Goal: Task Accomplishment & Management: Manage account settings

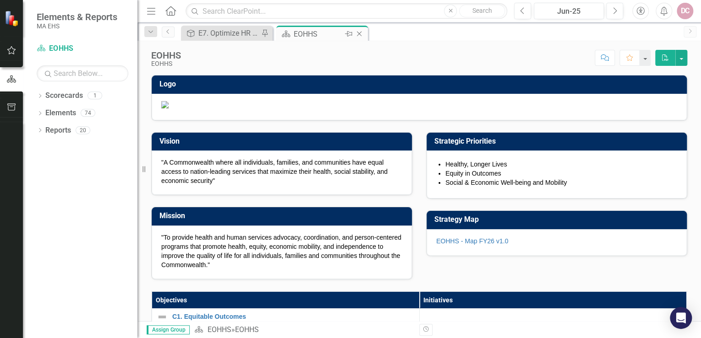
click at [306, 34] on div "EOHHS" at bounding box center [318, 33] width 49 height 11
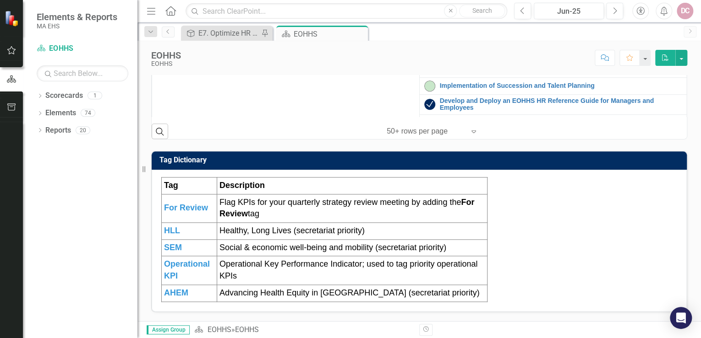
scroll to position [110, 0]
click at [474, 70] on link "Enhance Employee Experience" at bounding box center [561, 66] width 242 height 7
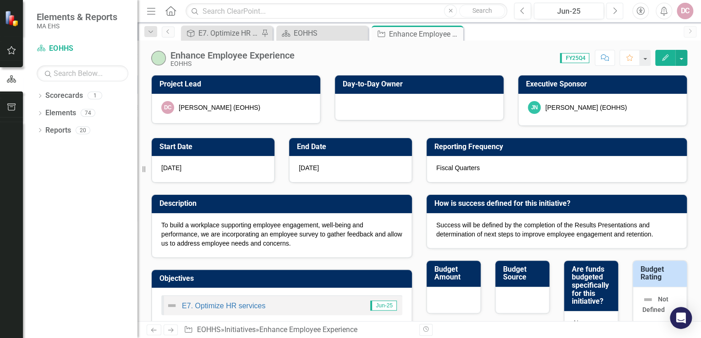
click at [613, 11] on icon "Next" at bounding box center [614, 11] width 5 height 8
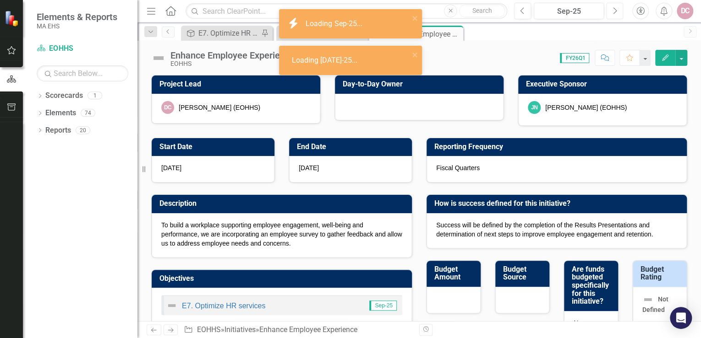
checkbox input "true"
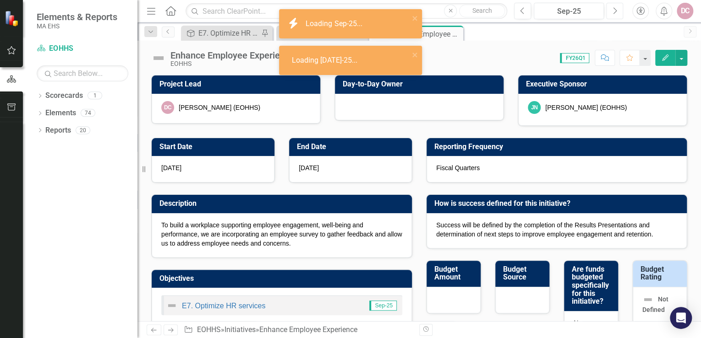
checkbox input "true"
click at [613, 11] on icon "Next" at bounding box center [614, 11] width 5 height 8
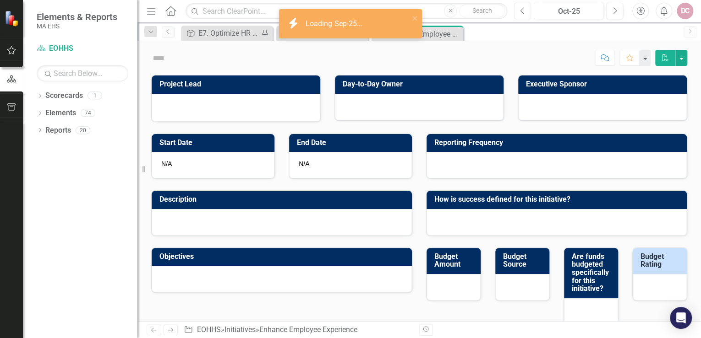
click at [522, 12] on icon "Previous" at bounding box center [522, 11] width 5 height 8
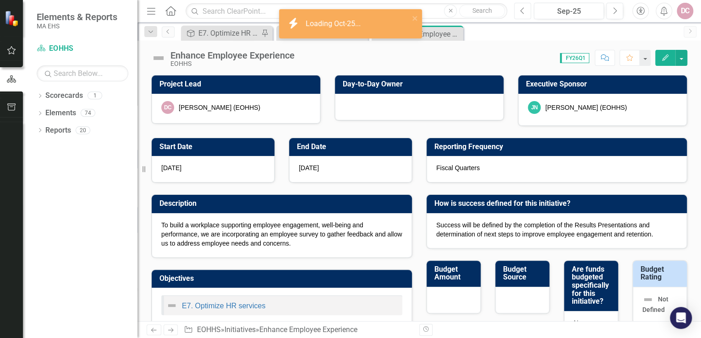
checkbox input "true"
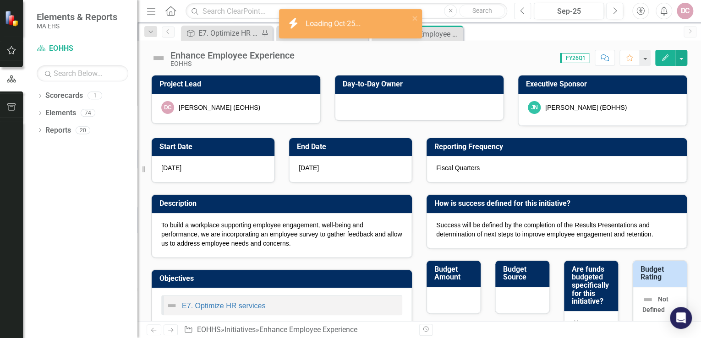
checkbox input "true"
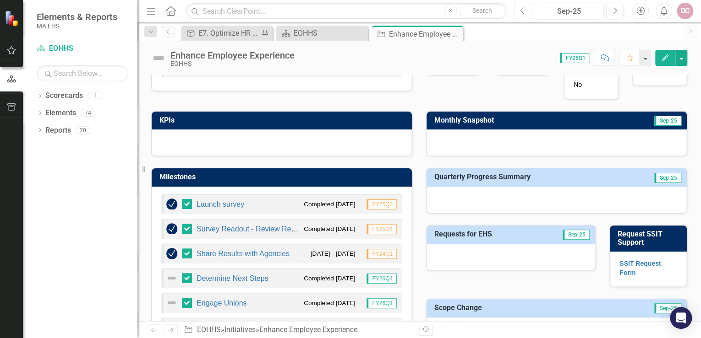
scroll to position [256, 0]
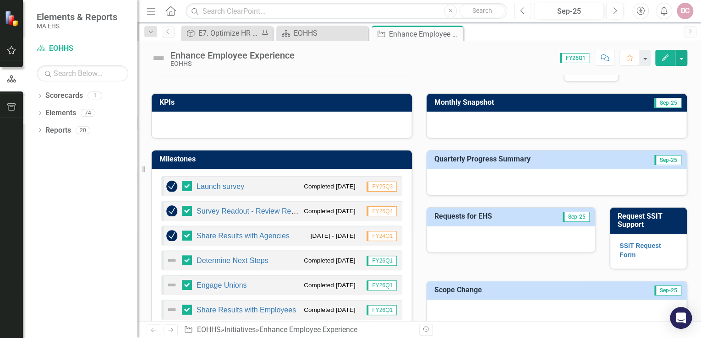
click at [520, 10] on icon "button" at bounding box center [522, 10] width 4 height 6
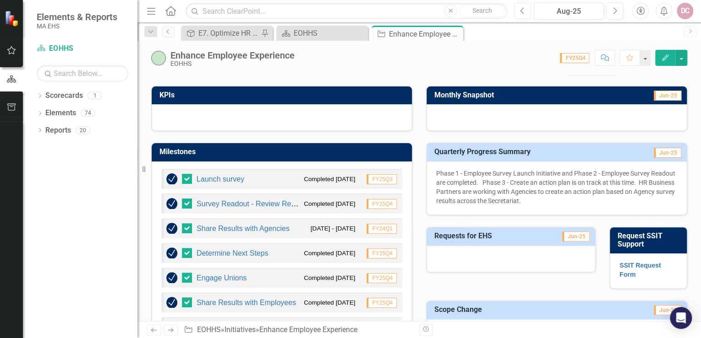
scroll to position [293, 0]
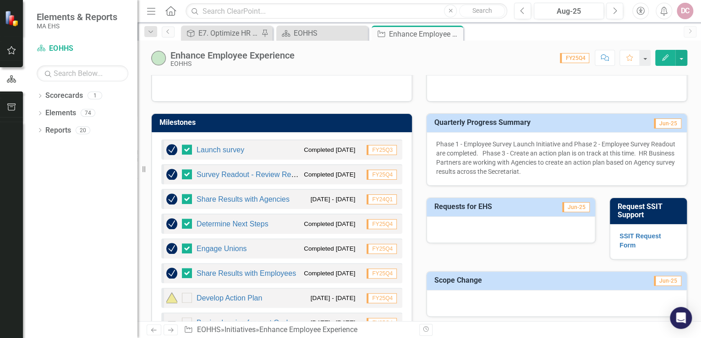
click at [451, 154] on p "Phase 1 - Employee Survey Launch Initiative and Phase 2 - Employee Survey Reado…" at bounding box center [556, 158] width 241 height 37
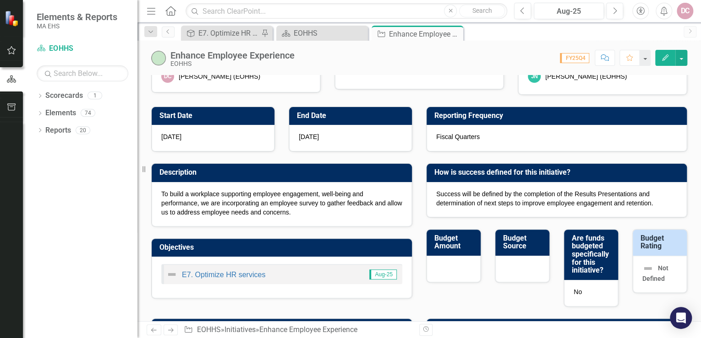
scroll to position [0, 0]
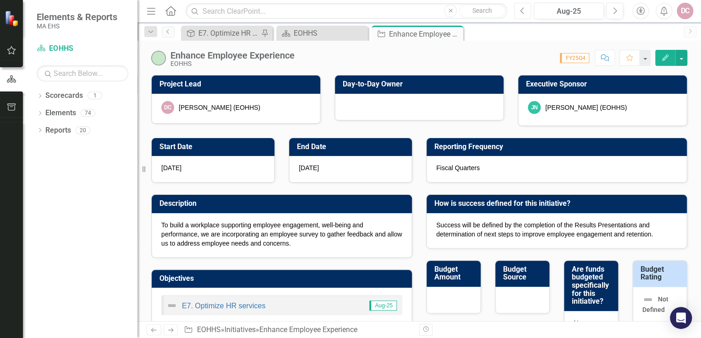
click at [522, 14] on icon "Previous" at bounding box center [522, 11] width 5 height 8
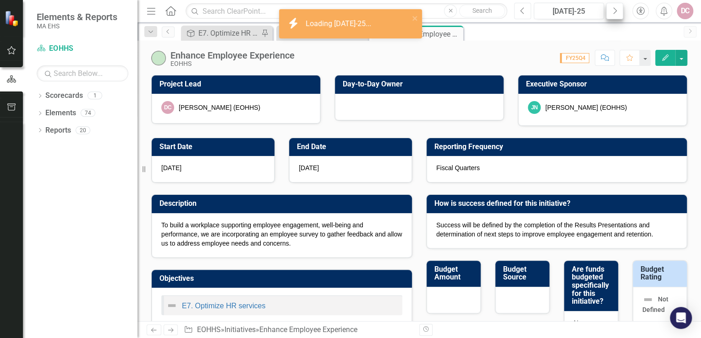
checkbox input "true"
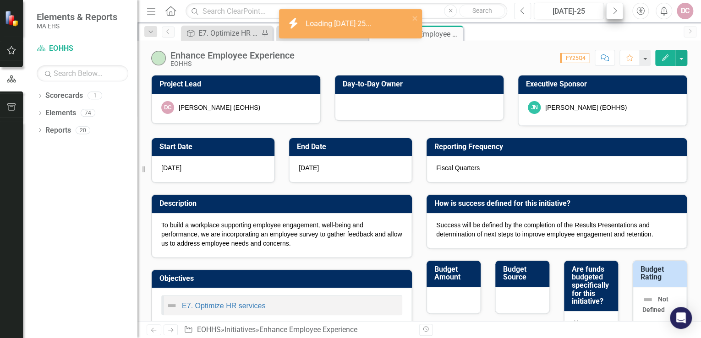
checkbox input "true"
click at [617, 11] on button "Next" at bounding box center [614, 11] width 17 height 16
click at [617, 12] on button "Next" at bounding box center [614, 11] width 17 height 16
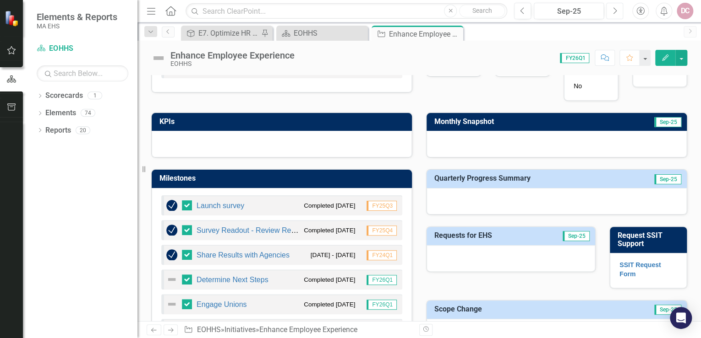
scroll to position [183, 0]
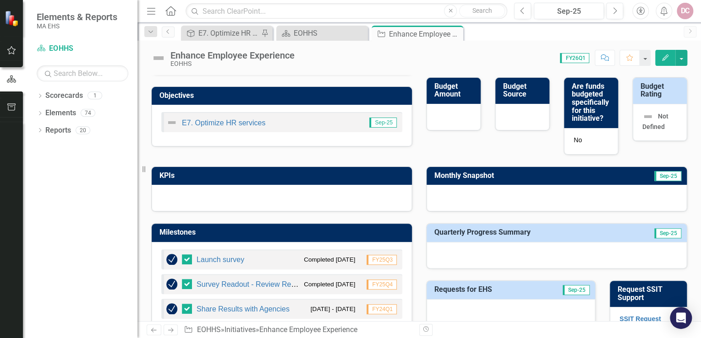
click at [664, 53] on button "Edit" at bounding box center [665, 58] width 20 height 16
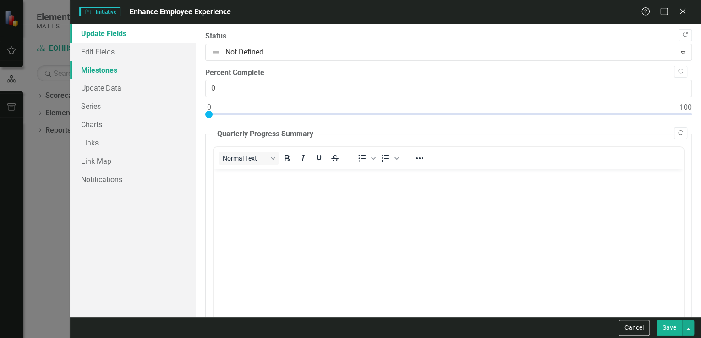
scroll to position [0, 0]
drag, startPoint x: 108, startPoint y: 75, endPoint x: 178, endPoint y: 106, distance: 76.5
click at [108, 75] on link "Milestones" at bounding box center [133, 70] width 126 height 18
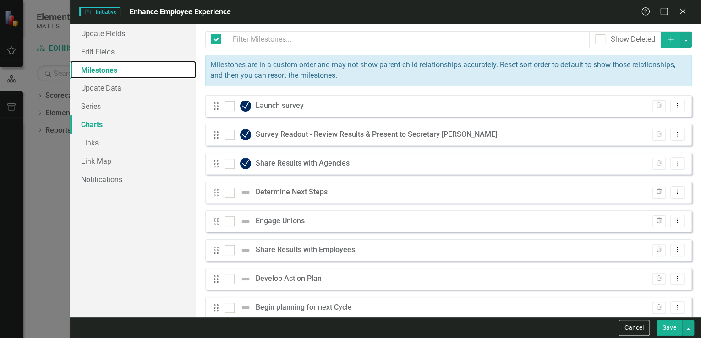
checkbox input "false"
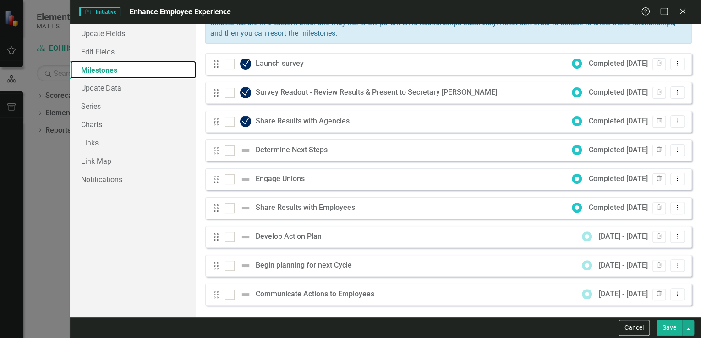
scroll to position [44, 0]
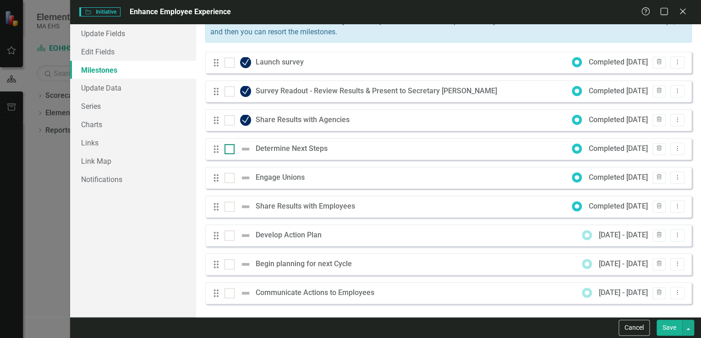
click at [247, 150] on img at bounding box center [245, 149] width 11 height 11
click at [230, 150] on input "checkbox" at bounding box center [227, 147] width 6 height 6
checkbox input "true"
click at [269, 152] on div "Determine Next Steps" at bounding box center [294, 149] width 76 height 11
click at [673, 150] on icon "Dropdown Menu" at bounding box center [677, 149] width 8 height 6
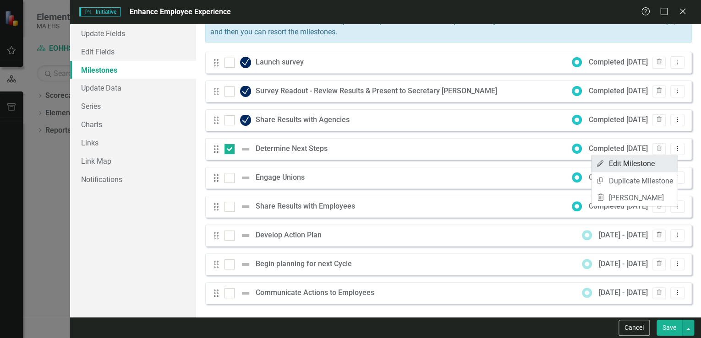
click at [662, 163] on link "Edit Edit Milestone" at bounding box center [634, 163] width 86 height 17
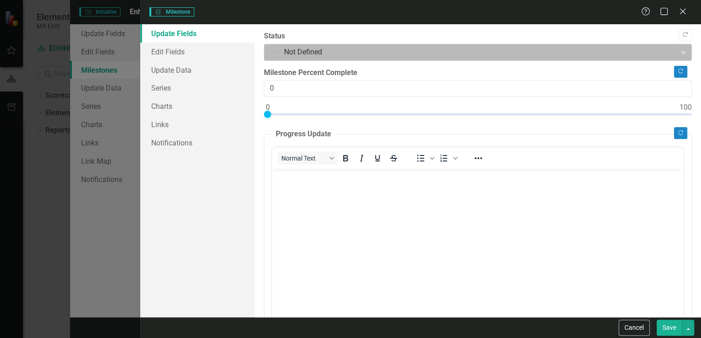
click at [288, 51] on div at bounding box center [470, 52] width 400 height 12
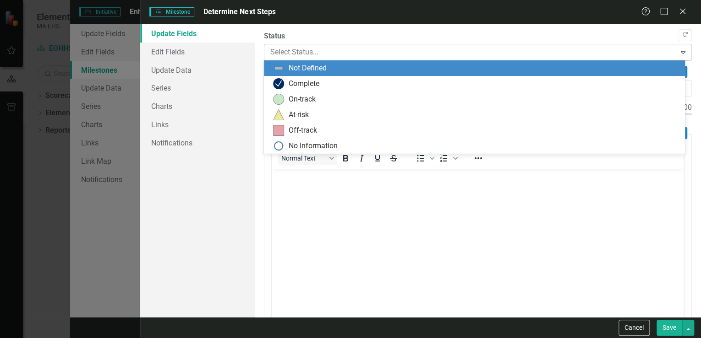
scroll to position [0, 0]
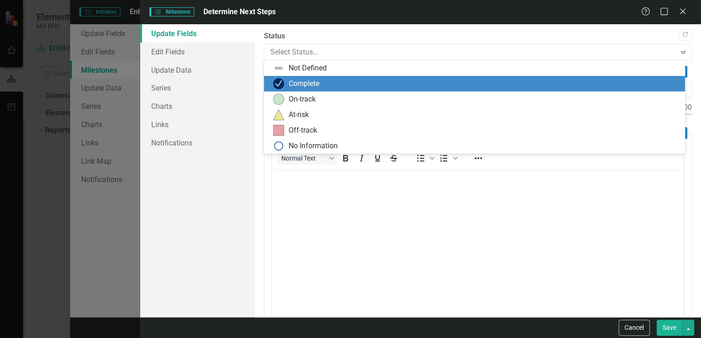
click at [289, 81] on div "Complete" at bounding box center [304, 84] width 31 height 11
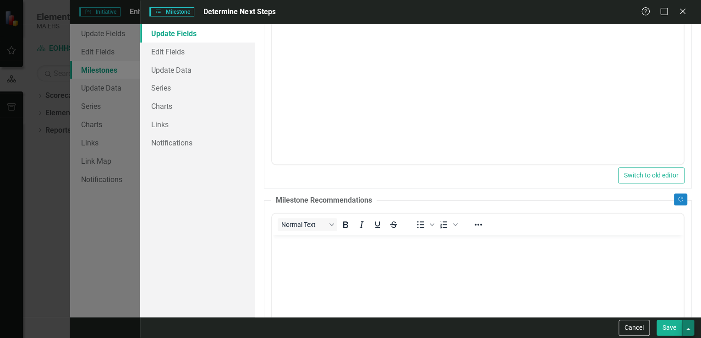
scroll to position [183, 0]
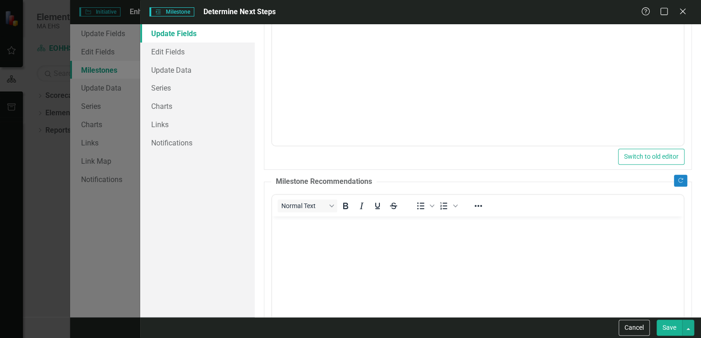
click at [666, 324] on button "Save" at bounding box center [669, 328] width 26 height 16
checkbox input "false"
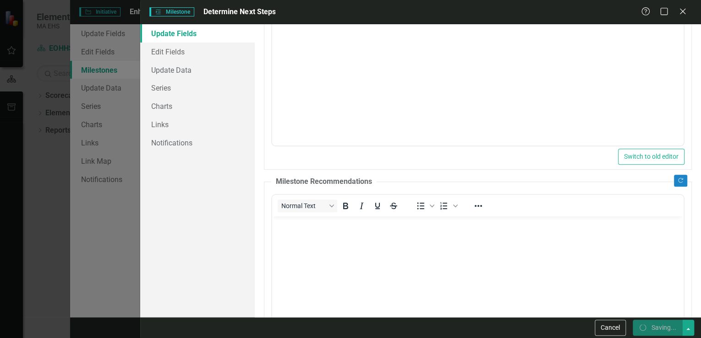
checkbox input "false"
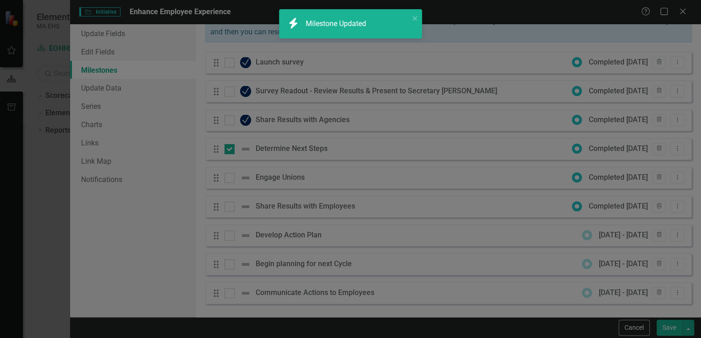
checkbox input "true"
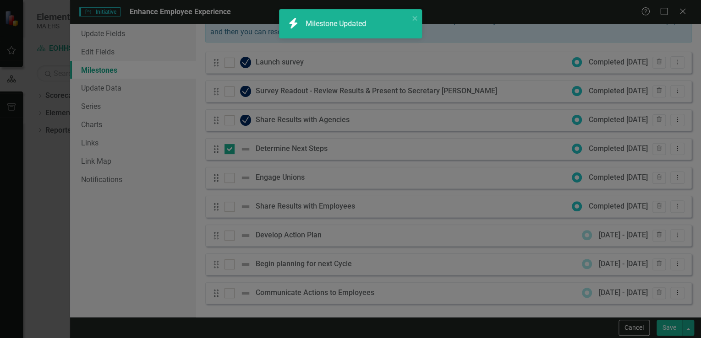
checkbox input "true"
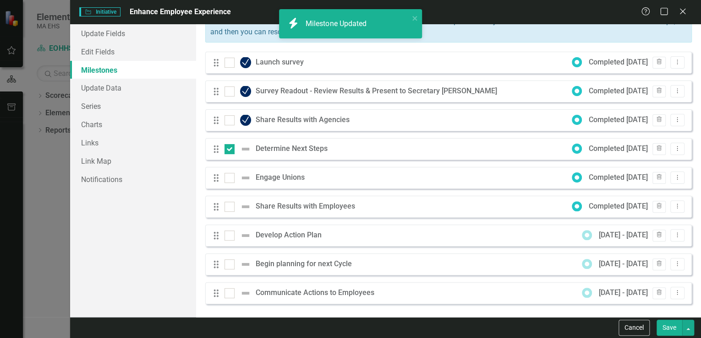
checkbox input "false"
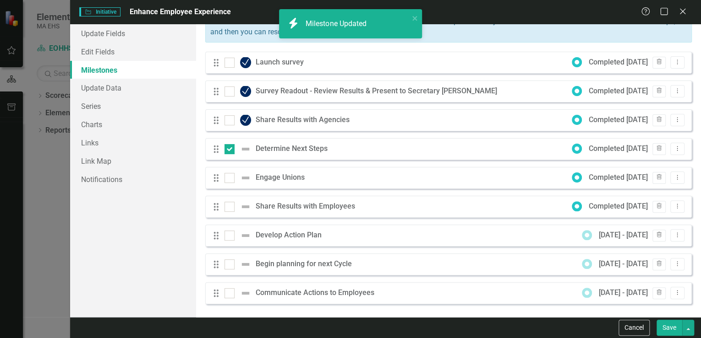
checkbox input "false"
checkbox input "true"
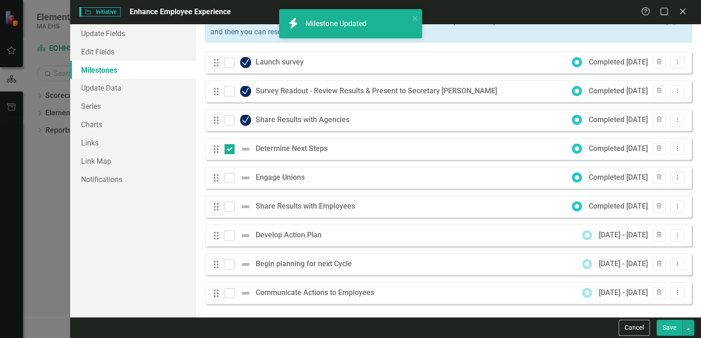
checkbox input "true"
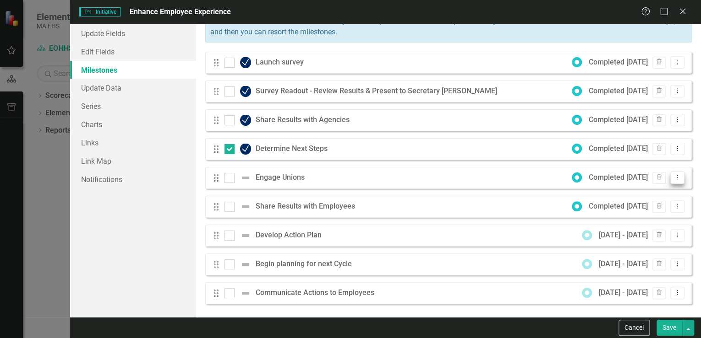
click at [673, 178] on icon "Dropdown Menu" at bounding box center [677, 177] width 8 height 6
click at [654, 194] on link "Edit Edit Milestone" at bounding box center [634, 192] width 86 height 17
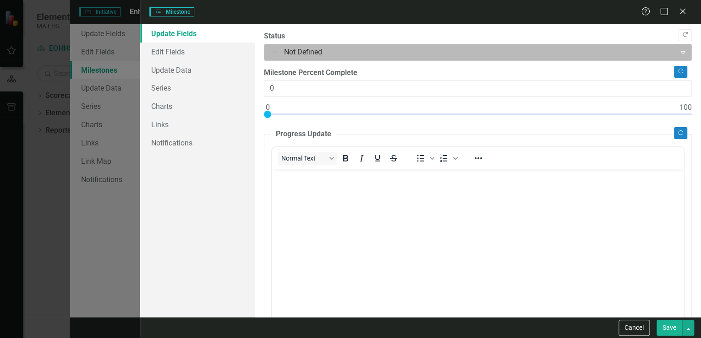
click at [318, 53] on div at bounding box center [470, 52] width 400 height 12
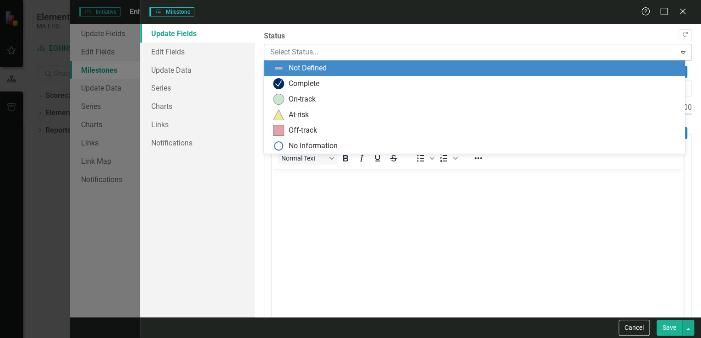
scroll to position [0, 0]
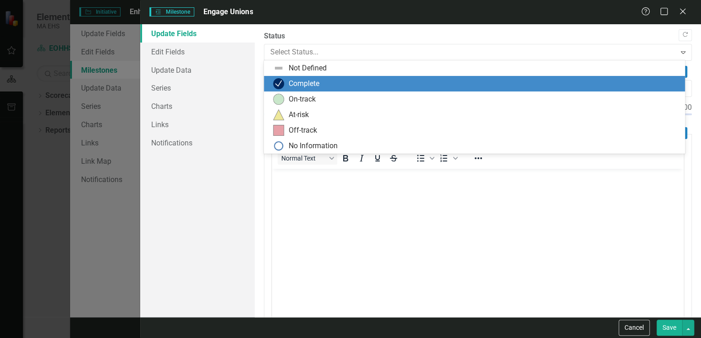
click at [300, 84] on div "Complete" at bounding box center [304, 84] width 31 height 11
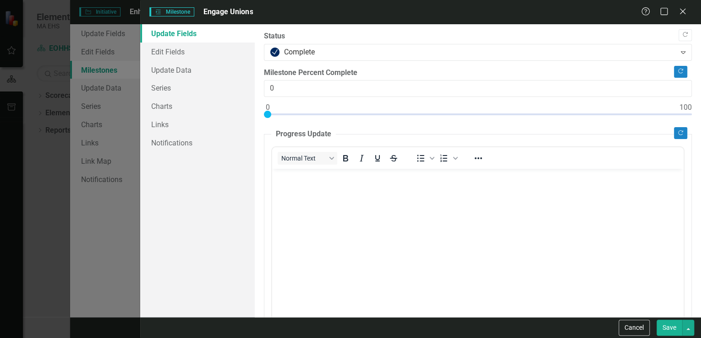
click at [671, 326] on button "Save" at bounding box center [669, 328] width 26 height 16
checkbox input "false"
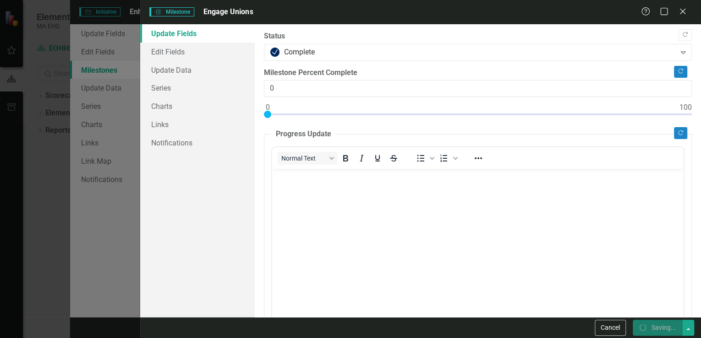
checkbox input "false"
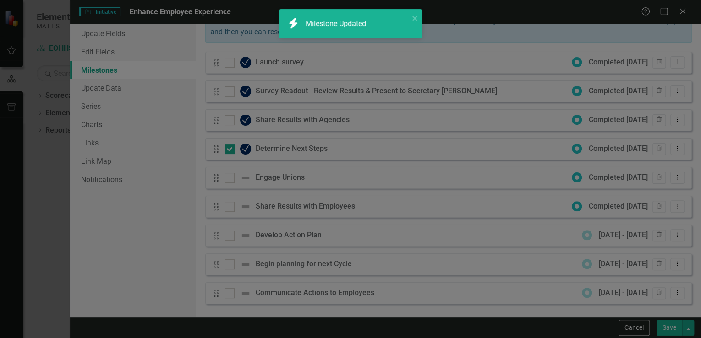
checkbox input "true"
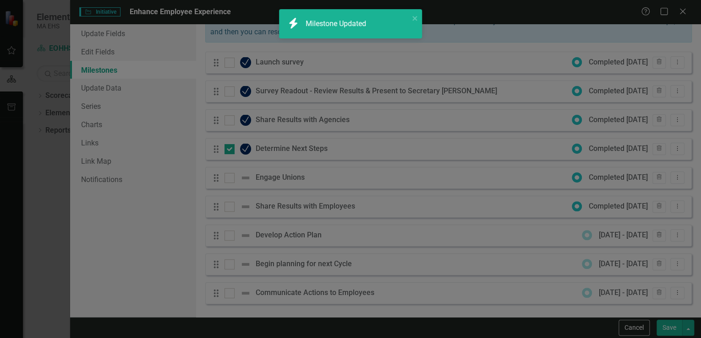
checkbox input "true"
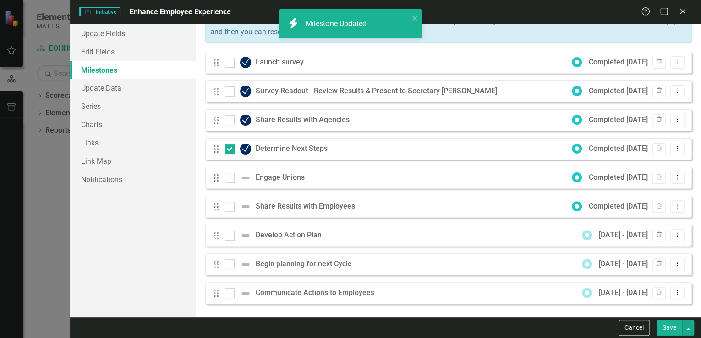
checkbox input "false"
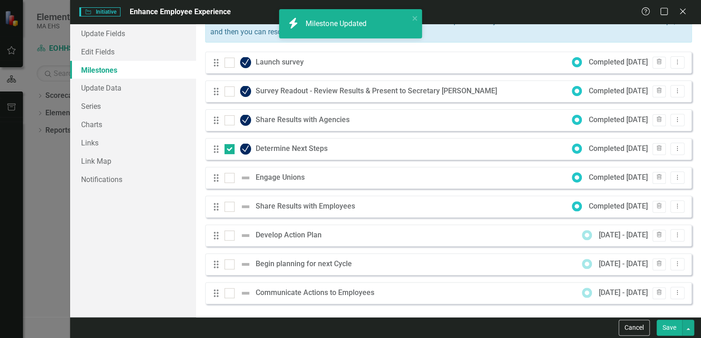
checkbox input "false"
checkbox input "true"
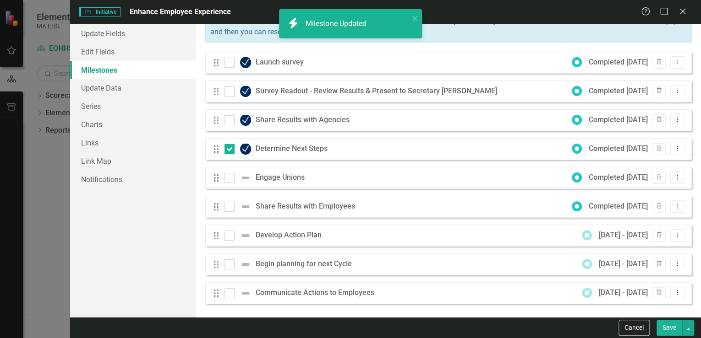
checkbox input "true"
click at [673, 207] on icon "Dropdown Menu" at bounding box center [677, 206] width 8 height 6
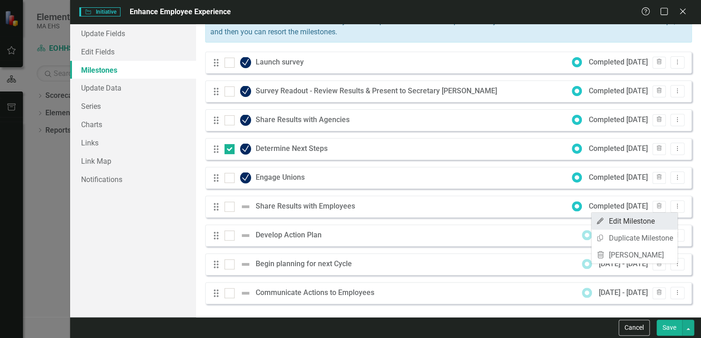
click at [659, 225] on link "Edit Edit Milestone" at bounding box center [634, 221] width 86 height 17
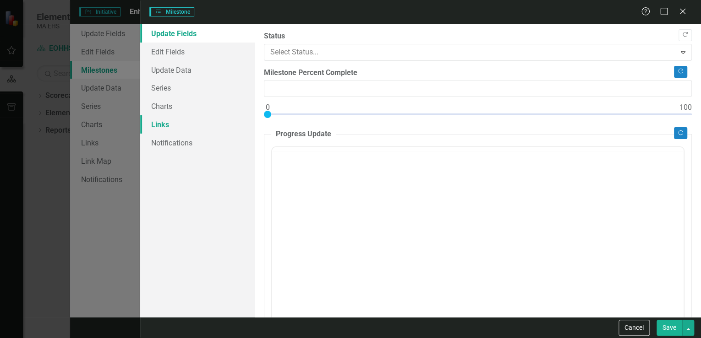
type input "0"
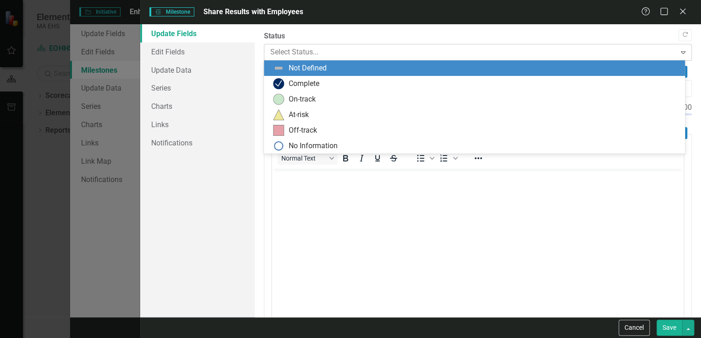
click at [388, 50] on div at bounding box center [470, 52] width 400 height 12
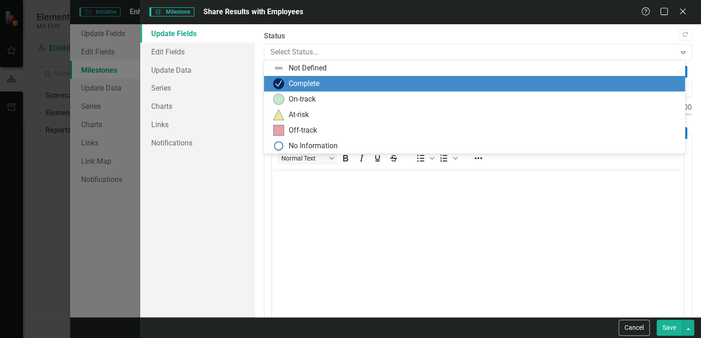
click at [322, 86] on div "Complete" at bounding box center [476, 83] width 406 height 11
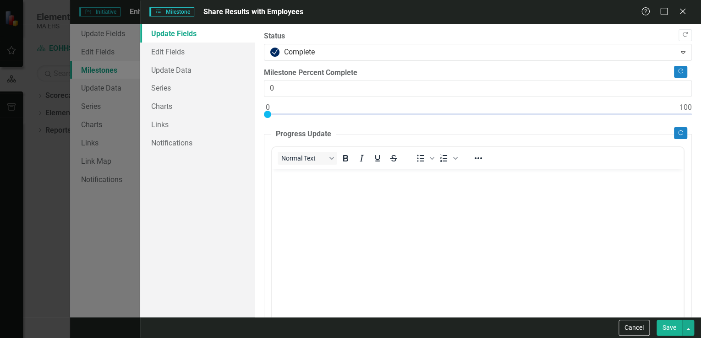
drag, startPoint x: 670, startPoint y: 325, endPoint x: 355, endPoint y: 105, distance: 383.8
click at [670, 325] on button "Save" at bounding box center [669, 328] width 26 height 16
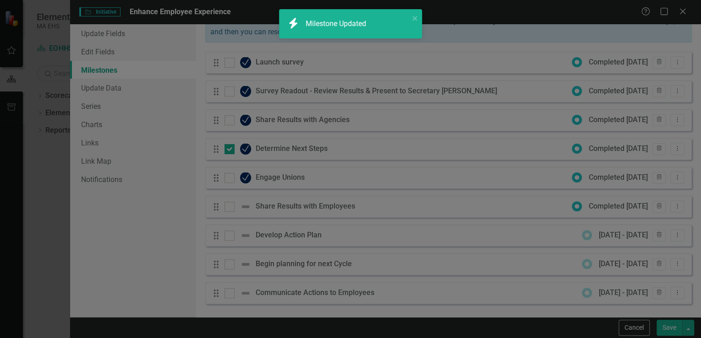
checkbox input "false"
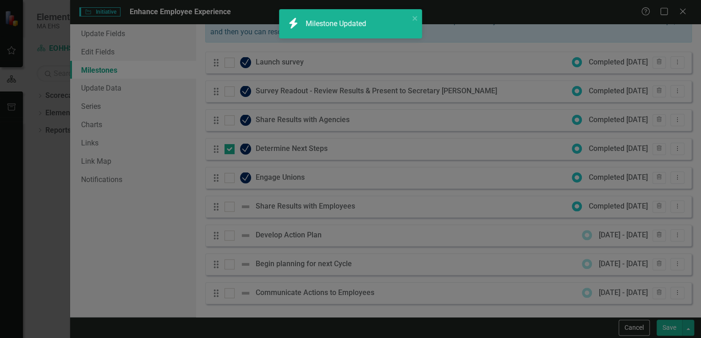
checkbox input "false"
checkbox input "true"
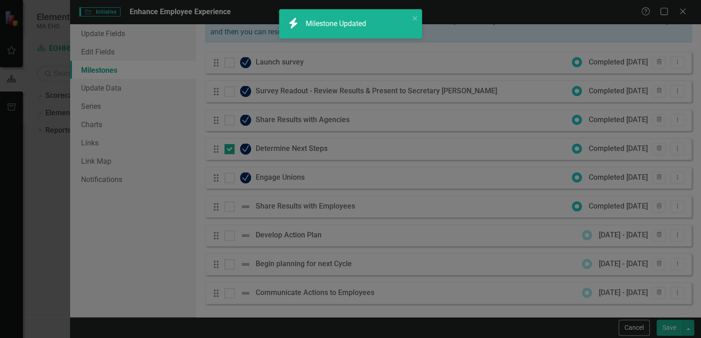
checkbox input "true"
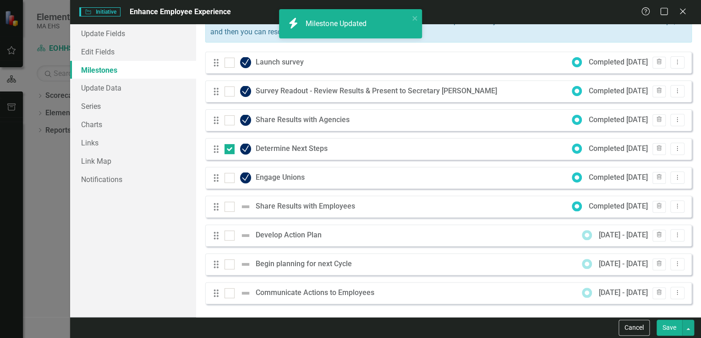
checkbox input "false"
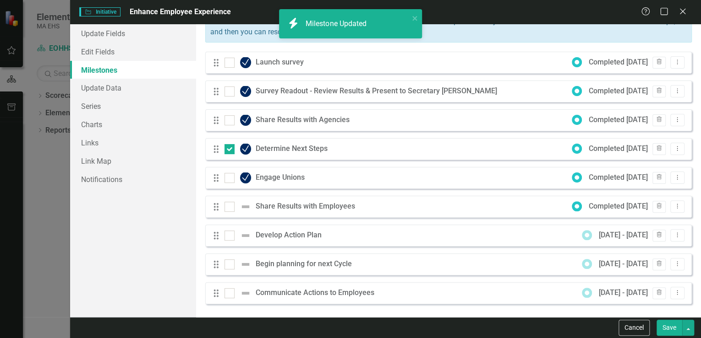
checkbox input "false"
checkbox input "true"
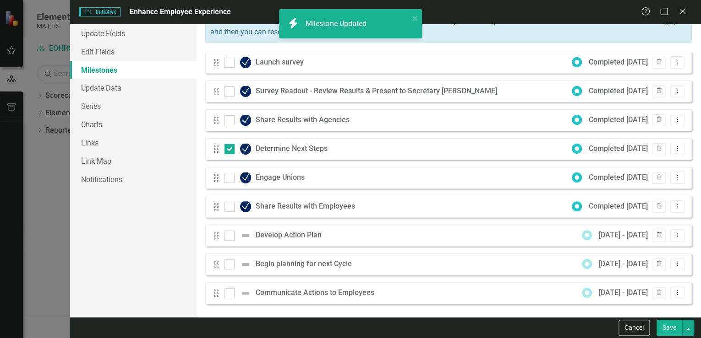
checkbox input "true"
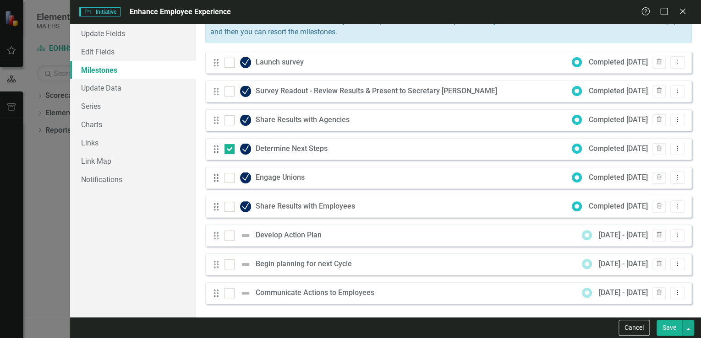
click at [266, 237] on div "Develop Action Plan" at bounding box center [291, 235] width 71 height 11
click at [673, 234] on icon "Dropdown Menu" at bounding box center [677, 235] width 8 height 6
click at [647, 254] on link "Edit Edit Milestone" at bounding box center [634, 250] width 86 height 17
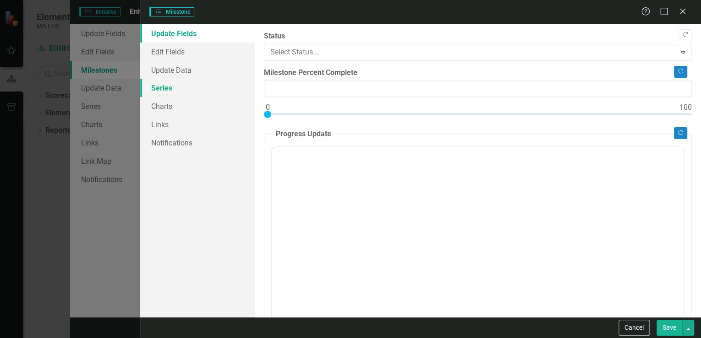
type input "0"
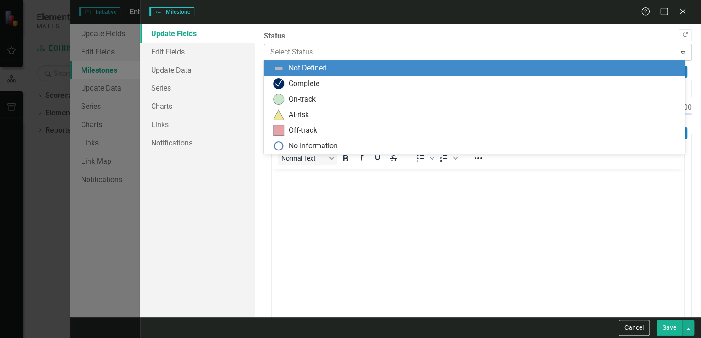
click at [295, 49] on div at bounding box center [470, 52] width 400 height 12
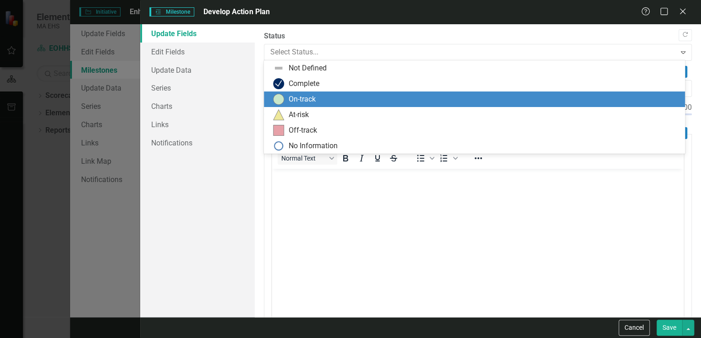
click at [291, 98] on div "On-track" at bounding box center [302, 99] width 27 height 11
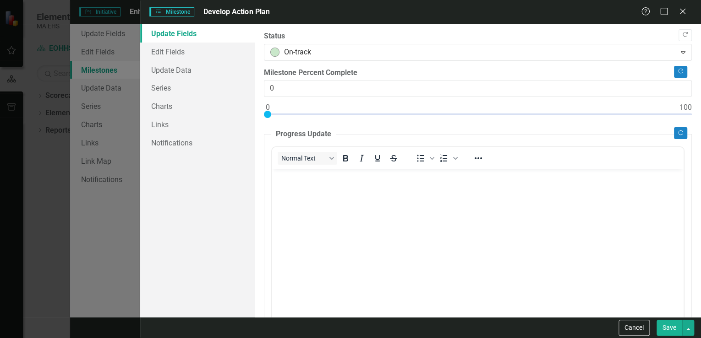
drag, startPoint x: 671, startPoint y: 326, endPoint x: 49, endPoint y: 113, distance: 657.9
click at [671, 326] on button "Save" at bounding box center [669, 328] width 26 height 16
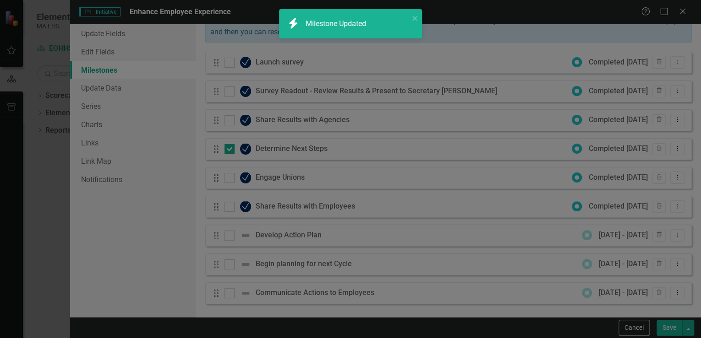
checkbox input "false"
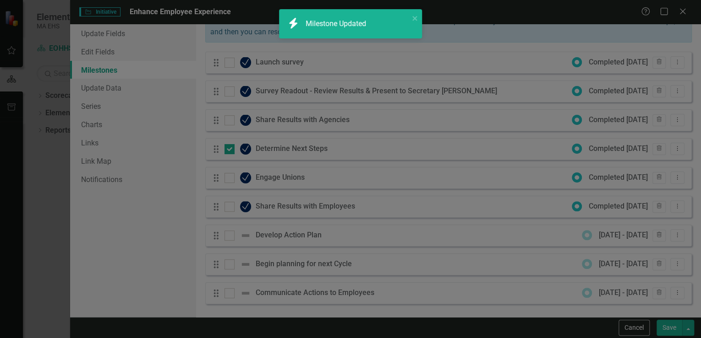
checkbox input "false"
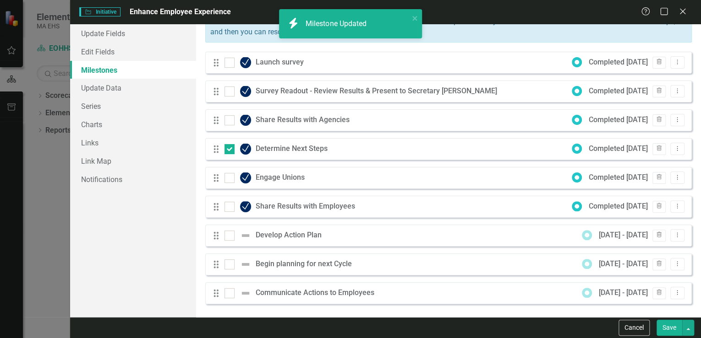
checkbox input "true"
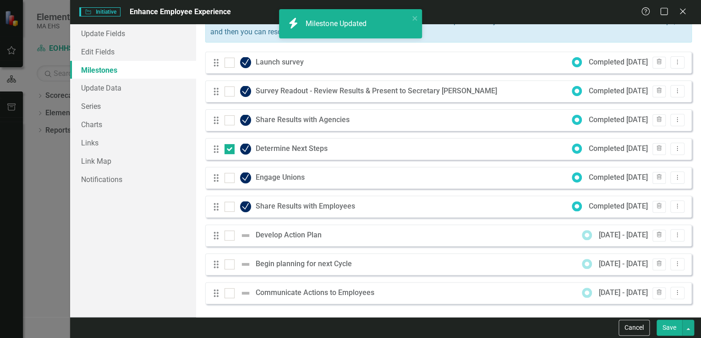
checkbox input "true"
checkbox input "false"
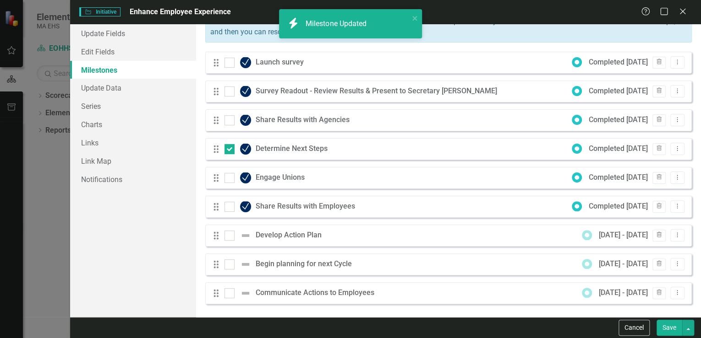
checkbox input "false"
checkbox input "true"
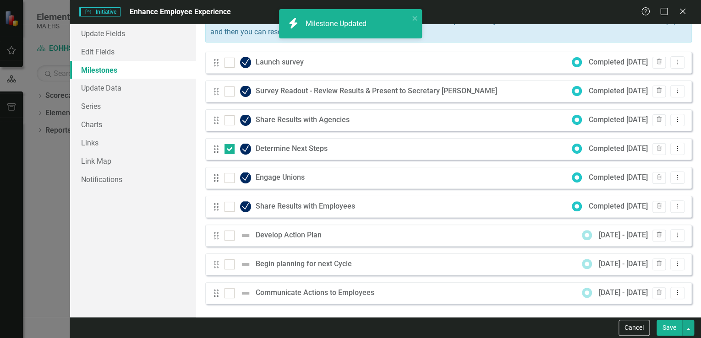
checkbox input "true"
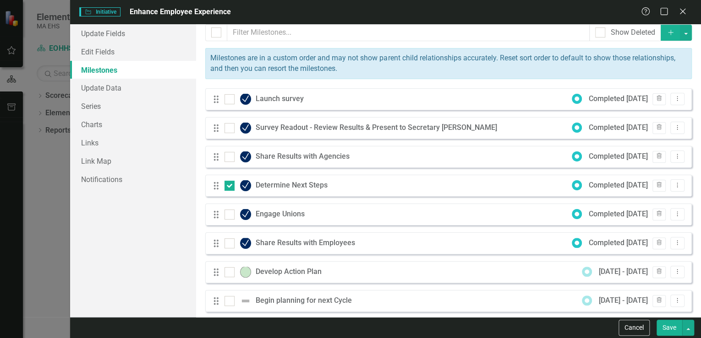
scroll to position [44, 0]
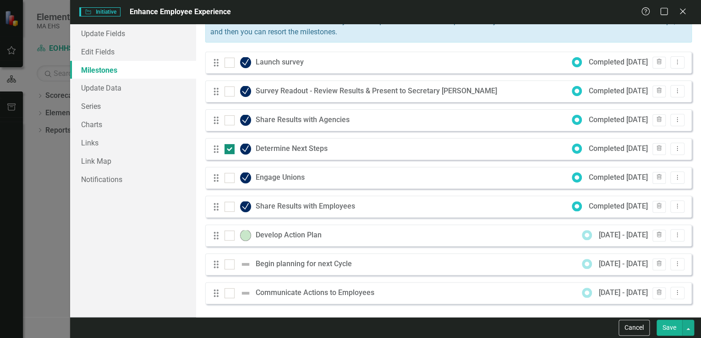
click at [229, 151] on div at bounding box center [229, 149] width 10 height 10
click at [229, 150] on input "checkbox" at bounding box center [227, 147] width 6 height 6
checkbox input "false"
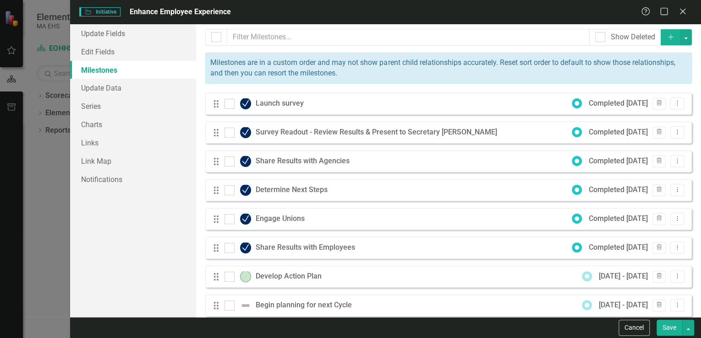
scroll to position [0, 0]
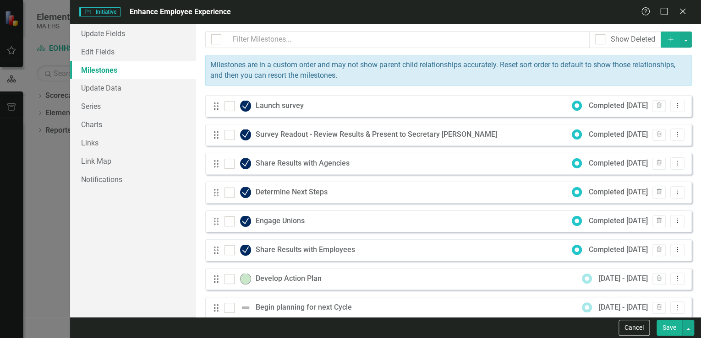
click at [674, 327] on button "Save" at bounding box center [669, 328] width 26 height 16
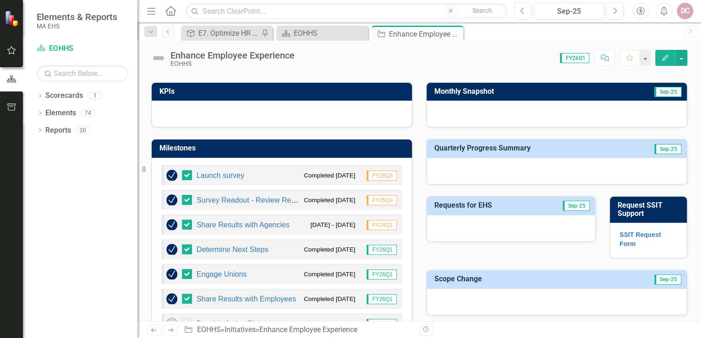
scroll to position [256, 0]
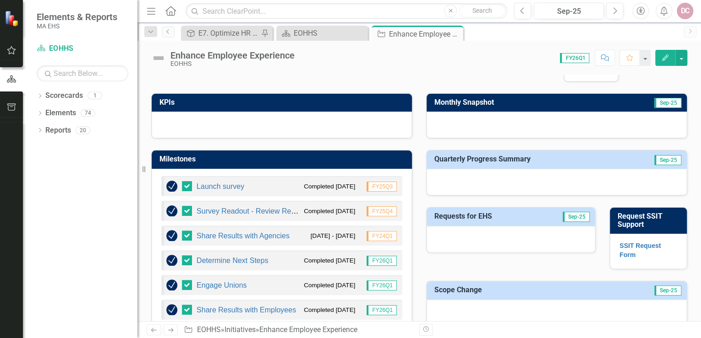
click at [665, 55] on icon "Edit" at bounding box center [665, 58] width 8 height 6
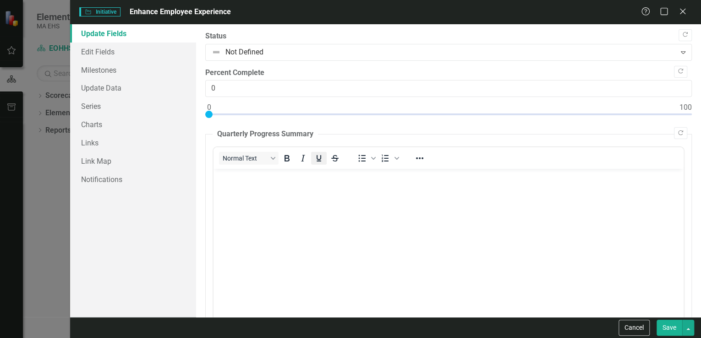
scroll to position [0, 0]
click at [682, 11] on icon "Close" at bounding box center [681, 11] width 11 height 9
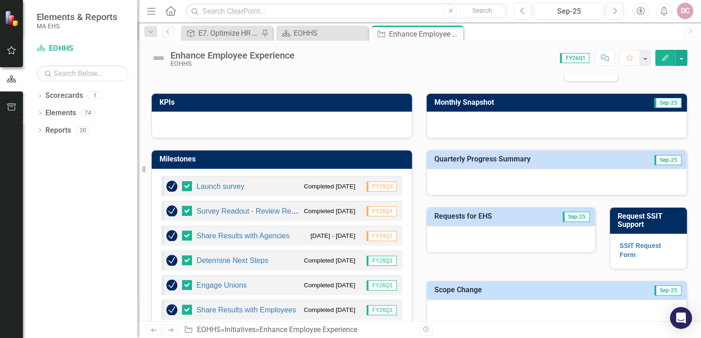
click at [666, 59] on icon "Edit" at bounding box center [665, 58] width 8 height 6
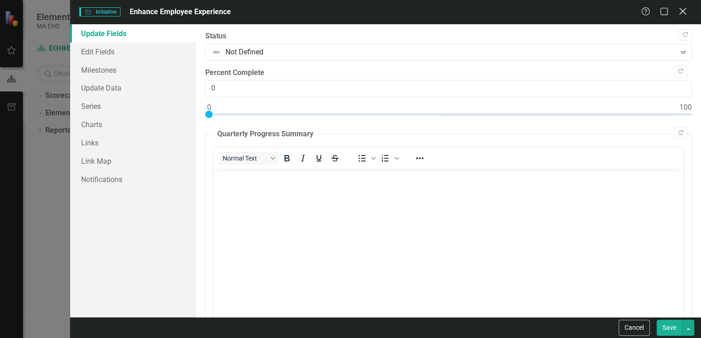
click at [685, 9] on div "Help Maximize Close" at bounding box center [666, 12] width 51 height 11
click at [681, 14] on icon "Close" at bounding box center [681, 11] width 11 height 9
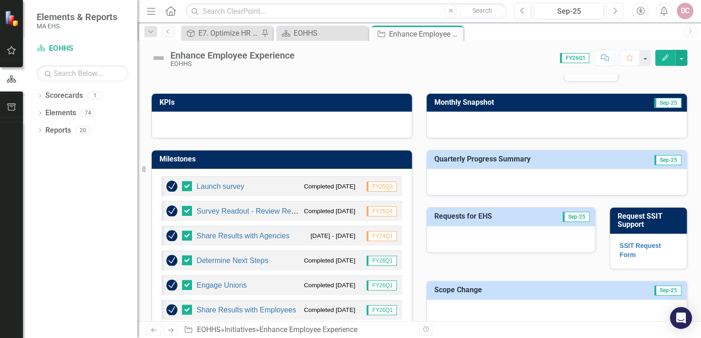
click at [611, 10] on button "Next" at bounding box center [614, 11] width 17 height 16
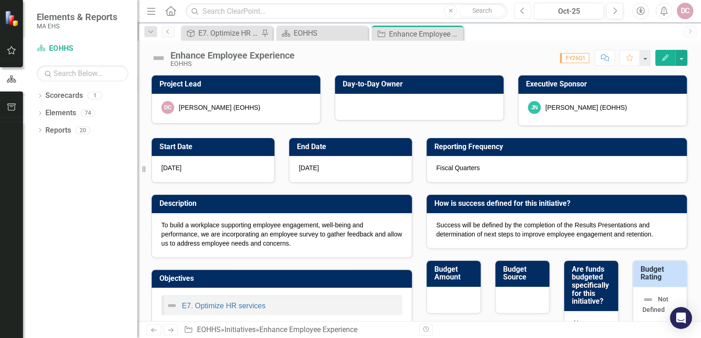
click at [522, 13] on icon "Previous" at bounding box center [522, 11] width 5 height 8
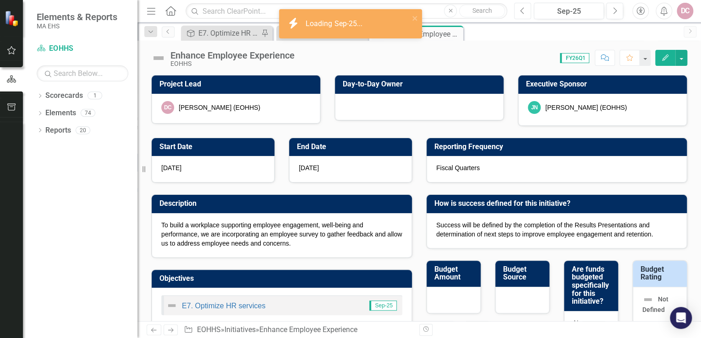
click at [523, 13] on icon "Previous" at bounding box center [522, 11] width 5 height 8
checkbox input "true"
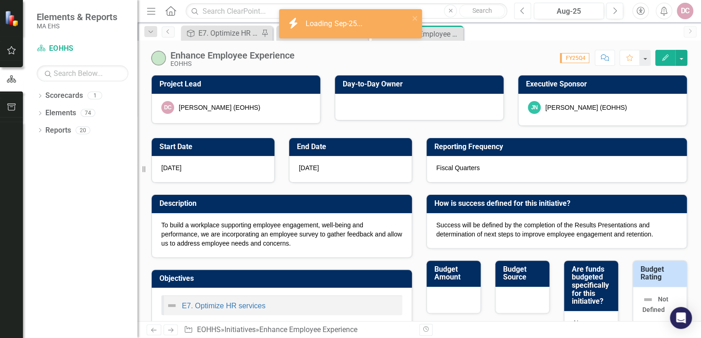
checkbox input "true"
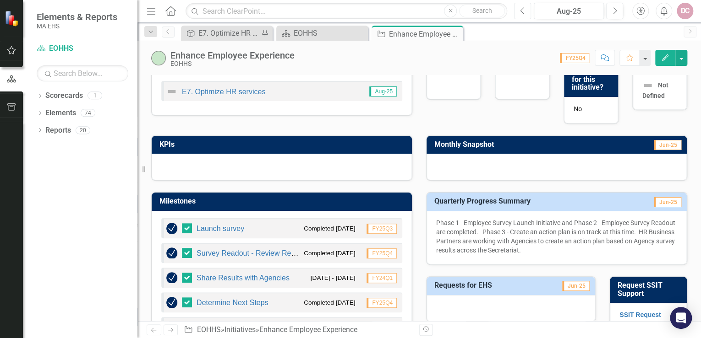
scroll to position [220, 0]
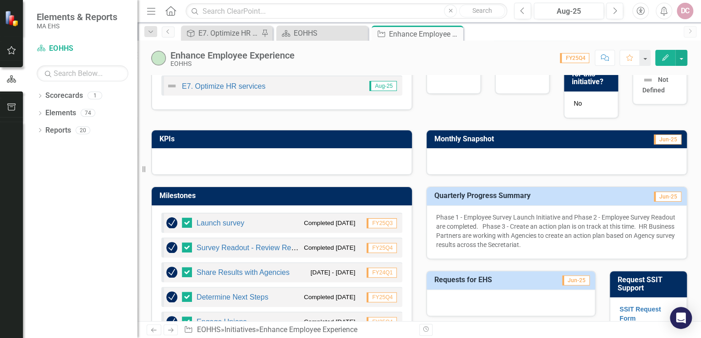
click at [438, 216] on p "Phase 1 - Employee Survey Launch Initiative and Phase 2 - Employee Survey Reado…" at bounding box center [556, 231] width 241 height 37
click at [669, 58] on icon "Edit" at bounding box center [665, 58] width 8 height 6
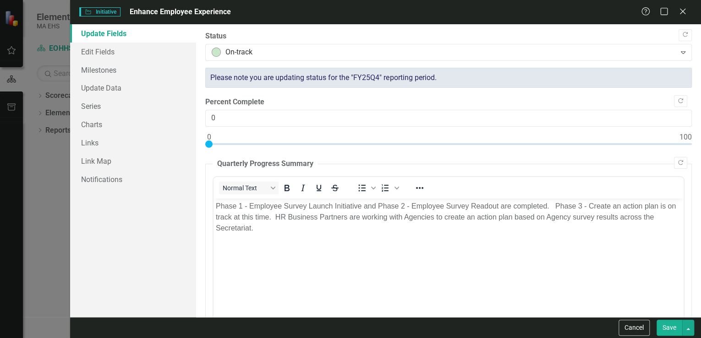
scroll to position [0, 0]
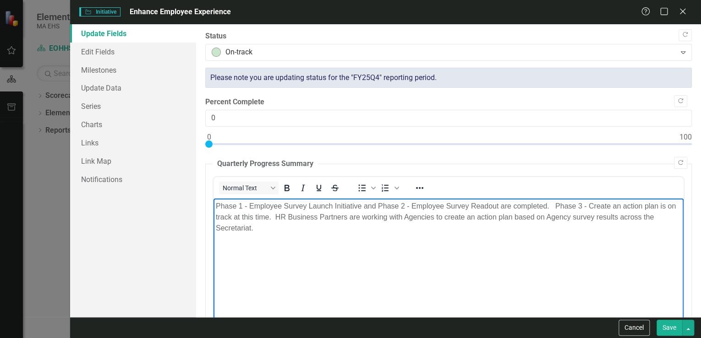
drag, startPoint x: 215, startPoint y: 207, endPoint x: 331, endPoint y: 230, distance: 118.3
click at [331, 230] on p "Phase 1 - Employee Survey Launch Initiative and Phase 2 - Employee Survey Reado…" at bounding box center [448, 217] width 465 height 33
copy p "Phase 1 - Employee Survey Launch Initiative and Phase 2 - Employee Survey Reado…"
click at [684, 9] on icon at bounding box center [682, 11] width 7 height 7
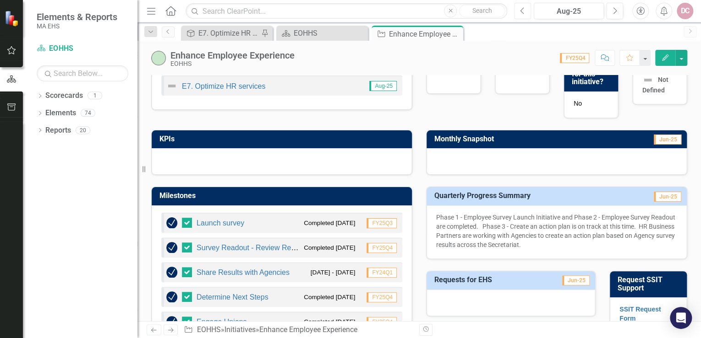
click at [520, 11] on icon "Previous" at bounding box center [522, 11] width 5 height 8
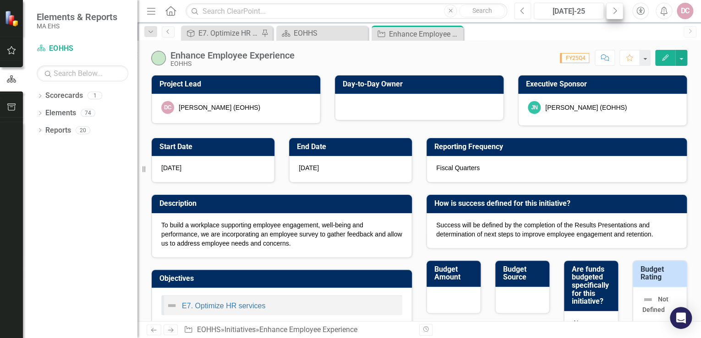
checkbox input "true"
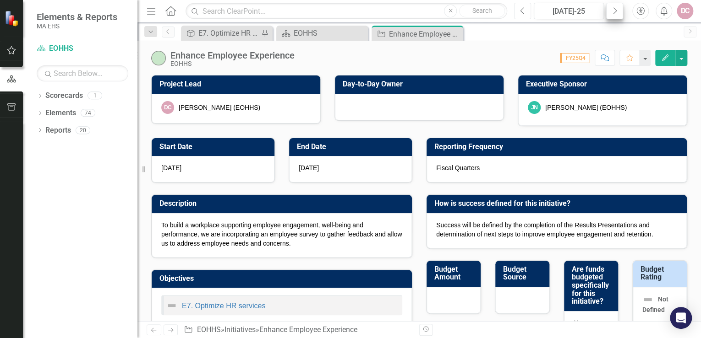
checkbox input "true"
click at [615, 10] on icon "Next" at bounding box center [614, 11] width 5 height 8
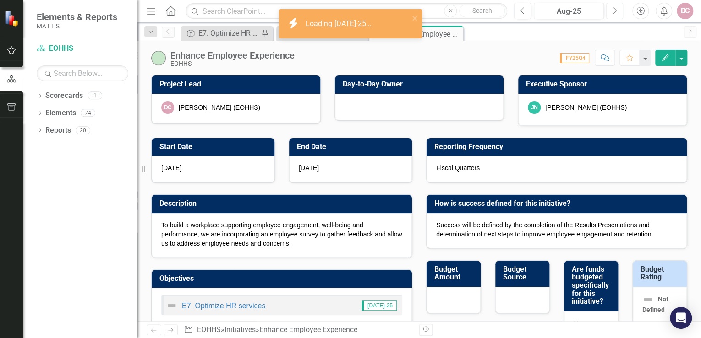
click at [614, 11] on icon "Next" at bounding box center [614, 11] width 5 height 8
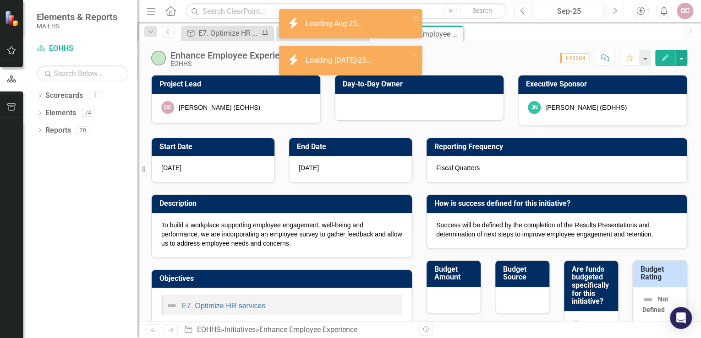
checkbox input "true"
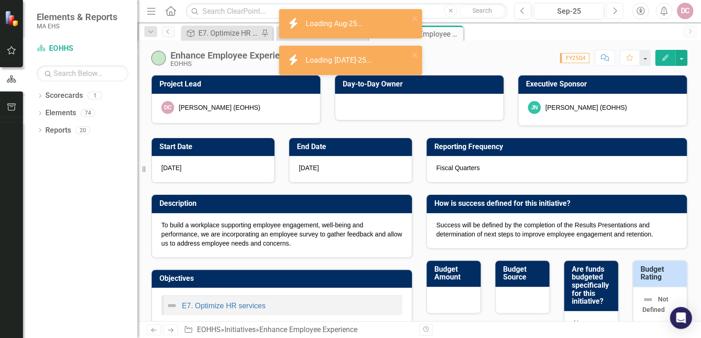
checkbox input "true"
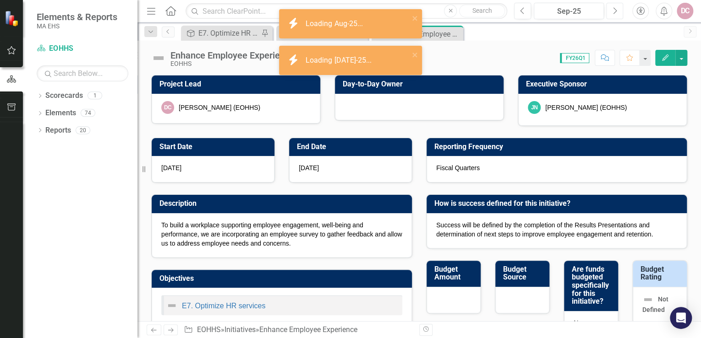
checkbox input "true"
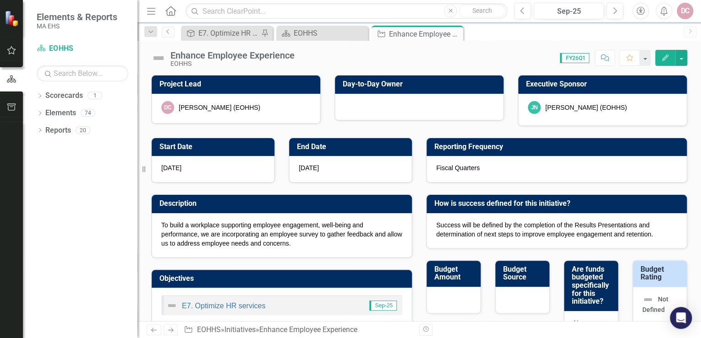
click at [665, 58] on icon "Edit" at bounding box center [665, 58] width 8 height 6
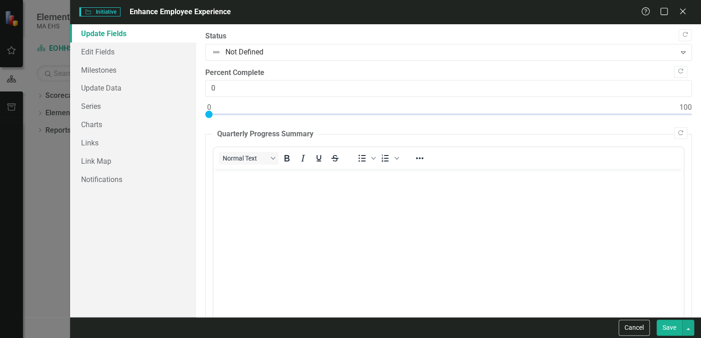
click at [234, 184] on body "Rich Text Area. Press ALT-0 for help." at bounding box center [448, 237] width 470 height 137
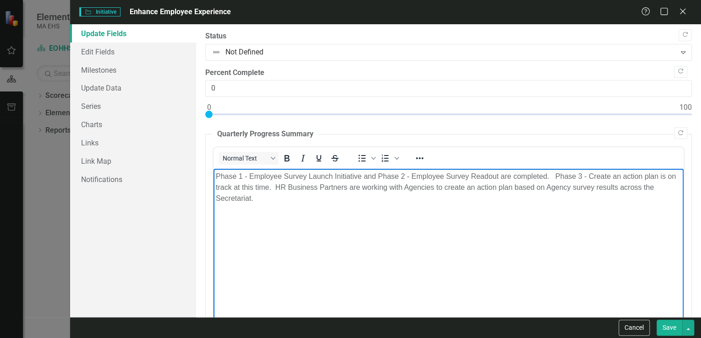
click at [667, 328] on button "Save" at bounding box center [669, 328] width 26 height 16
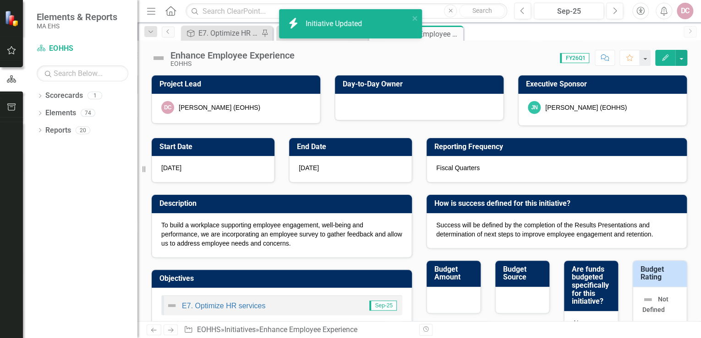
checkbox input "false"
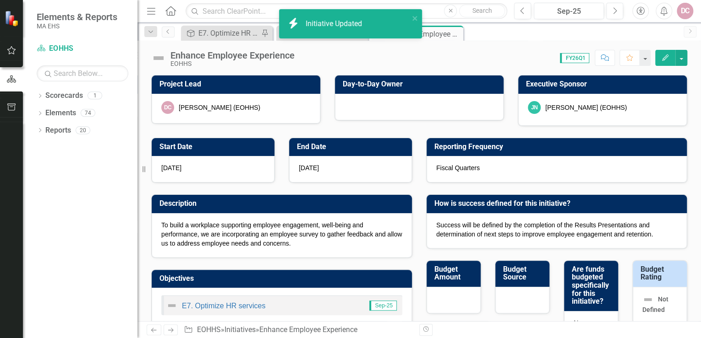
checkbox input "false"
checkbox input "true"
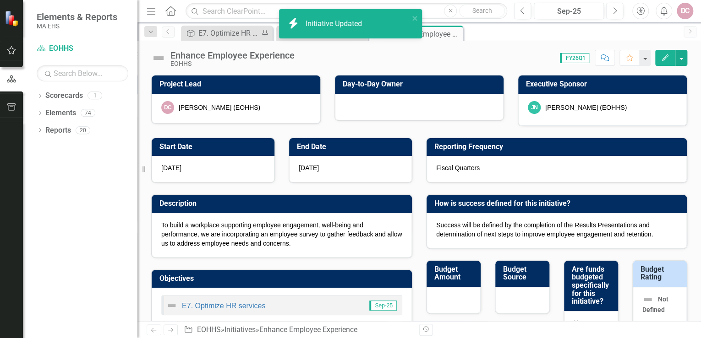
checkbox input "true"
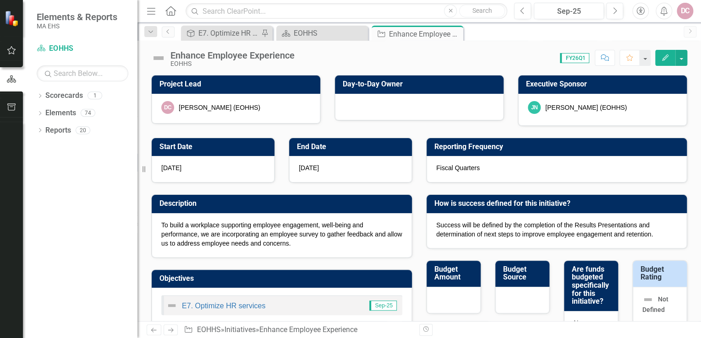
click at [665, 55] on icon "Edit" at bounding box center [665, 58] width 8 height 6
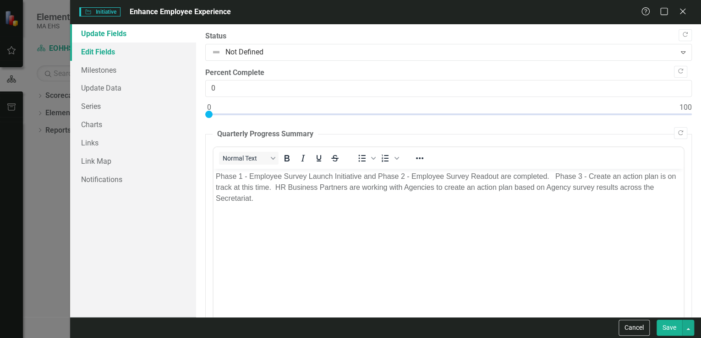
click at [125, 51] on link "Edit Fields" at bounding box center [133, 52] width 126 height 18
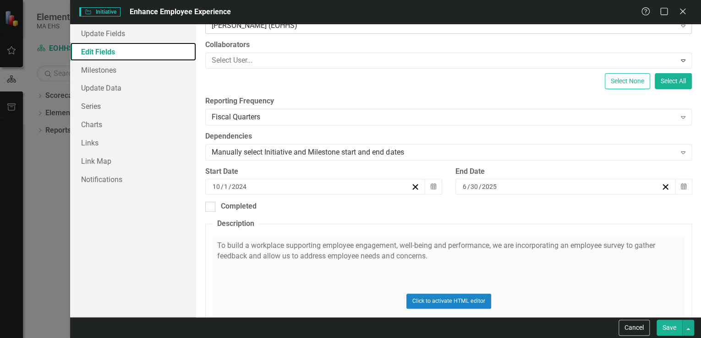
scroll to position [147, 0]
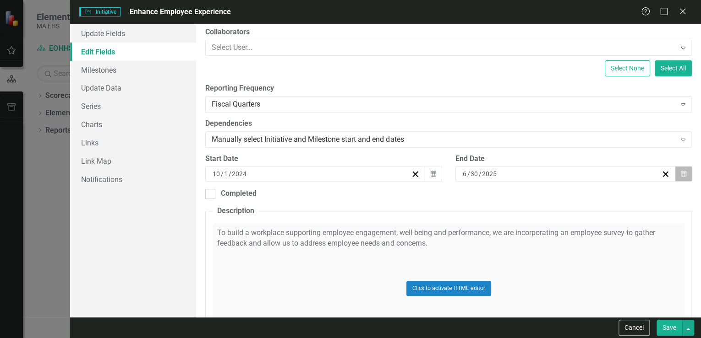
click at [681, 172] on icon "Calendar" at bounding box center [683, 174] width 5 height 6
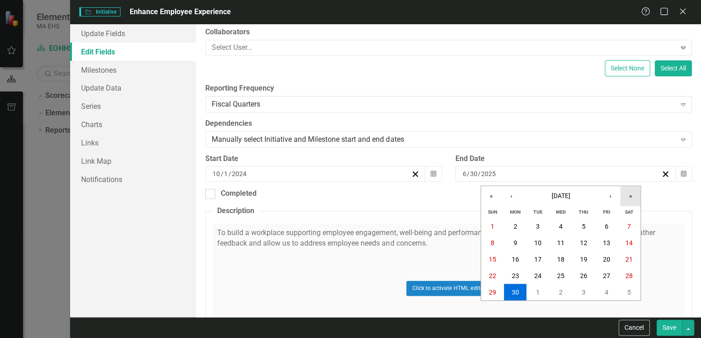
click at [633, 197] on button "»" at bounding box center [630, 196] width 20 height 20
click at [487, 201] on button "«" at bounding box center [491, 196] width 20 height 20
click at [610, 196] on button "›" at bounding box center [610, 196] width 20 height 20
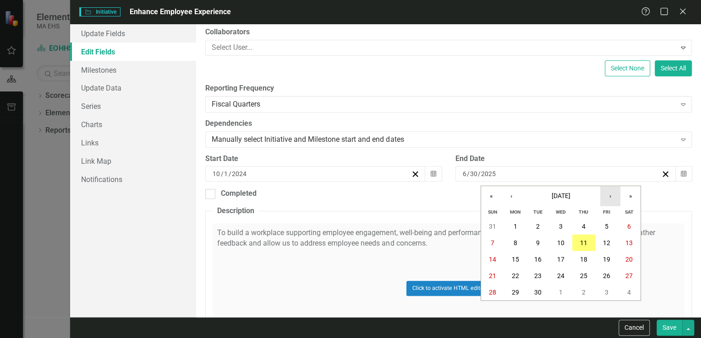
click at [610, 196] on button "›" at bounding box center [610, 196] width 20 height 20
click at [558, 289] on abbr "31" at bounding box center [560, 292] width 7 height 7
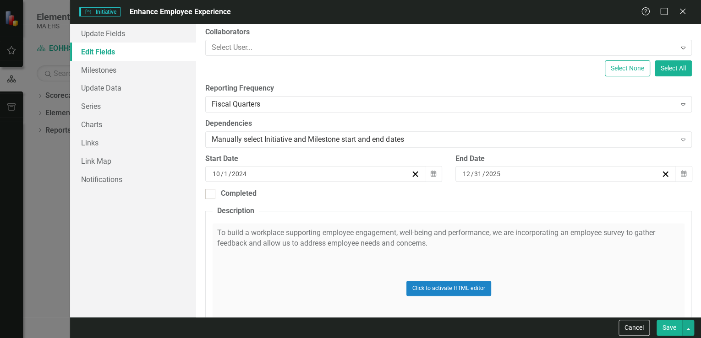
click at [670, 324] on button "Save" at bounding box center [669, 328] width 26 height 16
checkbox input "false"
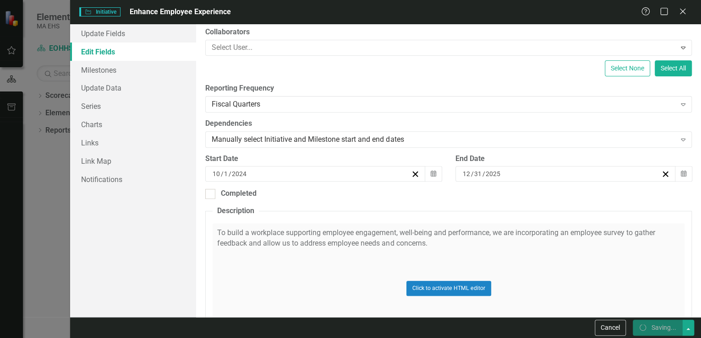
checkbox input "false"
checkbox input "true"
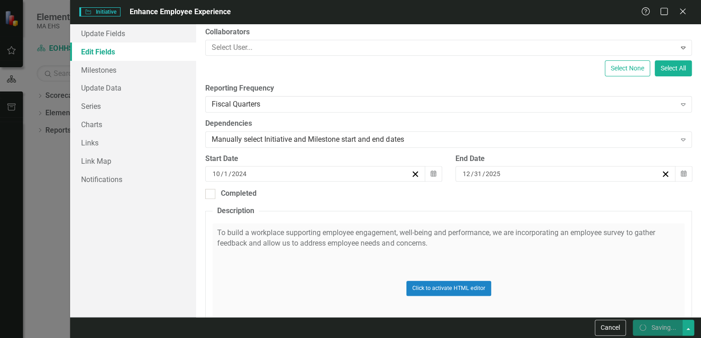
checkbox input "true"
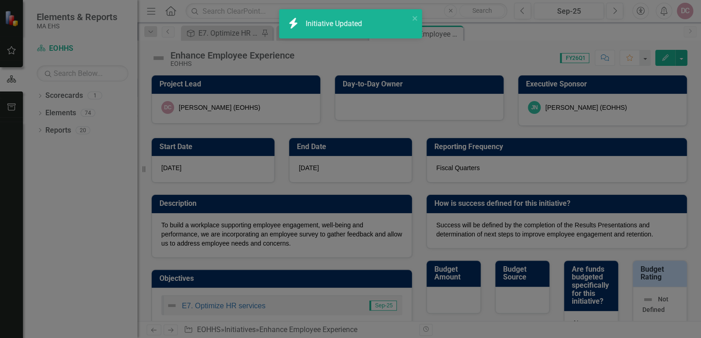
checkbox input "false"
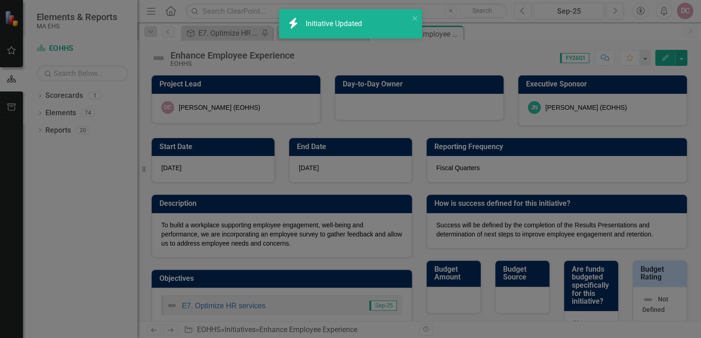
checkbox input "false"
checkbox input "true"
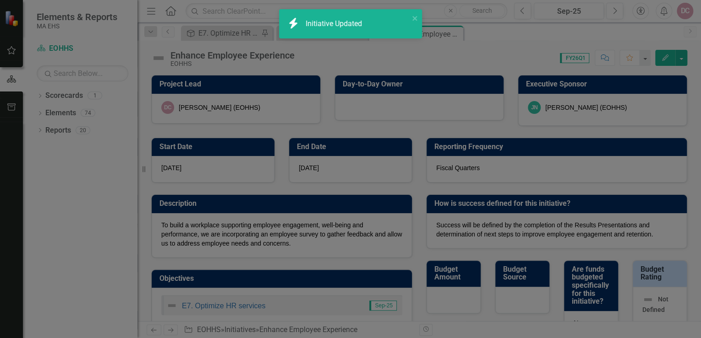
checkbox input "true"
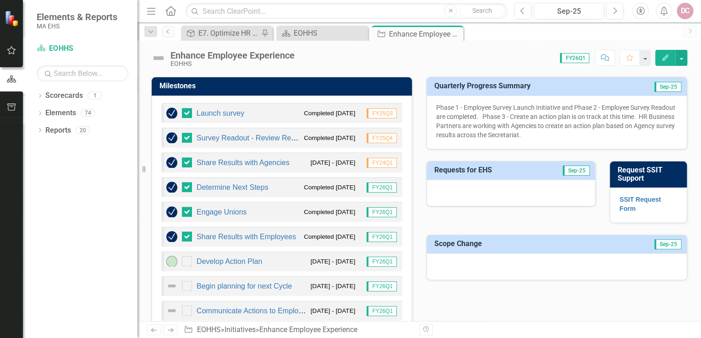
scroll to position [366, 0]
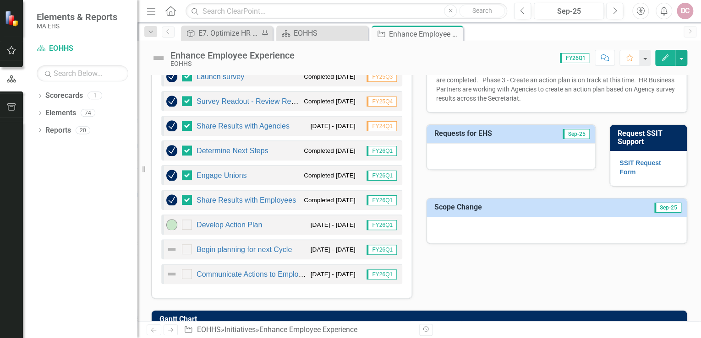
click at [665, 55] on icon "Edit" at bounding box center [665, 58] width 8 height 6
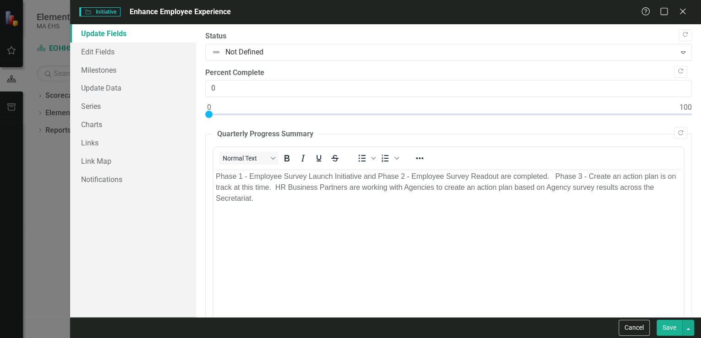
scroll to position [0, 0]
click at [136, 68] on link "Milestones" at bounding box center [133, 70] width 126 height 18
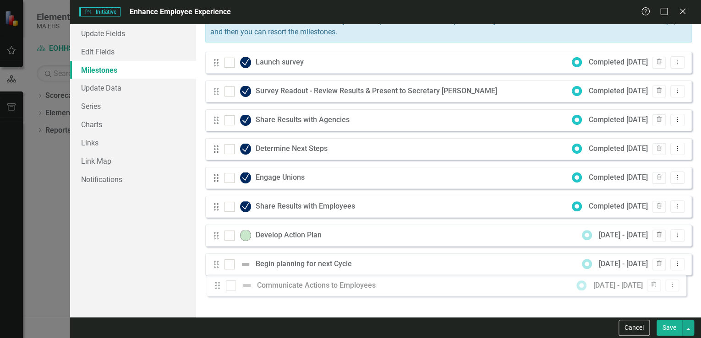
scroll to position [44, 0]
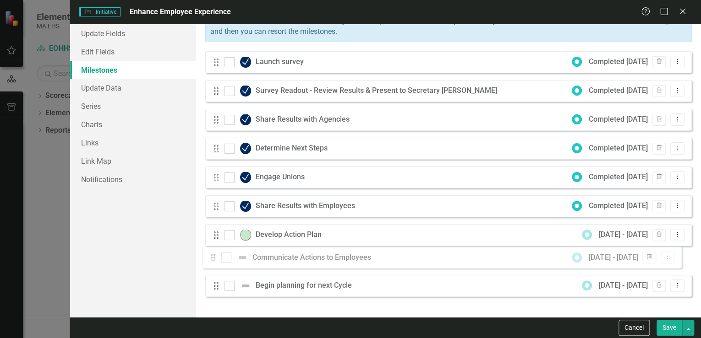
drag, startPoint x: 217, startPoint y: 295, endPoint x: 213, endPoint y: 260, distance: 35.5
click at [213, 260] on div "Drag Launch survey Completed 1/31/25 Trash Dropdown Menu Drag Survey Readout - …" at bounding box center [448, 177] width 486 height 253
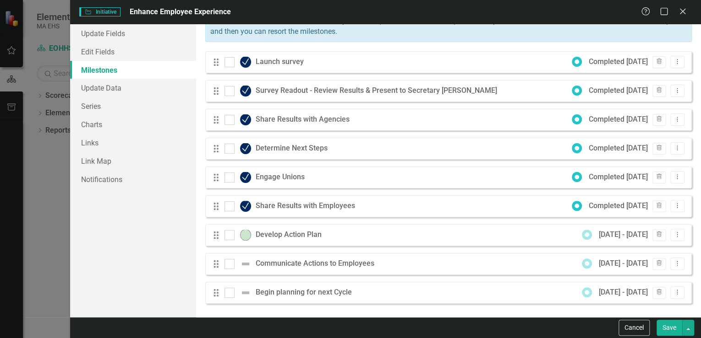
click at [669, 325] on button "Save" at bounding box center [669, 328] width 26 height 16
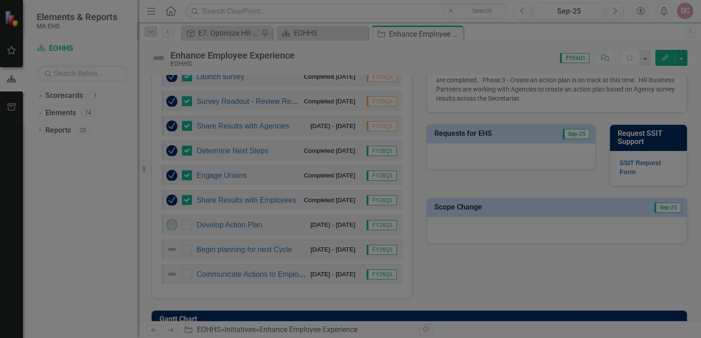
checkbox input "false"
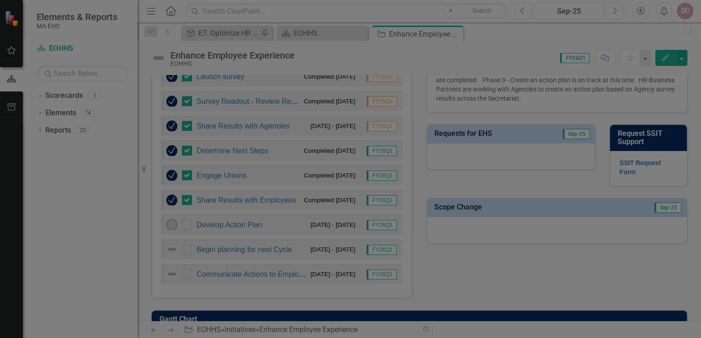
checkbox input "false"
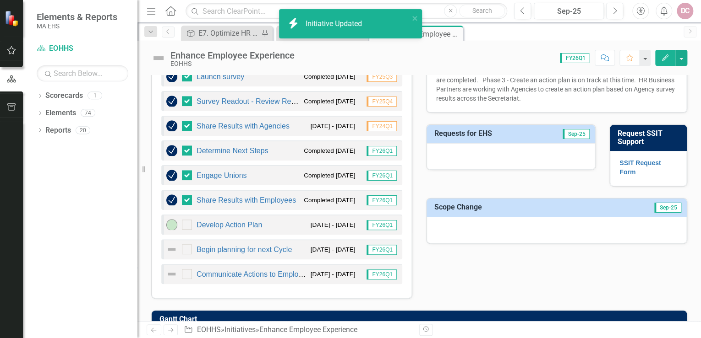
checkbox input "true"
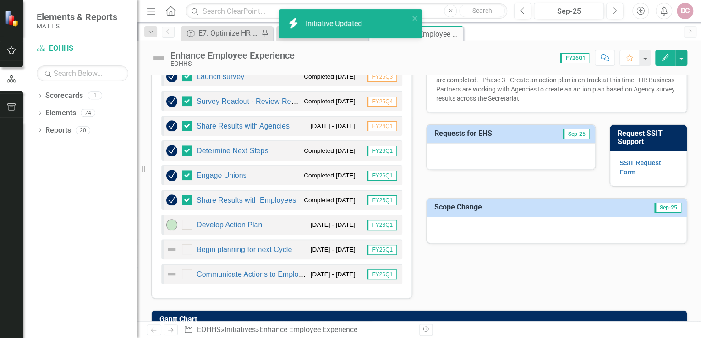
checkbox input "true"
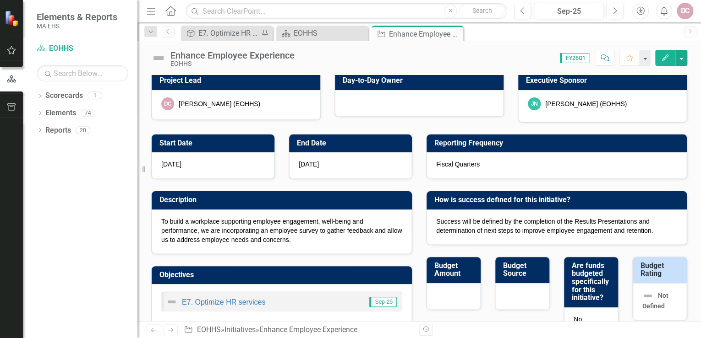
scroll to position [0, 0]
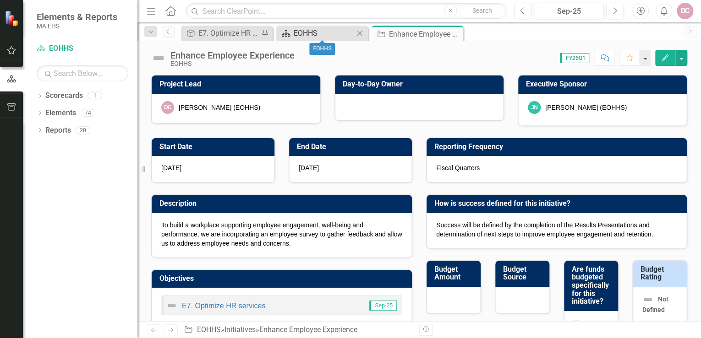
click at [330, 33] on div "EOHHS" at bounding box center [324, 32] width 60 height 11
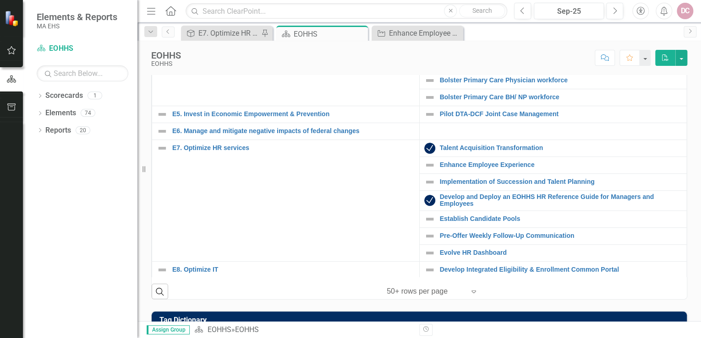
scroll to position [183, 0]
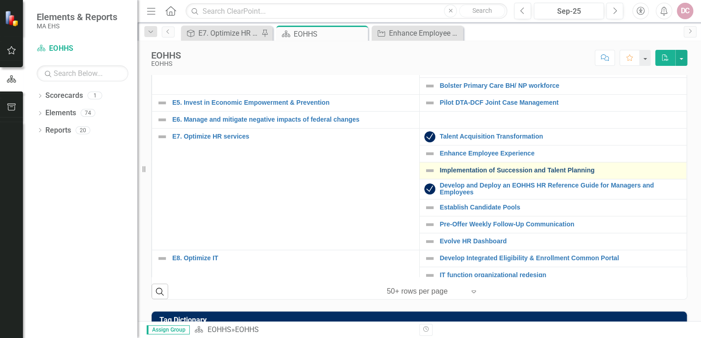
click at [449, 174] on link "Implementation of Succession and Talent Planning" at bounding box center [561, 170] width 242 height 7
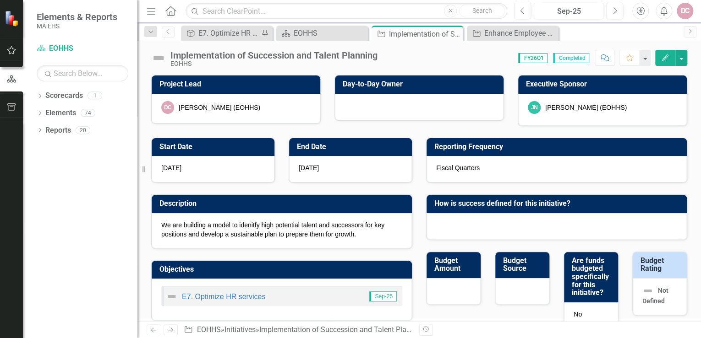
checkbox input "true"
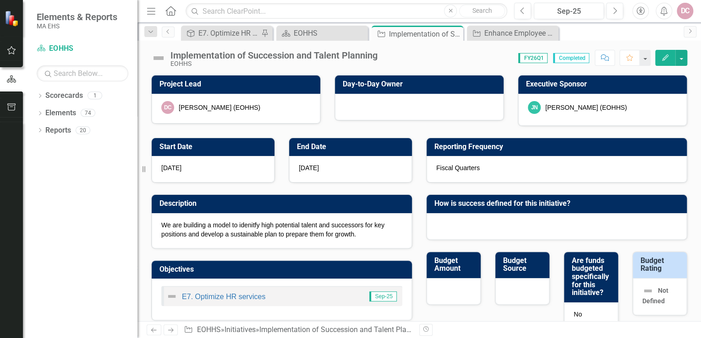
checkbox input "true"
click at [519, 10] on button "Previous" at bounding box center [522, 11] width 17 height 16
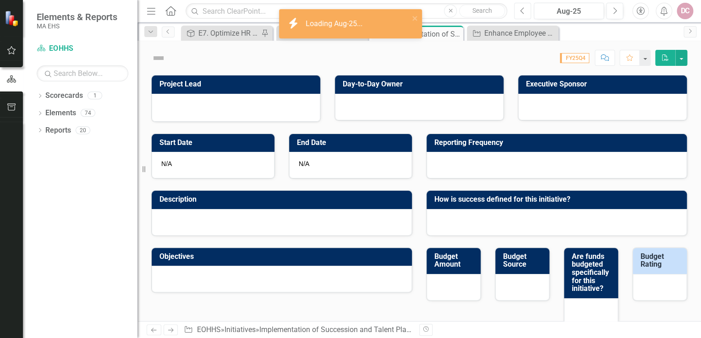
checkbox input "true"
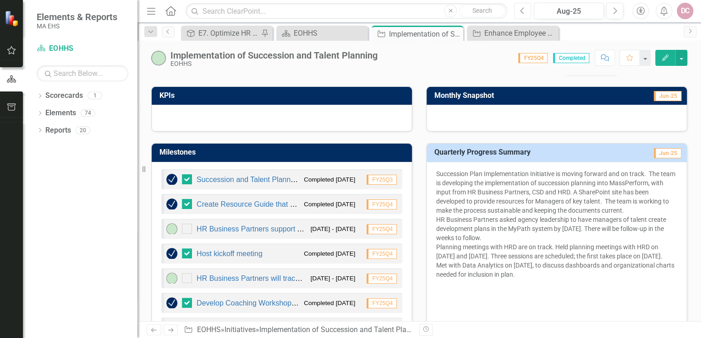
scroll to position [256, 0]
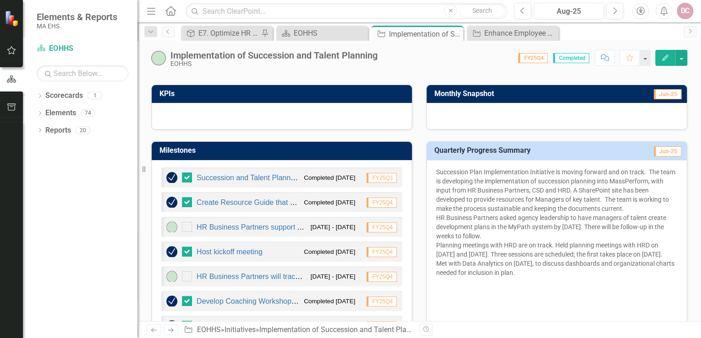
click at [436, 171] on p "Succession Plan Implementation Initiative is moving forward and on track. The t…" at bounding box center [556, 224] width 241 height 112
click at [665, 59] on icon "button" at bounding box center [665, 58] width 6 height 6
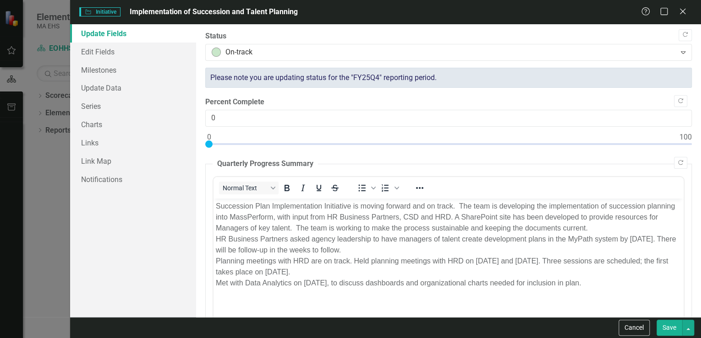
scroll to position [0, 0]
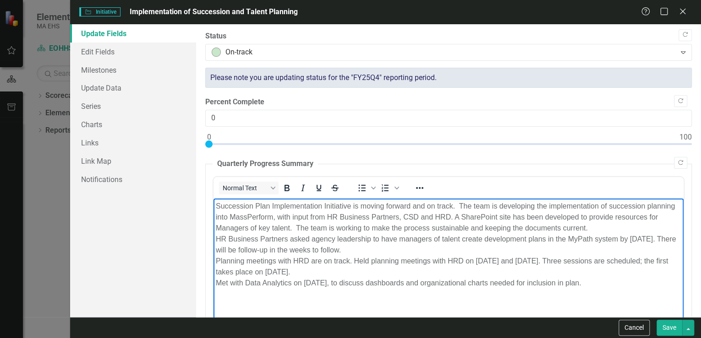
drag, startPoint x: 215, startPoint y: 206, endPoint x: 632, endPoint y: 281, distance: 423.6
click at [632, 281] on p "Succession Plan Implementation Initiative is moving forward and on track. The t…" at bounding box center [448, 245] width 465 height 88
copy p "Succession Plan Implementation Initiative is moving forward and on track. The t…"
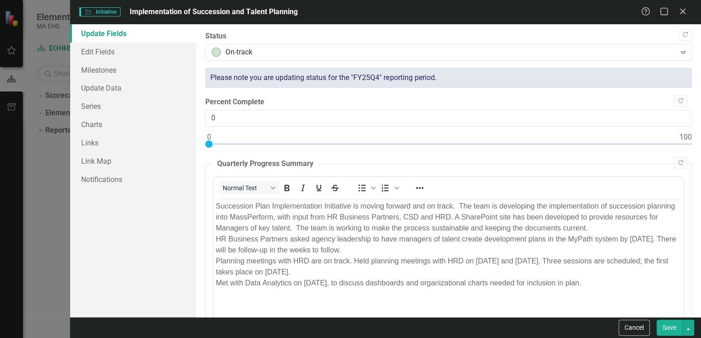
click at [673, 327] on button "Save" at bounding box center [669, 328] width 26 height 16
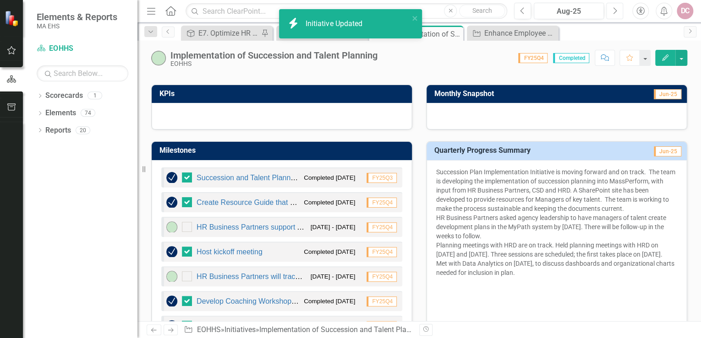
click at [617, 9] on button "Next" at bounding box center [614, 11] width 17 height 16
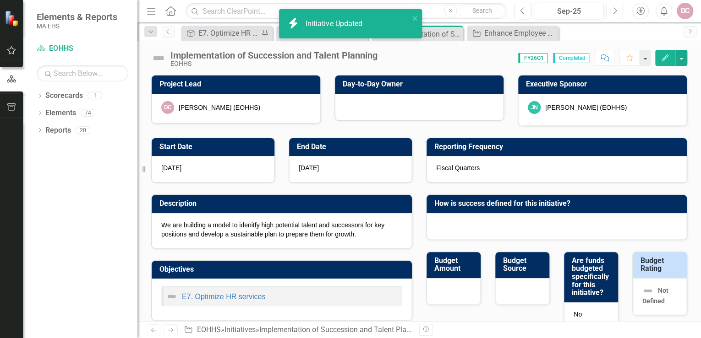
checkbox input "true"
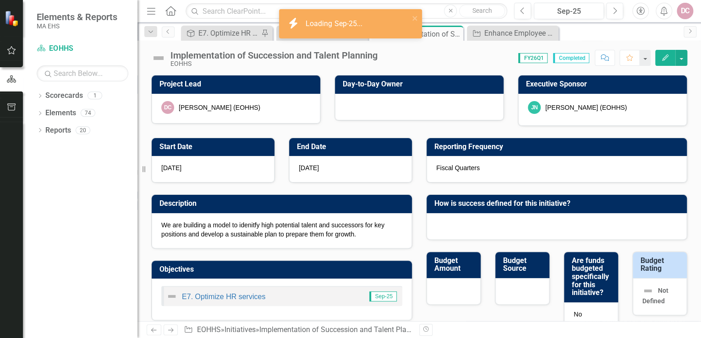
click at [664, 57] on icon "Edit" at bounding box center [665, 58] width 8 height 6
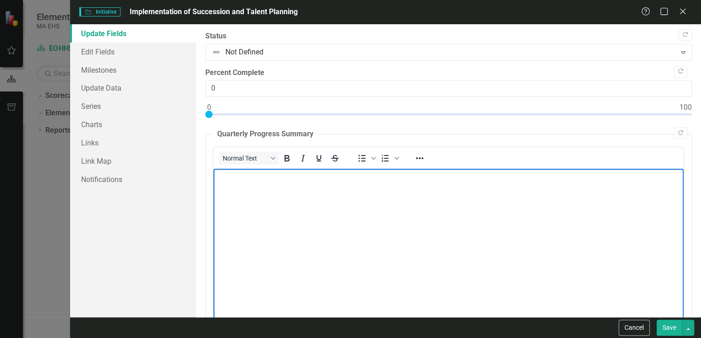
click at [222, 181] on p "Rich Text Area. Press ALT-0 for help." at bounding box center [448, 176] width 465 height 11
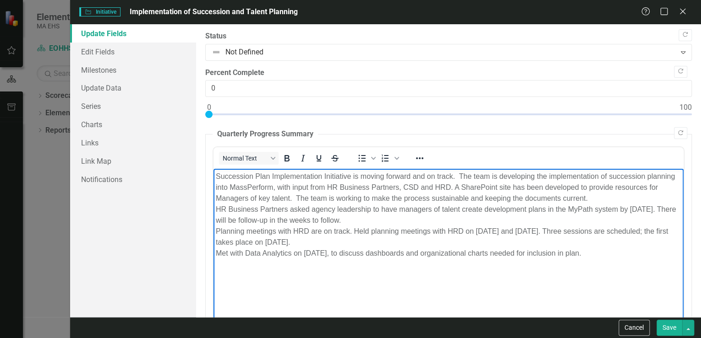
click at [674, 329] on button "Save" at bounding box center [669, 328] width 26 height 16
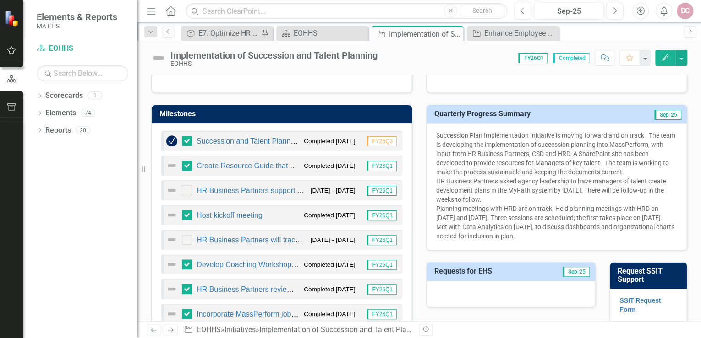
scroll to position [330, 0]
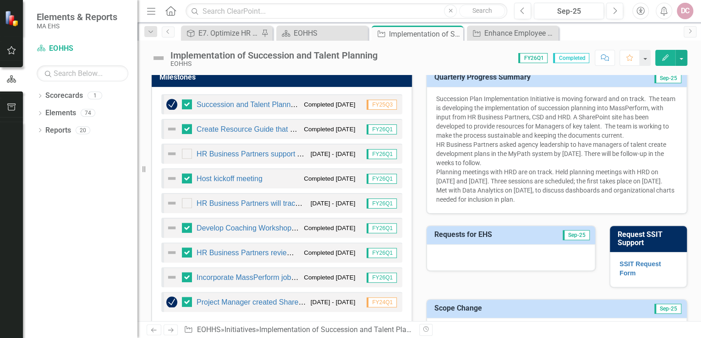
click at [669, 55] on icon "Edit" at bounding box center [665, 58] width 8 height 6
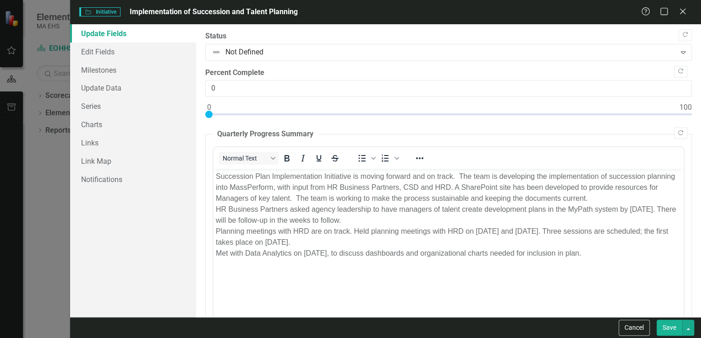
scroll to position [0, 0]
click at [104, 73] on link "Milestones" at bounding box center [133, 70] width 126 height 18
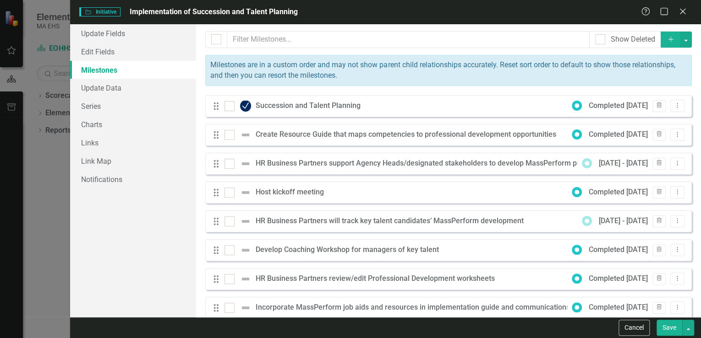
click at [270, 134] on div "Create Resource Guide that maps competencies to professional development opport…" at bounding box center [408, 135] width 305 height 11
click at [277, 135] on div "Create Resource Guide that maps competencies to professional development opport…" at bounding box center [408, 135] width 305 height 11
click at [231, 136] on div at bounding box center [229, 135] width 10 height 10
click at [230, 136] on input "checkbox" at bounding box center [227, 133] width 6 height 6
click at [231, 136] on div at bounding box center [229, 135] width 10 height 10
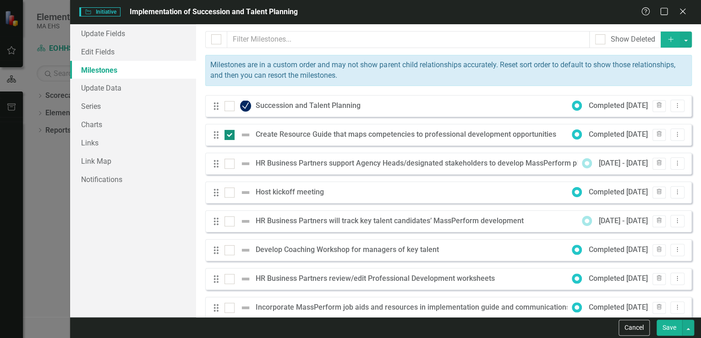
click at [230, 136] on input "checkbox" at bounding box center [227, 133] width 6 height 6
click at [673, 134] on icon "Dropdown Menu" at bounding box center [677, 134] width 8 height 6
click at [654, 150] on link "Edit Edit Milestone" at bounding box center [634, 149] width 86 height 17
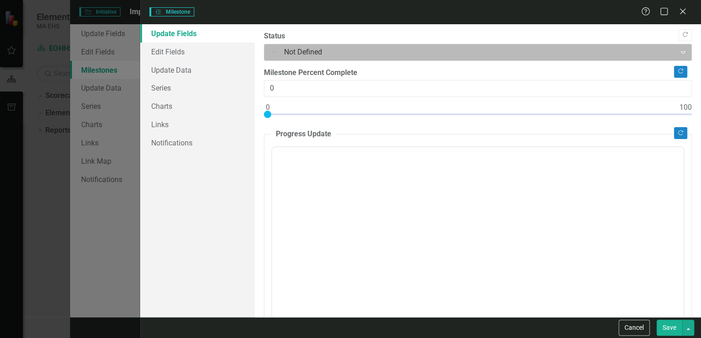
click at [284, 51] on div at bounding box center [470, 52] width 400 height 12
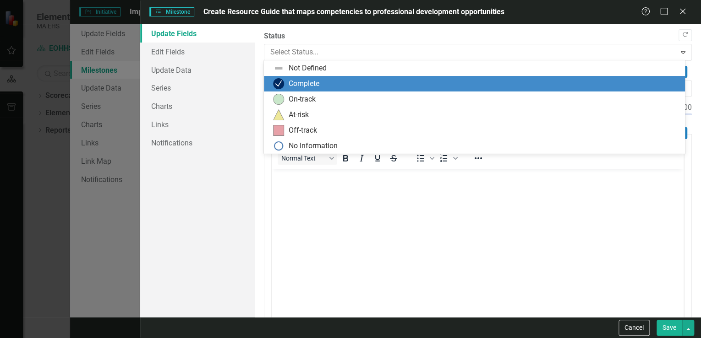
click at [291, 82] on div "Complete" at bounding box center [304, 84] width 31 height 11
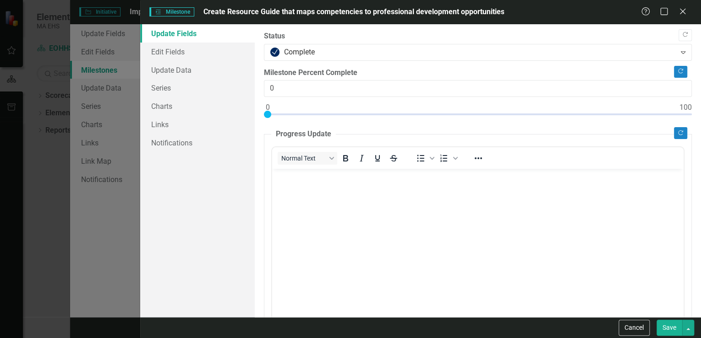
click at [671, 322] on button "Save" at bounding box center [669, 328] width 26 height 16
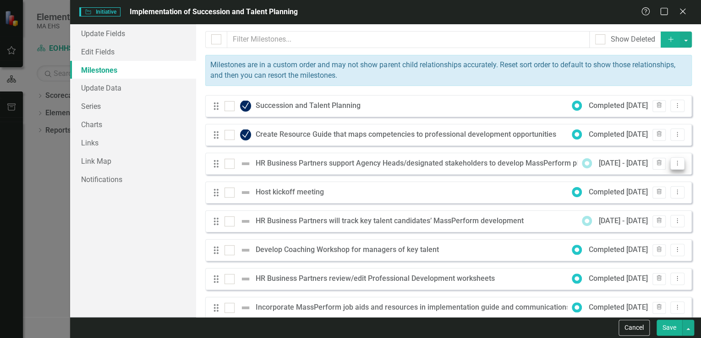
click at [673, 161] on icon "Dropdown Menu" at bounding box center [677, 163] width 8 height 6
click at [660, 178] on link "Edit Edit Milestone" at bounding box center [634, 178] width 86 height 17
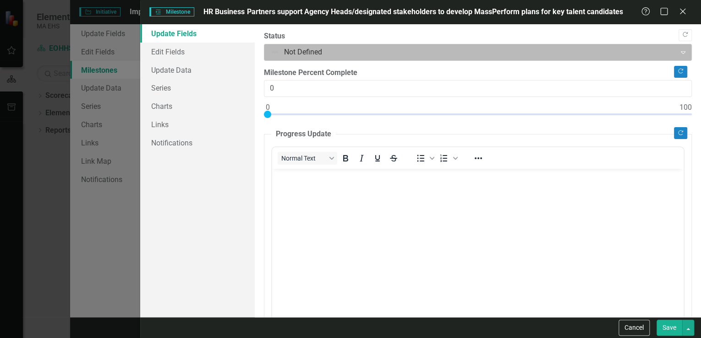
click at [359, 47] on div at bounding box center [470, 52] width 400 height 12
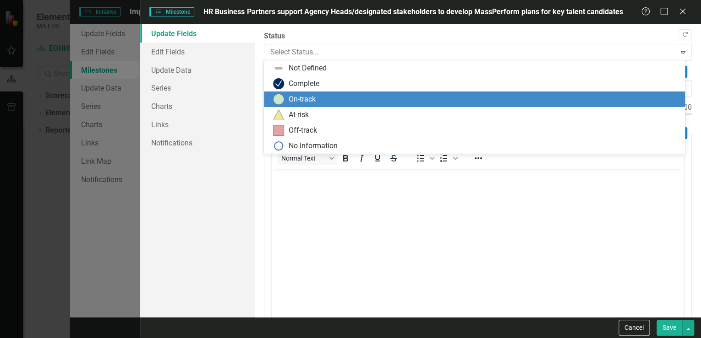
click at [316, 96] on div "On-track" at bounding box center [302, 99] width 27 height 11
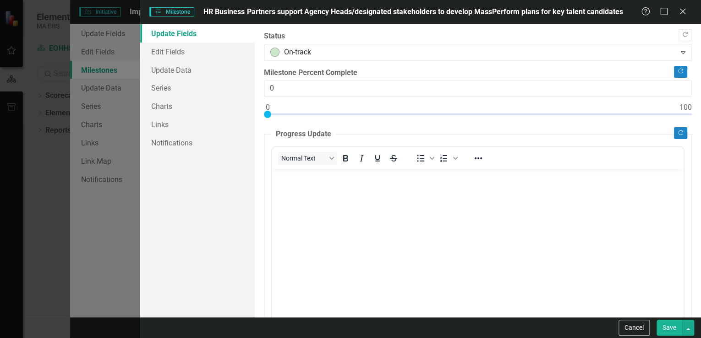
click at [673, 330] on button "Save" at bounding box center [669, 328] width 26 height 16
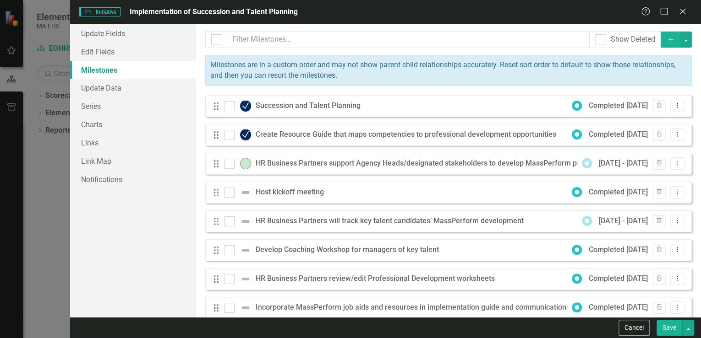
click at [406, 196] on div "Drag Host kickoff meeting Completed 7/9/25 Trash Dropdown Menu" at bounding box center [448, 193] width 486 height 22
click at [673, 192] on icon "Dropdown Menu" at bounding box center [677, 192] width 8 height 6
click at [655, 207] on link "Edit Edit Milestone" at bounding box center [634, 207] width 86 height 17
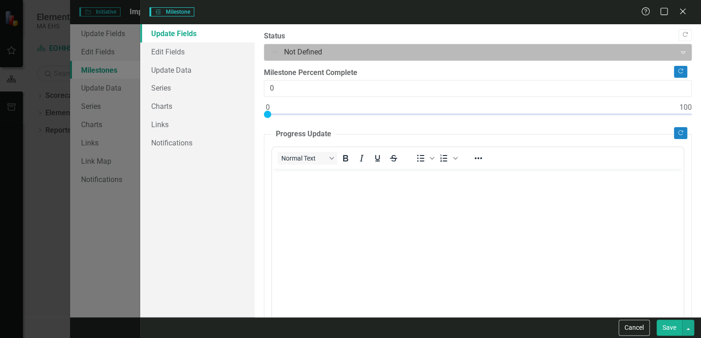
click at [319, 49] on div at bounding box center [470, 52] width 400 height 12
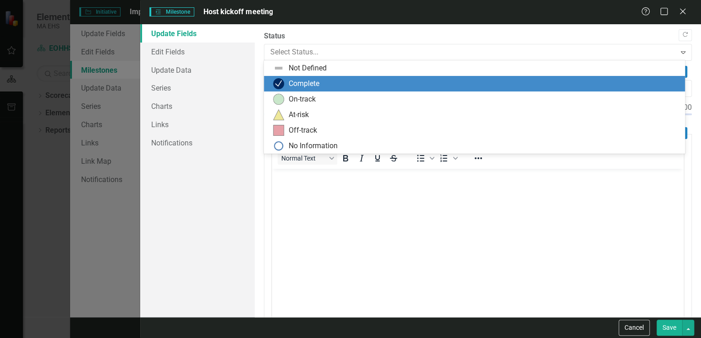
click at [305, 84] on div "Complete" at bounding box center [304, 84] width 31 height 11
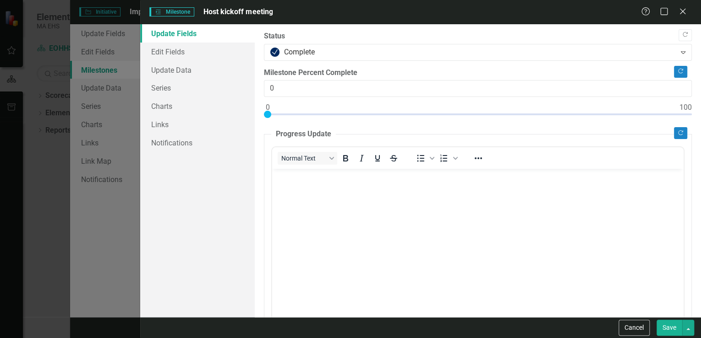
click at [673, 329] on button "Save" at bounding box center [669, 328] width 26 height 16
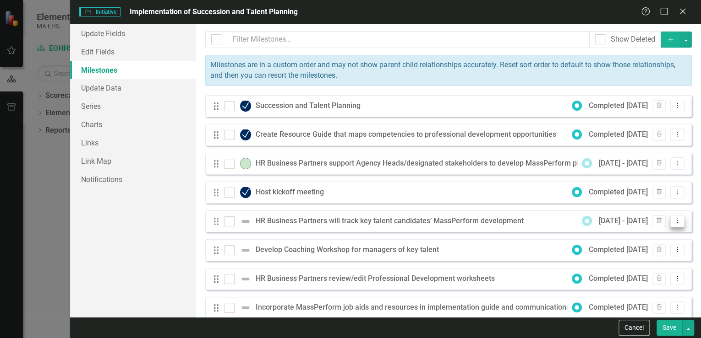
click at [673, 220] on icon "Dropdown Menu" at bounding box center [677, 221] width 8 height 6
click at [650, 234] on link "Edit Edit Milestone" at bounding box center [634, 236] width 86 height 17
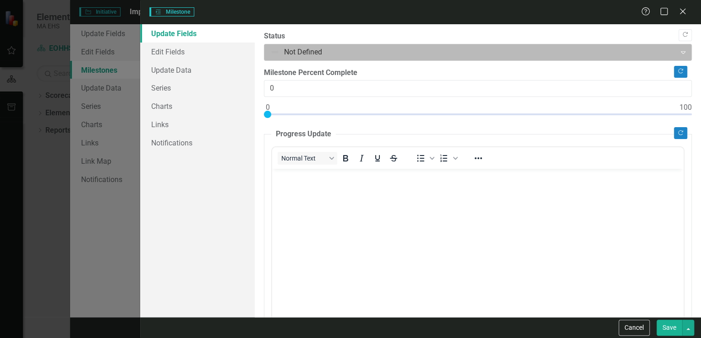
click at [310, 51] on div at bounding box center [470, 52] width 400 height 12
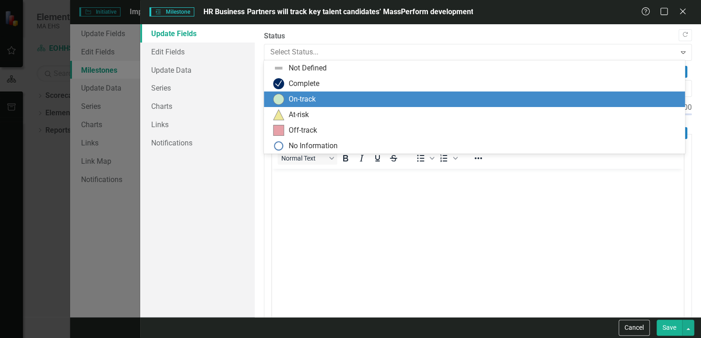
click at [300, 96] on div "On-track" at bounding box center [302, 99] width 27 height 11
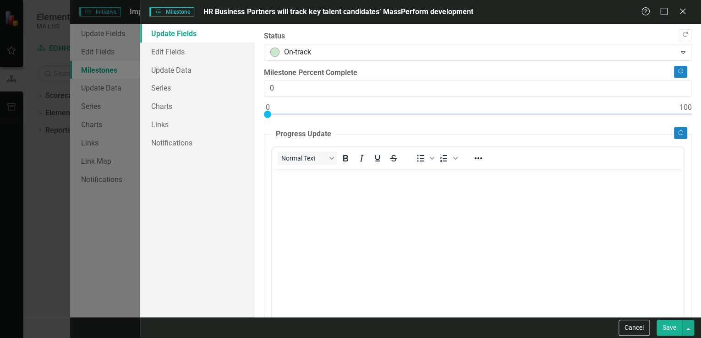
click at [669, 330] on button "Save" at bounding box center [669, 328] width 26 height 16
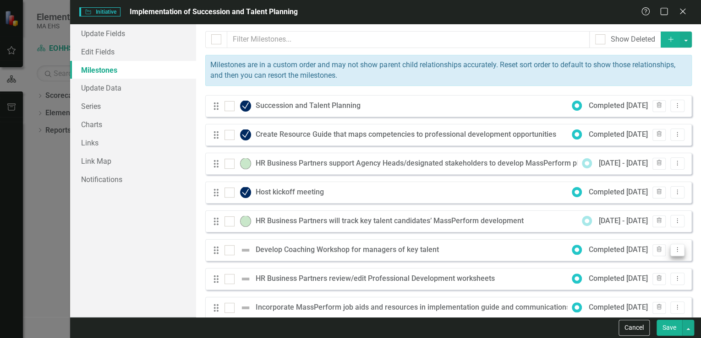
click at [673, 249] on icon "Dropdown Menu" at bounding box center [677, 250] width 8 height 6
click at [638, 264] on link "Edit Edit Milestone" at bounding box center [634, 264] width 86 height 17
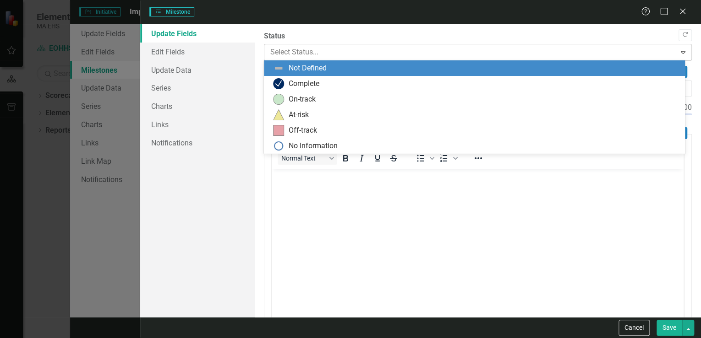
click at [297, 50] on div at bounding box center [470, 52] width 400 height 12
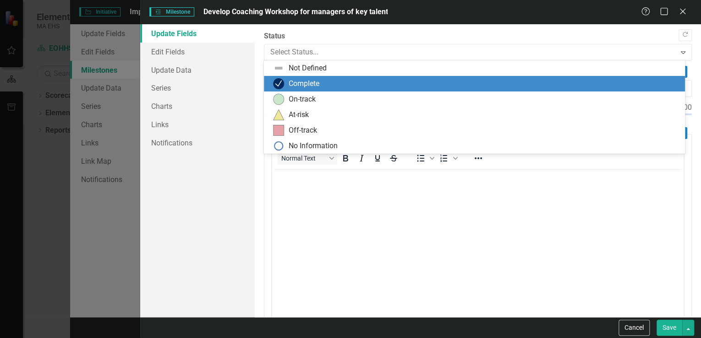
click at [294, 84] on div "Complete" at bounding box center [304, 84] width 31 height 11
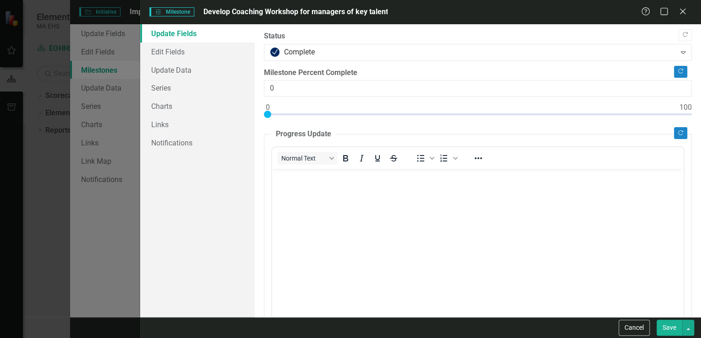
click at [672, 328] on button "Save" at bounding box center [669, 328] width 26 height 16
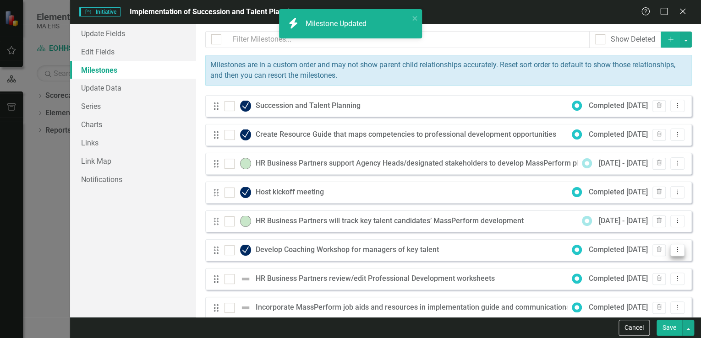
scroll to position [37, 0]
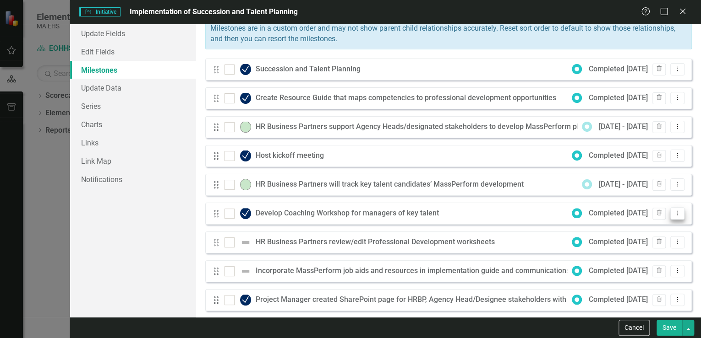
click at [673, 213] on icon "Dropdown Menu" at bounding box center [677, 213] width 8 height 6
click at [517, 240] on div "Drag HR Business Partners review/edit Professional Development worksheets Compl…" at bounding box center [448, 243] width 486 height 22
click at [673, 242] on icon "Dropdown Menu" at bounding box center [677, 242] width 8 height 6
click at [657, 255] on link "Edit Edit Milestone" at bounding box center [634, 257] width 86 height 17
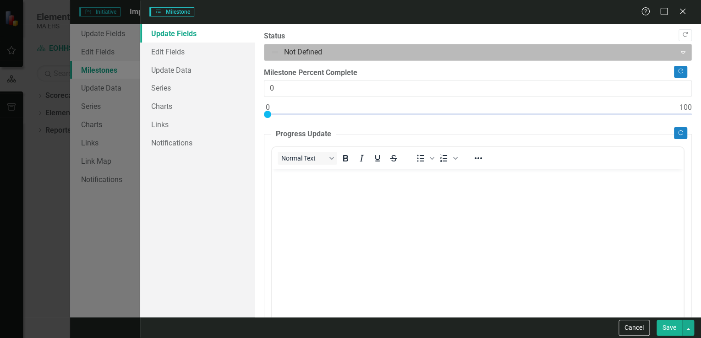
click at [294, 54] on div at bounding box center [470, 52] width 400 height 12
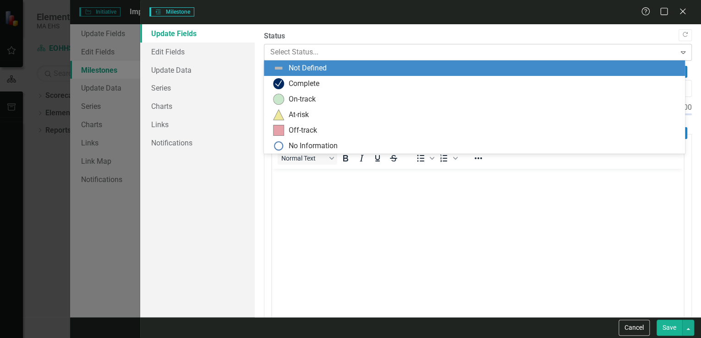
scroll to position [0, 0]
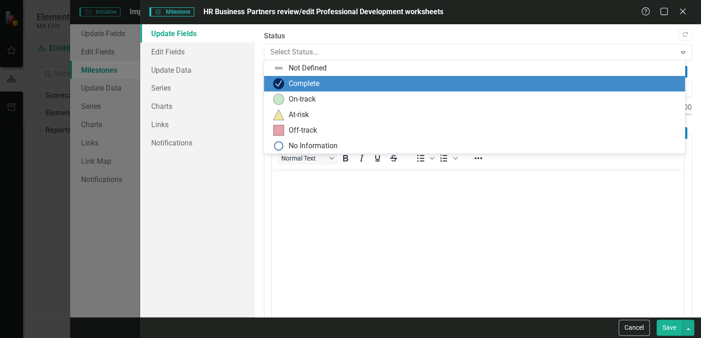
click at [289, 81] on div "Complete" at bounding box center [304, 84] width 31 height 11
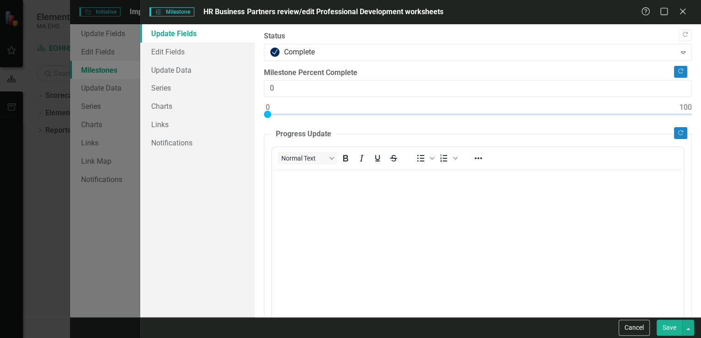
click at [665, 328] on button "Save" at bounding box center [669, 328] width 26 height 16
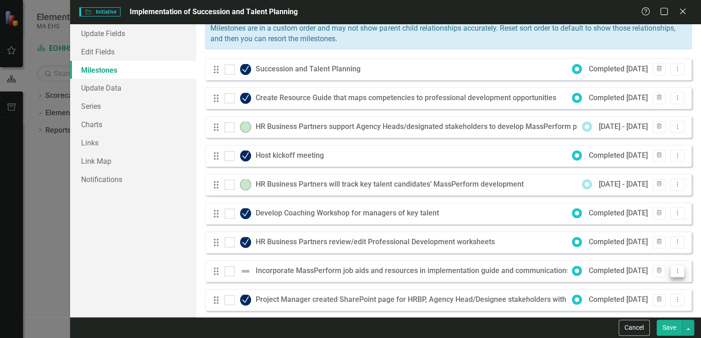
click at [673, 269] on icon "Dropdown Menu" at bounding box center [677, 271] width 8 height 6
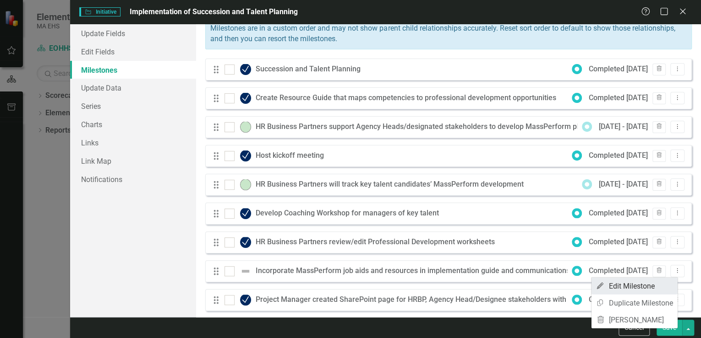
click at [608, 284] on link "Edit Edit Milestone" at bounding box center [634, 286] width 86 height 17
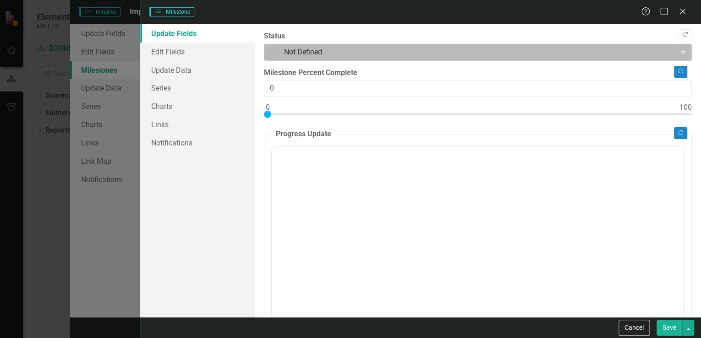
click at [300, 50] on div at bounding box center [470, 52] width 400 height 12
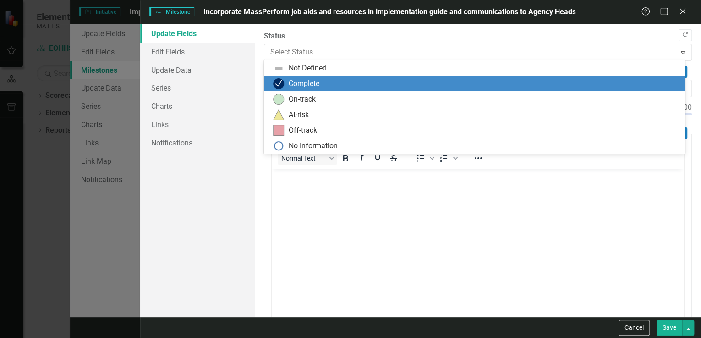
click at [299, 83] on div "Complete" at bounding box center [304, 84] width 31 height 11
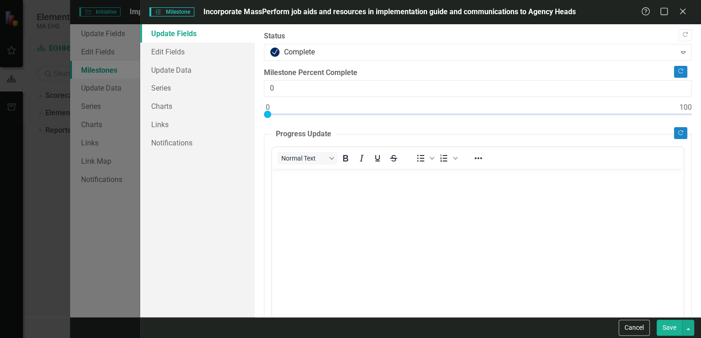
click at [673, 328] on button "Save" at bounding box center [669, 328] width 26 height 16
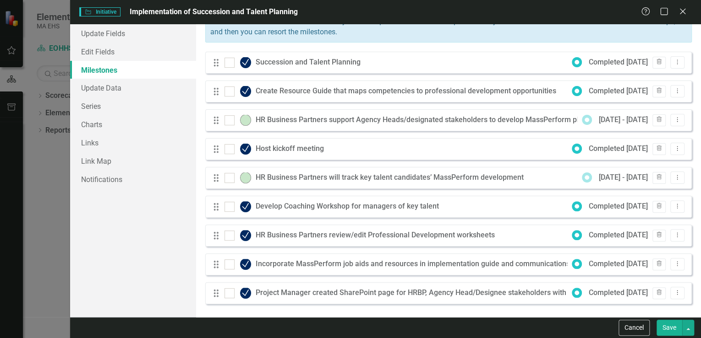
scroll to position [7, 0]
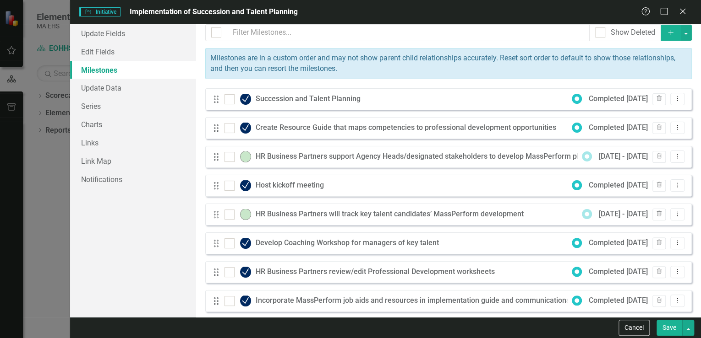
click at [666, 29] on icon "Add" at bounding box center [670, 32] width 8 height 6
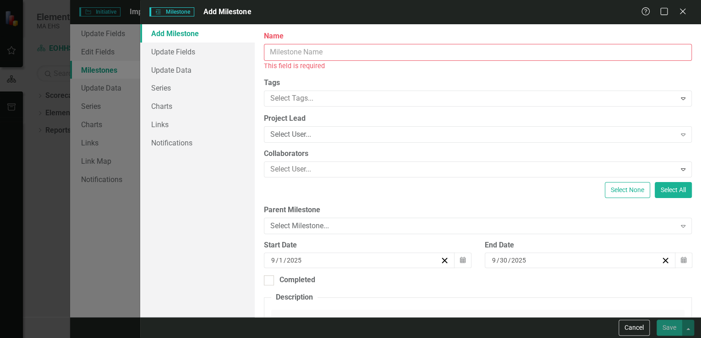
click at [336, 49] on input "Name" at bounding box center [478, 52] width 428 height 17
click at [628, 329] on button "Cancel" at bounding box center [633, 328] width 31 height 16
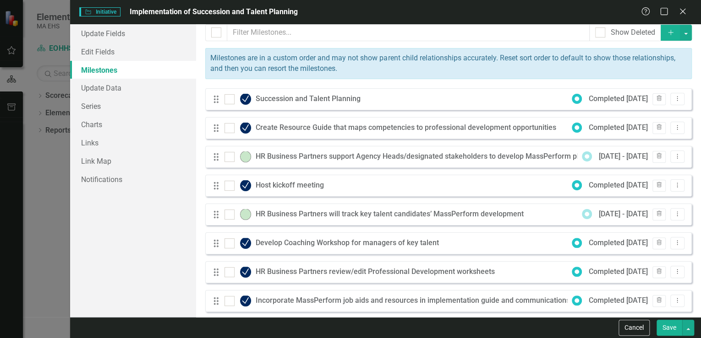
click at [667, 330] on button "Save" at bounding box center [669, 328] width 26 height 16
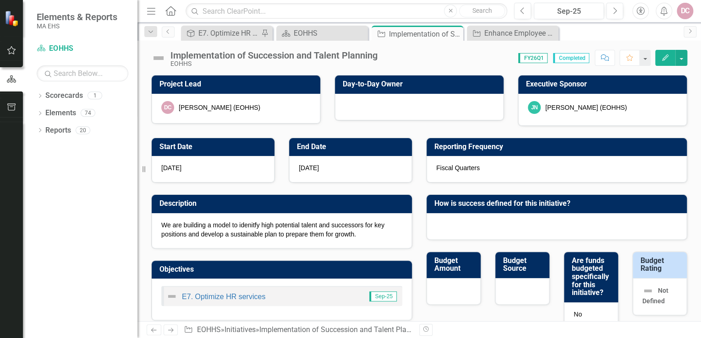
scroll to position [0, 0]
click at [667, 57] on icon "button" at bounding box center [665, 58] width 6 height 6
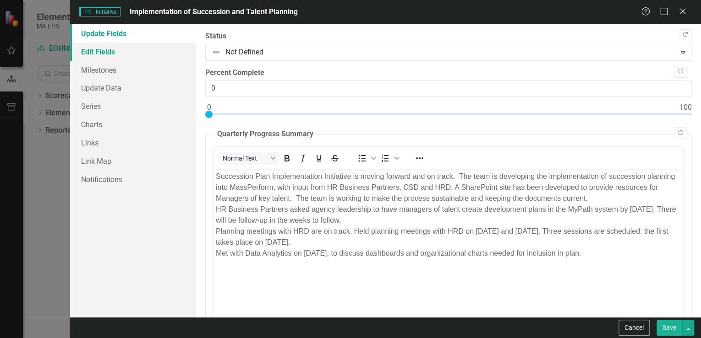
click at [109, 50] on link "Edit Fields" at bounding box center [133, 52] width 126 height 18
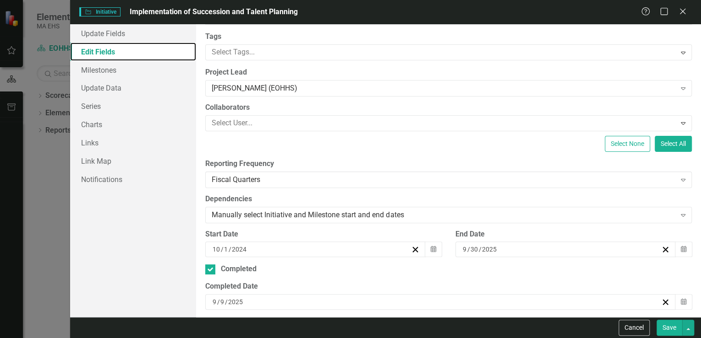
scroll to position [147, 0]
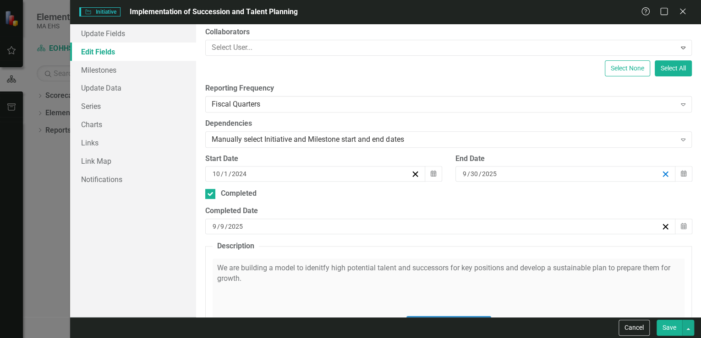
click at [663, 174] on line "button" at bounding box center [665, 174] width 5 height 5
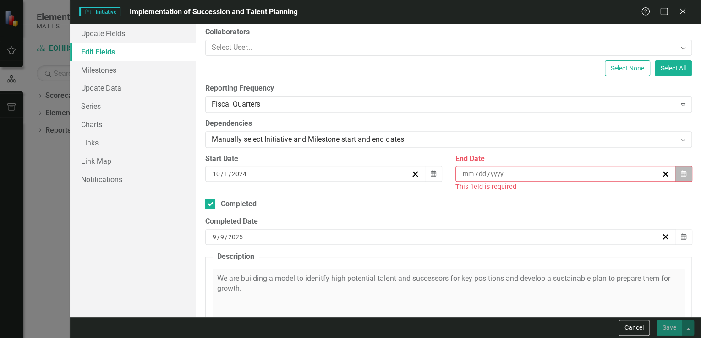
click at [680, 174] on button "Calendar" at bounding box center [683, 174] width 17 height 16
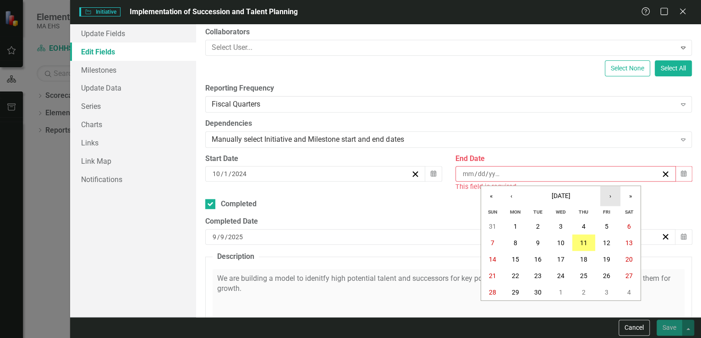
click at [608, 196] on button "›" at bounding box center [610, 196] width 20 height 20
click at [610, 195] on button "›" at bounding box center [610, 196] width 20 height 20
click at [560, 291] on abbr "31" at bounding box center [560, 292] width 7 height 7
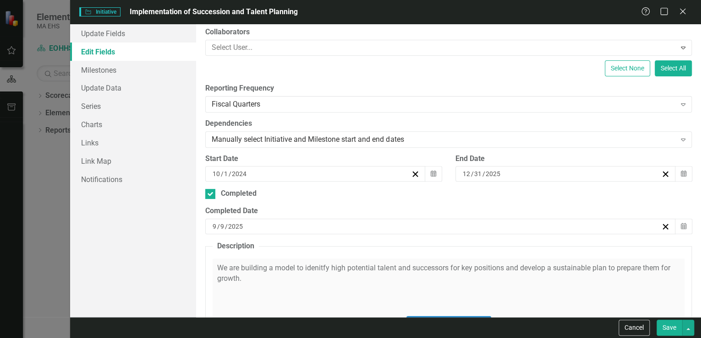
click at [670, 330] on button "Save" at bounding box center [669, 328] width 26 height 16
checkbox input "false"
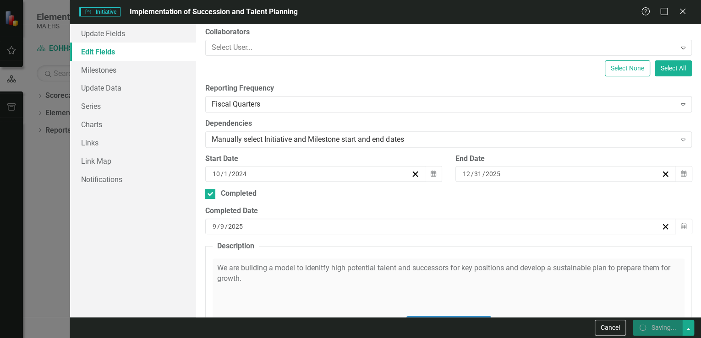
checkbox input "false"
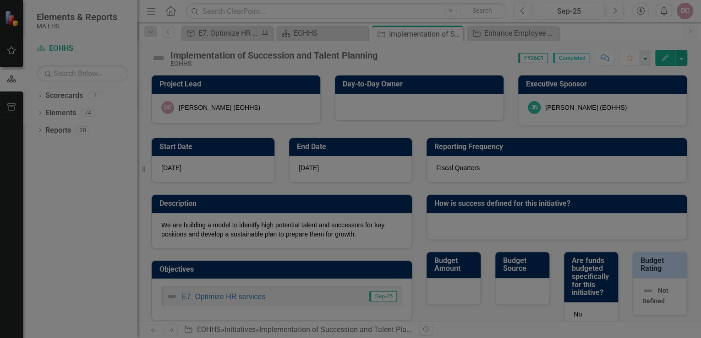
checkbox input "true"
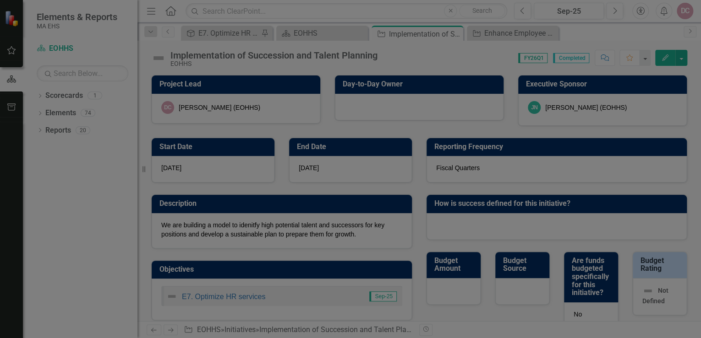
checkbox input "true"
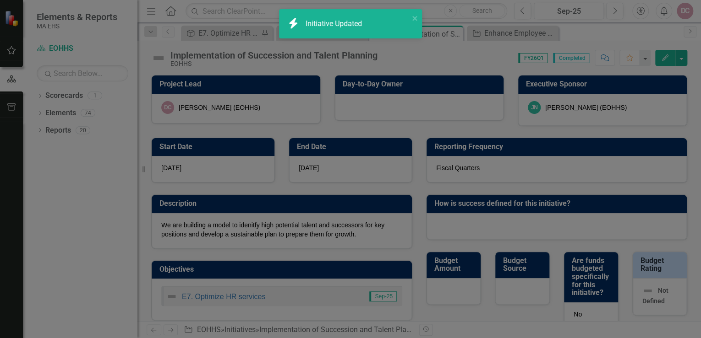
checkbox input "false"
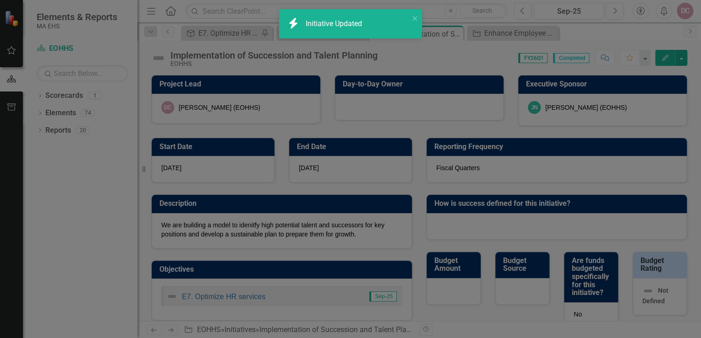
checkbox input "false"
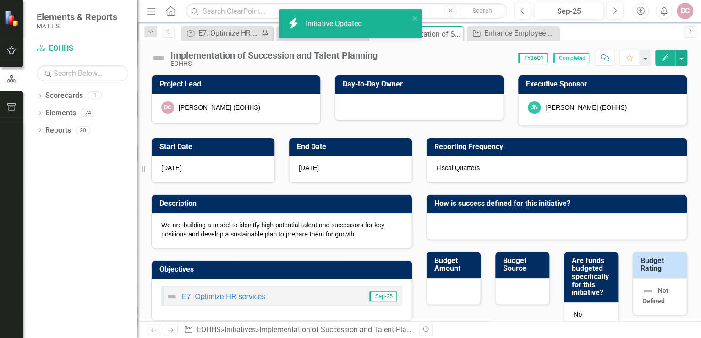
checkbox input "true"
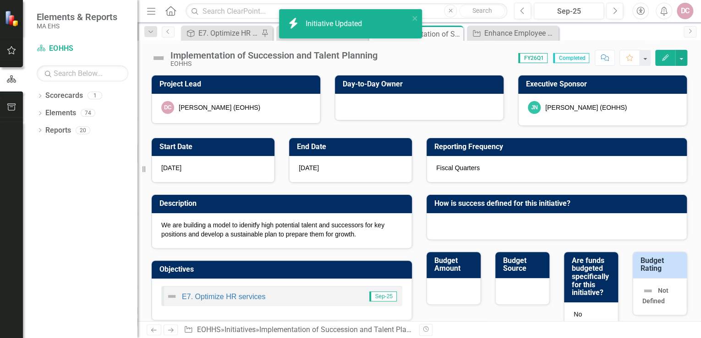
checkbox input "true"
checkbox input "false"
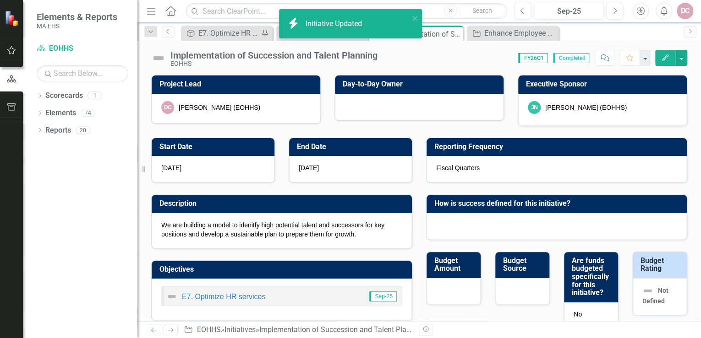
checkbox input "false"
checkbox input "true"
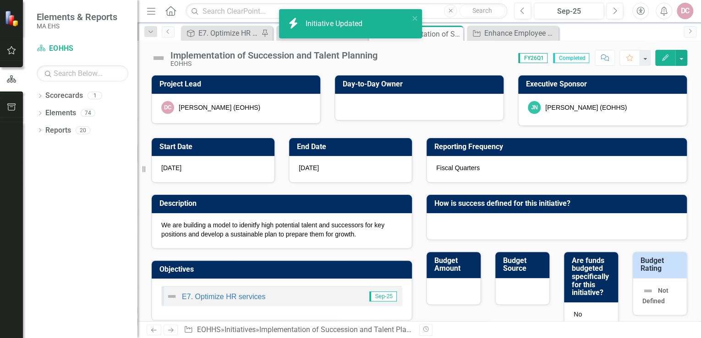
checkbox input "true"
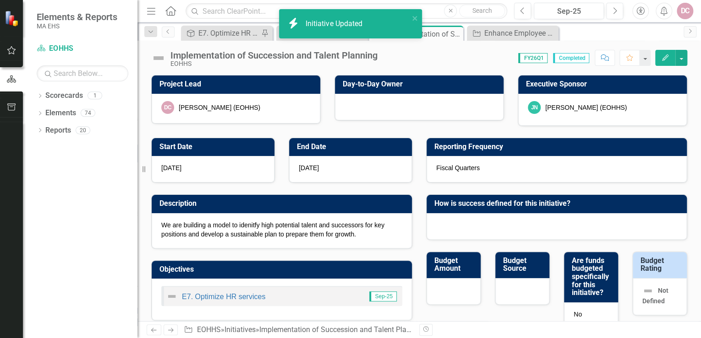
checkbox input "true"
checkbox input "false"
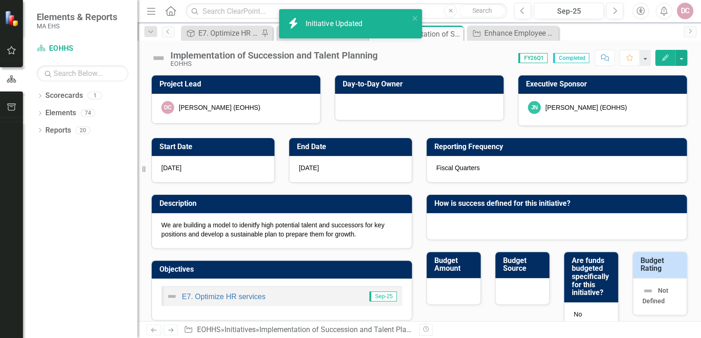
checkbox input "false"
checkbox input "true"
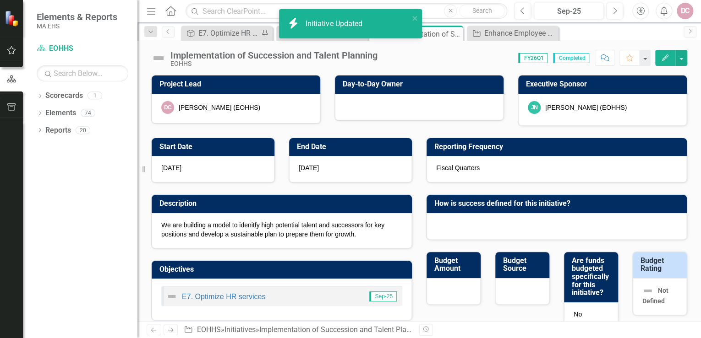
checkbox input "true"
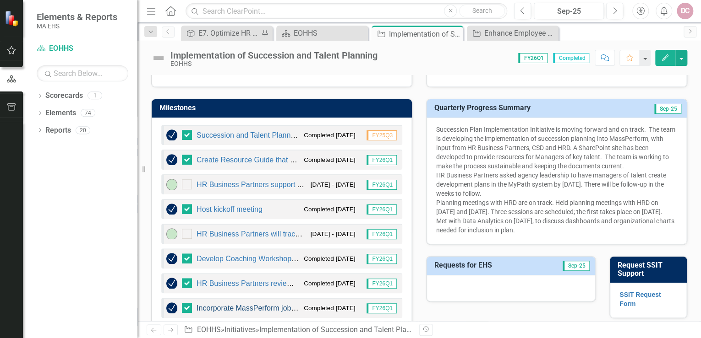
scroll to position [299, 0]
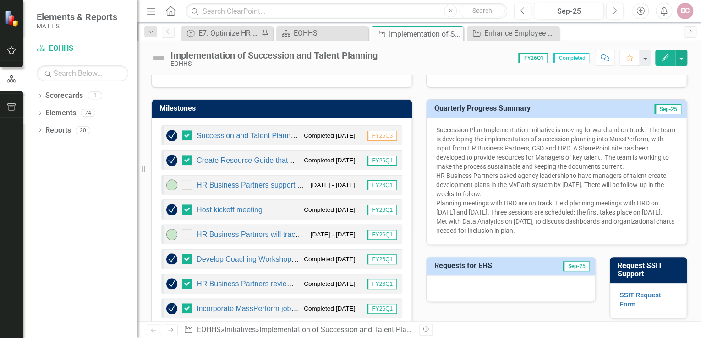
click at [667, 55] on icon "button" at bounding box center [665, 58] width 6 height 6
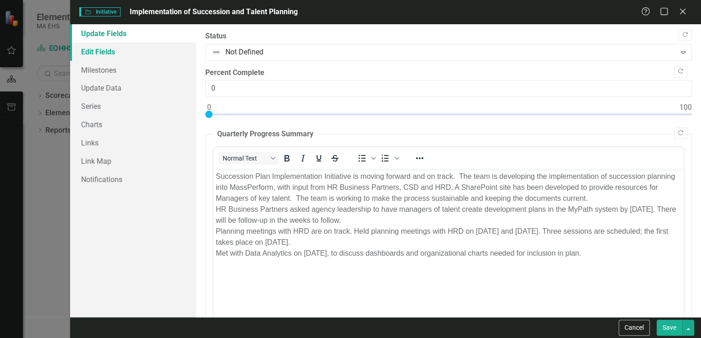
scroll to position [0, 0]
click at [101, 72] on link "Milestones" at bounding box center [133, 70] width 126 height 18
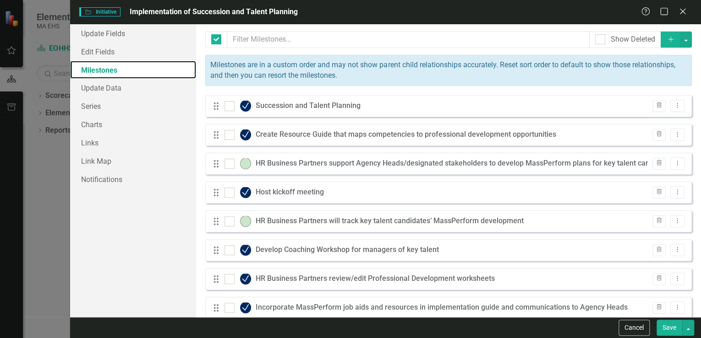
checkbox input "false"
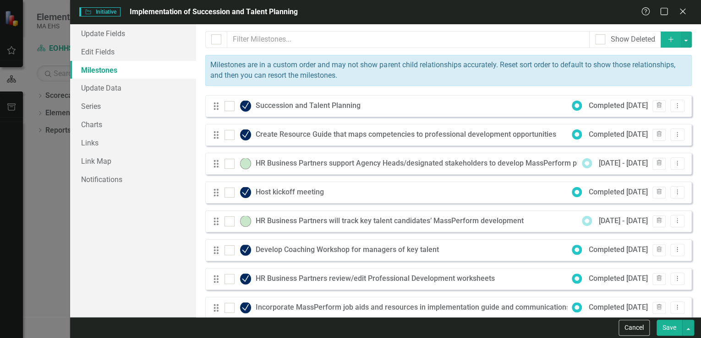
click at [666, 38] on icon "Add" at bounding box center [670, 39] width 8 height 6
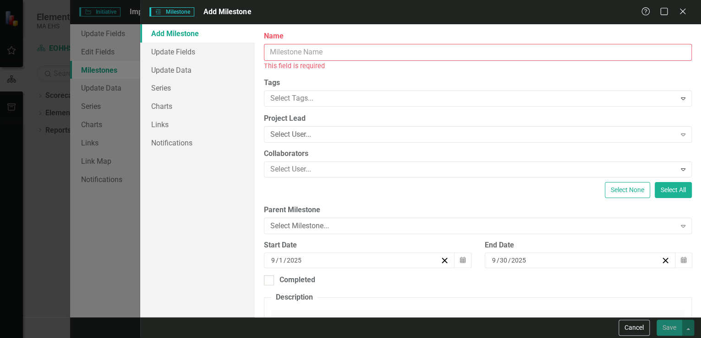
click at [275, 51] on input "Name" at bounding box center [478, 52] width 428 height 17
click at [282, 49] on input "Name" at bounding box center [478, 52] width 428 height 17
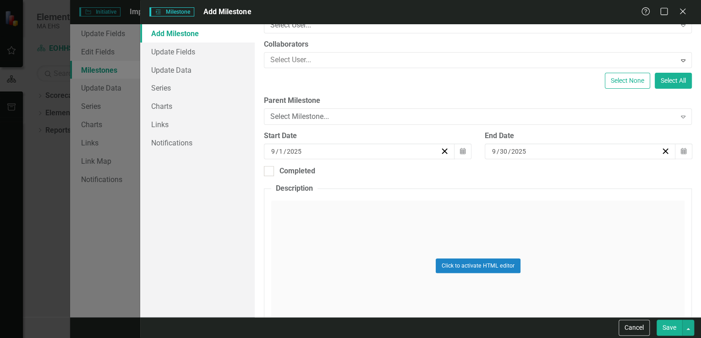
scroll to position [110, 0]
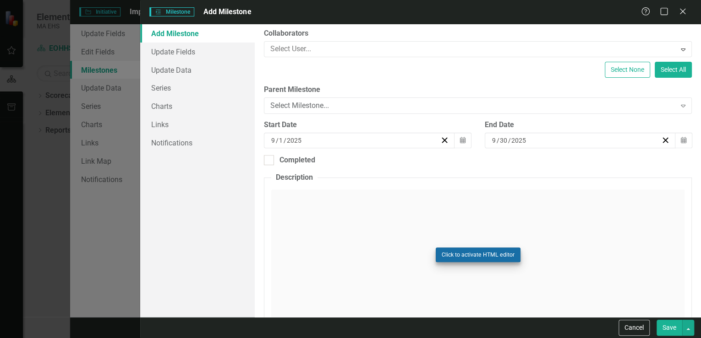
type input "Project Manager created SharePoint page"
click at [443, 252] on button "Click to activate HTML editor" at bounding box center [478, 255] width 85 height 15
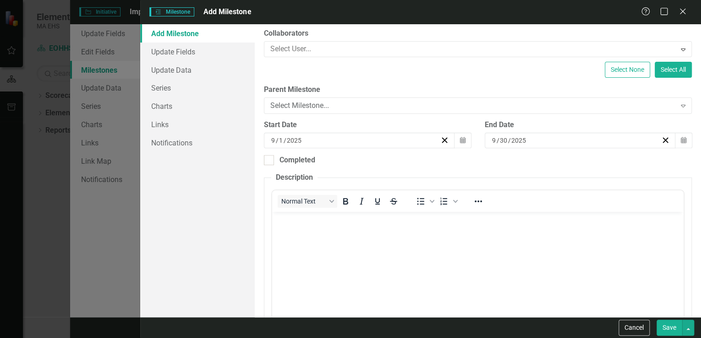
scroll to position [0, 0]
click at [306, 228] on body "Rich Text Area. Press ALT-0 for help." at bounding box center [477, 280] width 411 height 137
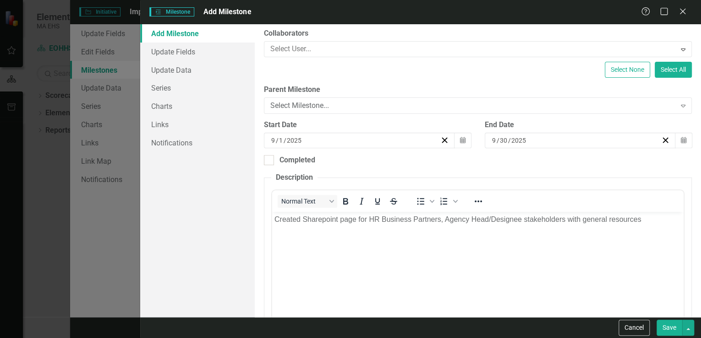
click at [671, 332] on button "Save" at bounding box center [669, 328] width 26 height 16
checkbox input "false"
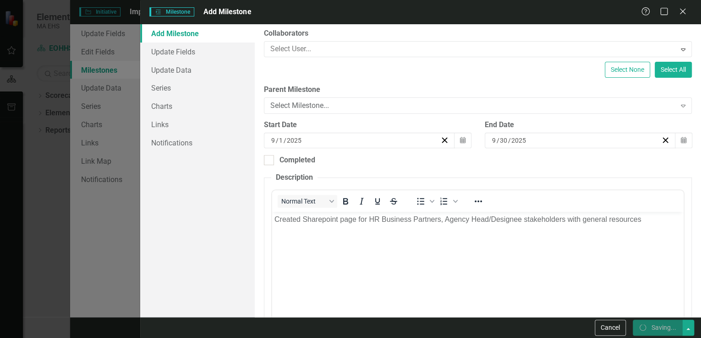
checkbox input "false"
checkbox input "true"
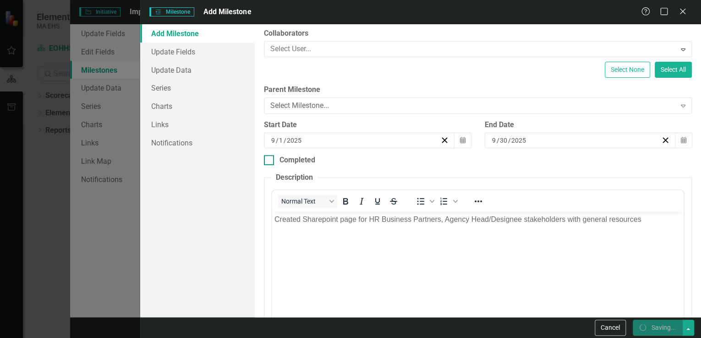
checkbox input "true"
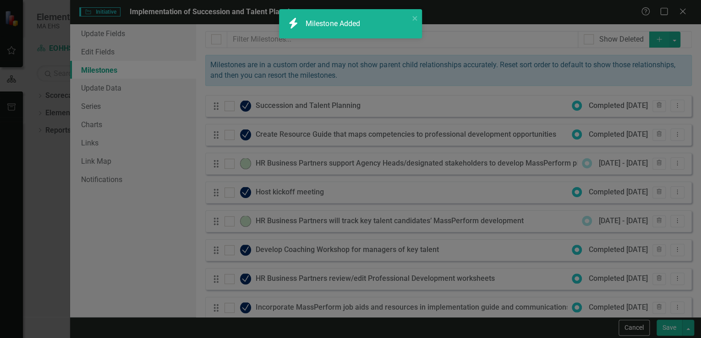
checkbox input "false"
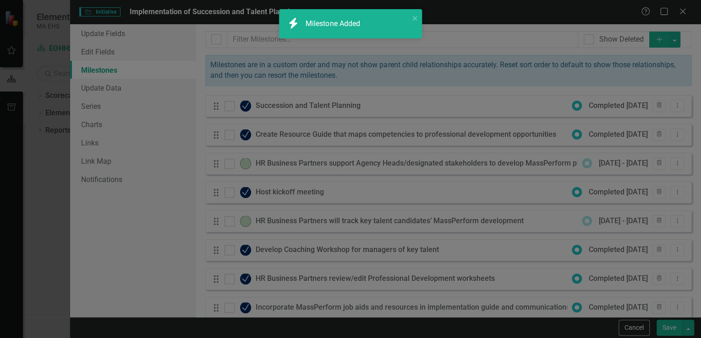
checkbox input "false"
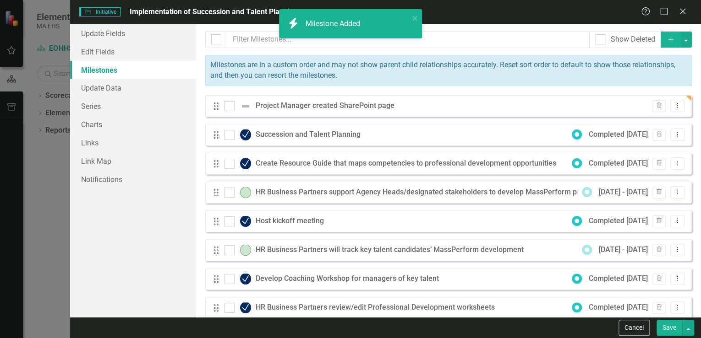
checkbox input "true"
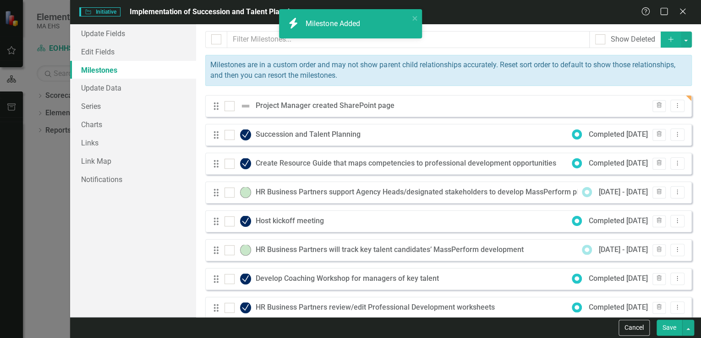
checkbox input "true"
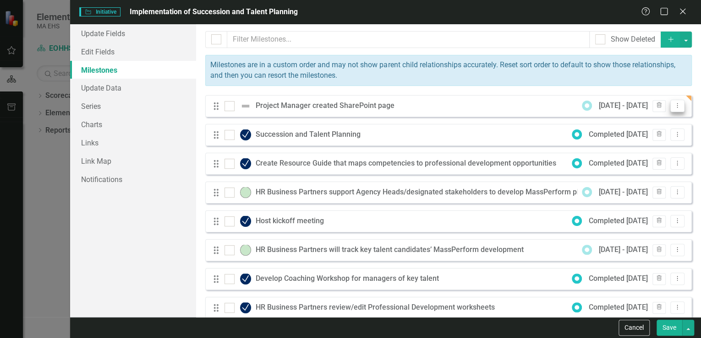
click at [670, 102] on button "Dropdown Menu" at bounding box center [677, 106] width 14 height 12
click at [633, 121] on link "Edit Edit Milestone" at bounding box center [634, 120] width 86 height 17
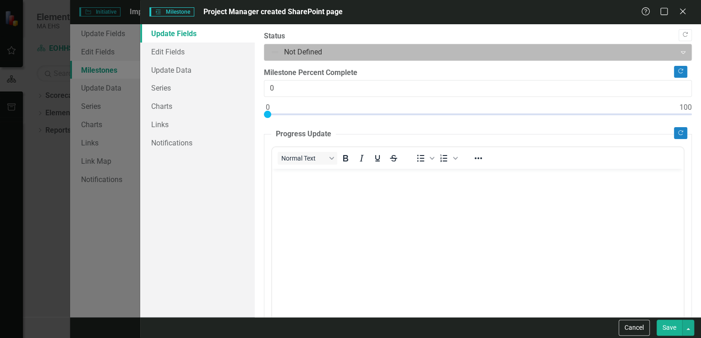
click at [305, 48] on div at bounding box center [470, 52] width 400 height 12
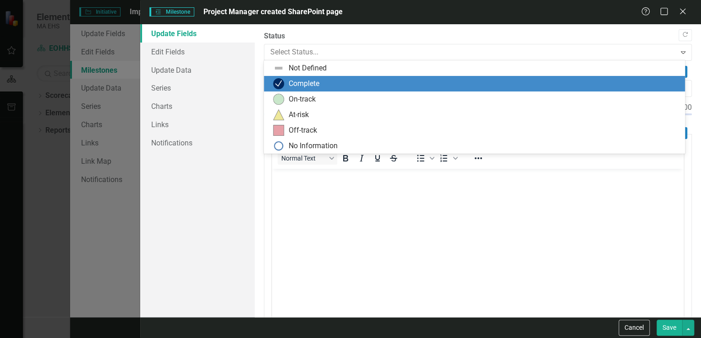
click at [300, 82] on div "Complete" at bounding box center [304, 84] width 31 height 11
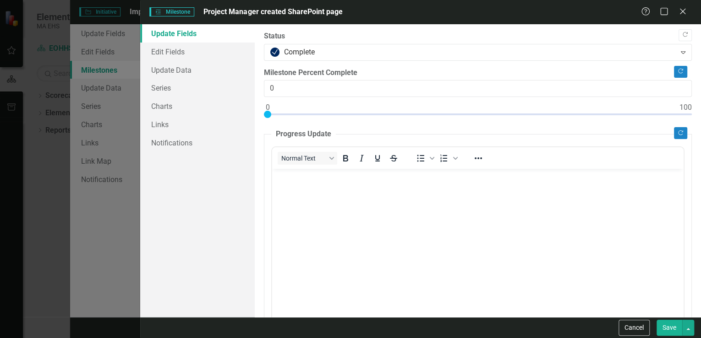
click at [671, 328] on button "Save" at bounding box center [669, 328] width 26 height 16
checkbox input "false"
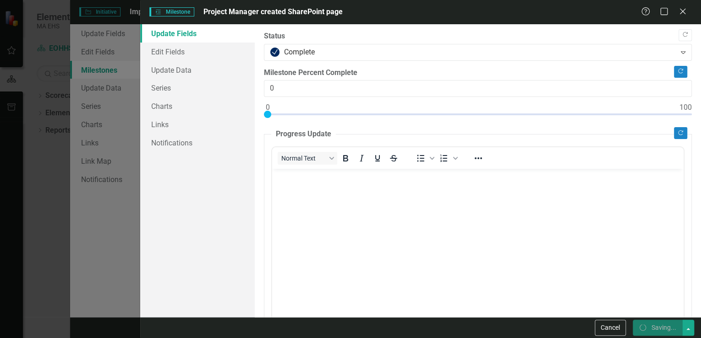
checkbox input "false"
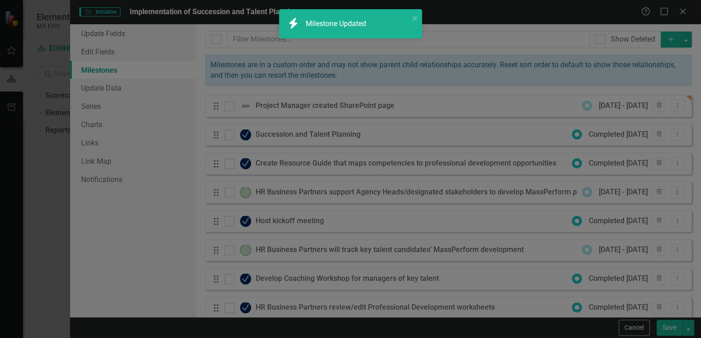
checkbox input "true"
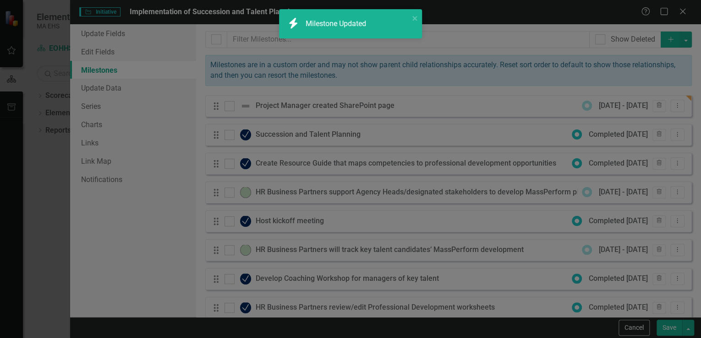
checkbox input "true"
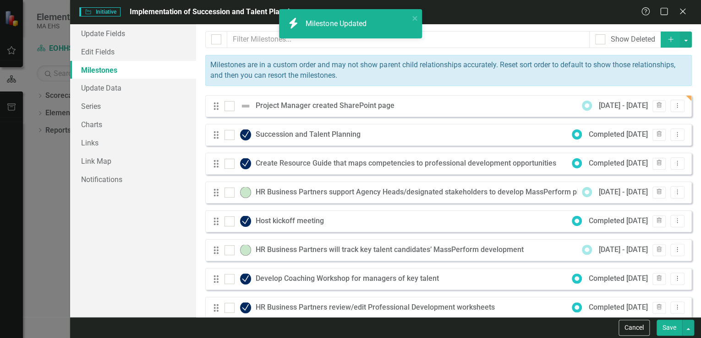
checkbox input "false"
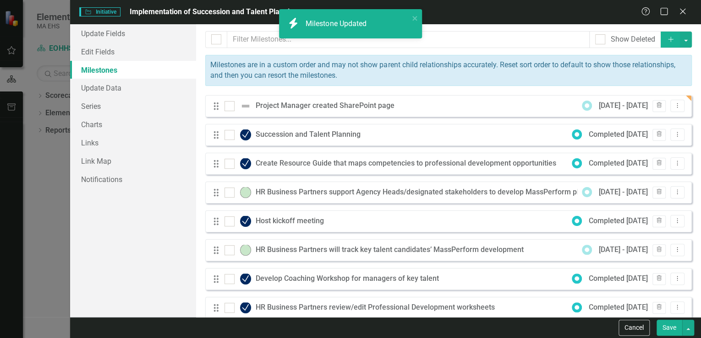
checkbox input "false"
checkbox input "true"
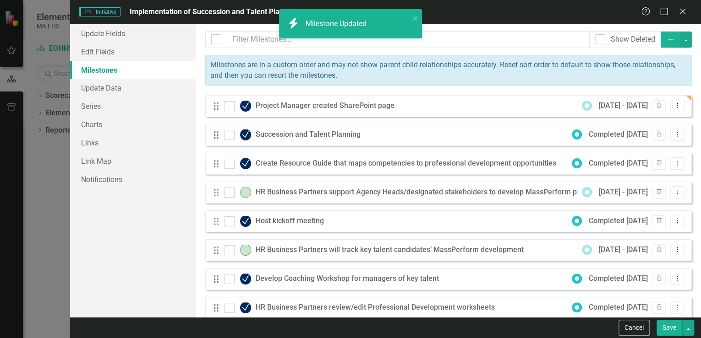
checkbox input "true"
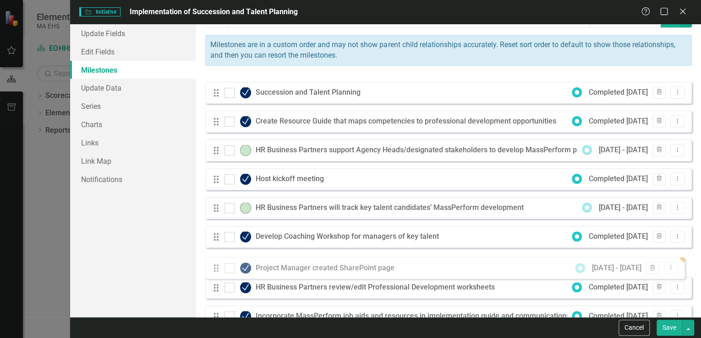
scroll to position [21, 0]
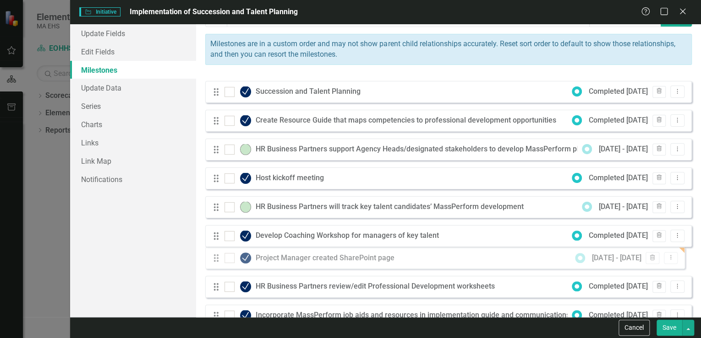
drag, startPoint x: 216, startPoint y: 104, endPoint x: 216, endPoint y: 256, distance: 152.5
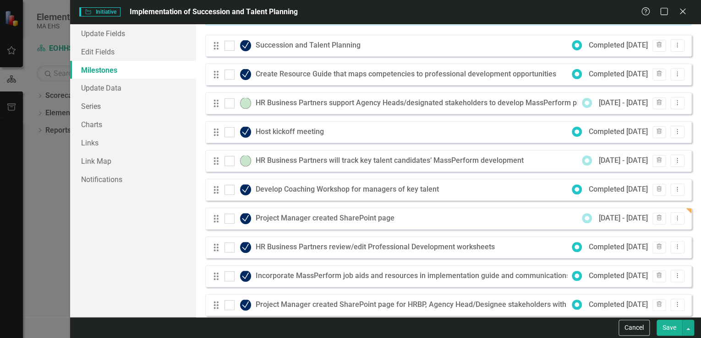
scroll to position [72, 0]
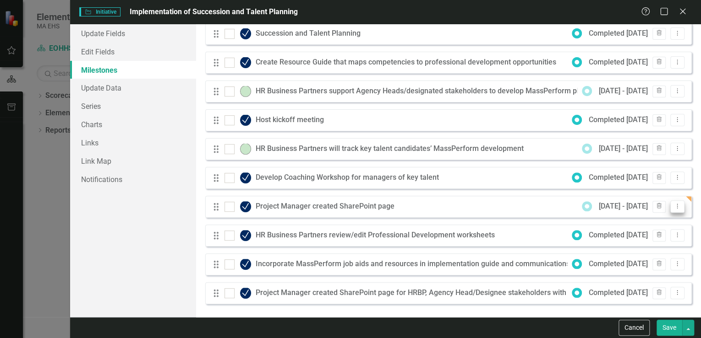
click at [673, 205] on icon "Dropdown Menu" at bounding box center [677, 206] width 8 height 6
click at [663, 218] on link "Edit Edit Milestone" at bounding box center [634, 221] width 86 height 17
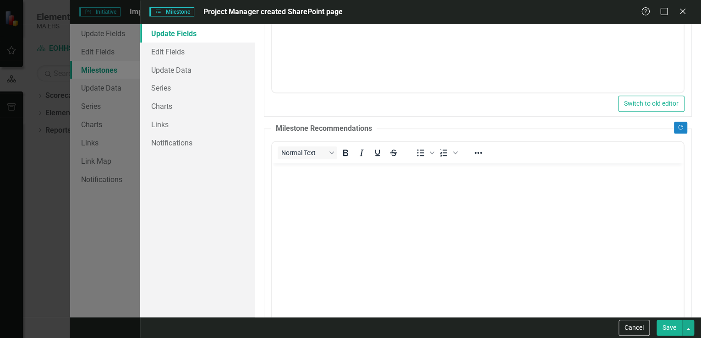
scroll to position [293, 0]
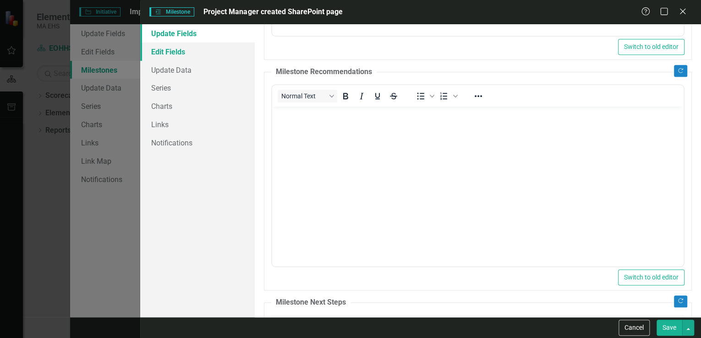
click at [197, 54] on link "Edit Fields" at bounding box center [197, 52] width 115 height 18
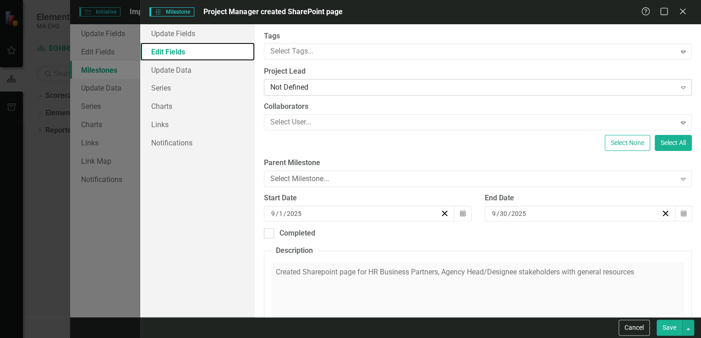
scroll to position [73, 0]
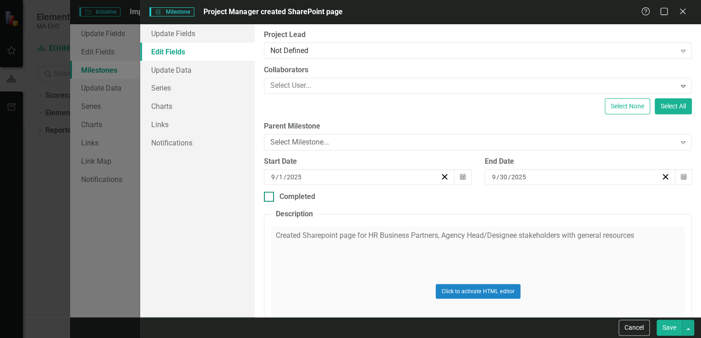
click at [266, 195] on input "Completed" at bounding box center [267, 195] width 6 height 6
checkbox input "true"
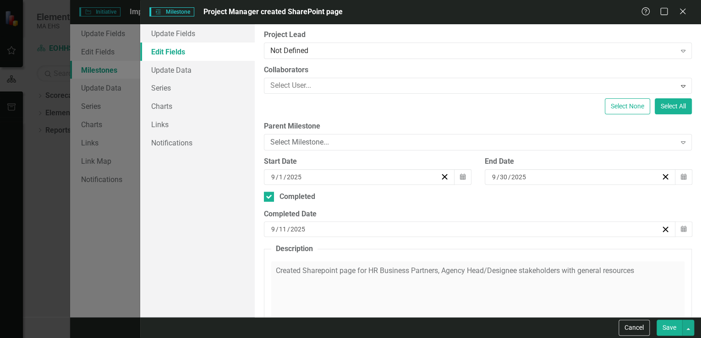
click at [285, 229] on input "11" at bounding box center [282, 229] width 9 height 9
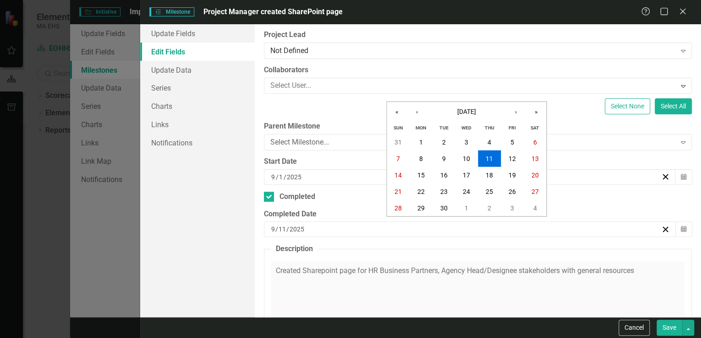
click at [669, 326] on button "Save" at bounding box center [669, 328] width 26 height 16
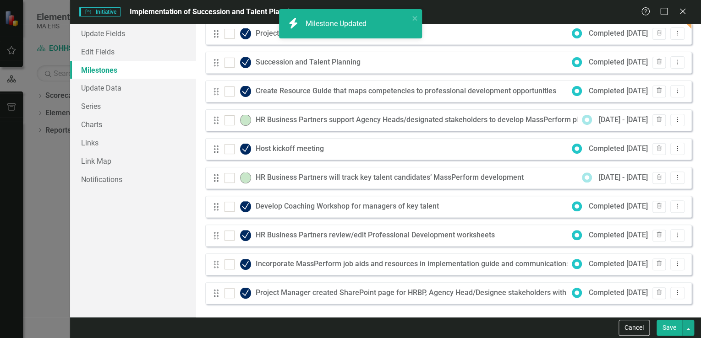
checkbox input "false"
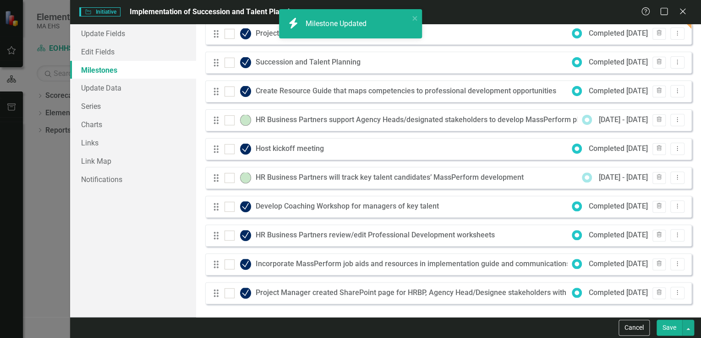
checkbox input "false"
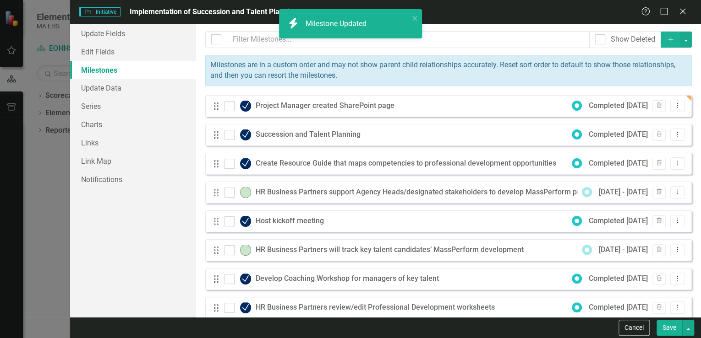
checkbox input "true"
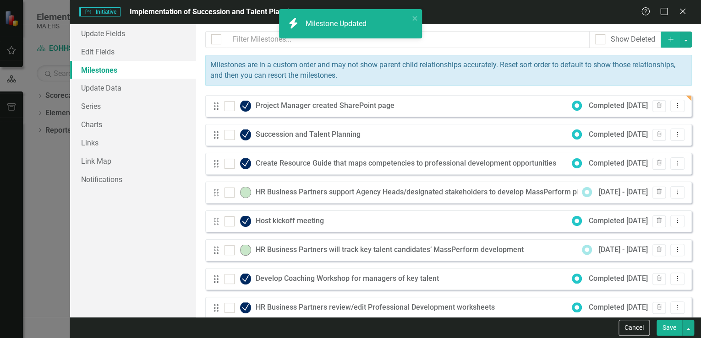
checkbox input "true"
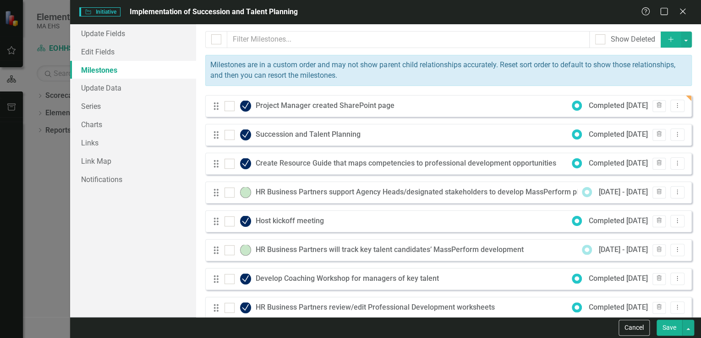
click at [666, 37] on icon "Add" at bounding box center [670, 39] width 8 height 6
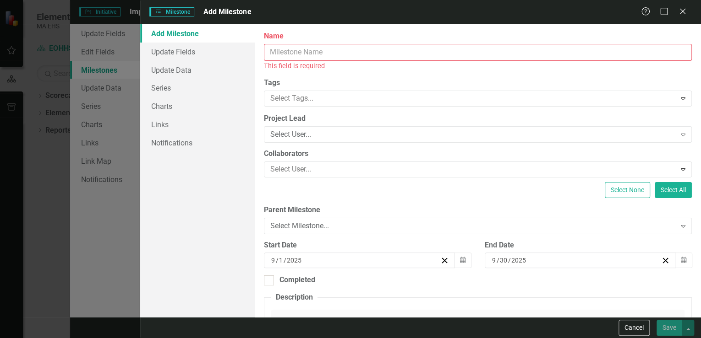
click at [436, 53] on input "Name" at bounding box center [478, 52] width 428 height 17
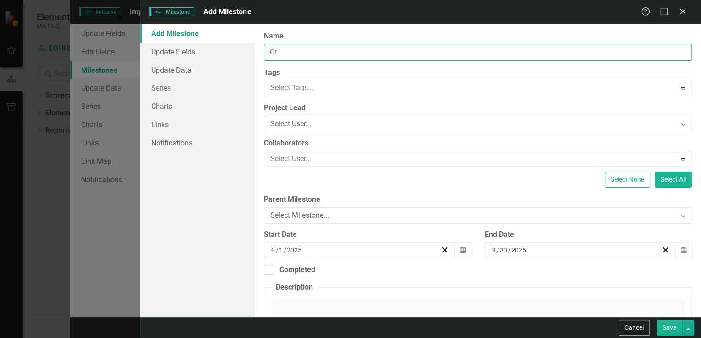
type input "C"
drag, startPoint x: 300, startPoint y: 51, endPoint x: 303, endPoint y: 55, distance: 5.0
click at [300, 51] on input "Determin next steps" at bounding box center [478, 52] width 428 height 17
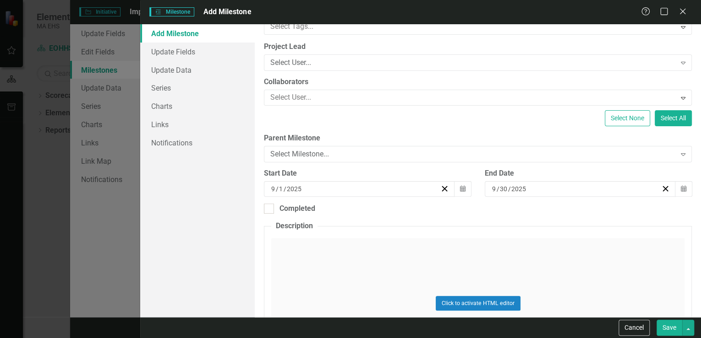
scroll to position [73, 0]
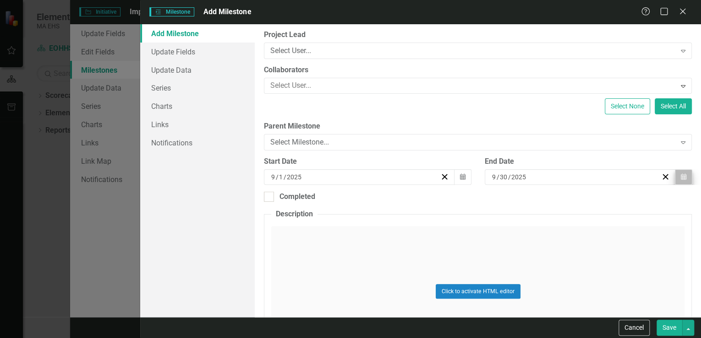
type input "Determine next steps"
click at [681, 174] on icon "button" at bounding box center [683, 177] width 5 height 6
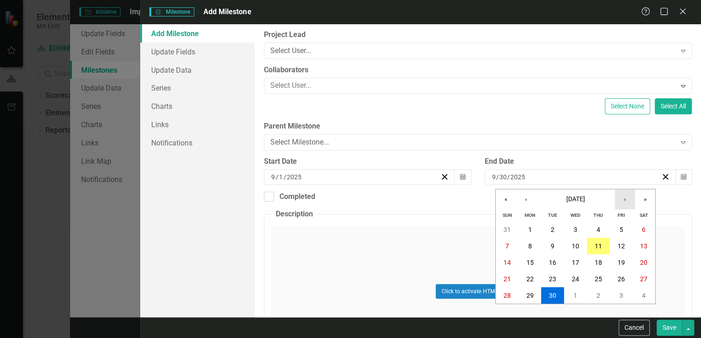
click at [625, 200] on button "›" at bounding box center [625, 200] width 20 height 20
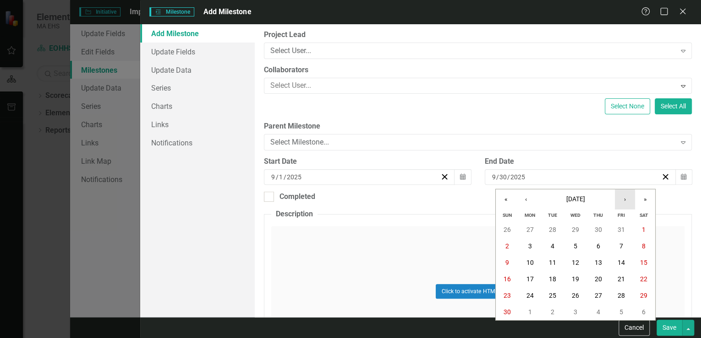
click at [625, 200] on button "›" at bounding box center [625, 200] width 20 height 20
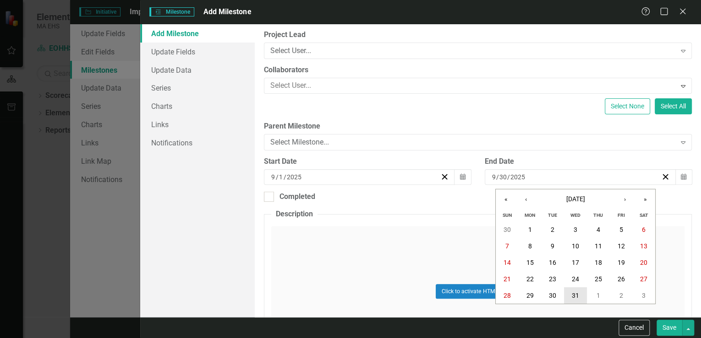
click at [576, 294] on abbr "31" at bounding box center [575, 295] width 7 height 7
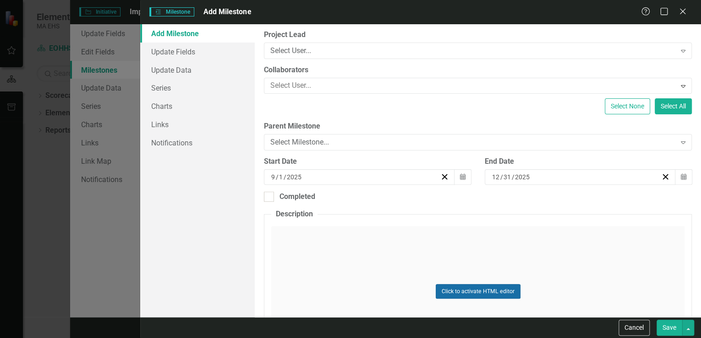
click at [485, 290] on button "Click to activate HTML editor" at bounding box center [478, 291] width 85 height 15
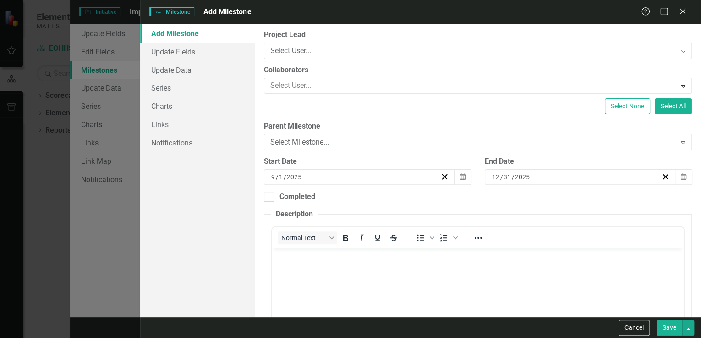
scroll to position [0, 0]
click at [290, 259] on p "Rich Text Area. Press ALT-0 for help." at bounding box center [477, 256] width 407 height 11
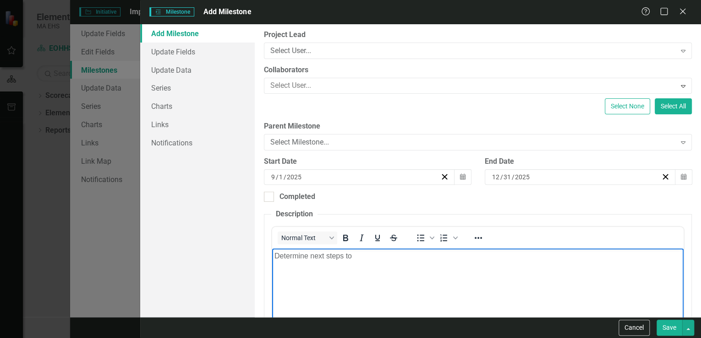
click at [358, 257] on p "Determine next steps to" at bounding box center [477, 256] width 407 height 11
click at [453, 254] on p "Determine next steps to measure effacy and make this cyclical" at bounding box center [477, 256] width 407 height 11
click at [504, 257] on p "Determine next steps to measure effacy and make this a cyclical" at bounding box center [477, 256] width 407 height 11
drag, startPoint x: 387, startPoint y: 257, endPoint x: 394, endPoint y: 255, distance: 7.6
click at [417, 267] on body "Determine next steps to measure effacey and make this a cyclical process" at bounding box center [477, 317] width 411 height 137
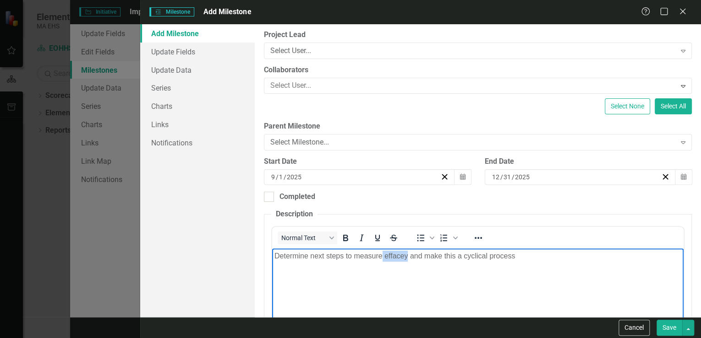
drag, startPoint x: 409, startPoint y: 256, endPoint x: 382, endPoint y: 257, distance: 26.1
click at [382, 257] on p "Determine next steps to measure effacey and make this a cyclical process" at bounding box center [477, 256] width 407 height 11
click at [414, 257] on p "Determine next steps to measure efficacy and make this a cyclical process" at bounding box center [477, 256] width 407 height 11
drag, startPoint x: 398, startPoint y: 254, endPoint x: 414, endPoint y: 266, distance: 20.3
click at [414, 266] on body "Determine next steps to measure efficacy and make this a cyclical process" at bounding box center [477, 317] width 411 height 137
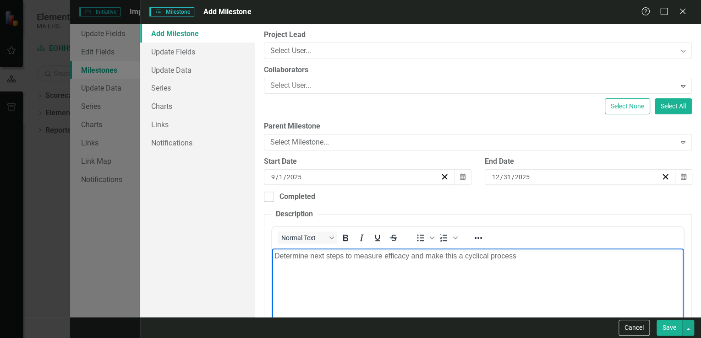
click at [521, 255] on p "Determine next steps to measure efficacy and make this a cyclical process" at bounding box center [477, 256] width 407 height 11
click at [666, 332] on button "Save" at bounding box center [669, 328] width 26 height 16
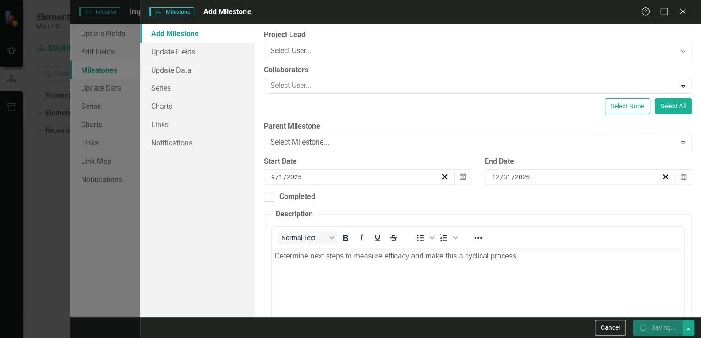
checkbox input "false"
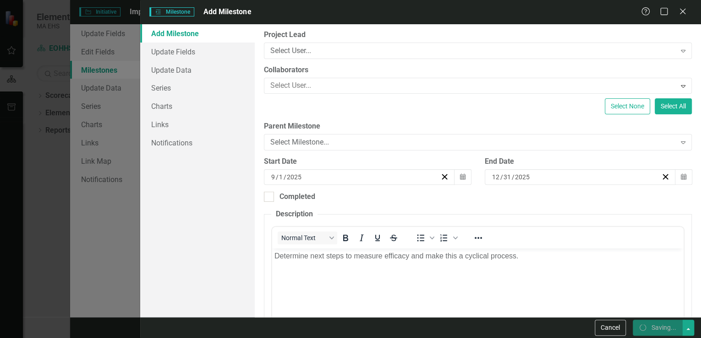
checkbox input "false"
checkbox input "true"
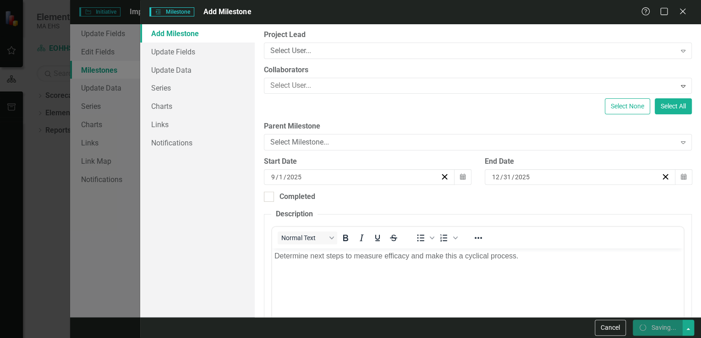
checkbox input "true"
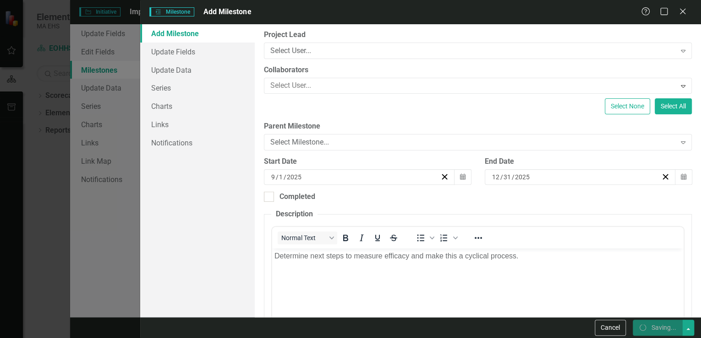
checkbox input "true"
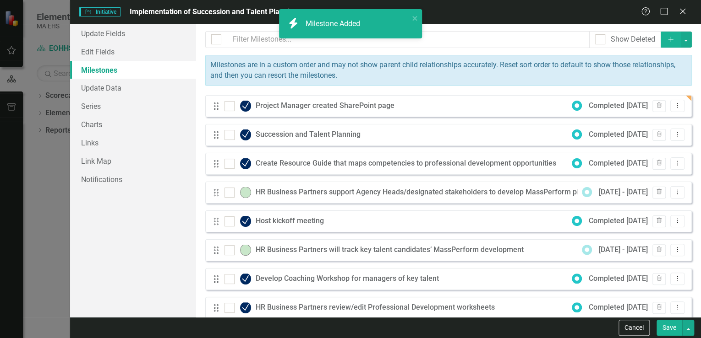
checkbox input "false"
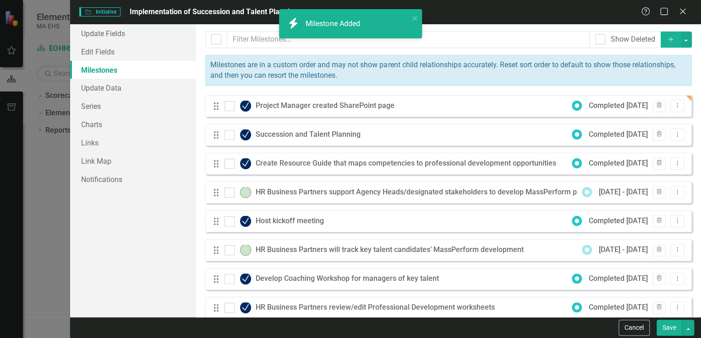
checkbox input "false"
checkbox input "true"
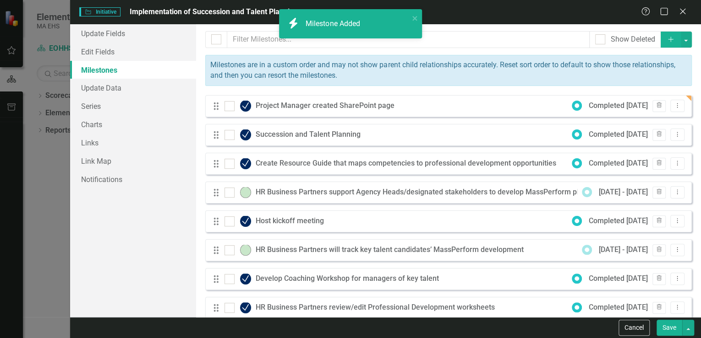
checkbox input "true"
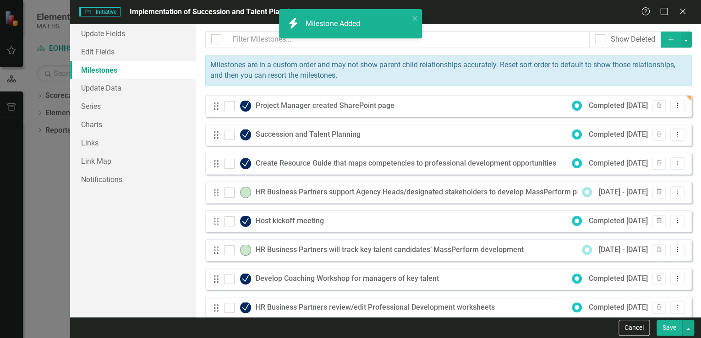
checkbox input "true"
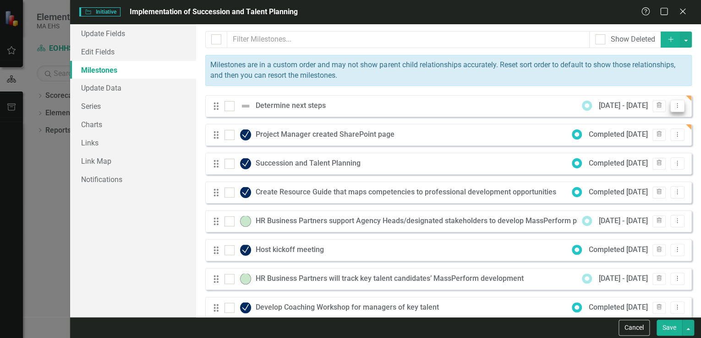
click at [673, 103] on icon "Dropdown Menu" at bounding box center [677, 106] width 8 height 6
click at [658, 121] on link "Edit Edit Milestone" at bounding box center [634, 120] width 86 height 17
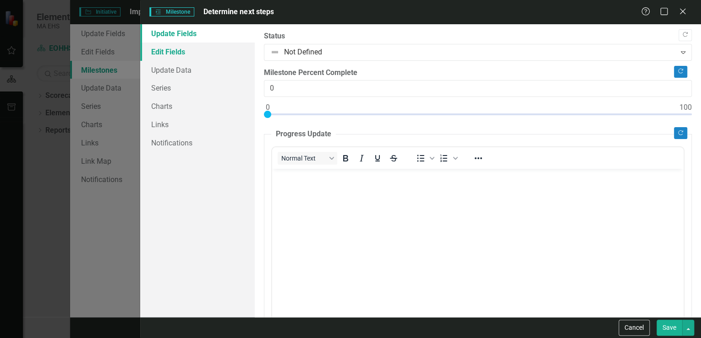
click at [215, 52] on link "Edit Fields" at bounding box center [197, 52] width 115 height 18
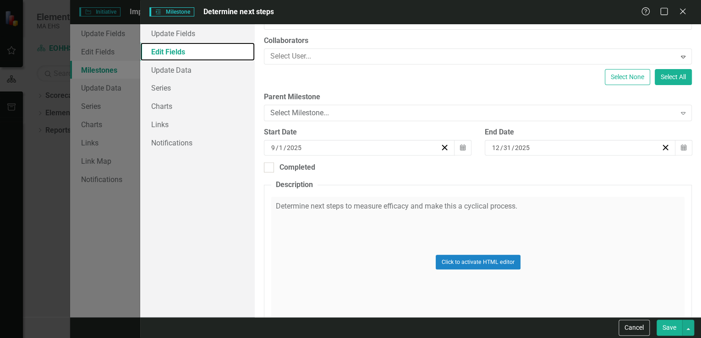
scroll to position [110, 0]
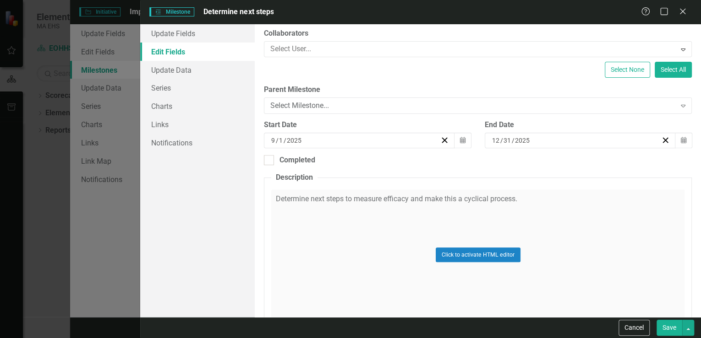
click at [529, 195] on div "Click to activate HTML editor" at bounding box center [477, 255] width 413 height 131
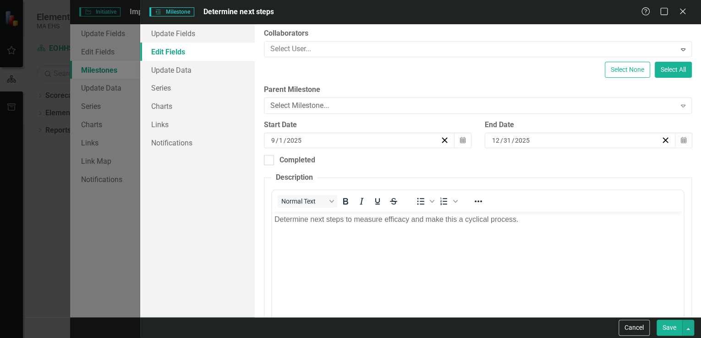
scroll to position [0, 0]
click at [530, 220] on p "Determine next steps to measure efficacy and make this a cyclical process." at bounding box center [477, 219] width 407 height 11
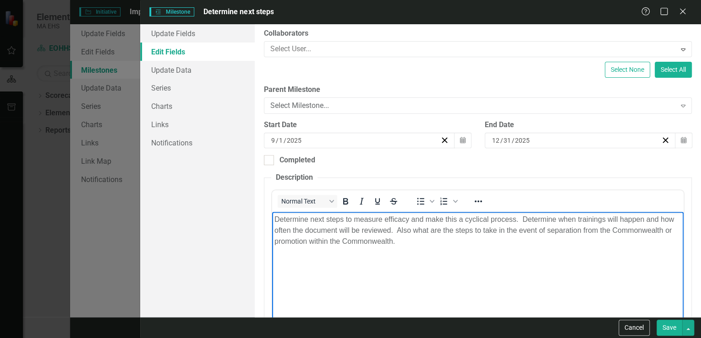
click at [416, 231] on p "Determine next steps to measure efficacy and make this a cyclical process. Dete…" at bounding box center [477, 230] width 407 height 33
click at [671, 329] on button "Save" at bounding box center [669, 328] width 26 height 16
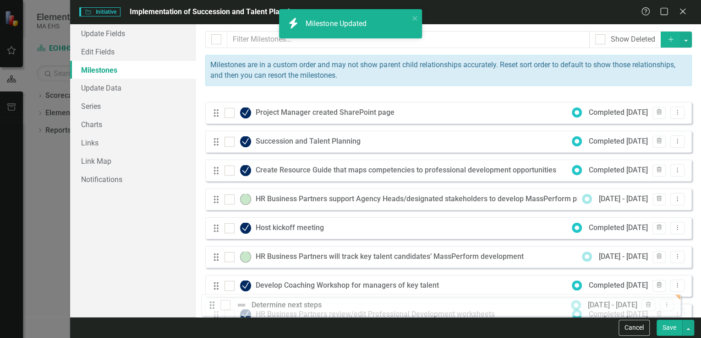
scroll to position [102, 0]
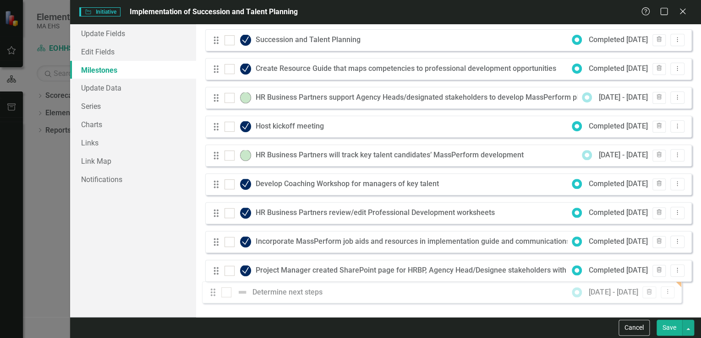
drag, startPoint x: 216, startPoint y: 106, endPoint x: 213, endPoint y: 293, distance: 186.9
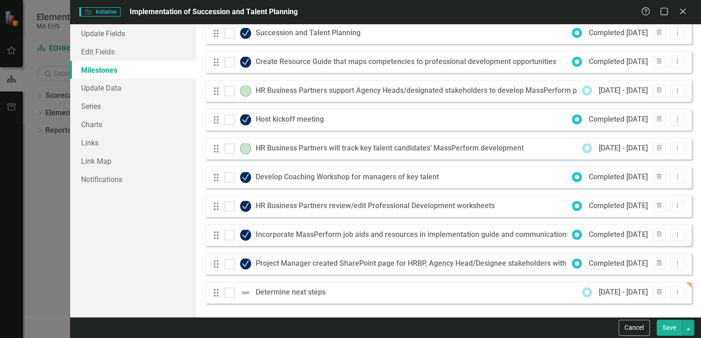
click at [668, 328] on button "Save" at bounding box center [669, 328] width 26 height 16
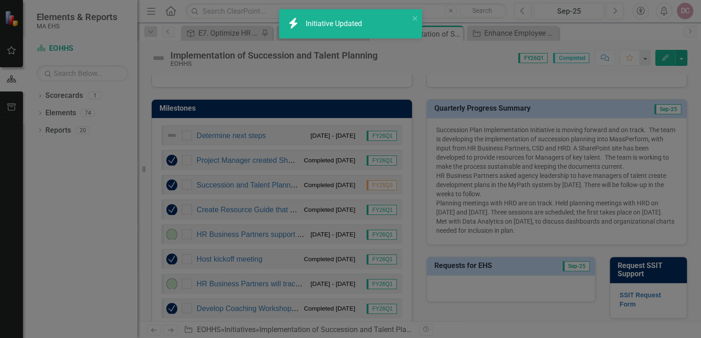
checkbox input "false"
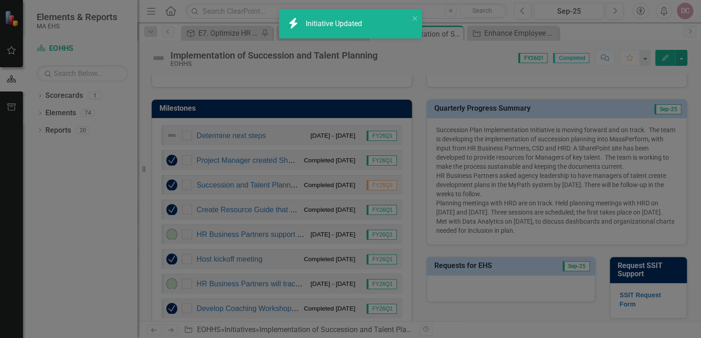
checkbox input "false"
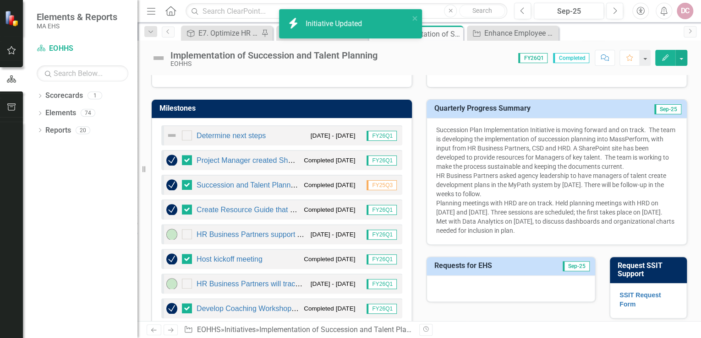
checkbox input "true"
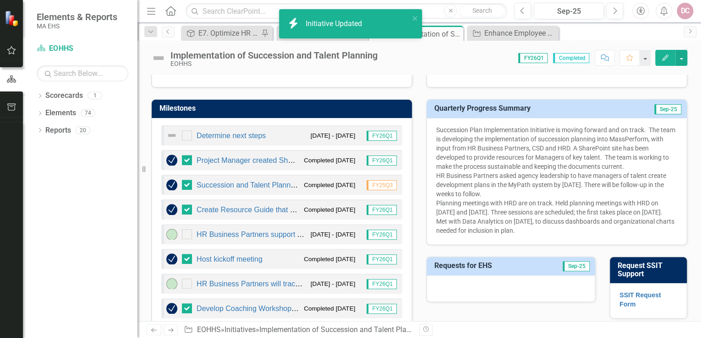
checkbox input "true"
checkbox input "false"
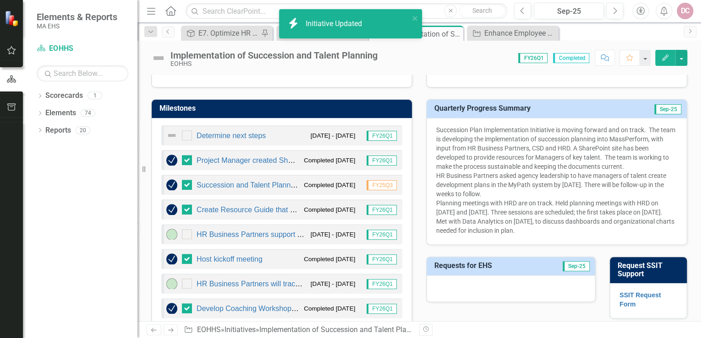
checkbox input "false"
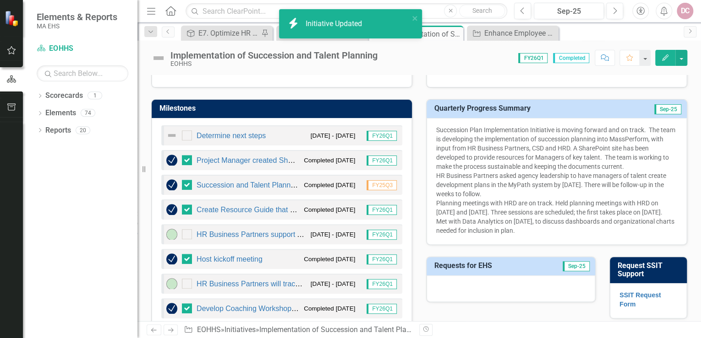
checkbox input "false"
checkbox input "true"
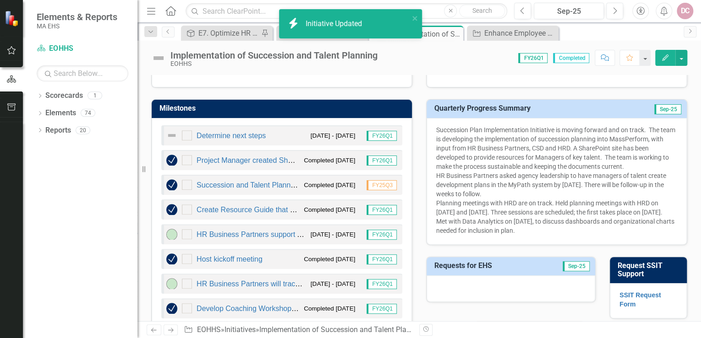
checkbox input "true"
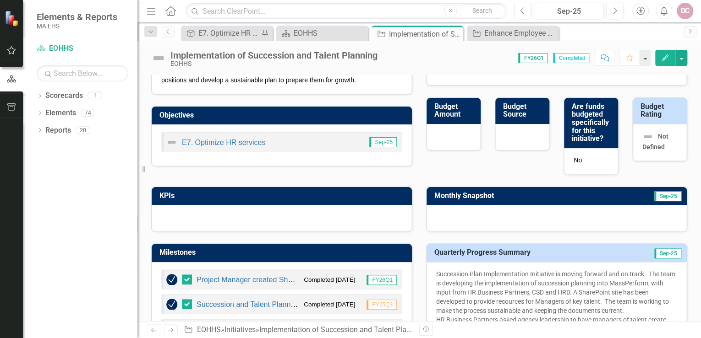
scroll to position [147, 0]
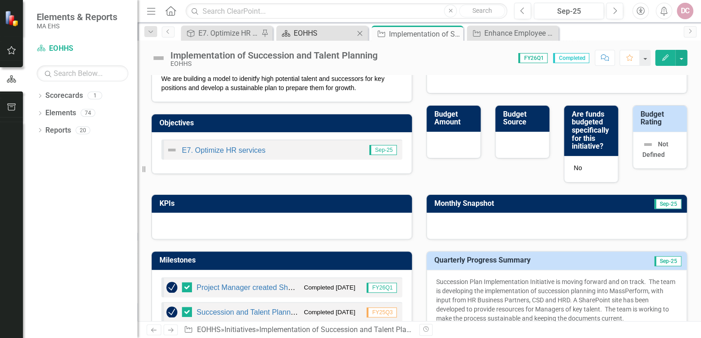
click at [328, 33] on div "EOHHS" at bounding box center [324, 32] width 60 height 11
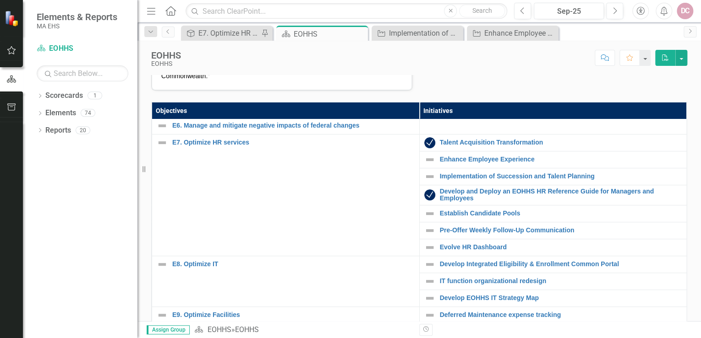
scroll to position [293, 0]
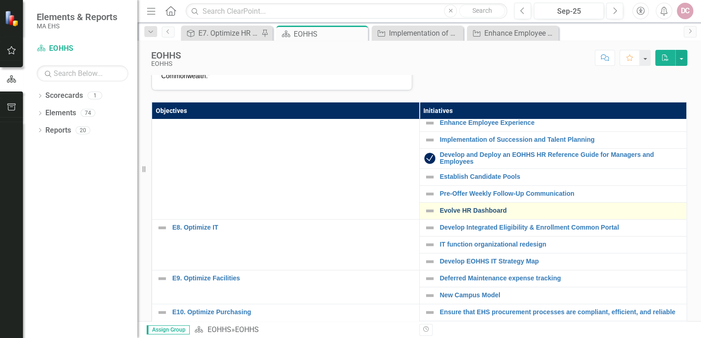
click at [443, 214] on link "Evolve HR Dashboard" at bounding box center [561, 210] width 242 height 7
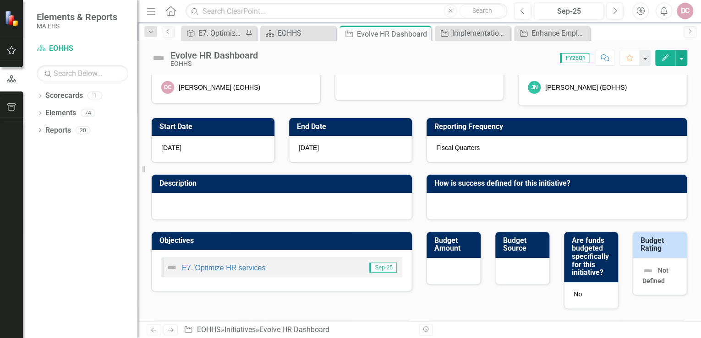
scroll to position [37, 0]
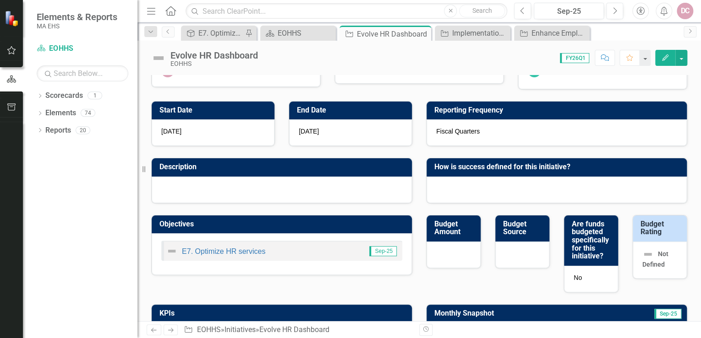
click at [664, 52] on button "Edit" at bounding box center [665, 58] width 20 height 16
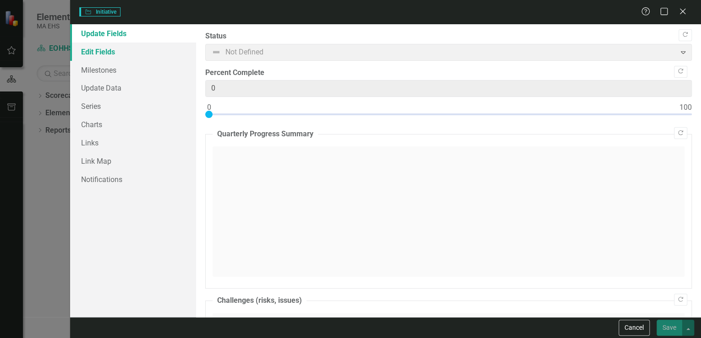
click at [104, 54] on link "Edit Fields" at bounding box center [133, 52] width 126 height 18
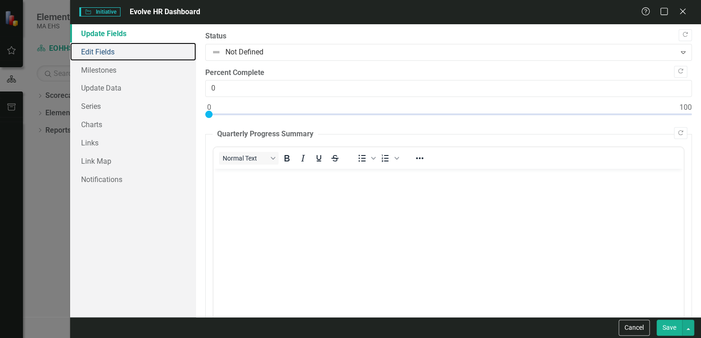
scroll to position [0, 0]
click at [120, 52] on link "Edit Fields" at bounding box center [133, 52] width 126 height 18
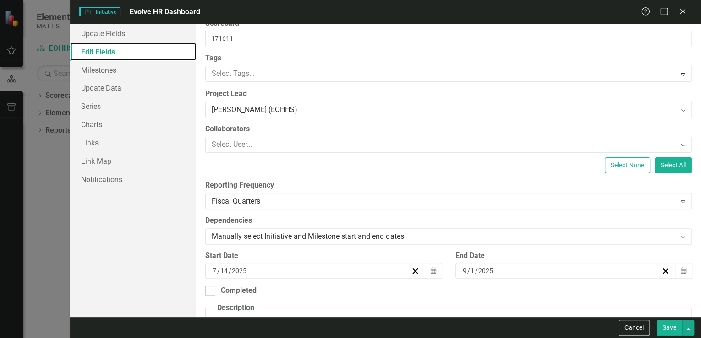
scroll to position [183, 0]
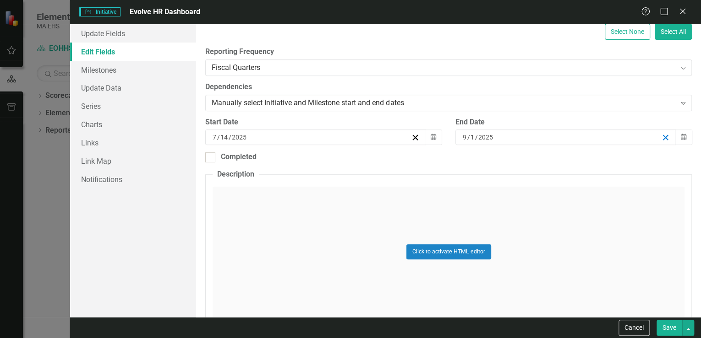
click at [661, 137] on icon "button" at bounding box center [665, 137] width 9 height 9
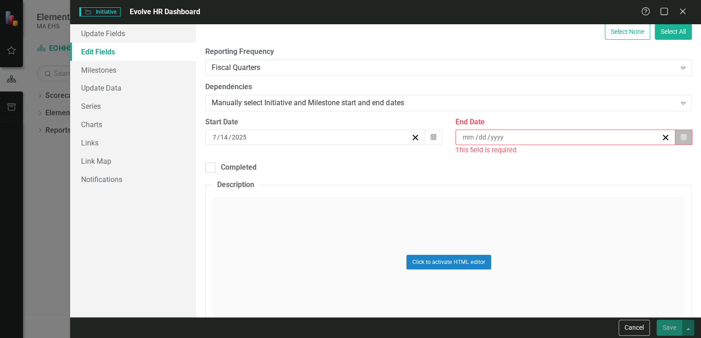
click at [682, 135] on button "Calendar" at bounding box center [683, 138] width 17 height 16
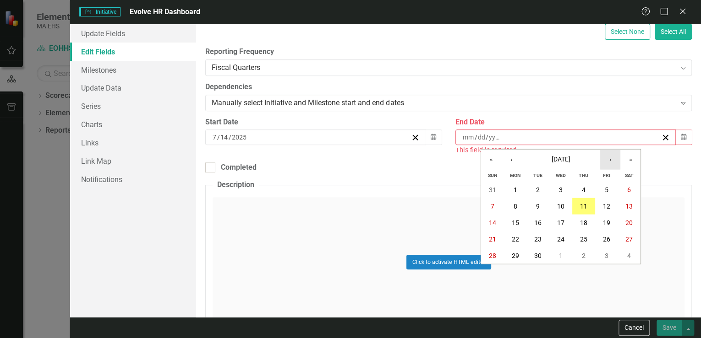
click at [612, 161] on button "›" at bounding box center [610, 160] width 20 height 20
click at [561, 255] on abbr "31" at bounding box center [560, 255] width 7 height 7
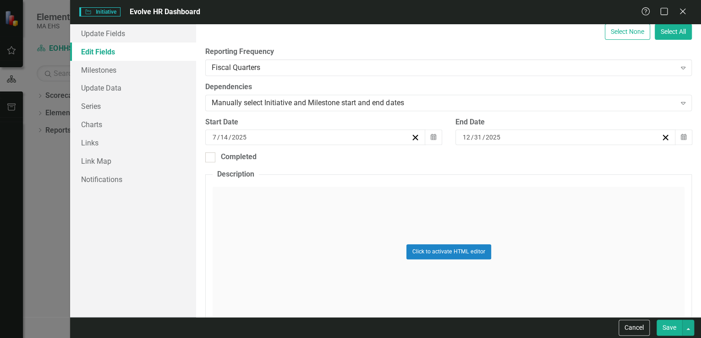
click at [666, 326] on button "Save" at bounding box center [669, 328] width 26 height 16
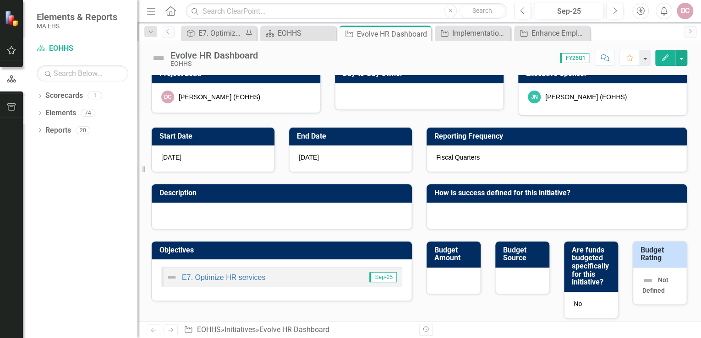
scroll to position [0, 0]
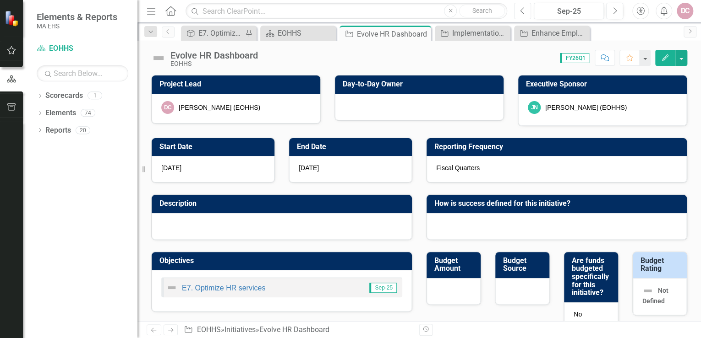
click at [519, 11] on button "Previous" at bounding box center [522, 11] width 17 height 16
click at [665, 57] on icon "button" at bounding box center [665, 58] width 6 height 6
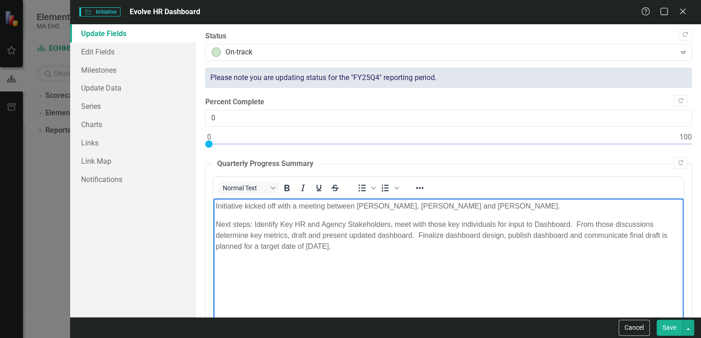
drag, startPoint x: 215, startPoint y: 207, endPoint x: 405, endPoint y: 250, distance: 194.9
click at [405, 250] on body "Initiative kicked off with a meeting between Joe Nedder, Sonja Grauds and Rich …" at bounding box center [448, 267] width 470 height 137
copy body "Initiative kicked off with a meeting between Joe Nedder, Sonja Grauds and Rich …"
click at [683, 11] on icon at bounding box center [682, 11] width 7 height 7
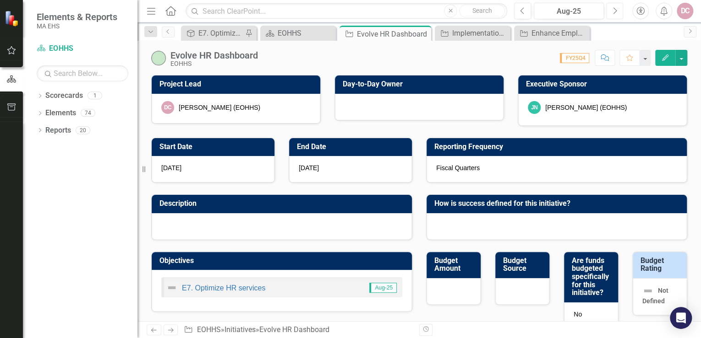
click at [616, 10] on icon "Next" at bounding box center [614, 11] width 5 height 8
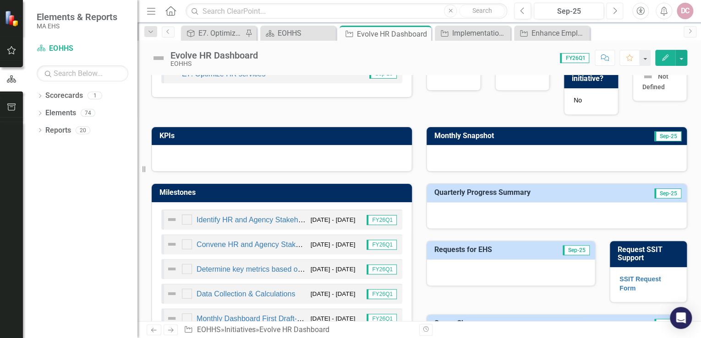
scroll to position [220, 0]
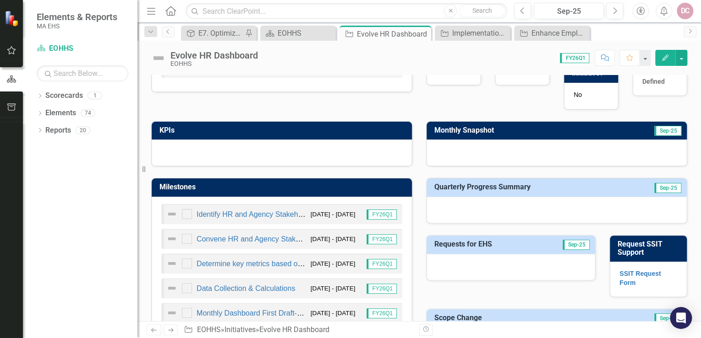
click at [664, 56] on icon "Edit" at bounding box center [665, 58] width 8 height 6
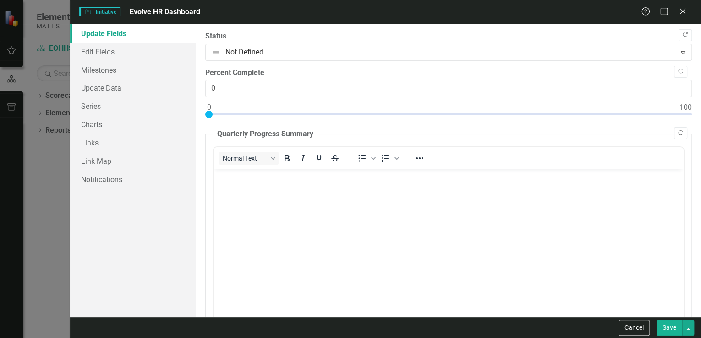
scroll to position [0, 0]
click at [228, 180] on p "Rich Text Area. Press ALT-0 for help." at bounding box center [448, 176] width 465 height 11
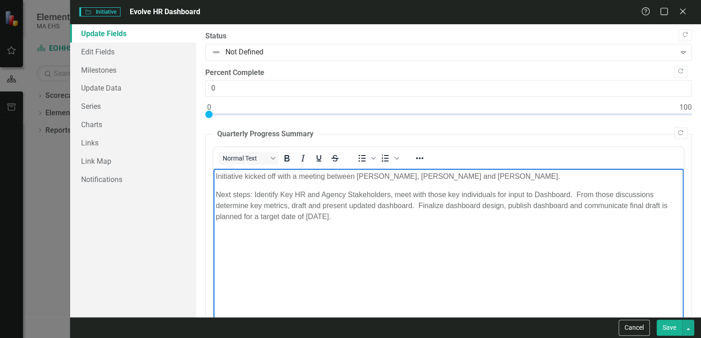
click at [671, 330] on button "Save" at bounding box center [669, 328] width 26 height 16
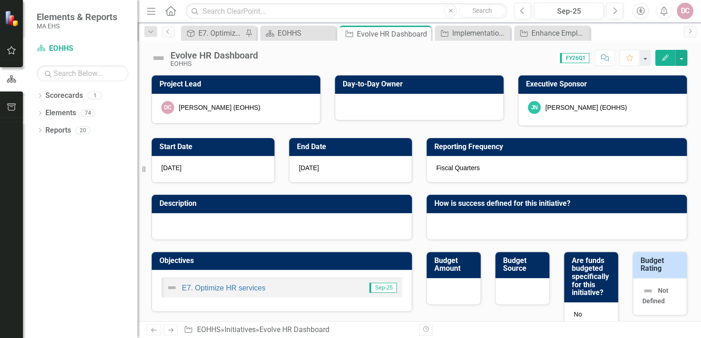
click at [667, 55] on icon "Edit" at bounding box center [665, 58] width 8 height 6
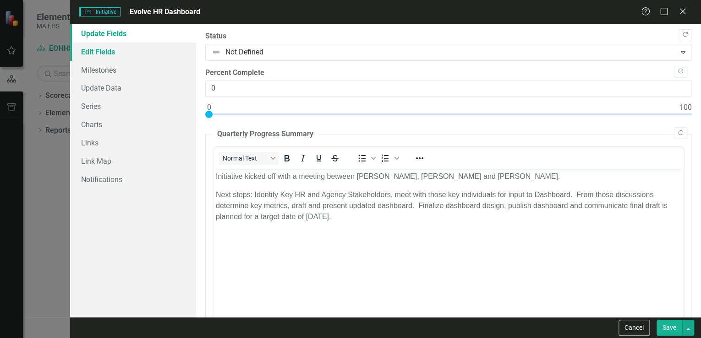
click at [120, 50] on link "Edit Fields" at bounding box center [133, 52] width 126 height 18
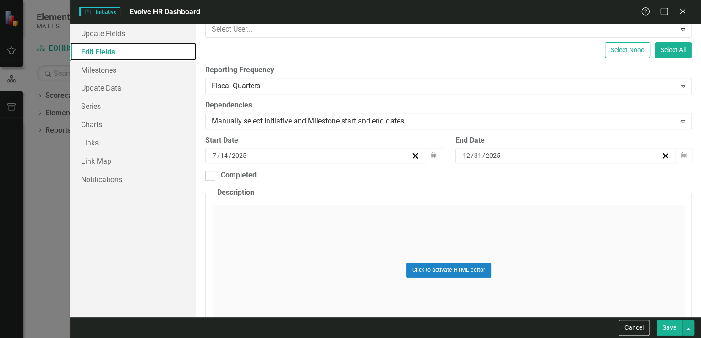
scroll to position [183, 0]
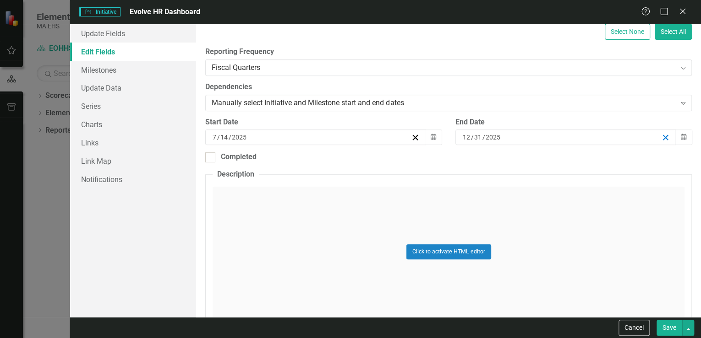
click at [663, 136] on line "button" at bounding box center [665, 137] width 5 height 5
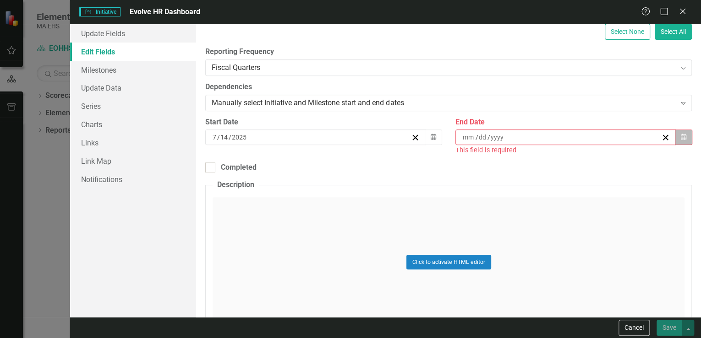
click at [681, 137] on icon "Calendar" at bounding box center [683, 137] width 5 height 6
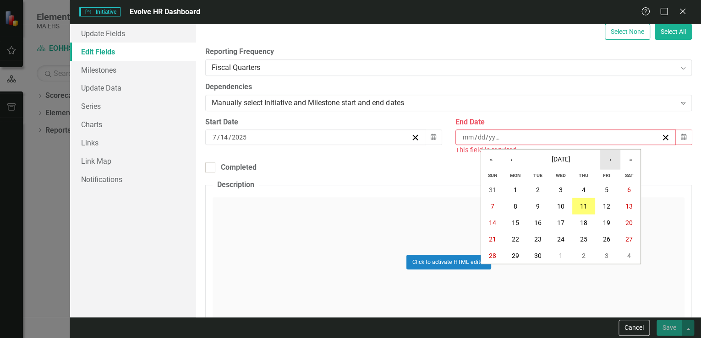
click at [610, 159] on button "›" at bounding box center [610, 160] width 20 height 20
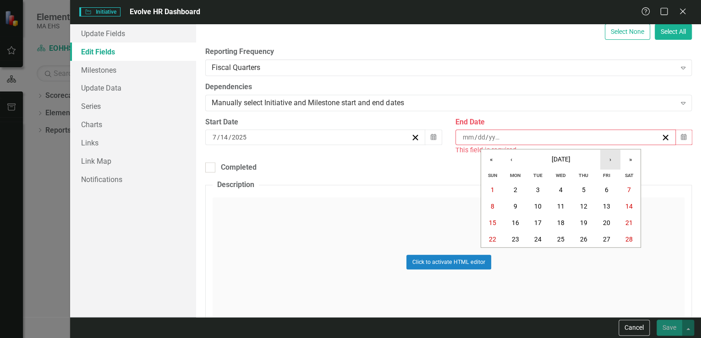
click at [610, 159] on button "›" at bounding box center [610, 160] width 20 height 20
click at [560, 186] on abbr "1" at bounding box center [561, 189] width 4 height 7
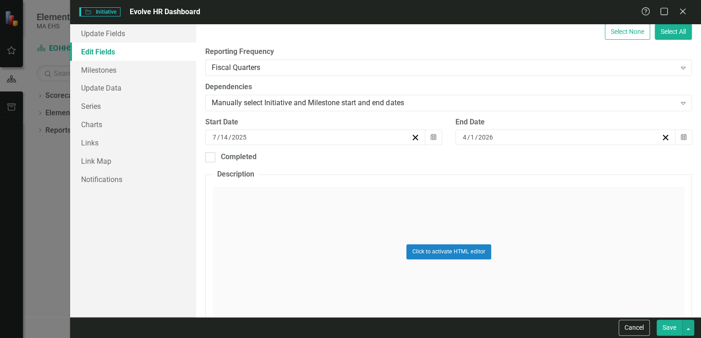
click at [670, 328] on button "Save" at bounding box center [669, 328] width 26 height 16
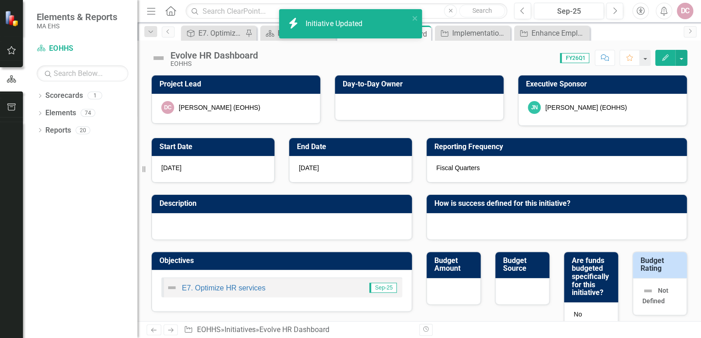
click at [431, 110] on div at bounding box center [419, 107] width 169 height 27
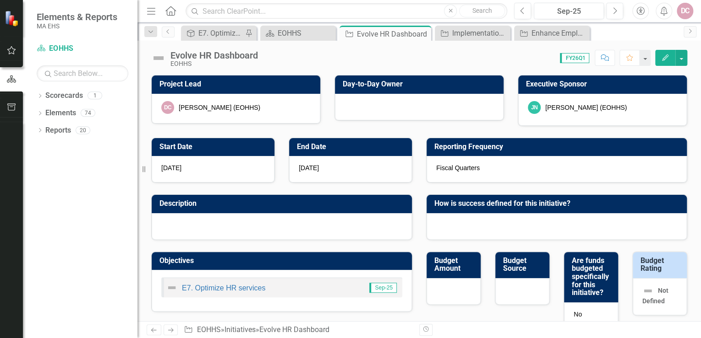
click at [665, 56] on icon "Edit" at bounding box center [665, 58] width 8 height 6
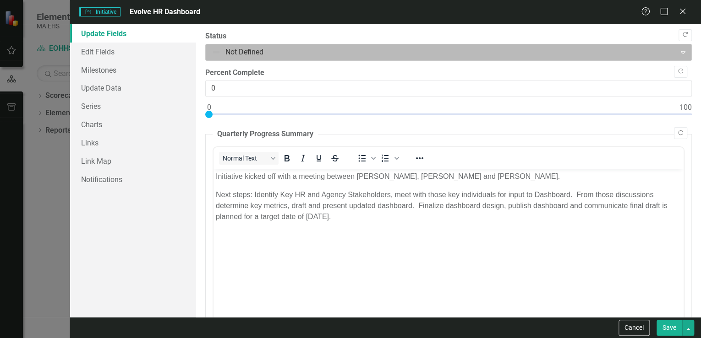
scroll to position [0, 0]
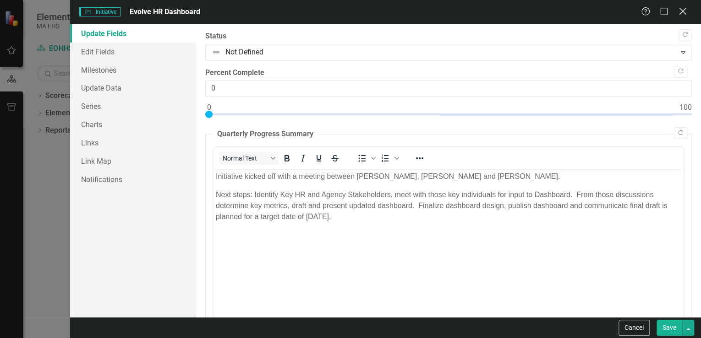
click at [683, 9] on icon "Close" at bounding box center [681, 11] width 11 height 9
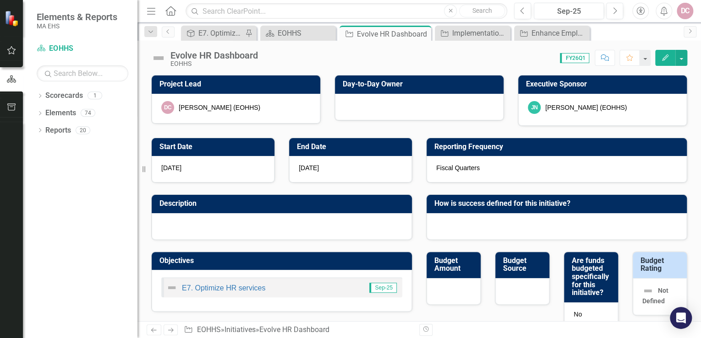
click at [265, 225] on div at bounding box center [282, 226] width 260 height 27
click at [666, 56] on icon "Edit" at bounding box center [665, 58] width 8 height 6
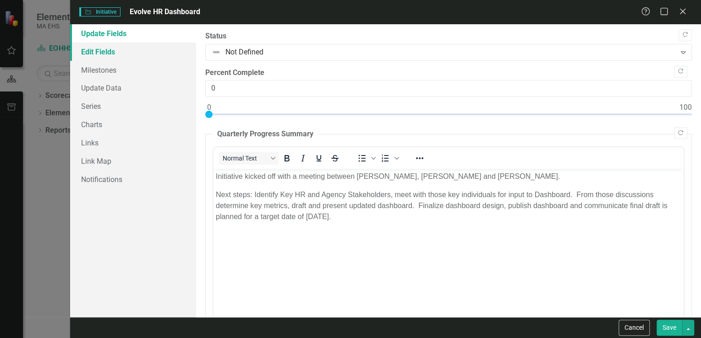
click at [107, 50] on link "Edit Fields" at bounding box center [133, 52] width 126 height 18
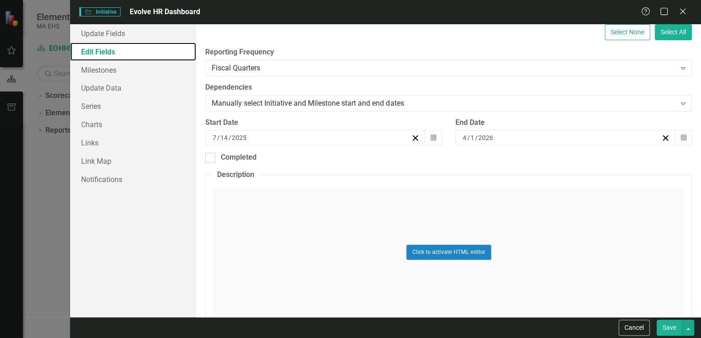
scroll to position [183, 0]
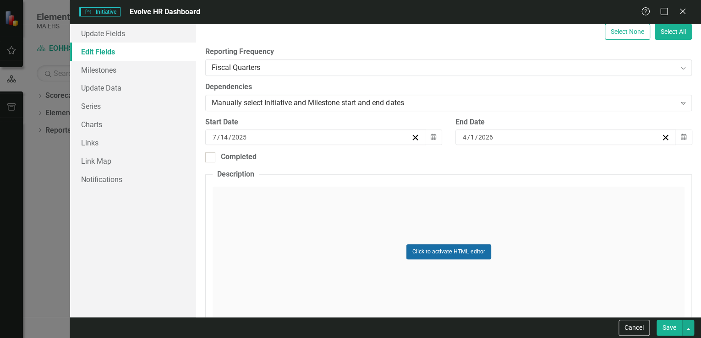
click at [440, 246] on button "Click to activate HTML editor" at bounding box center [448, 252] width 85 height 15
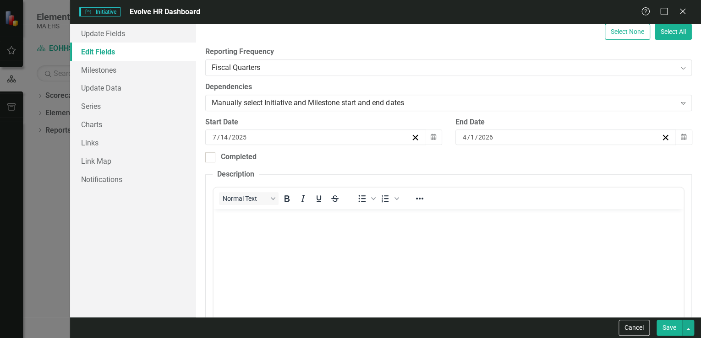
scroll to position [0, 0]
click at [232, 233] on body "Rich Text Area. Press ALT-0 for help." at bounding box center [448, 277] width 470 height 137
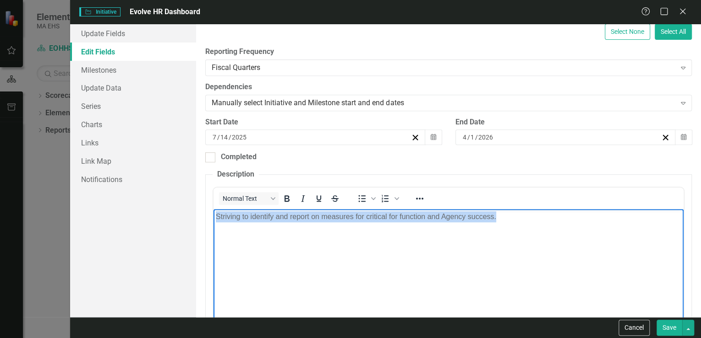
drag, startPoint x: 498, startPoint y: 217, endPoint x: 423, endPoint y: 441, distance: 235.6
click at [213, 234] on html "Striving to identify and report on measures for critical for function and Agenc…" at bounding box center [448, 277] width 470 height 137
copy p "Striving to identify and report on measures for critical for function and Agenc…"
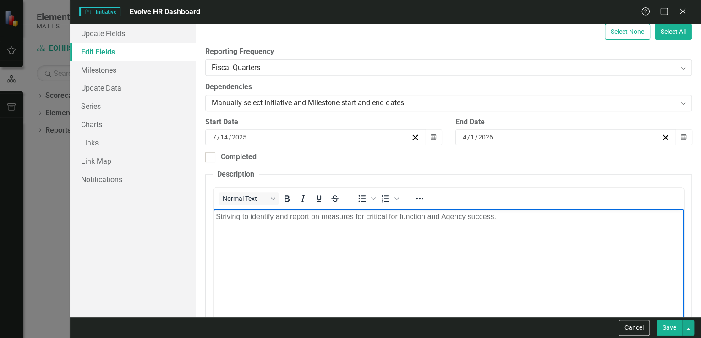
click at [220, 218] on p "Striving to identify and report on measures for critical for function and Agenc…" at bounding box center [448, 217] width 465 height 11
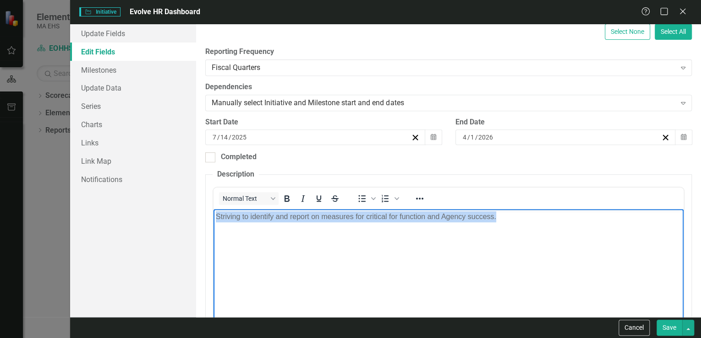
drag, startPoint x: 216, startPoint y: 218, endPoint x: 502, endPoint y: 238, distance: 286.9
click at [502, 238] on body "Striving to identify and report on measures for critical for function and Agenc…" at bounding box center [448, 277] width 470 height 137
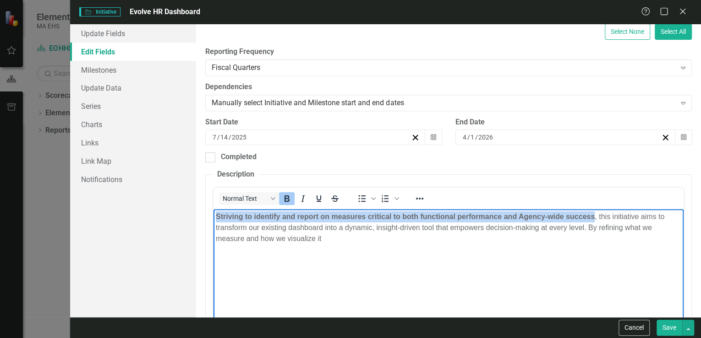
drag, startPoint x: 215, startPoint y: 217, endPoint x: 592, endPoint y: 215, distance: 376.9
click at [592, 215] on strong "Striving to identify and report on measures critical to both functional perform…" at bounding box center [405, 217] width 379 height 8
click at [289, 196] on icon "Bold" at bounding box center [286, 198] width 11 height 11
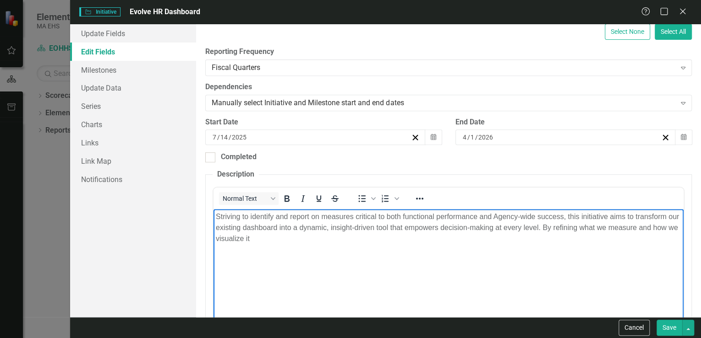
click at [284, 233] on p "Striving to identify and report on measures critical to both functional perform…" at bounding box center [448, 228] width 465 height 33
click at [285, 242] on p "Striving to identify and report on measures critical to both functional perform…" at bounding box center [448, 228] width 465 height 33
click at [676, 329] on button "Save" at bounding box center [669, 328] width 26 height 16
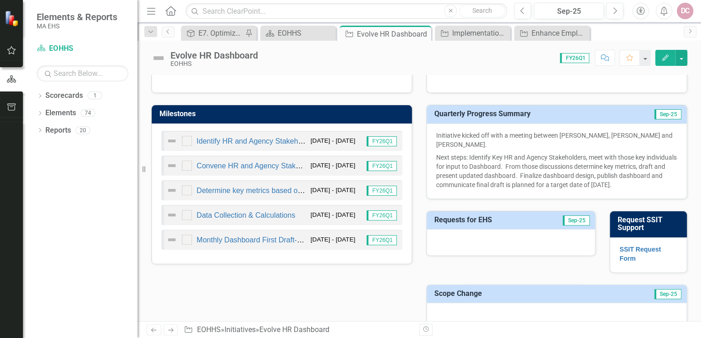
scroll to position [306, 0]
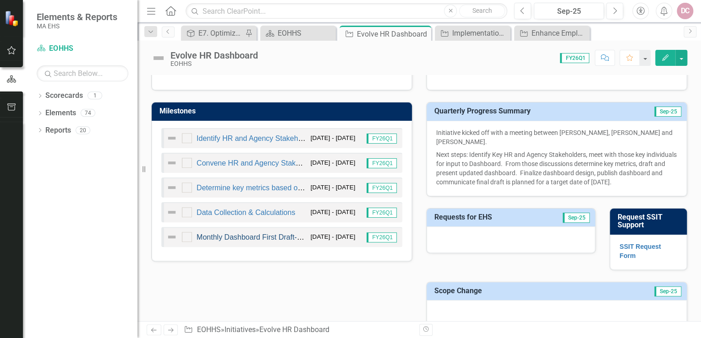
click at [229, 236] on link "Monthly Dashboard First Draft- Design and Build" at bounding box center [275, 238] width 158 height 8
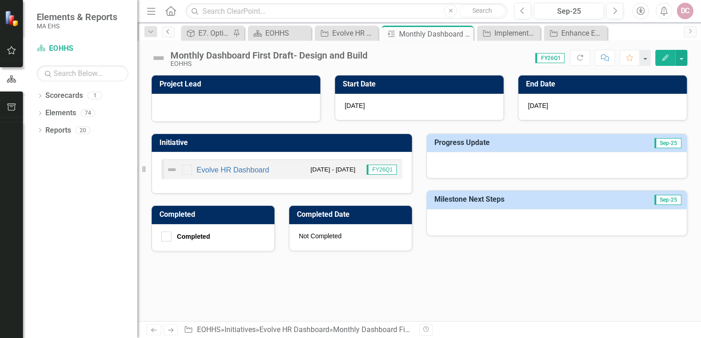
click at [167, 32] on icon at bounding box center [167, 31] width 2 height 5
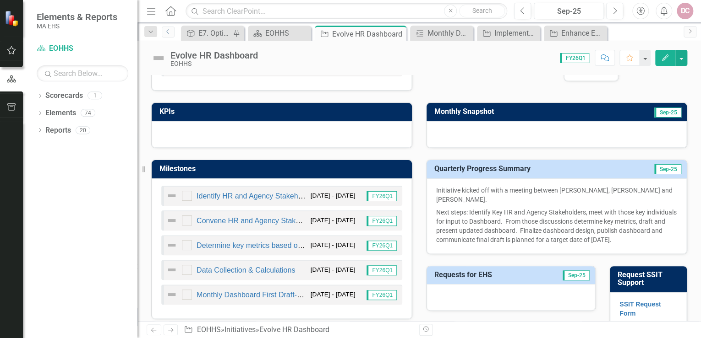
scroll to position [293, 0]
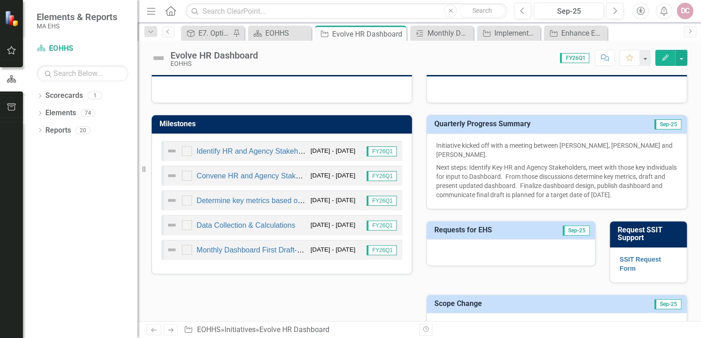
click at [665, 58] on icon "button" at bounding box center [665, 58] width 6 height 6
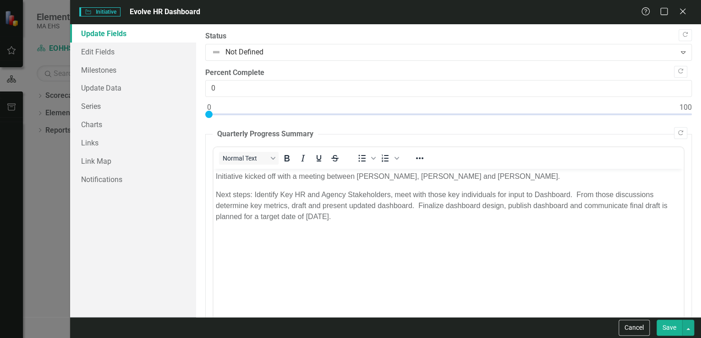
scroll to position [0, 0]
click at [129, 70] on link "Milestones" at bounding box center [133, 70] width 126 height 18
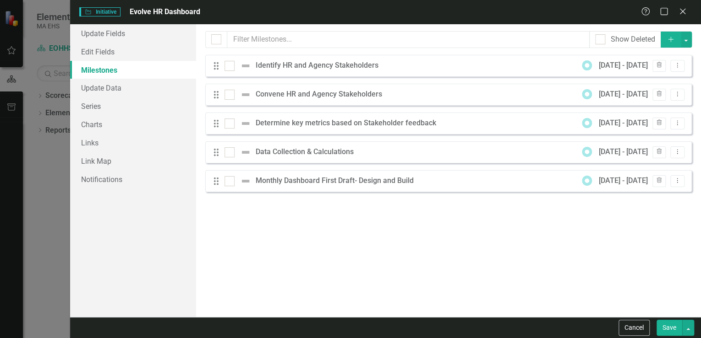
click at [668, 40] on icon "Add" at bounding box center [670, 39] width 8 height 6
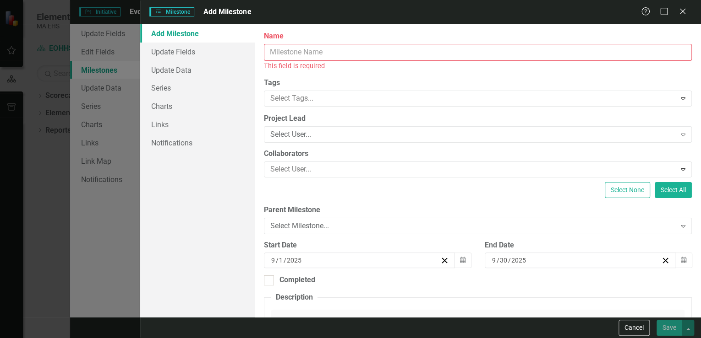
click at [288, 49] on input "Name" at bounding box center [478, 52] width 428 height 17
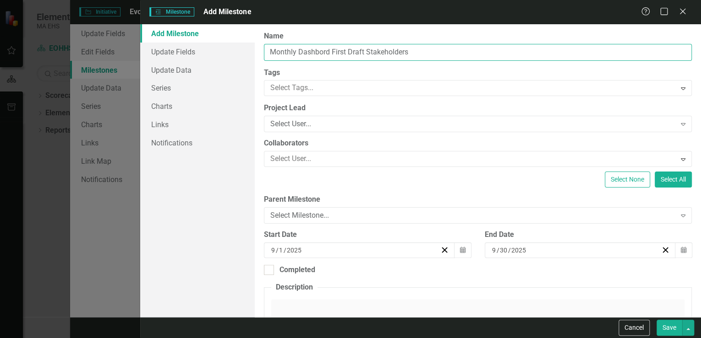
click at [322, 49] on input "Monthly Dashbord First Draft Stakeholders" at bounding box center [478, 52] width 428 height 17
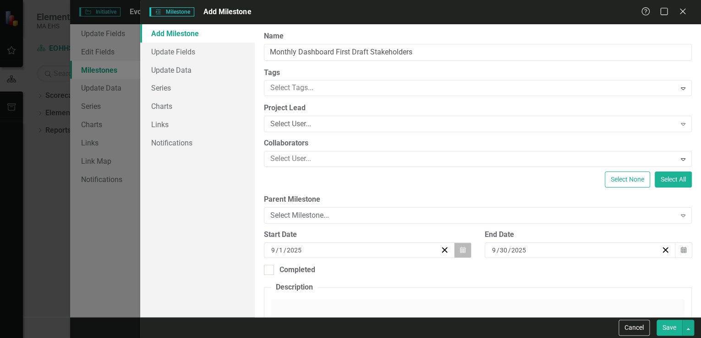
click at [462, 251] on button "Calendar" at bounding box center [462, 251] width 17 height 16
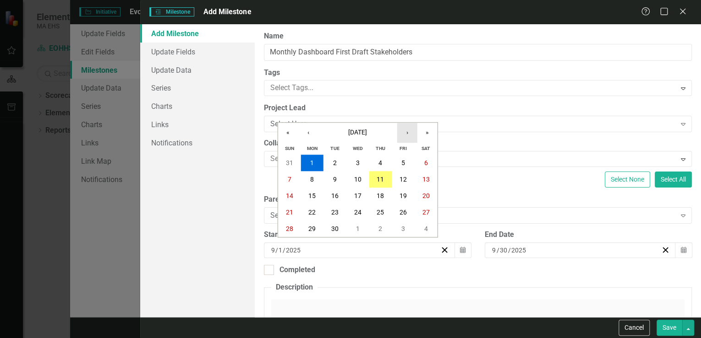
click at [408, 133] on button "›" at bounding box center [407, 133] width 20 height 20
click at [408, 134] on button "›" at bounding box center [407, 133] width 20 height 20
click at [305, 129] on button "‹" at bounding box center [308, 133] width 20 height 20
click at [306, 161] on button "1" at bounding box center [311, 163] width 23 height 16
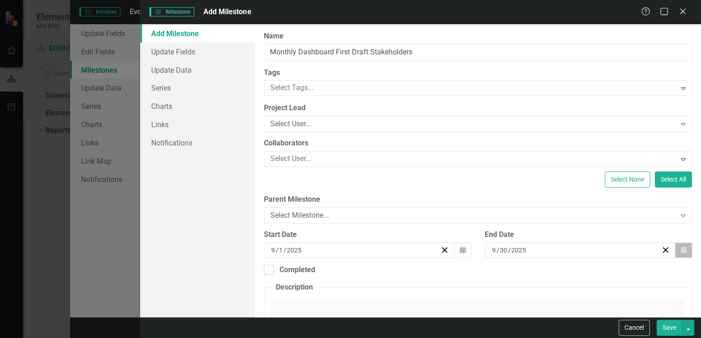
click at [681, 250] on icon "Calendar" at bounding box center [683, 250] width 5 height 6
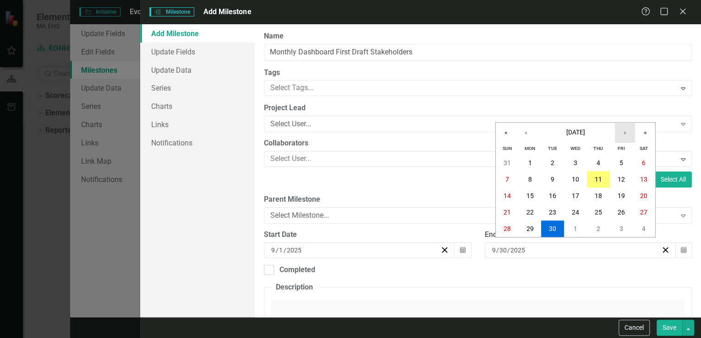
click at [623, 134] on button "›" at bounding box center [625, 133] width 20 height 20
click at [622, 224] on button "30" at bounding box center [620, 229] width 23 height 16
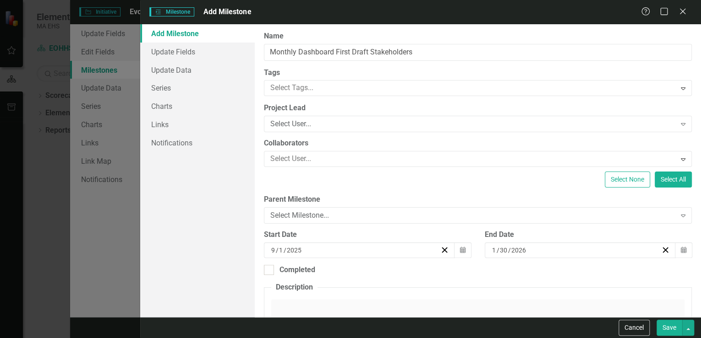
click at [670, 329] on button "Save" at bounding box center [669, 328] width 26 height 16
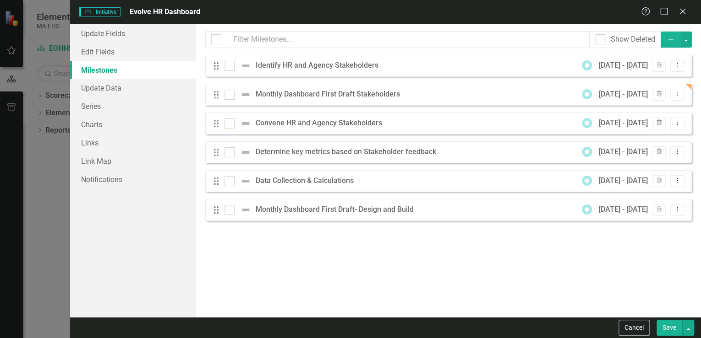
click at [671, 40] on icon "button" at bounding box center [670, 39] width 5 height 5
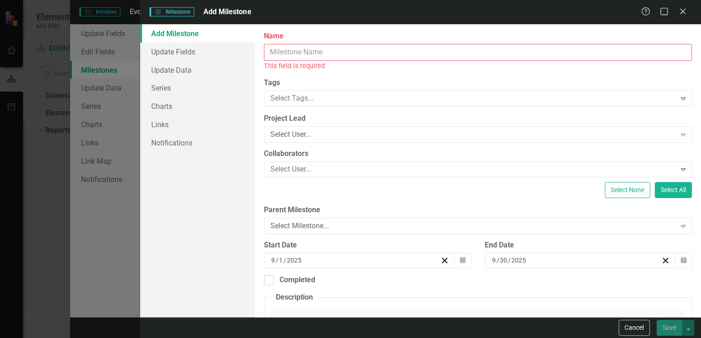
click at [299, 51] on input "Name" at bounding box center [478, 52] width 428 height 17
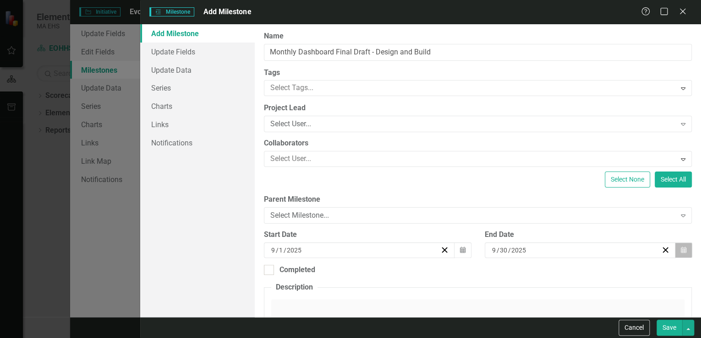
click at [681, 251] on icon "button" at bounding box center [683, 250] width 5 height 6
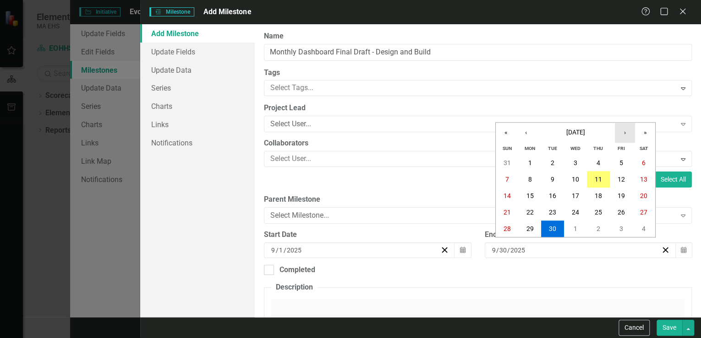
click at [624, 132] on button "›" at bounding box center [625, 133] width 20 height 20
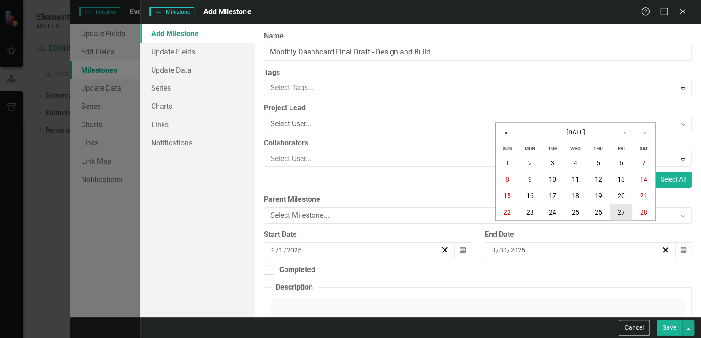
click at [616, 209] on button "27" at bounding box center [620, 212] width 23 height 16
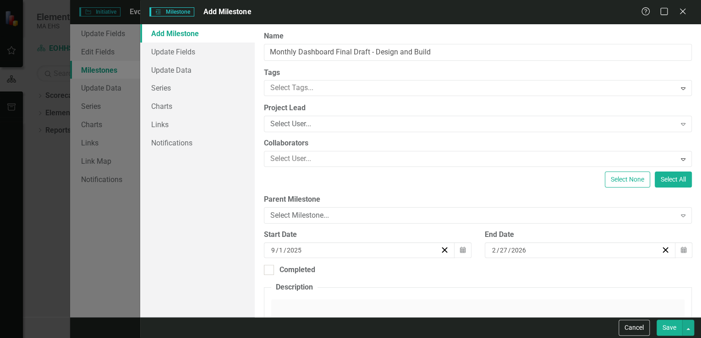
click at [670, 329] on button "Save" at bounding box center [669, 328] width 26 height 16
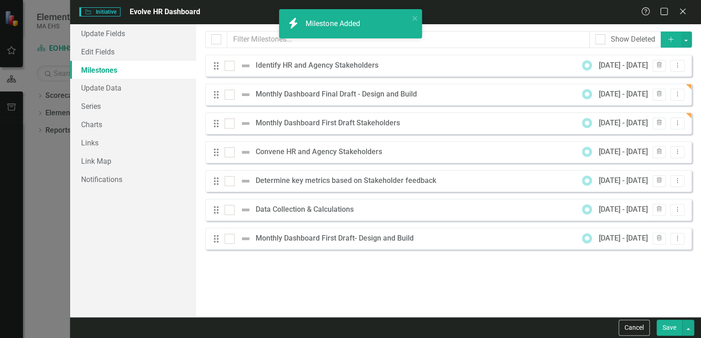
click at [670, 38] on icon "Add" at bounding box center [670, 39] width 8 height 6
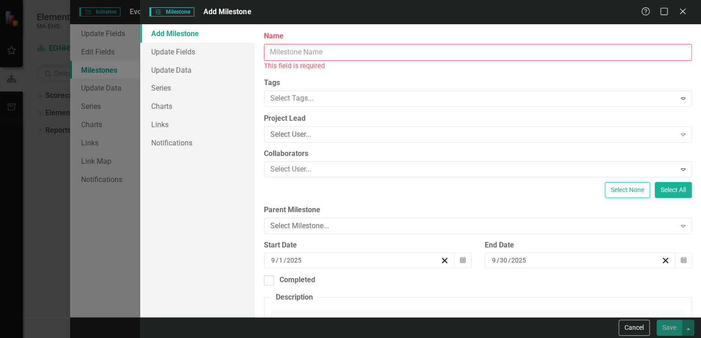
click at [296, 57] on input "Name" at bounding box center [478, 52] width 428 height 17
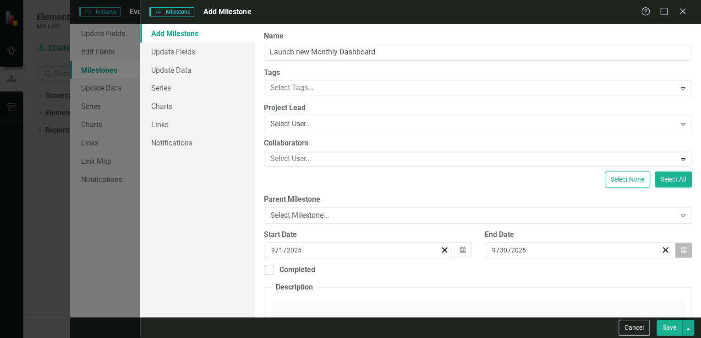
click at [675, 249] on button "Calendar" at bounding box center [683, 251] width 17 height 16
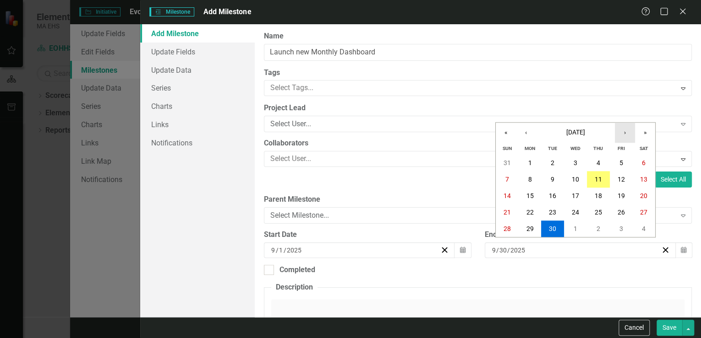
click at [623, 134] on button "›" at bounding box center [625, 133] width 20 height 20
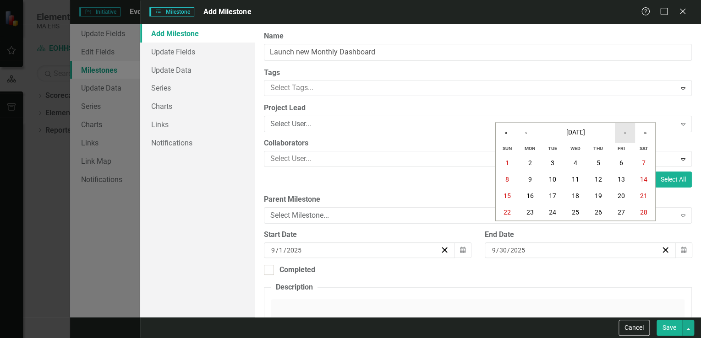
click at [623, 134] on button "›" at bounding box center [625, 133] width 20 height 20
click at [622, 180] on abbr "13" at bounding box center [620, 179] width 7 height 7
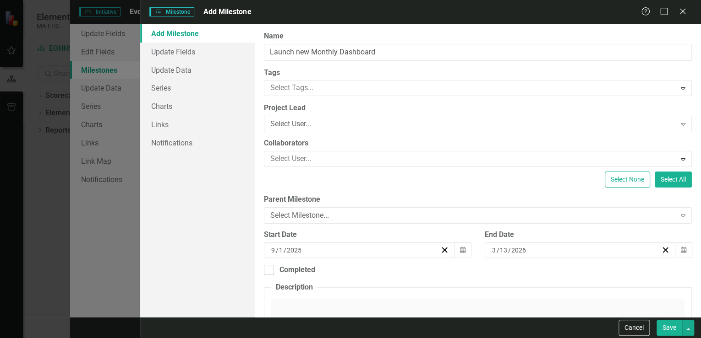
click at [672, 328] on button "Save" at bounding box center [669, 328] width 26 height 16
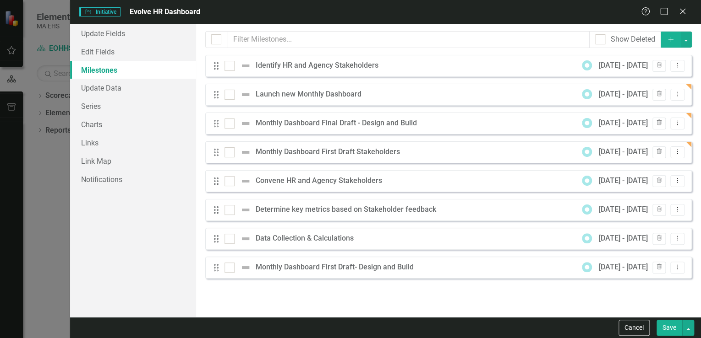
click at [671, 40] on icon "button" at bounding box center [670, 39] width 5 height 5
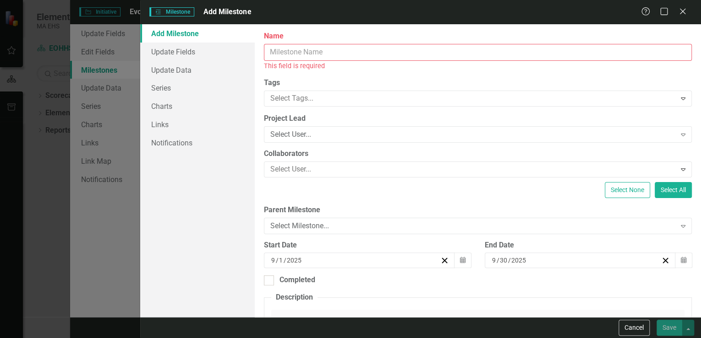
click at [294, 49] on input "Name" at bounding box center [478, 52] width 428 height 17
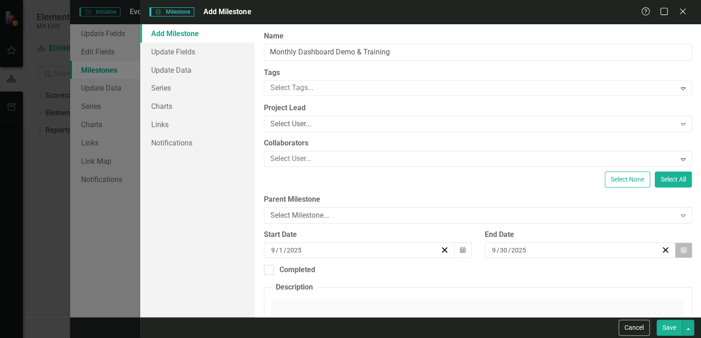
click at [680, 251] on button "Calendar" at bounding box center [683, 251] width 17 height 16
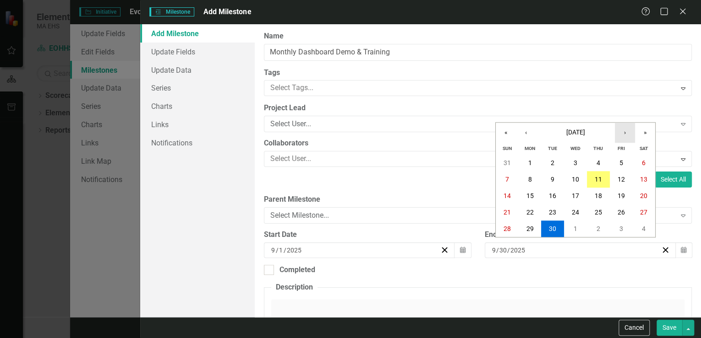
click at [626, 131] on button "›" at bounding box center [625, 133] width 20 height 20
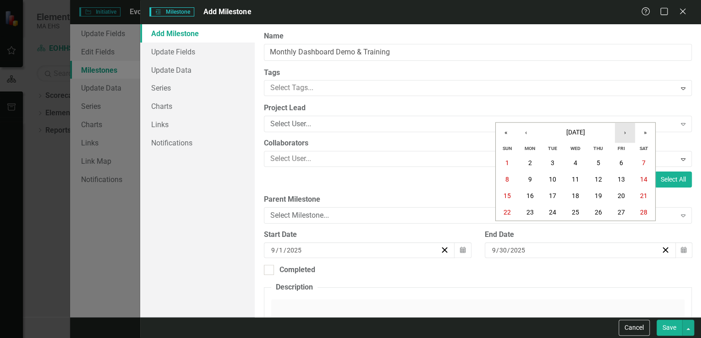
click at [626, 131] on button "›" at bounding box center [625, 133] width 20 height 20
click at [626, 134] on button "›" at bounding box center [625, 133] width 20 height 20
click at [625, 134] on button "›" at bounding box center [625, 133] width 20 height 20
click at [620, 225] on abbr "29" at bounding box center [620, 228] width 7 height 7
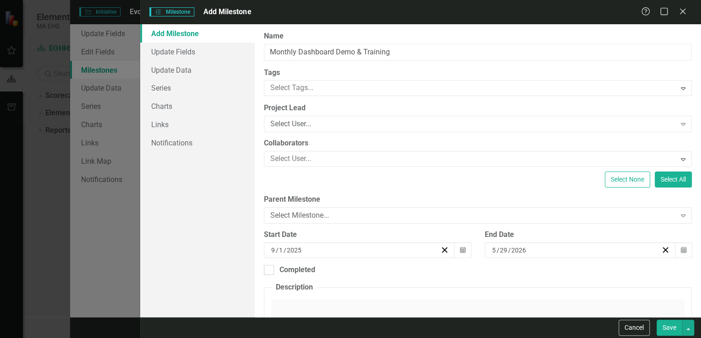
click at [672, 327] on button "Save" at bounding box center [669, 328] width 26 height 16
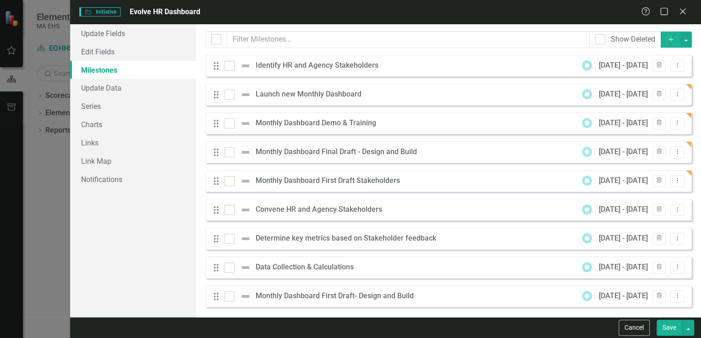
scroll to position [293, 0]
click at [243, 65] on img at bounding box center [245, 65] width 11 height 11
click at [230, 65] on input "checkbox" at bounding box center [227, 64] width 6 height 6
click at [247, 64] on img at bounding box center [245, 65] width 11 height 11
click at [230, 64] on input "checkbox" at bounding box center [227, 64] width 6 height 6
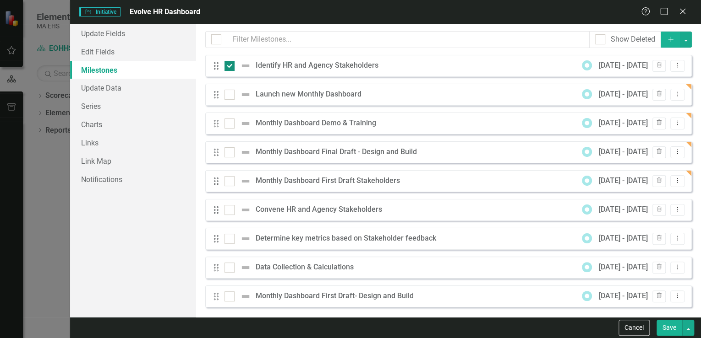
checkbox input "false"
click at [673, 65] on icon "Dropdown Menu" at bounding box center [677, 65] width 8 height 6
click at [663, 79] on link "Edit Edit Milestone" at bounding box center [634, 80] width 86 height 17
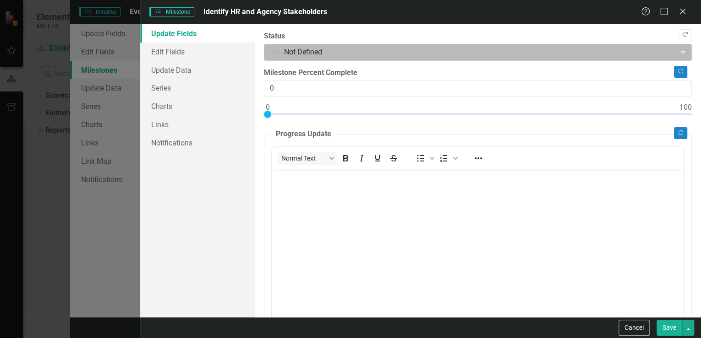
scroll to position [0, 0]
click at [302, 50] on div at bounding box center [470, 52] width 400 height 12
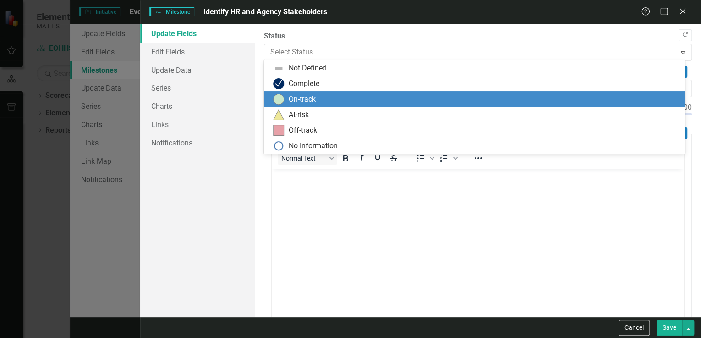
click at [300, 97] on div "On-track" at bounding box center [302, 99] width 27 height 11
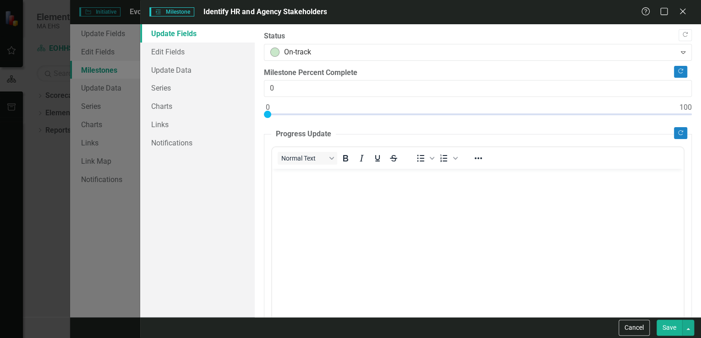
click at [671, 329] on button "Save" at bounding box center [669, 328] width 26 height 16
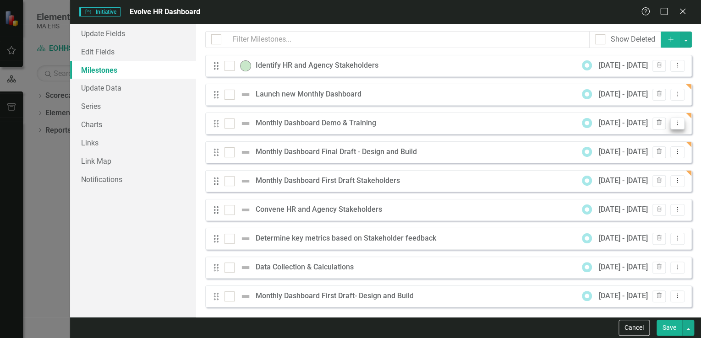
click at [677, 121] on icon at bounding box center [677, 123] width 1 height 5
click at [652, 135] on link "Edit Edit Milestone" at bounding box center [634, 138] width 86 height 17
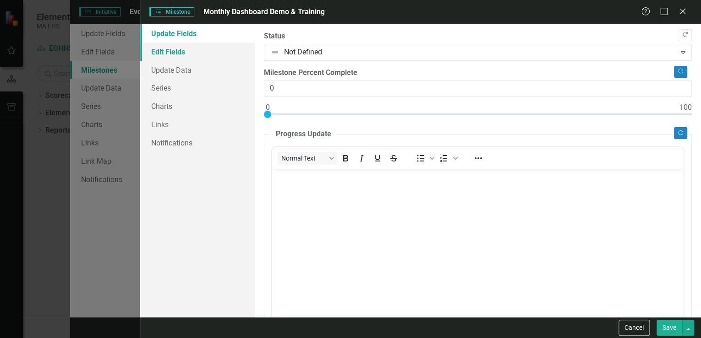
click at [206, 53] on link "Edit Fields" at bounding box center [197, 52] width 115 height 18
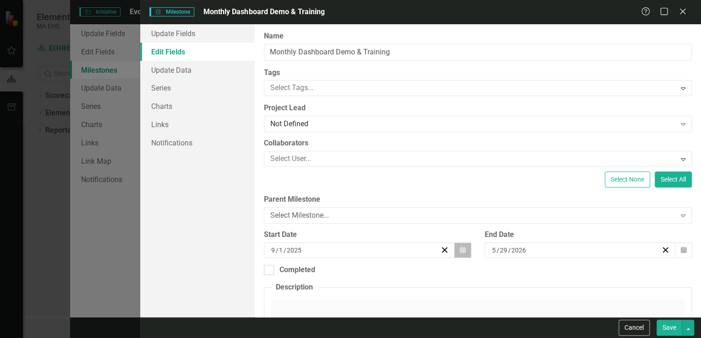
click at [460, 251] on icon "Calendar" at bounding box center [462, 250] width 5 height 6
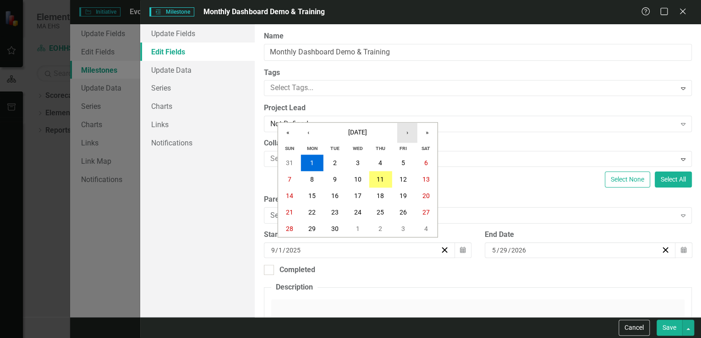
click at [406, 133] on button "›" at bounding box center [407, 133] width 20 height 20
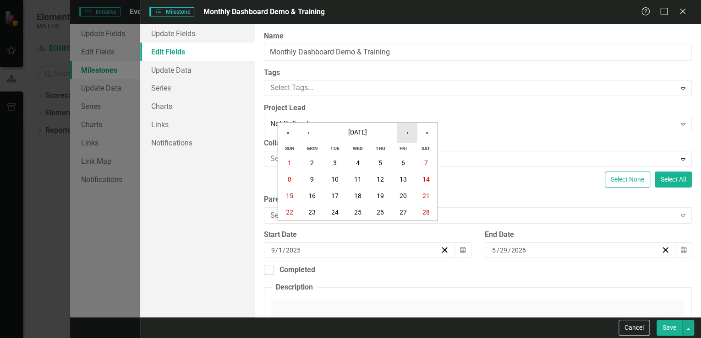
click at [406, 133] on button "›" at bounding box center [407, 133] width 20 height 20
click at [305, 134] on button "‹" at bounding box center [308, 133] width 20 height 20
click at [310, 162] on button "2" at bounding box center [311, 163] width 23 height 16
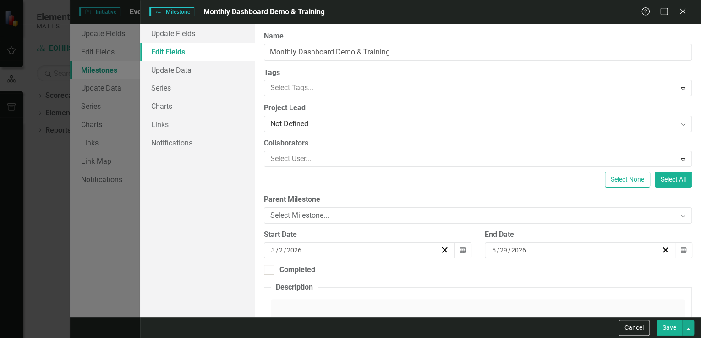
click at [676, 329] on button "Save" at bounding box center [669, 328] width 26 height 16
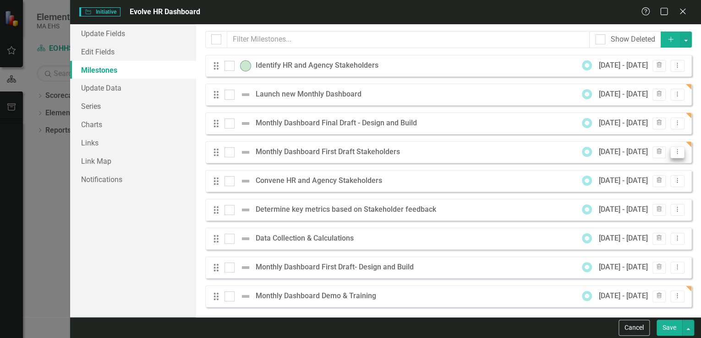
click at [673, 150] on icon "Dropdown Menu" at bounding box center [677, 152] width 8 height 6
click at [649, 166] on link "Edit Edit Milestone" at bounding box center [634, 167] width 86 height 17
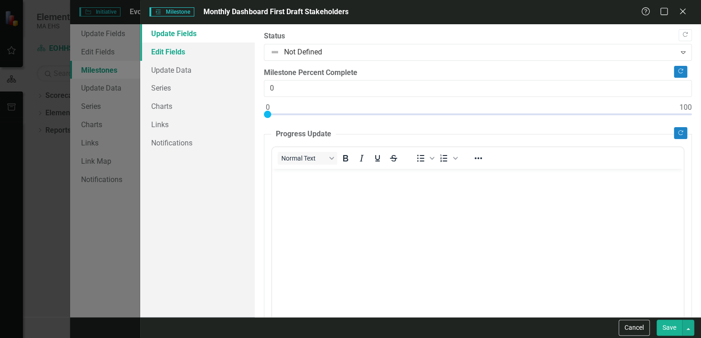
click at [186, 53] on link "Edit Fields" at bounding box center [197, 52] width 115 height 18
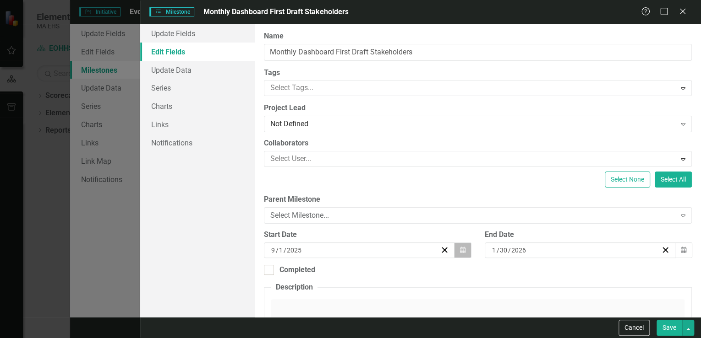
click at [462, 247] on button "Calendar" at bounding box center [462, 251] width 17 height 16
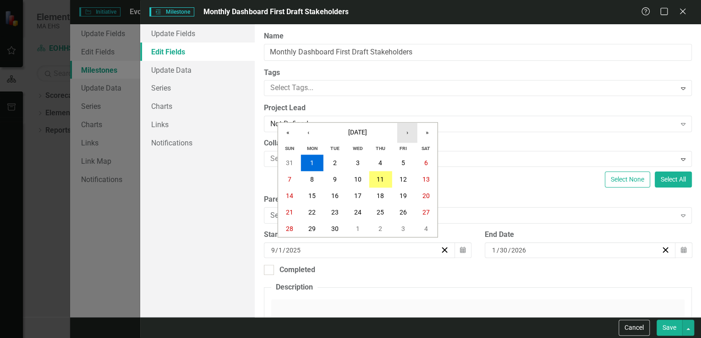
click at [408, 134] on button "›" at bounding box center [407, 133] width 20 height 20
click at [310, 180] on abbr "3" at bounding box center [312, 179] width 4 height 7
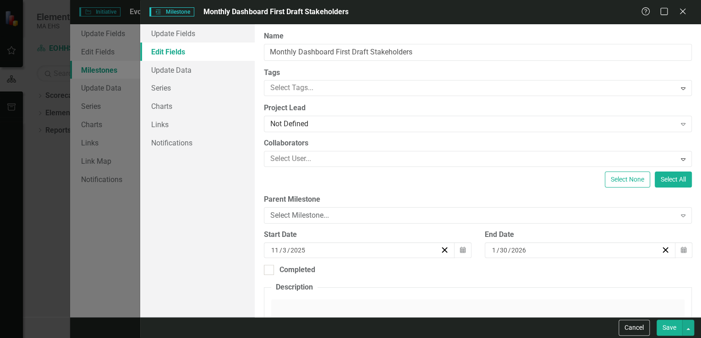
click at [667, 328] on button "Save" at bounding box center [669, 328] width 26 height 16
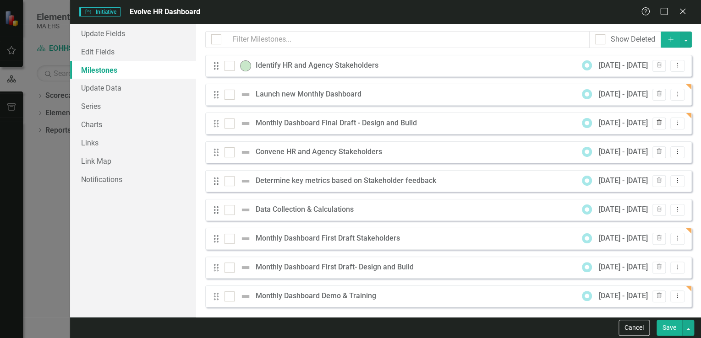
click at [655, 121] on icon "Trash" at bounding box center [658, 122] width 7 height 5
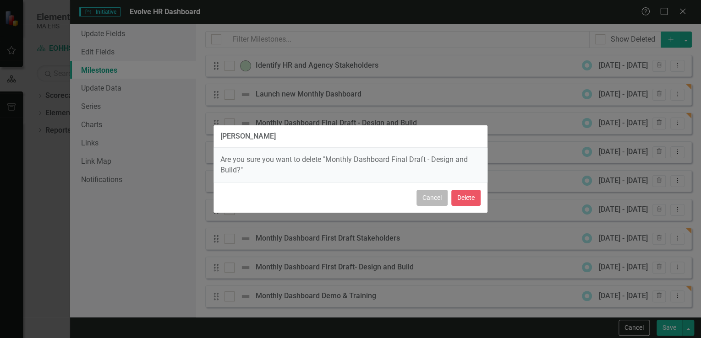
click at [421, 198] on button "Cancel" at bounding box center [431, 198] width 31 height 16
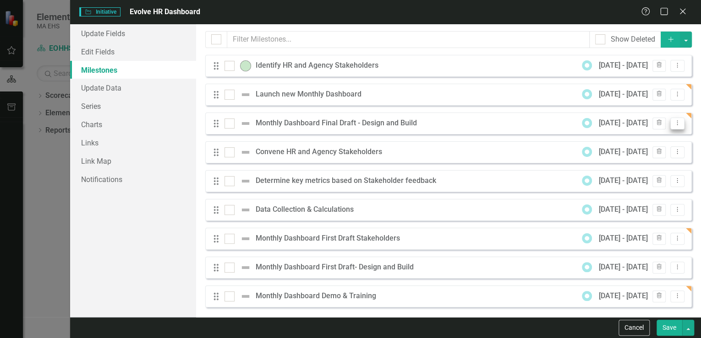
click at [670, 119] on button "Dropdown Menu" at bounding box center [677, 124] width 14 height 12
click at [631, 136] on link "Edit Edit Milestone" at bounding box center [634, 138] width 86 height 17
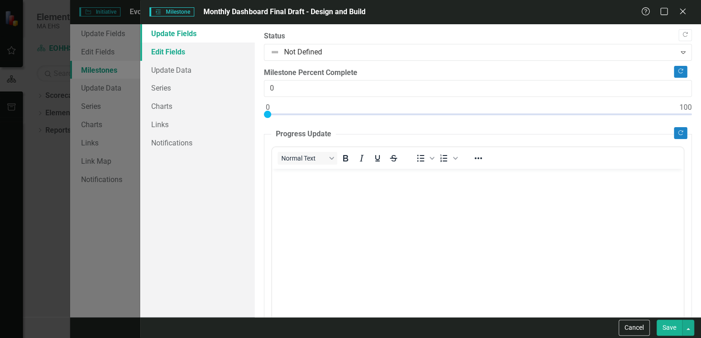
click at [178, 49] on link "Edit Fields" at bounding box center [197, 52] width 115 height 18
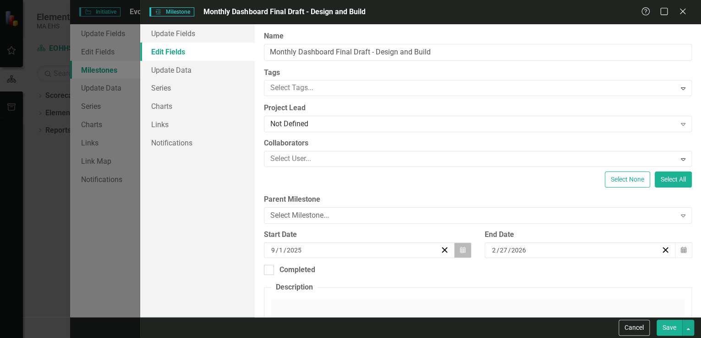
click at [460, 250] on icon "button" at bounding box center [462, 250] width 5 height 6
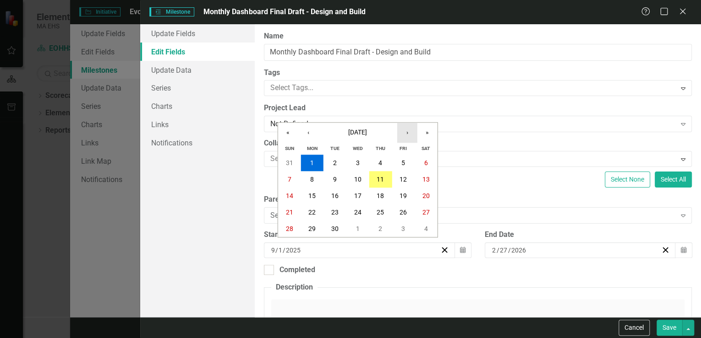
click at [410, 136] on button "›" at bounding box center [407, 133] width 20 height 20
click at [409, 136] on button "›" at bounding box center [407, 133] width 20 height 20
click at [311, 163] on abbr "1" at bounding box center [312, 162] width 4 height 7
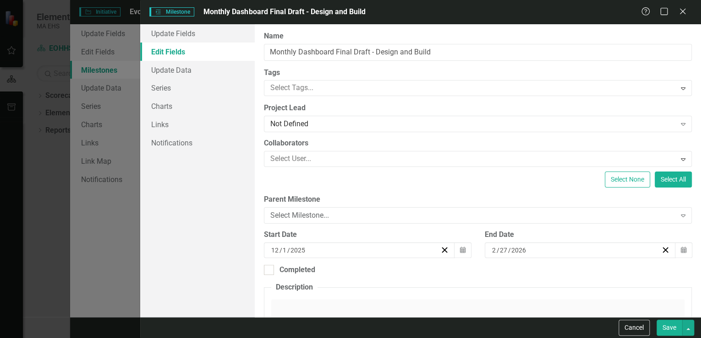
click at [669, 327] on button "Save" at bounding box center [669, 328] width 26 height 16
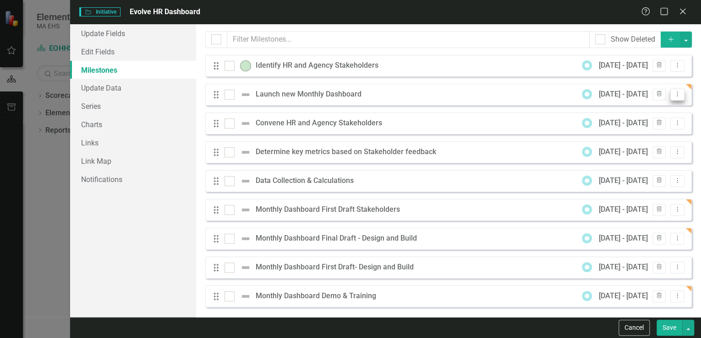
click at [673, 95] on icon "Dropdown Menu" at bounding box center [677, 94] width 8 height 6
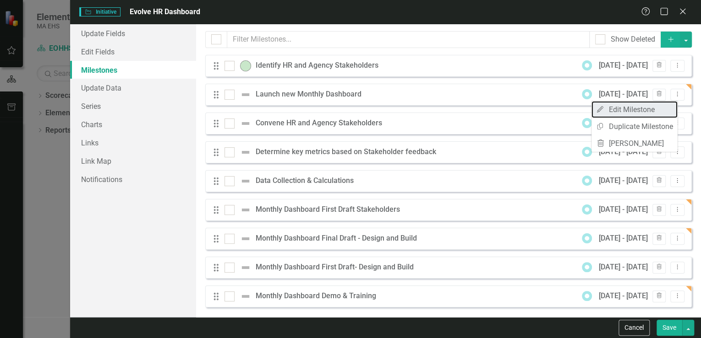
click at [660, 108] on link "Edit Edit Milestone" at bounding box center [634, 109] width 86 height 17
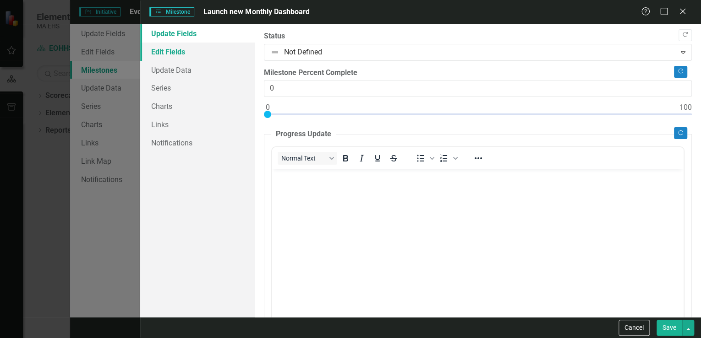
click at [185, 53] on link "Edit Fields" at bounding box center [197, 52] width 115 height 18
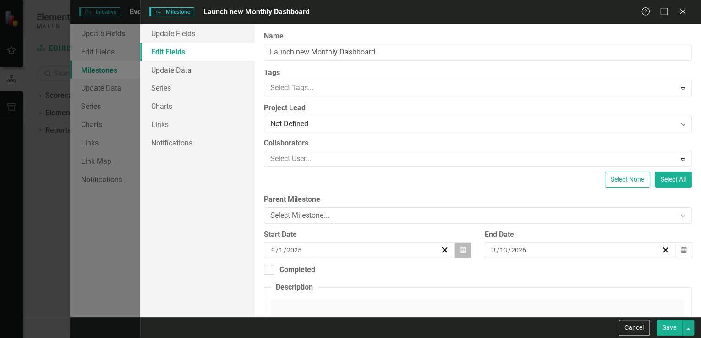
click at [460, 250] on icon "button" at bounding box center [462, 250] width 5 height 6
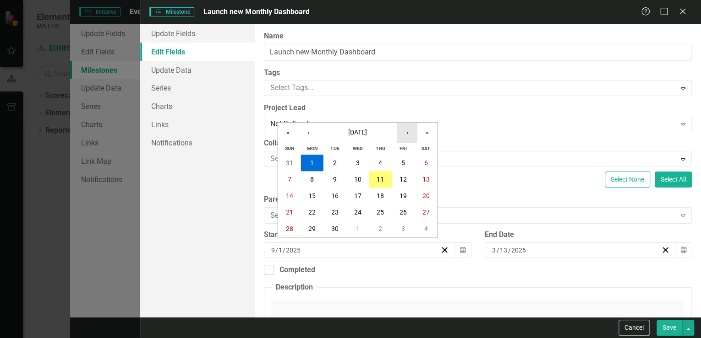
click at [406, 135] on button "›" at bounding box center [407, 133] width 20 height 20
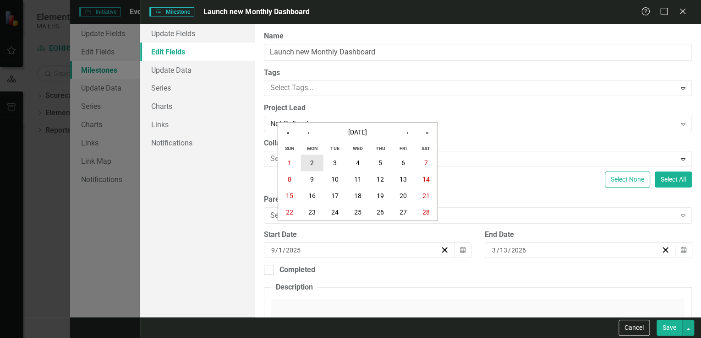
click at [315, 164] on button "2" at bounding box center [311, 163] width 23 height 16
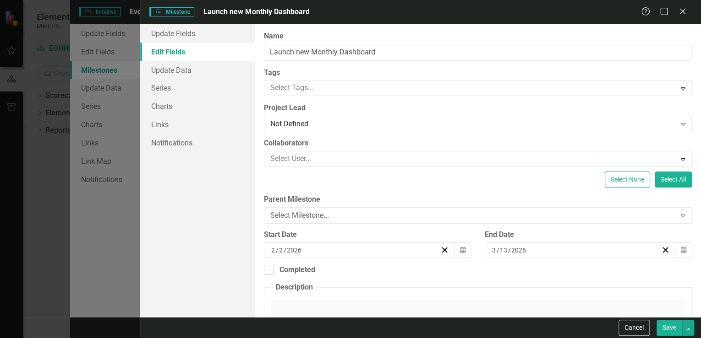
click at [665, 330] on button "Save" at bounding box center [669, 328] width 26 height 16
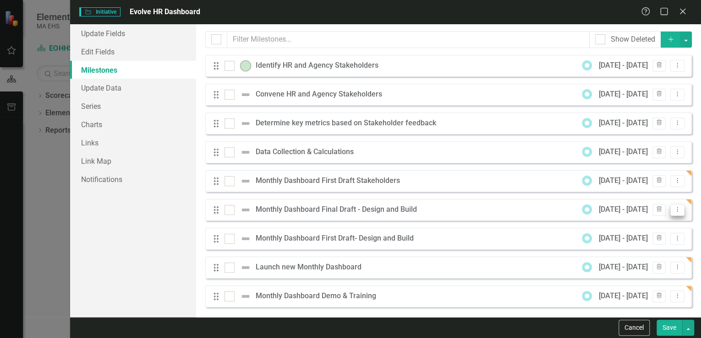
click at [674, 210] on icon "Dropdown Menu" at bounding box center [677, 210] width 8 height 6
click at [649, 224] on link "Edit Edit Milestone" at bounding box center [634, 225] width 86 height 17
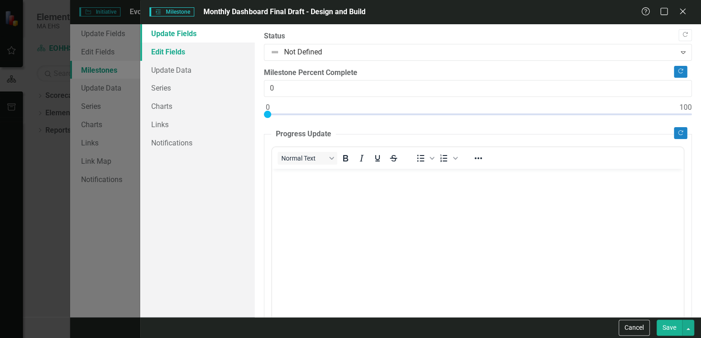
click at [196, 51] on link "Edit Fields" at bounding box center [197, 52] width 115 height 18
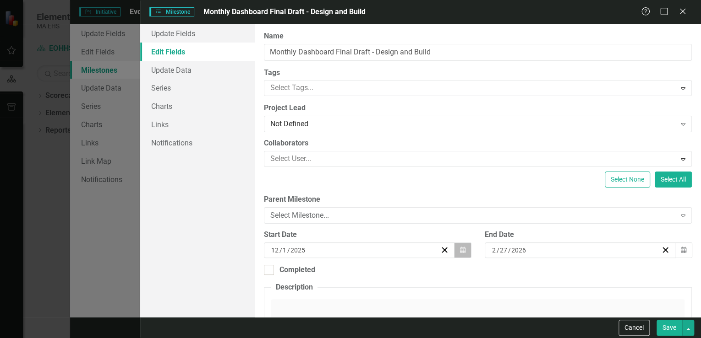
click at [460, 251] on icon "Calendar" at bounding box center [462, 250] width 5 height 6
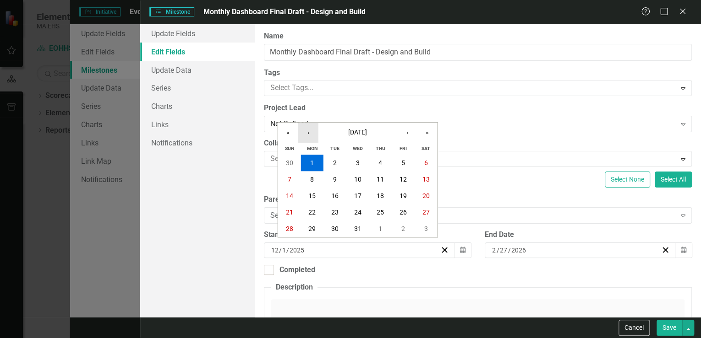
click at [307, 132] on button "‹" at bounding box center [308, 133] width 20 height 20
click at [310, 180] on abbr "3" at bounding box center [312, 179] width 4 height 7
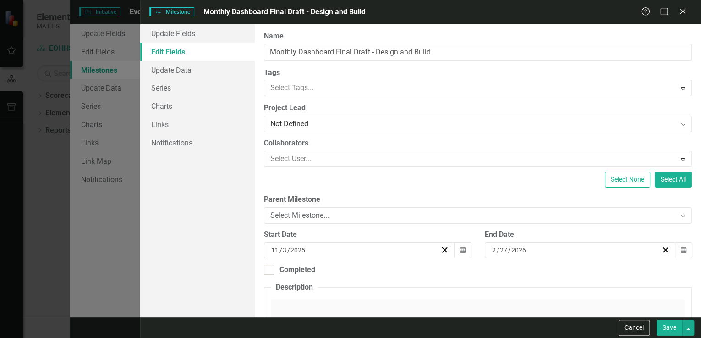
click at [672, 327] on button "Save" at bounding box center [669, 328] width 26 height 16
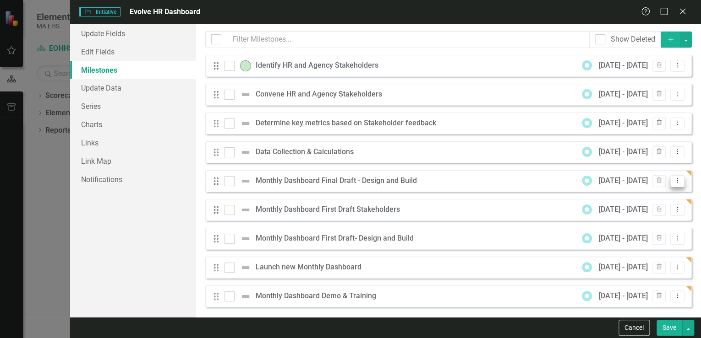
click at [673, 179] on icon "Dropdown Menu" at bounding box center [677, 181] width 8 height 6
click at [652, 195] on link "Edit Edit Milestone" at bounding box center [634, 196] width 86 height 17
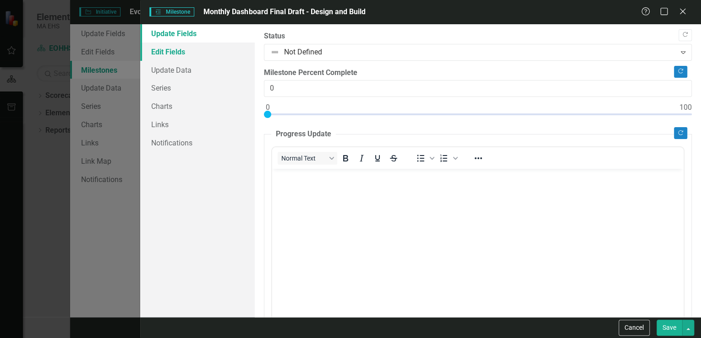
click at [190, 51] on link "Edit Fields" at bounding box center [197, 52] width 115 height 18
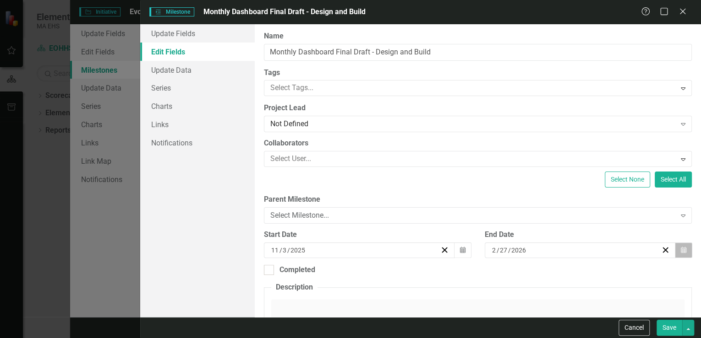
click at [684, 252] on button "Calendar" at bounding box center [683, 251] width 17 height 16
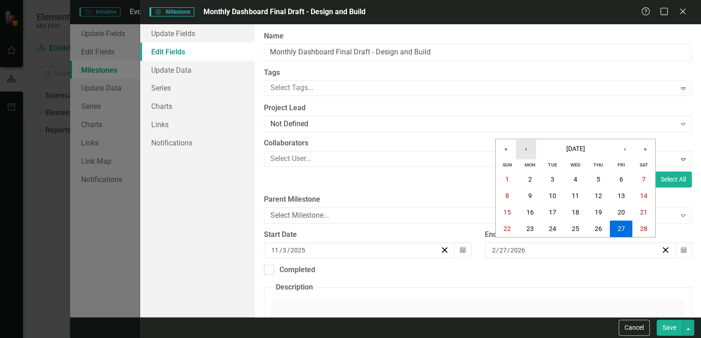
click at [524, 150] on button "‹" at bounding box center [526, 149] width 20 height 20
click at [621, 211] on abbr "16" at bounding box center [620, 212] width 7 height 7
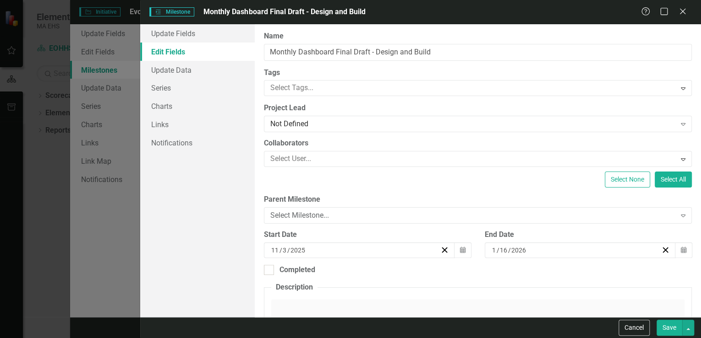
click at [670, 328] on button "Save" at bounding box center [669, 328] width 26 height 16
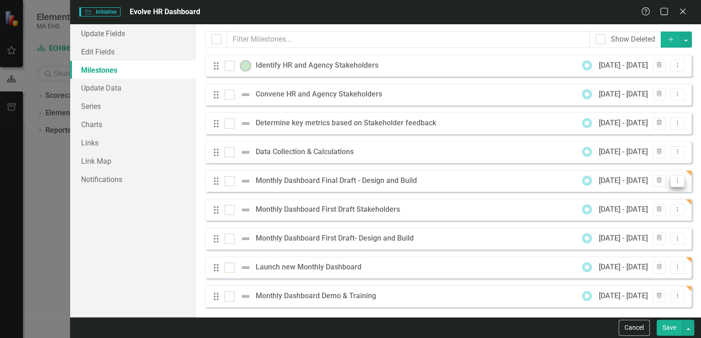
click at [673, 180] on icon "Dropdown Menu" at bounding box center [677, 181] width 8 height 6
click at [640, 197] on link "Edit Edit Milestone" at bounding box center [634, 196] width 86 height 17
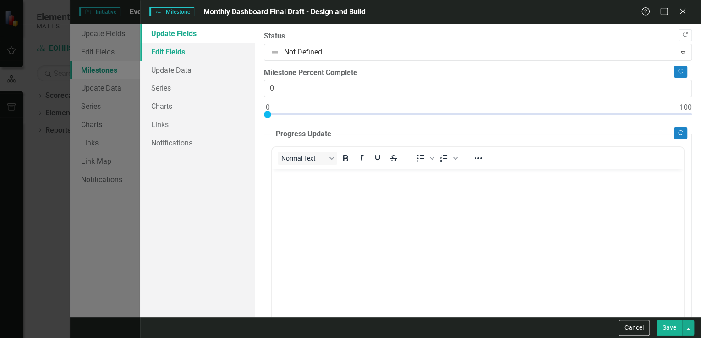
click at [197, 51] on link "Edit Fields" at bounding box center [197, 52] width 115 height 18
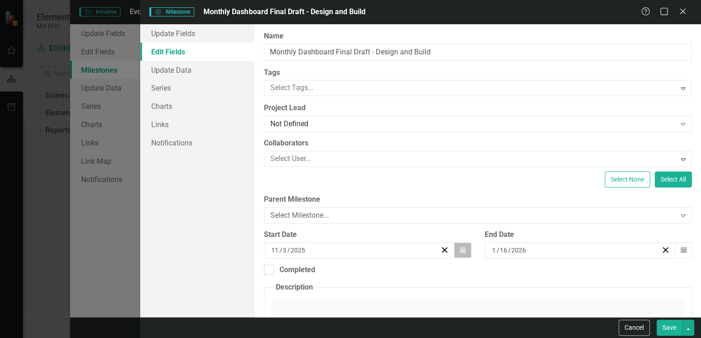
click at [460, 250] on icon "button" at bounding box center [462, 250] width 5 height 6
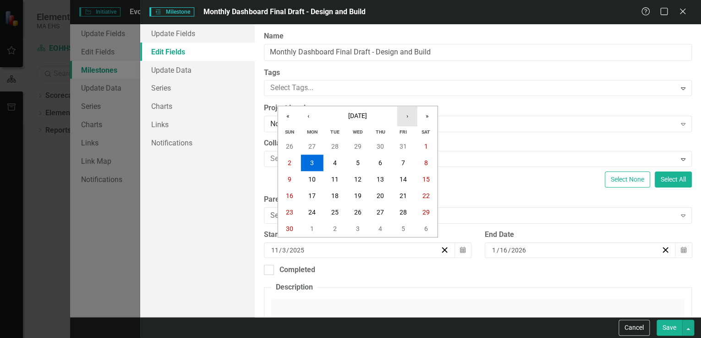
click at [409, 117] on button "›" at bounding box center [407, 116] width 20 height 20
click at [407, 117] on button "›" at bounding box center [407, 116] width 20 height 20
click at [308, 146] on button "2" at bounding box center [311, 146] width 23 height 16
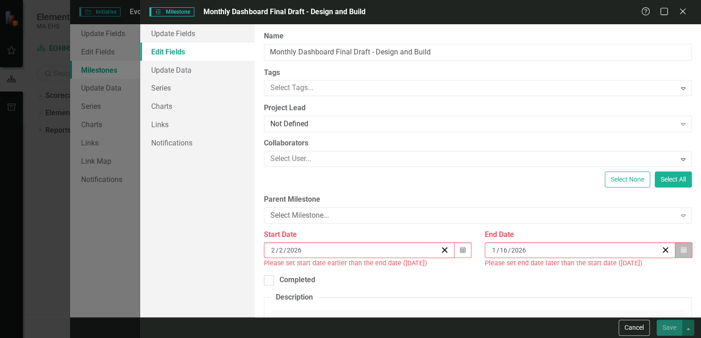
click at [681, 247] on icon "Calendar" at bounding box center [683, 250] width 5 height 6
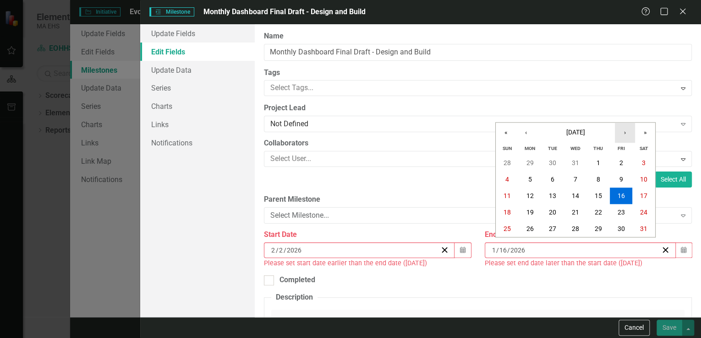
click at [624, 134] on button "›" at bounding box center [625, 133] width 20 height 20
click at [619, 212] on abbr "27" at bounding box center [620, 212] width 7 height 7
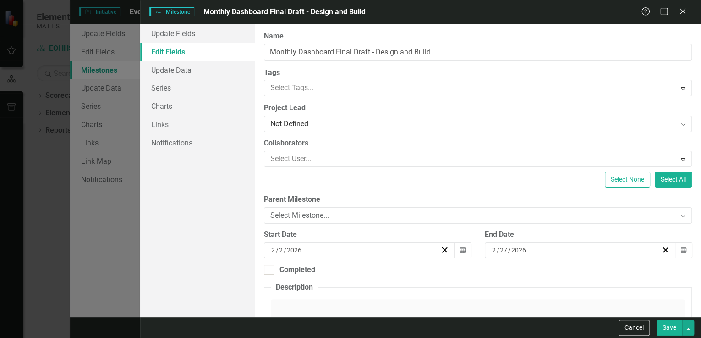
click at [665, 328] on button "Save" at bounding box center [669, 328] width 26 height 16
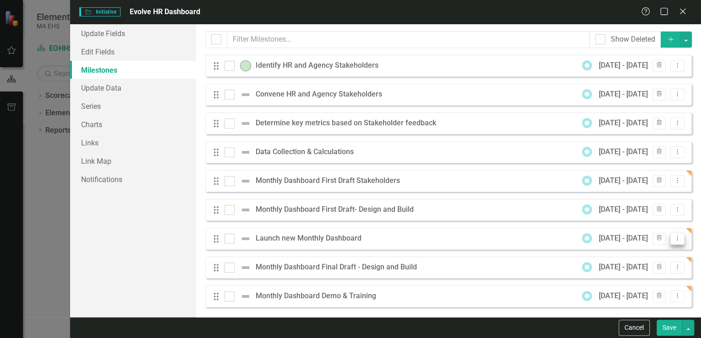
click at [673, 237] on icon "Dropdown Menu" at bounding box center [677, 238] width 8 height 6
click at [658, 253] on link "Edit Edit Milestone" at bounding box center [634, 253] width 86 height 17
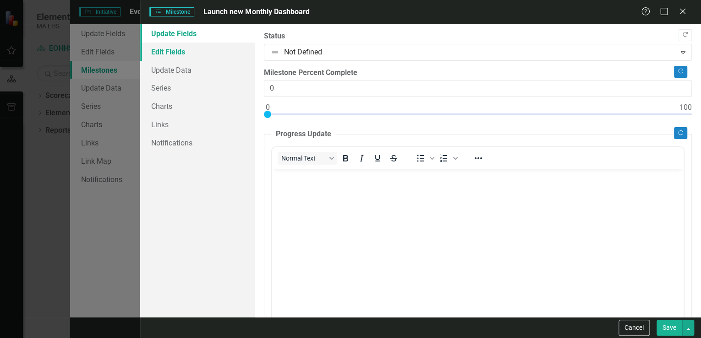
click at [186, 51] on link "Edit Fields" at bounding box center [197, 52] width 115 height 18
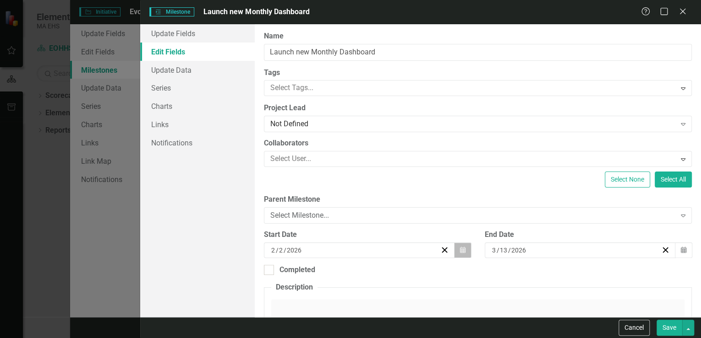
click at [460, 250] on icon "button" at bounding box center [462, 250] width 5 height 6
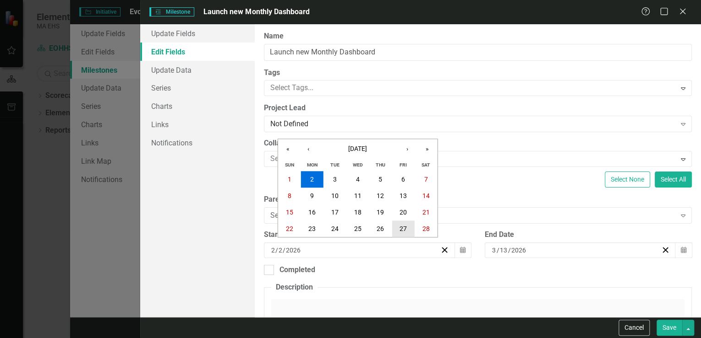
click at [405, 225] on abbr "27" at bounding box center [402, 228] width 7 height 7
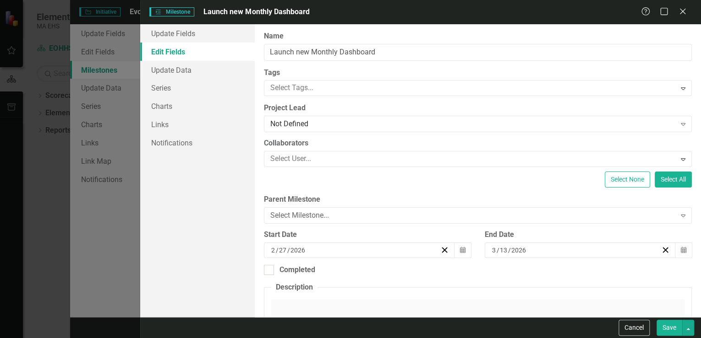
click at [665, 327] on button "Save" at bounding box center [669, 328] width 26 height 16
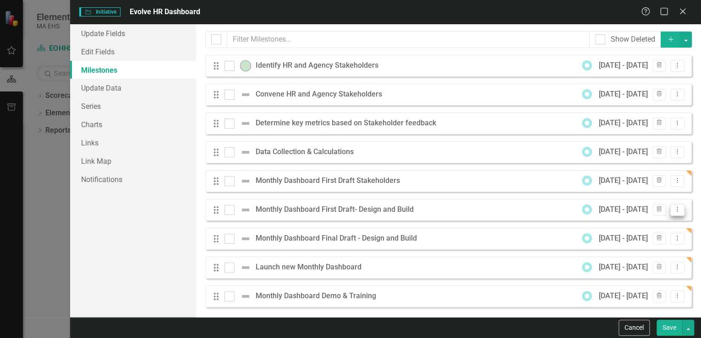
click at [673, 207] on icon "Dropdown Menu" at bounding box center [677, 210] width 8 height 6
click at [623, 224] on link "Edit Edit Milestone" at bounding box center [634, 225] width 86 height 17
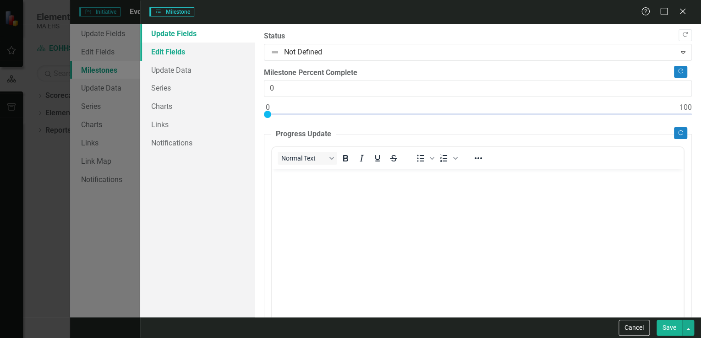
click at [183, 52] on link "Edit Fields" at bounding box center [197, 52] width 115 height 18
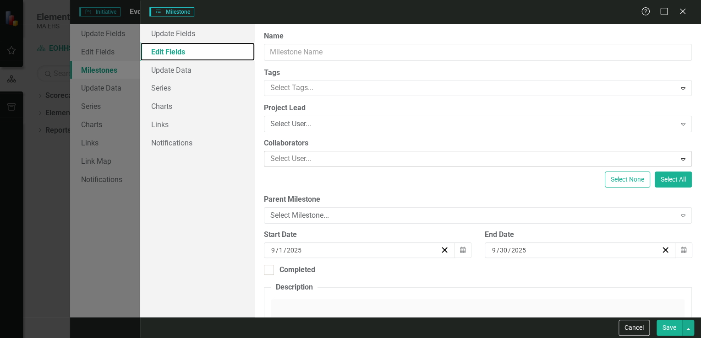
type input "Monthly Dashboard First Draft- Design and Build"
type input "12"
type input "1"
type input "2026"
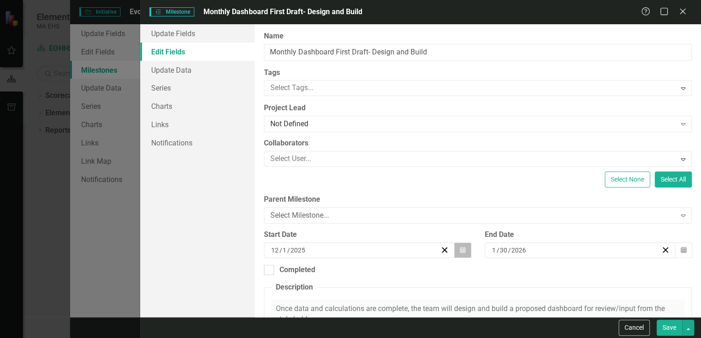
click at [460, 248] on icon "Calendar" at bounding box center [462, 250] width 5 height 6
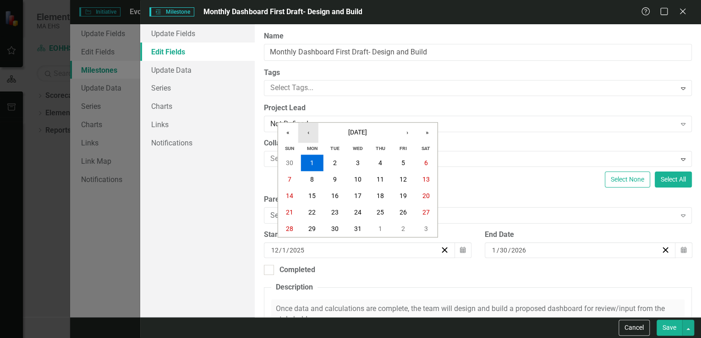
click at [307, 131] on button "‹" at bounding box center [308, 133] width 20 height 20
click at [316, 176] on button "3" at bounding box center [311, 179] width 23 height 16
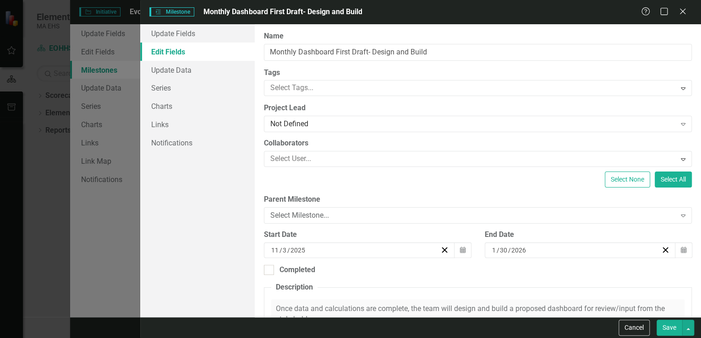
click at [667, 326] on button "Save" at bounding box center [669, 328] width 26 height 16
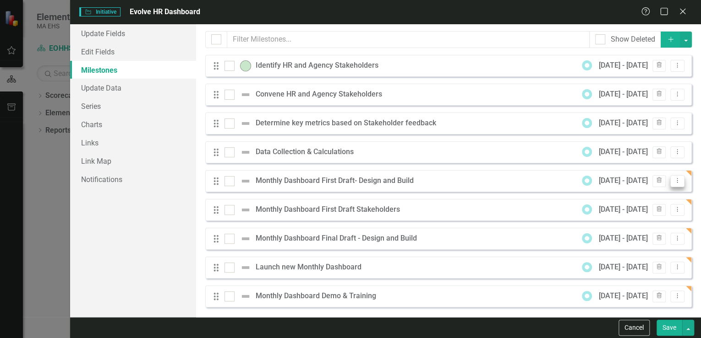
click at [673, 180] on icon "Dropdown Menu" at bounding box center [677, 181] width 8 height 6
click at [642, 197] on link "Edit Edit Milestone" at bounding box center [634, 196] width 86 height 17
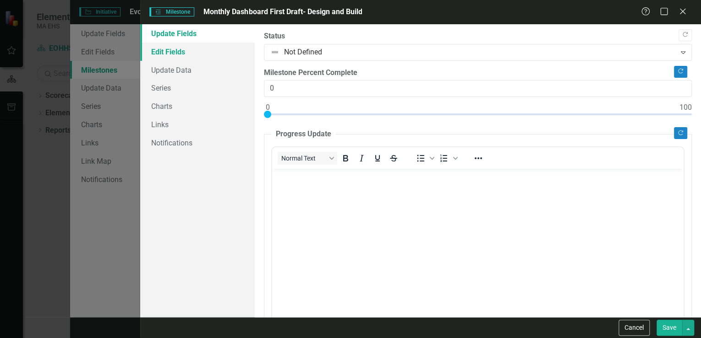
click at [192, 52] on link "Edit Fields" at bounding box center [197, 52] width 115 height 18
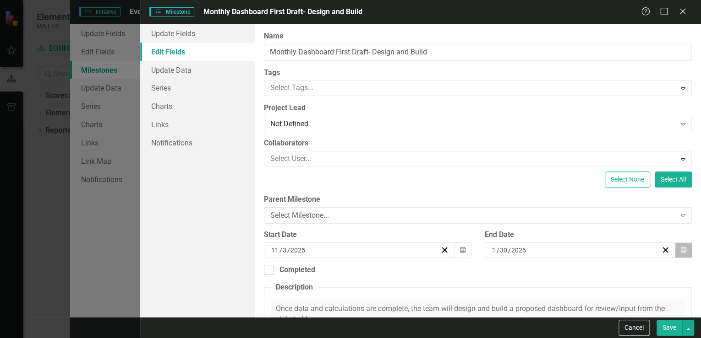
click at [682, 251] on button "Calendar" at bounding box center [683, 251] width 17 height 16
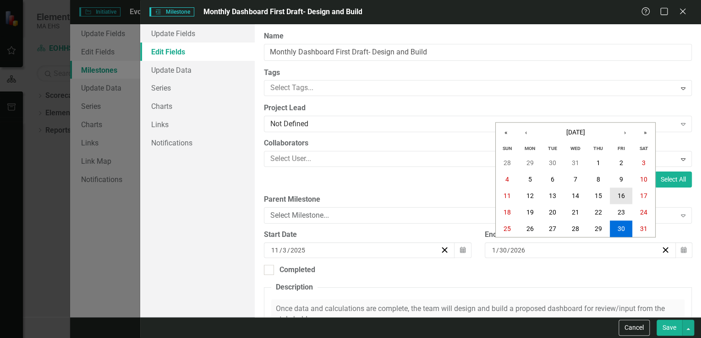
click at [617, 194] on abbr "16" at bounding box center [620, 195] width 7 height 7
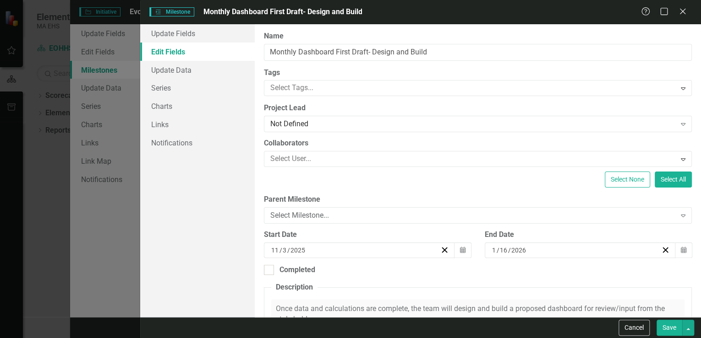
click at [670, 327] on button "Save" at bounding box center [669, 328] width 26 height 16
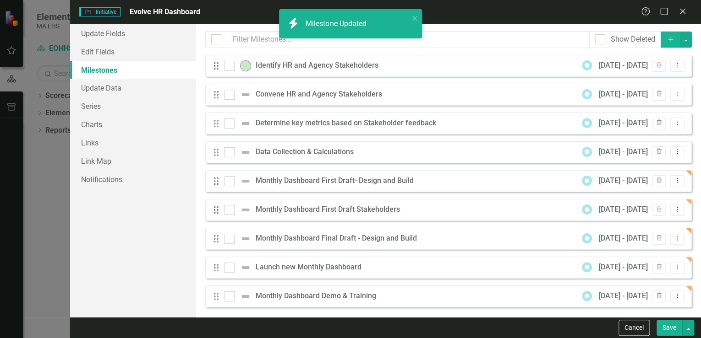
scroll to position [4, 0]
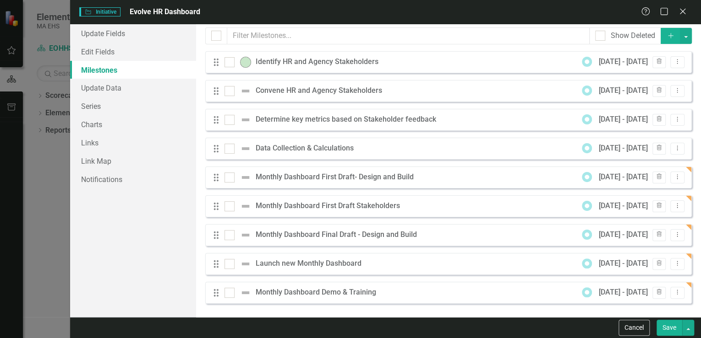
click at [674, 326] on button "Save" at bounding box center [669, 328] width 26 height 16
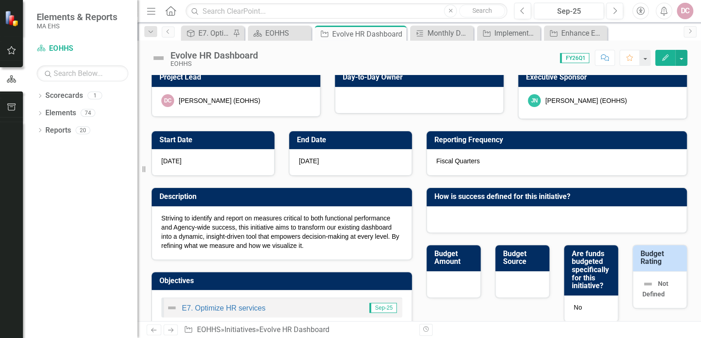
scroll to position [0, 0]
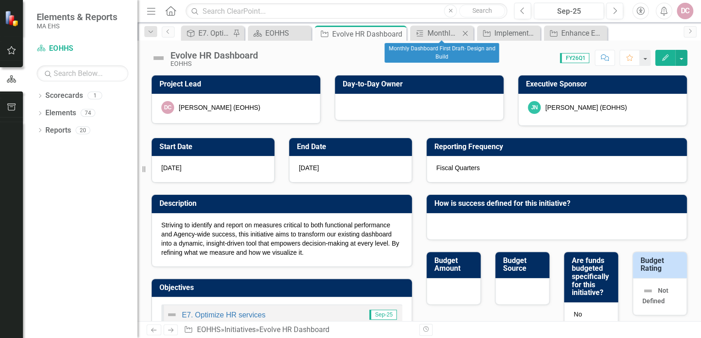
click at [462, 31] on icon "Close" at bounding box center [464, 33] width 9 height 7
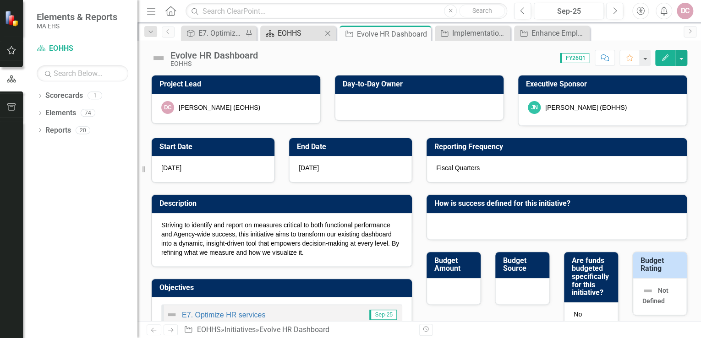
click at [292, 29] on div "EOHHS" at bounding box center [300, 32] width 44 height 11
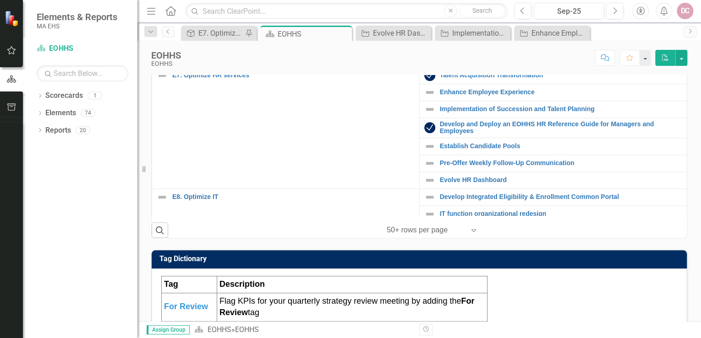
scroll to position [220, 0]
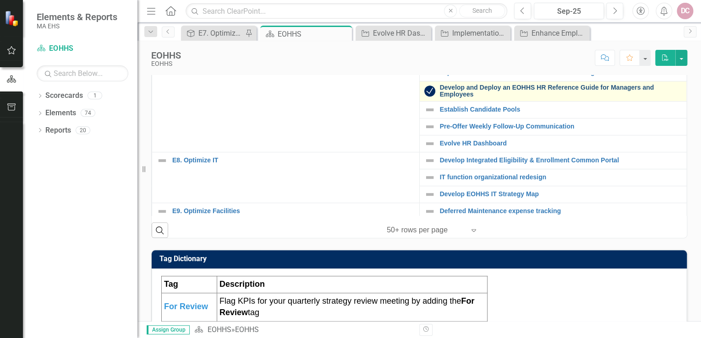
click at [449, 98] on link "Develop and Deploy an EOHHS HR Reference Guide for Managers and Employees" at bounding box center [561, 91] width 242 height 14
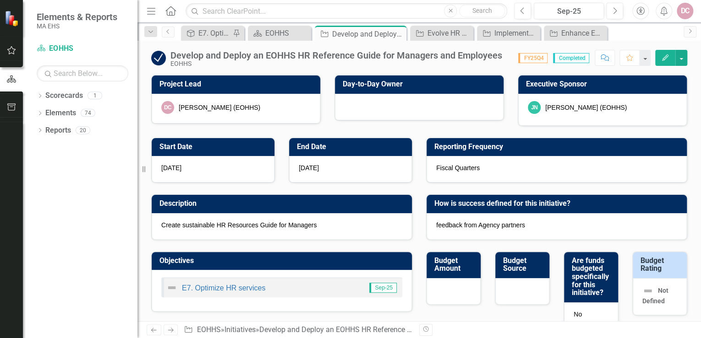
click at [665, 59] on icon "Edit" at bounding box center [665, 58] width 8 height 6
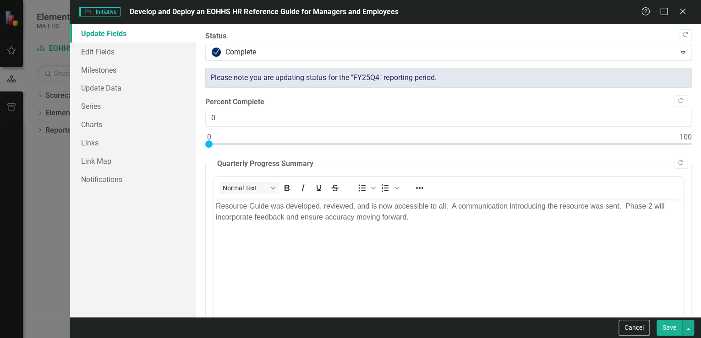
click at [627, 221] on p "Resource Guide was developed, reviewed, and is now accessible to all. A communi…" at bounding box center [448, 212] width 465 height 22
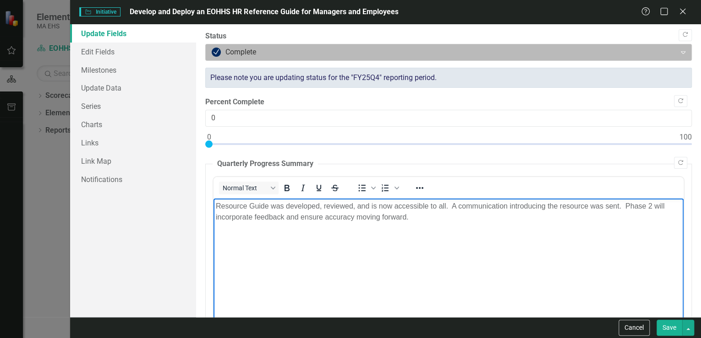
click at [678, 51] on icon "Expand" at bounding box center [682, 52] width 9 height 7
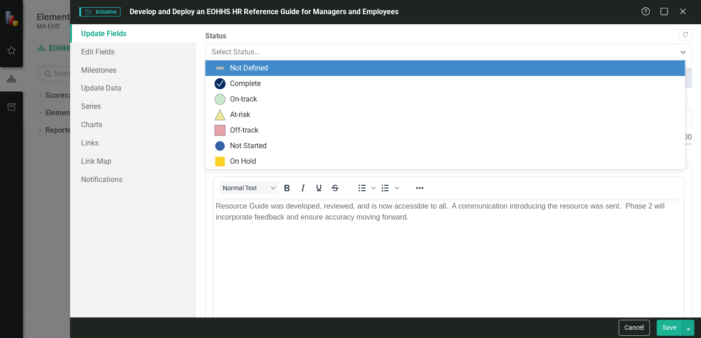
click at [474, 31] on label "Status" at bounding box center [448, 36] width 486 height 11
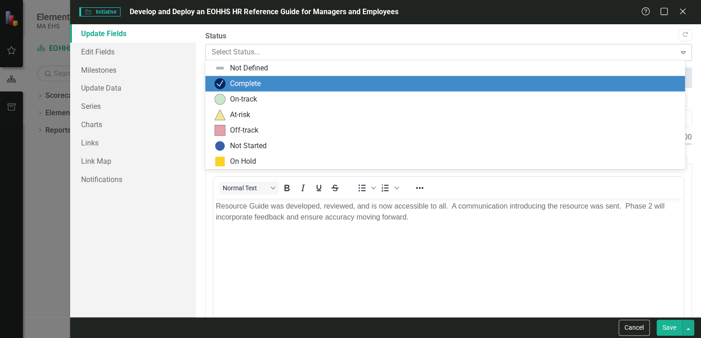
click at [681, 51] on icon at bounding box center [683, 52] width 5 height 3
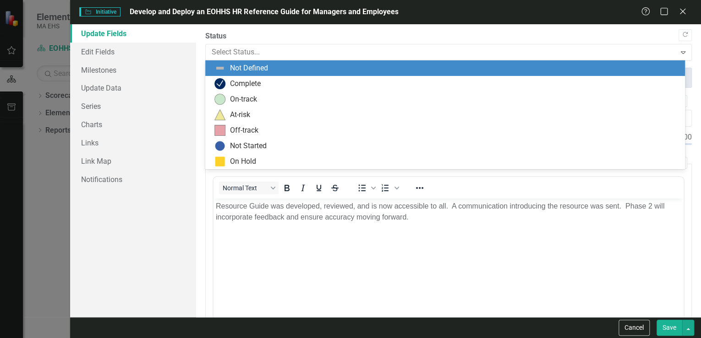
click at [317, 67] on div "Not Defined" at bounding box center [446, 68] width 465 height 11
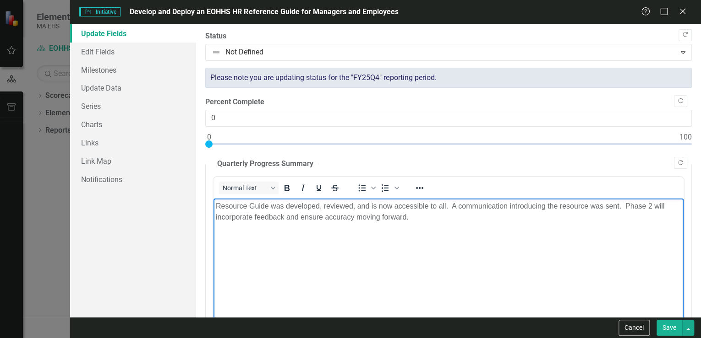
click at [217, 226] on body "Resource Guide was developed, reviewed, and is now accessible to all. A communi…" at bounding box center [448, 267] width 470 height 137
click at [425, 218] on p "Resource Guide was developed, reviewed, and is now accessible to all. A communi…" at bounding box center [448, 212] width 465 height 22
click at [222, 227] on body "Resource Guide was developed, reviewed, and is now accessible to all. A communi…" at bounding box center [448, 267] width 470 height 137
click at [420, 218] on p "Resource Guide was developed, reviewed, and is now accessible to all. A communi…" at bounding box center [448, 212] width 465 height 22
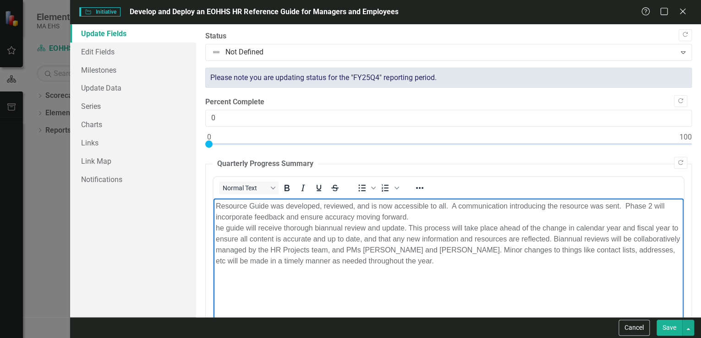
click at [216, 227] on span "he guide will receive thorough biannual review and update. This process will ta…" at bounding box center [448, 244] width 464 height 41
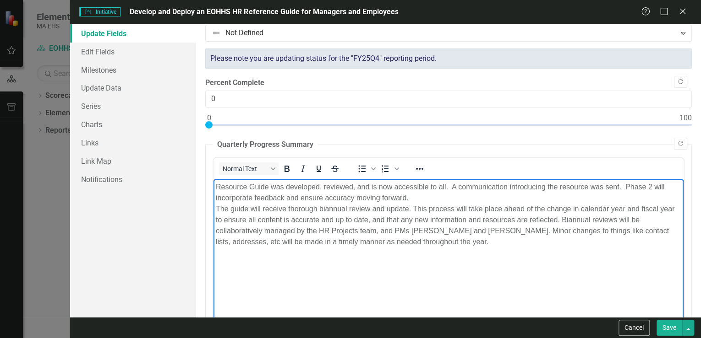
scroll to position [37, 0]
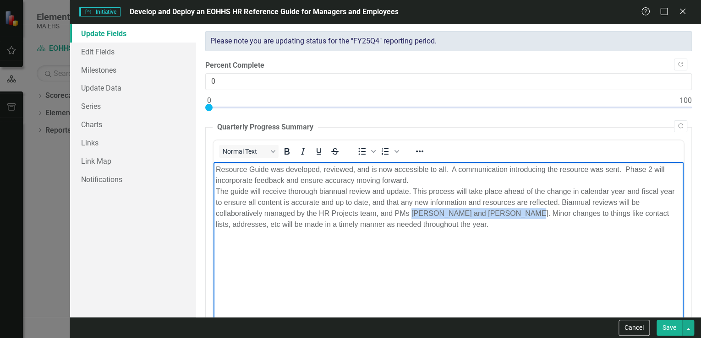
drag, startPoint x: 411, startPoint y: 213, endPoint x: 514, endPoint y: 212, distance: 103.1
click at [514, 212] on span "The guide will receive thorough biannual review and update. This process will t…" at bounding box center [445, 208] width 458 height 41
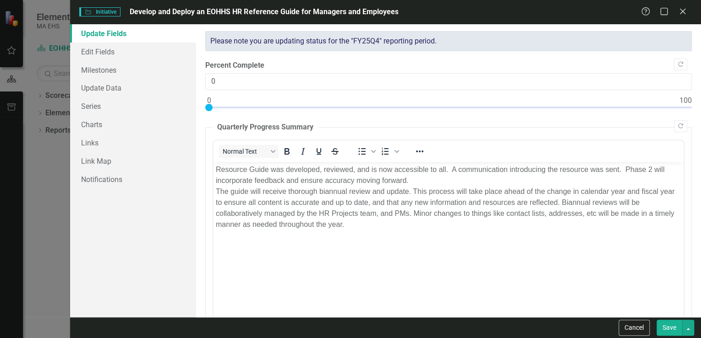
click at [673, 330] on button "Save" at bounding box center [669, 328] width 26 height 16
checkbox input "false"
checkbox input "true"
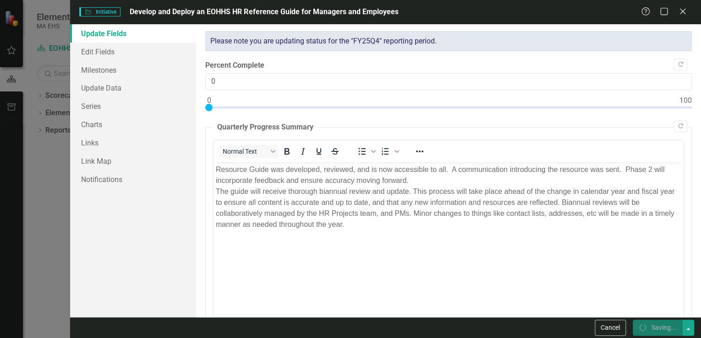
checkbox input "true"
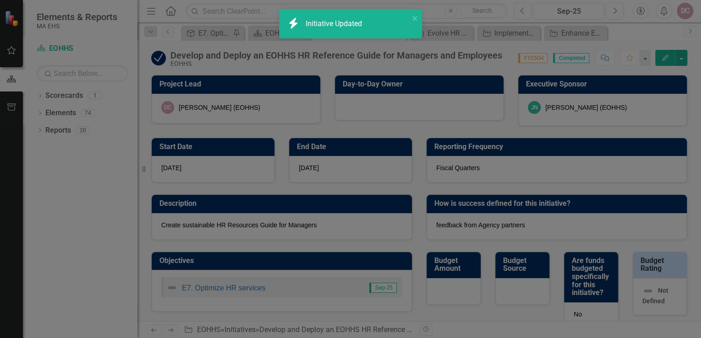
checkbox input "false"
checkbox input "true"
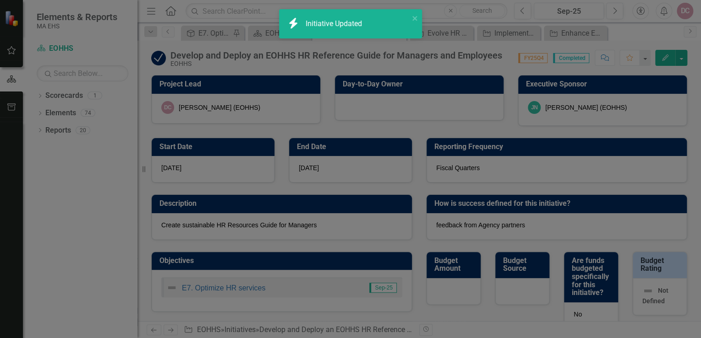
checkbox input "true"
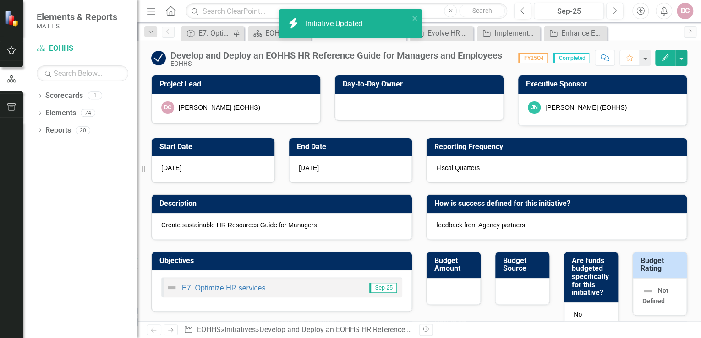
checkbox input "false"
checkbox input "true"
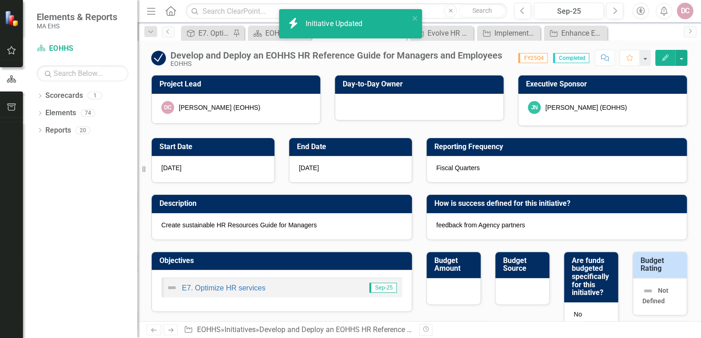
checkbox input "true"
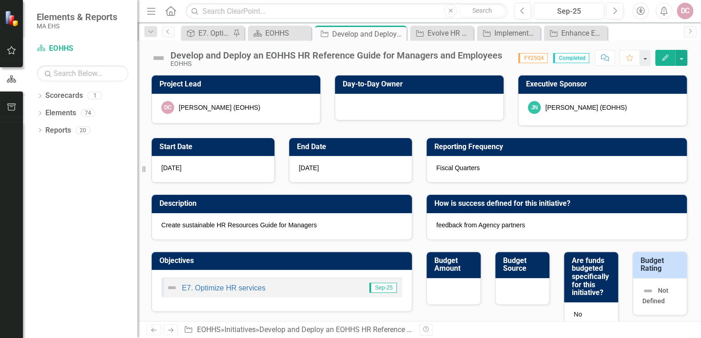
click at [667, 55] on icon "Edit" at bounding box center [665, 58] width 8 height 6
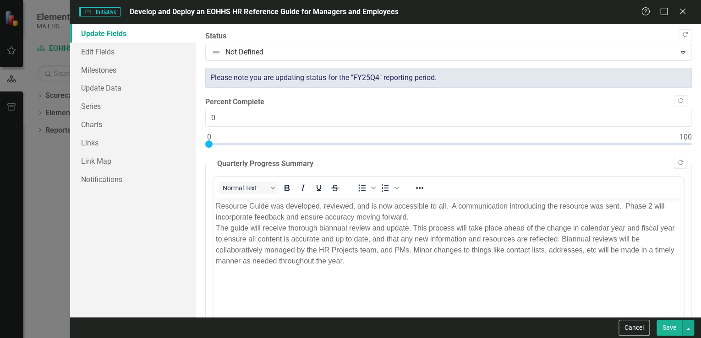
scroll to position [0, 0]
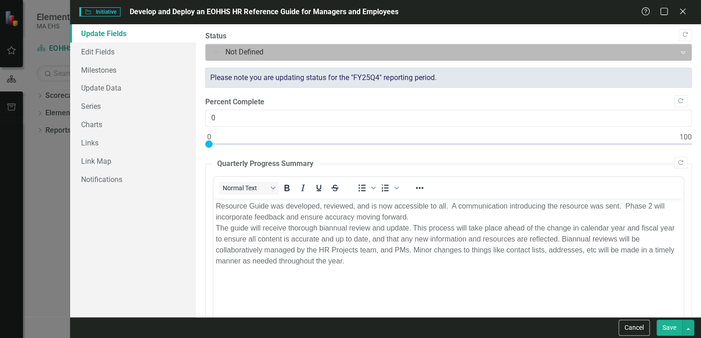
click at [257, 51] on div at bounding box center [441, 52] width 458 height 12
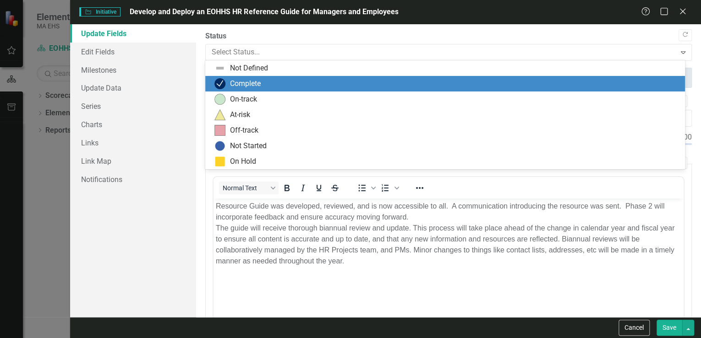
click at [242, 82] on div "Complete" at bounding box center [245, 84] width 31 height 11
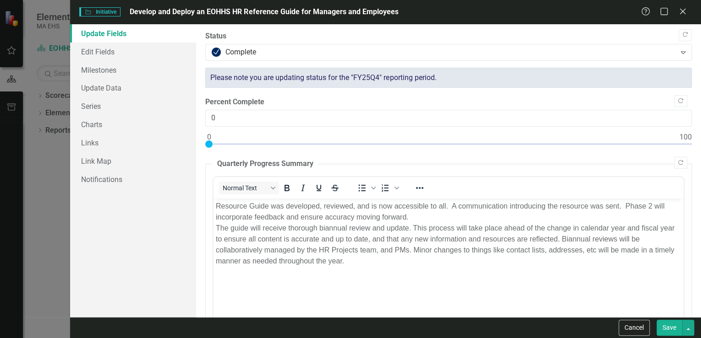
click at [668, 324] on button "Save" at bounding box center [669, 328] width 26 height 16
checkbox input "false"
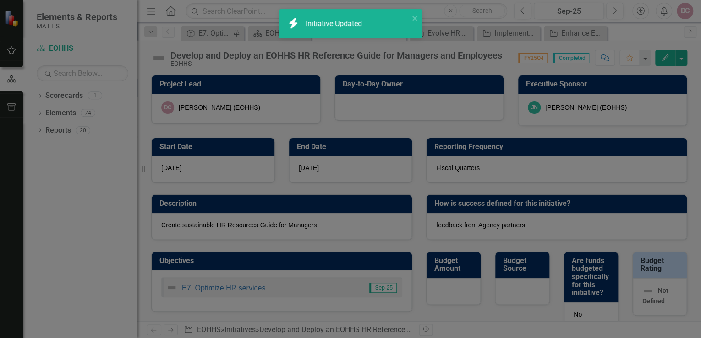
checkbox input "true"
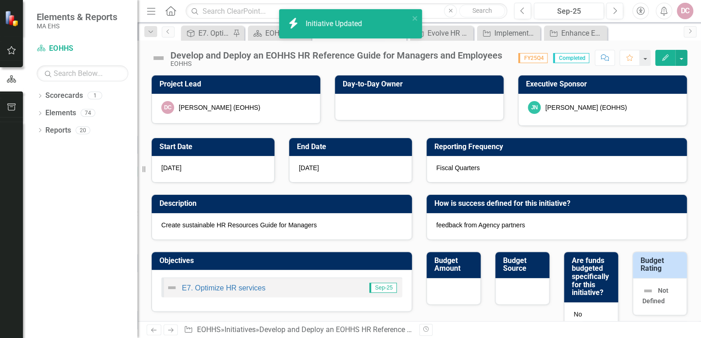
checkbox input "false"
checkbox input "true"
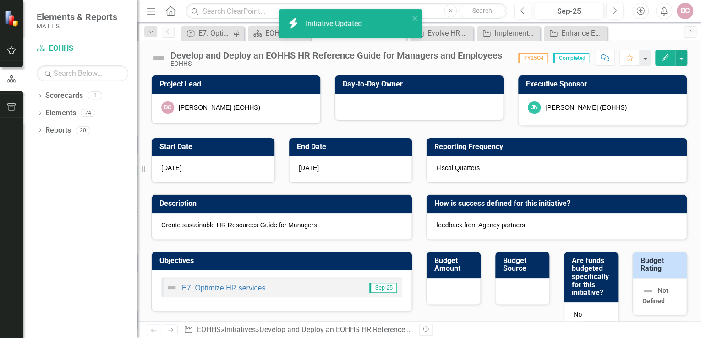
checkbox input "true"
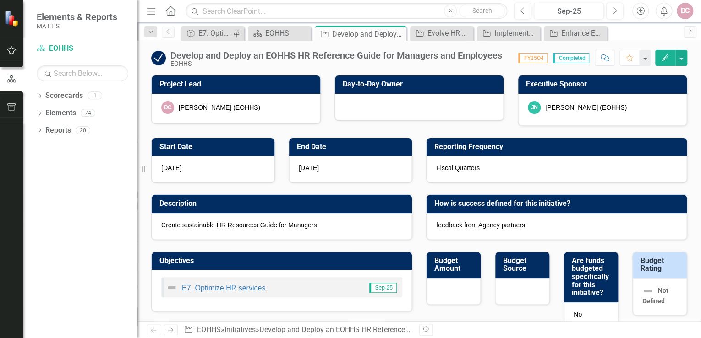
click at [666, 55] on icon "Edit" at bounding box center [665, 58] width 8 height 6
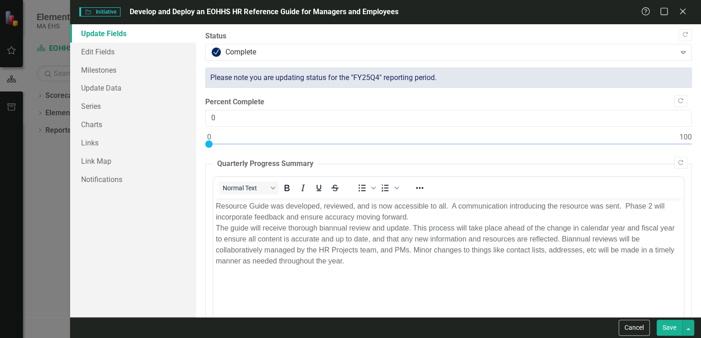
click at [670, 331] on button "Save" at bounding box center [669, 328] width 26 height 16
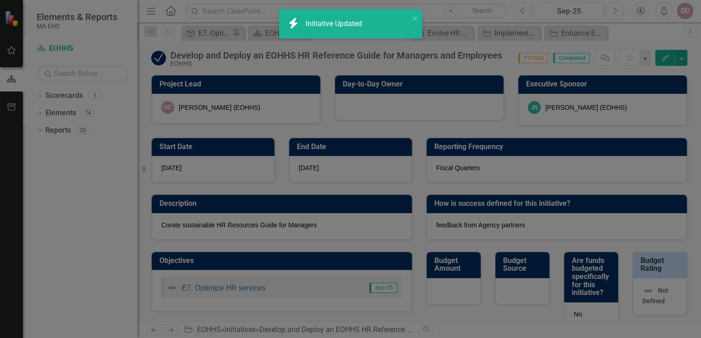
checkbox input "false"
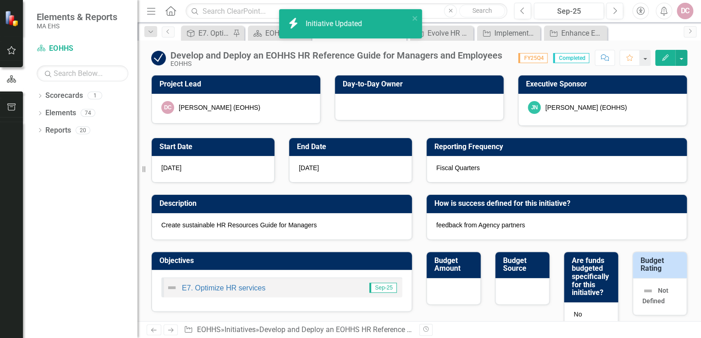
checkbox input "true"
click at [665, 55] on icon "Edit" at bounding box center [665, 58] width 8 height 6
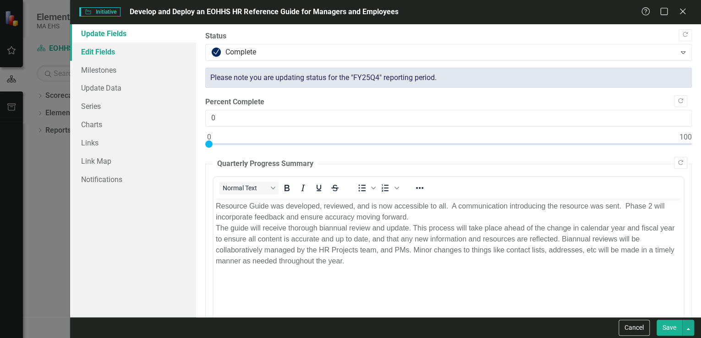
click at [128, 53] on link "Edit Fields" at bounding box center [133, 52] width 126 height 18
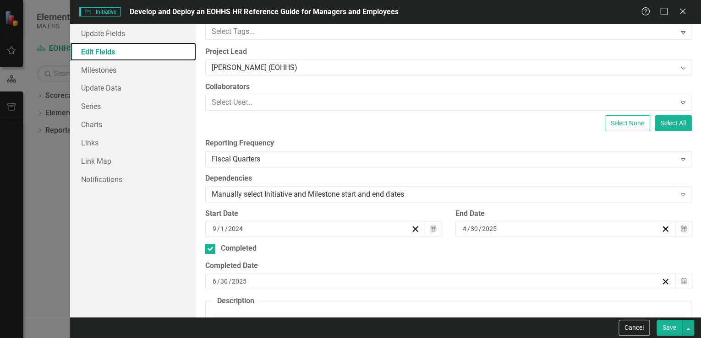
scroll to position [110, 0]
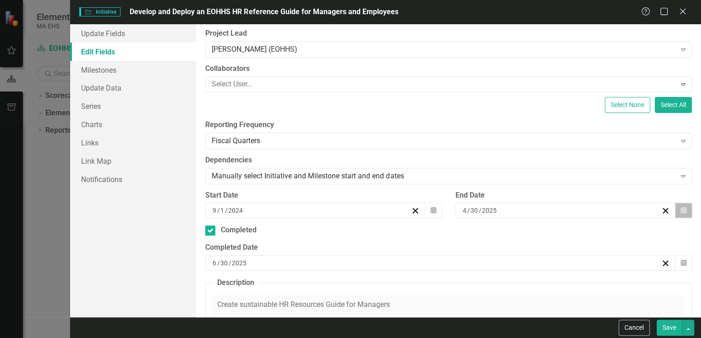
click at [681, 209] on icon "Calendar" at bounding box center [683, 210] width 5 height 6
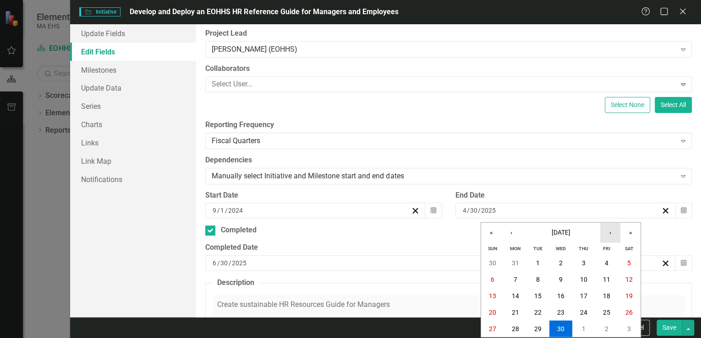
click at [609, 234] on button "›" at bounding box center [610, 233] width 20 height 20
click at [510, 327] on button "30" at bounding box center [515, 329] width 23 height 16
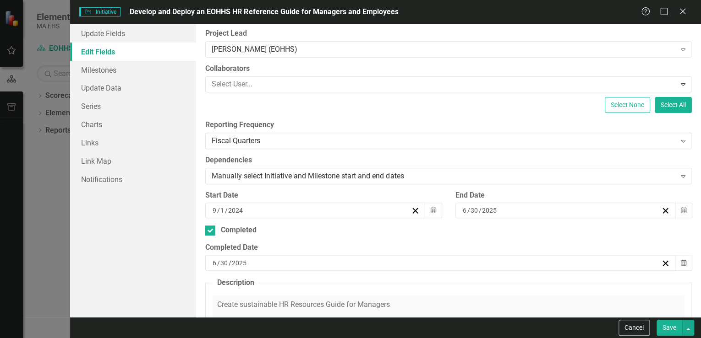
click at [669, 327] on button "Save" at bounding box center [669, 328] width 26 height 16
checkbox input "false"
checkbox input "true"
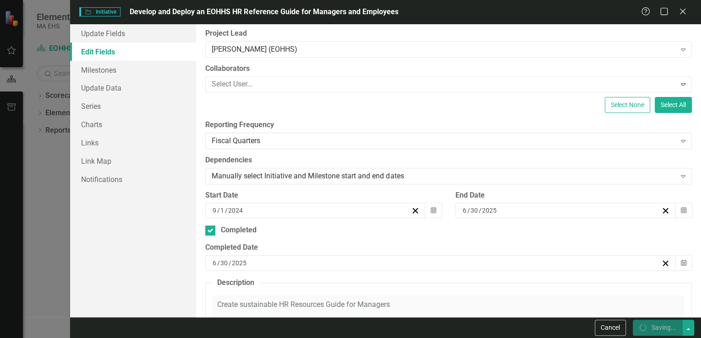
checkbox input "true"
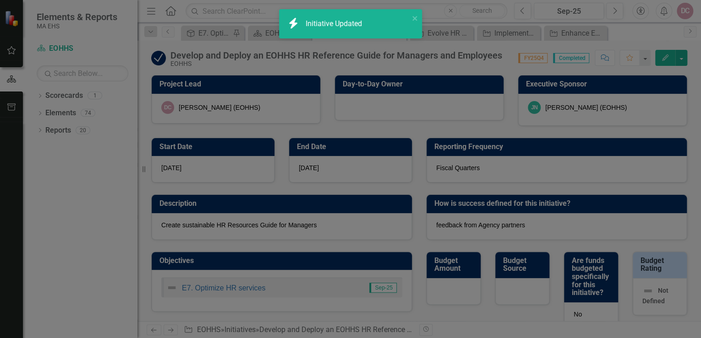
checkbox input "false"
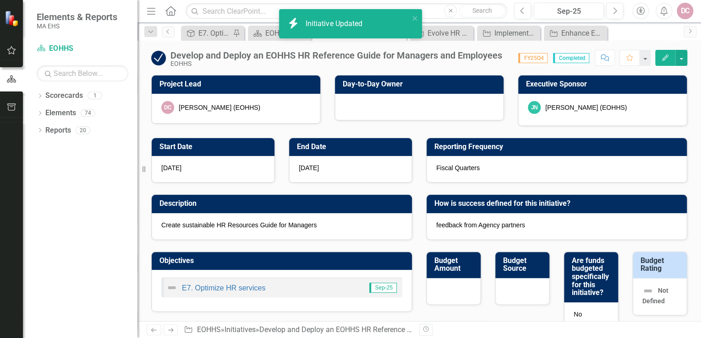
checkbox input "true"
checkbox input "false"
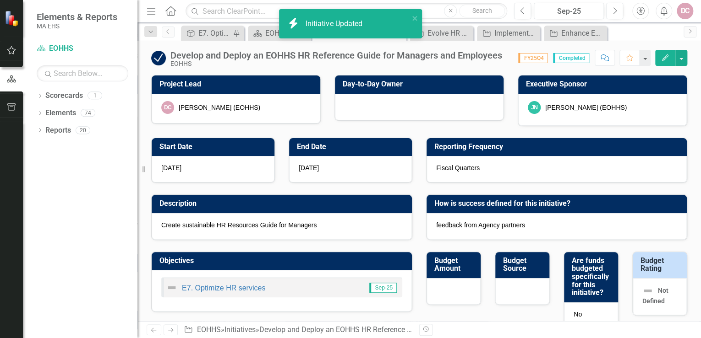
checkbox input "false"
checkbox input "true"
click at [260, 222] on p "Create sustainable HR Resources Guide for Managers" at bounding box center [281, 225] width 241 height 9
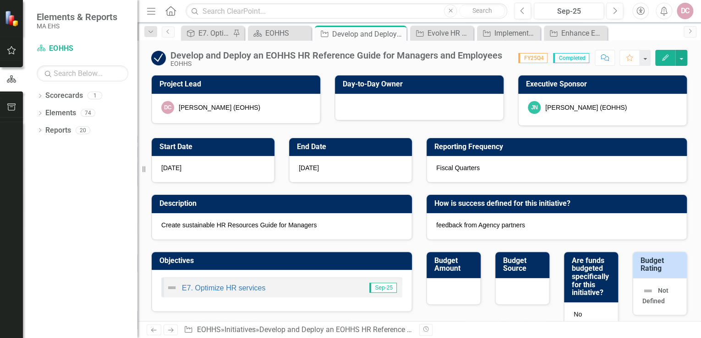
click at [662, 58] on icon "Edit" at bounding box center [665, 58] width 8 height 6
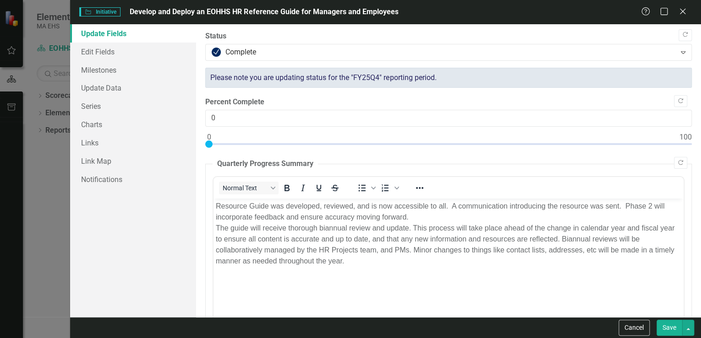
scroll to position [0, 0]
click at [125, 55] on link "Edit Fields" at bounding box center [133, 52] width 126 height 18
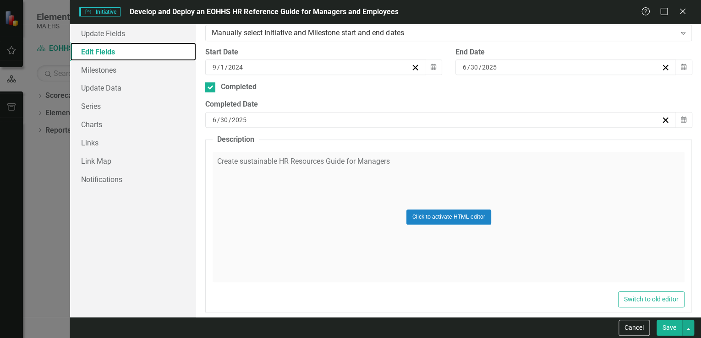
scroll to position [256, 0]
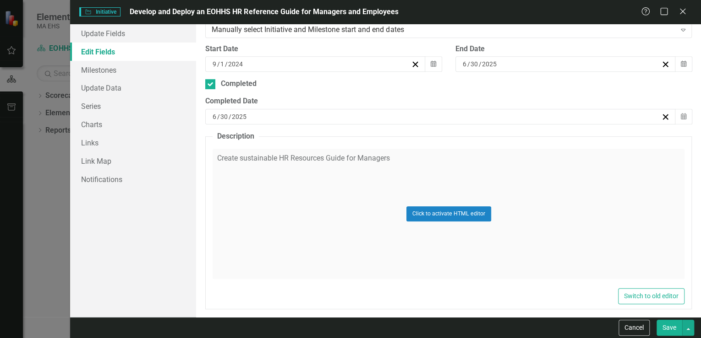
click at [406, 157] on div "Click to activate HTML editor" at bounding box center [449, 214] width 472 height 131
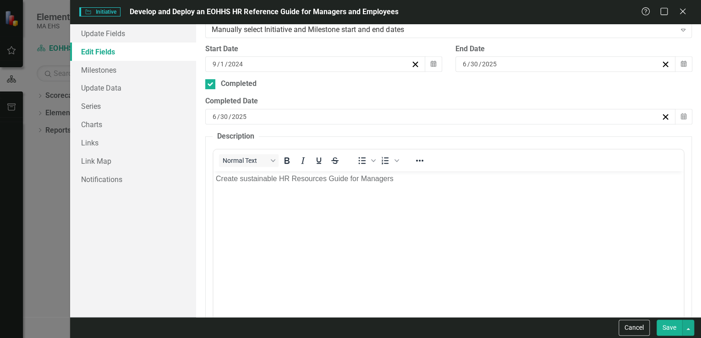
scroll to position [0, 0]
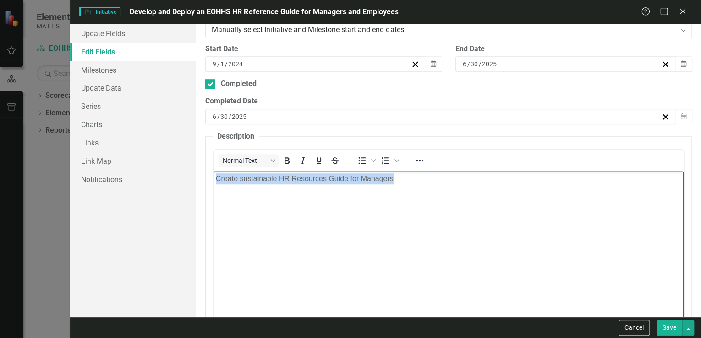
drag, startPoint x: 396, startPoint y: 180, endPoint x: 425, endPoint y: 361, distance: 184.1
click at [213, 191] on html "Create sustainable HR Resources Guide for Managers" at bounding box center [448, 239] width 470 height 137
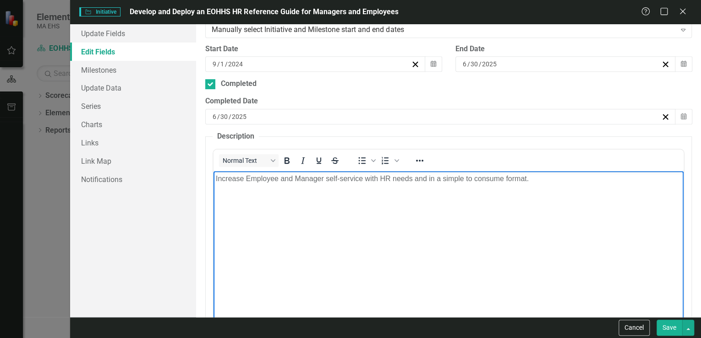
click at [668, 329] on button "Save" at bounding box center [669, 328] width 26 height 16
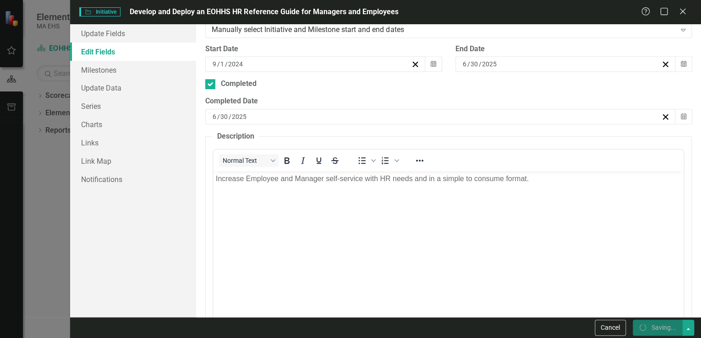
checkbox input "false"
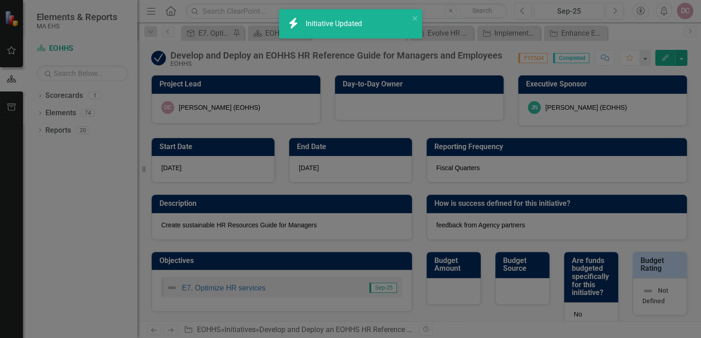
checkbox input "true"
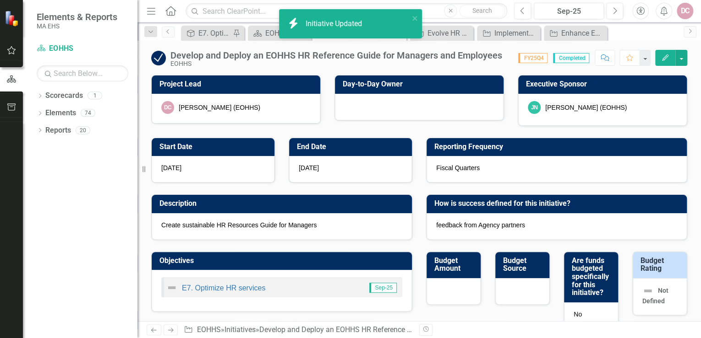
checkbox input "false"
checkbox input "true"
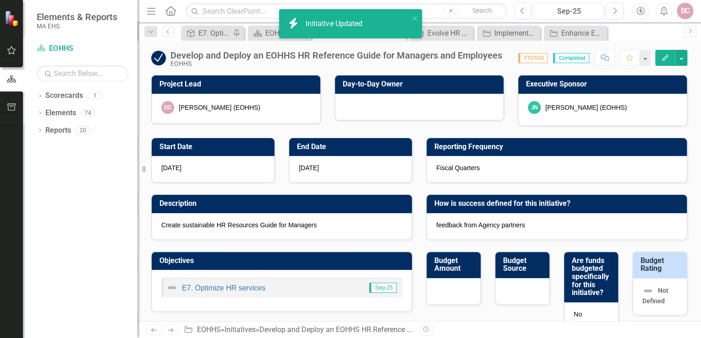
checkbox input "true"
checkbox input "false"
checkbox input "true"
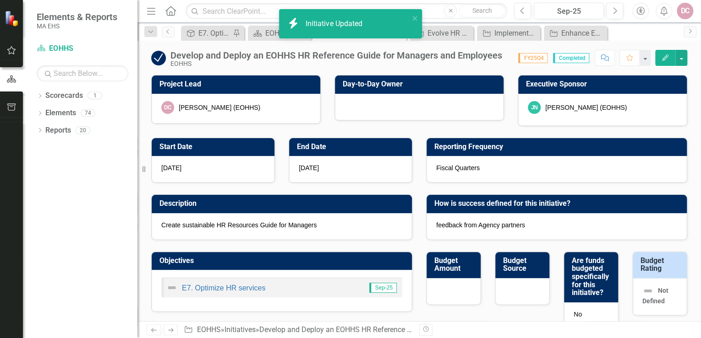
checkbox input "true"
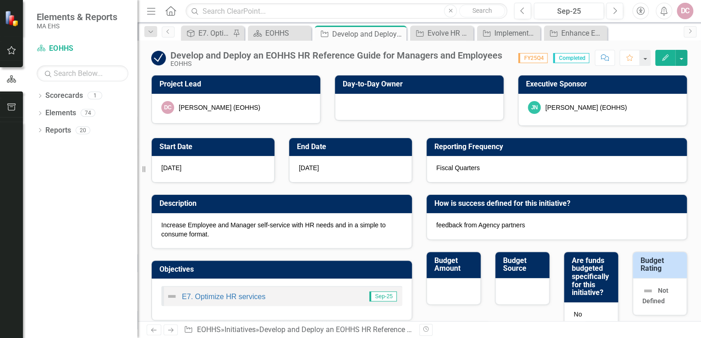
click at [663, 55] on icon "Edit" at bounding box center [665, 58] width 8 height 6
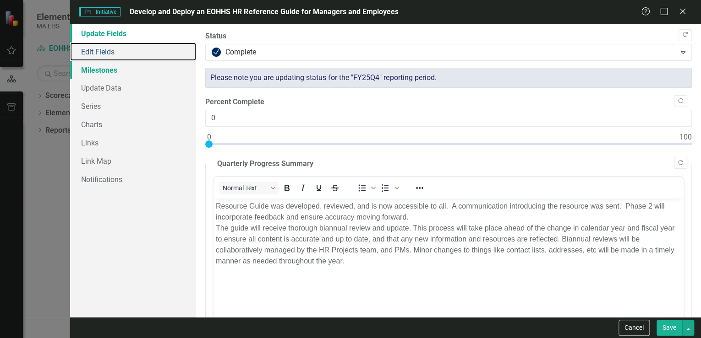
drag, startPoint x: 121, startPoint y: 53, endPoint x: 141, endPoint y: 62, distance: 21.9
click at [121, 53] on link "Edit Fields" at bounding box center [133, 52] width 126 height 18
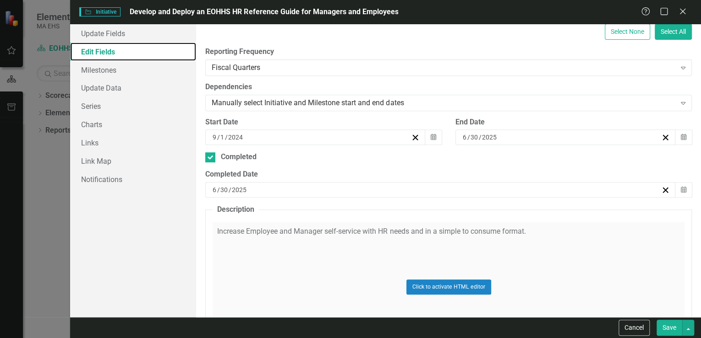
scroll to position [220, 0]
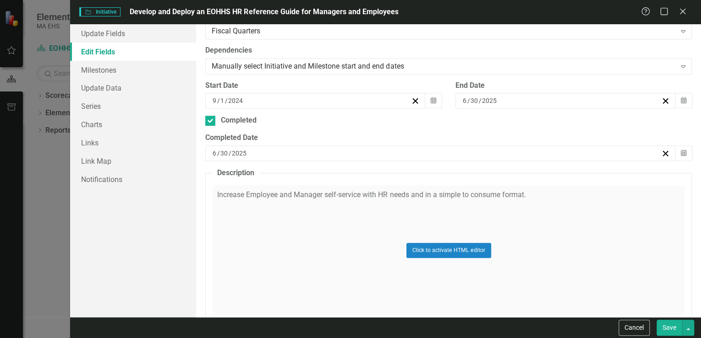
click at [419, 194] on div "Click to activate HTML editor" at bounding box center [449, 250] width 472 height 131
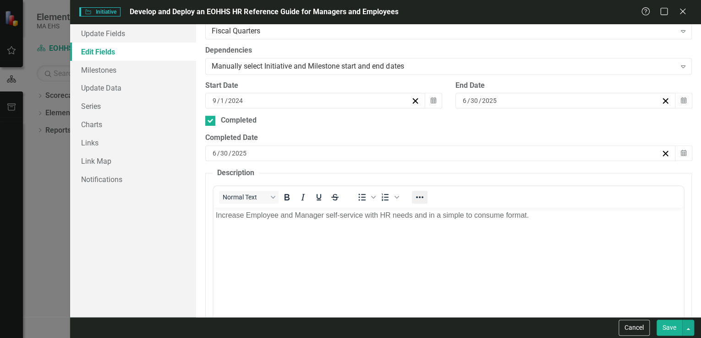
scroll to position [0, 0]
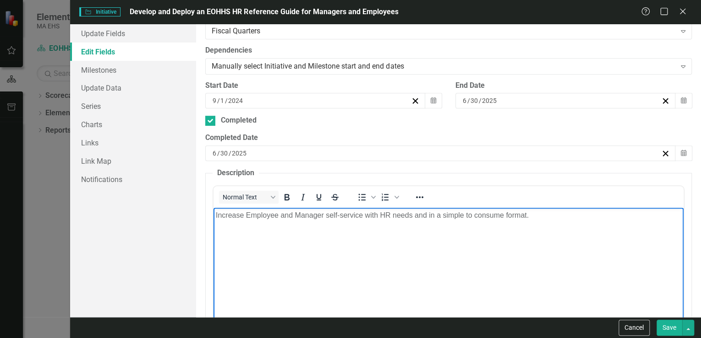
click at [423, 220] on p "Increase Employee and Manager self-service with HR needs and in a simple to con…" at bounding box center [448, 215] width 465 height 11
drag, startPoint x: 428, startPoint y: 215, endPoint x: 414, endPoint y: 214, distance: 13.8
click at [414, 214] on p "Increase Employee and Manager self-service with HR needs and in a simple to con…" at bounding box center [448, 215] width 465 height 11
click at [556, 215] on p "Increase Employee and Manager self-service with HR needs by creating in a simpl…" at bounding box center [448, 215] width 465 height 11
drag, startPoint x: 548, startPoint y: 215, endPoint x: 452, endPoint y: 220, distance: 96.3
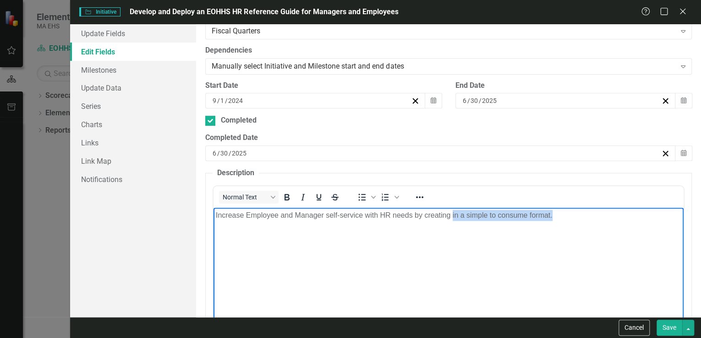
click at [452, 220] on p "Increase Employee and Manager self-service with HR needs by creating in a simpl…" at bounding box center [448, 215] width 465 height 11
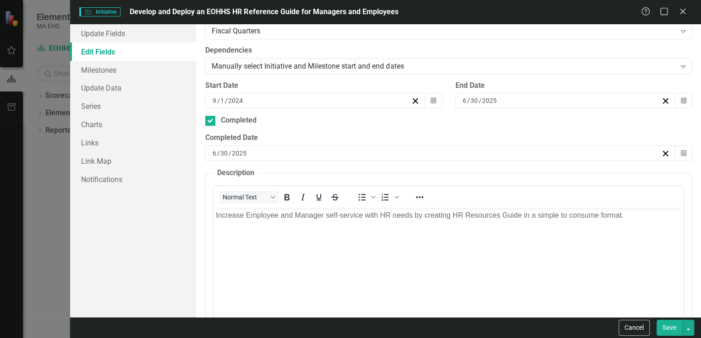
click at [668, 327] on button "Save" at bounding box center [669, 328] width 26 height 16
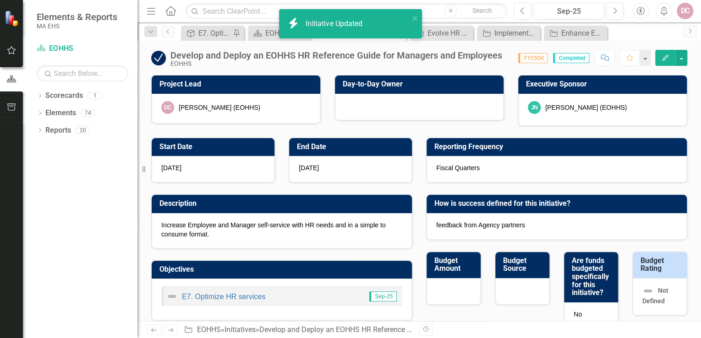
checkbox input "false"
checkbox input "true"
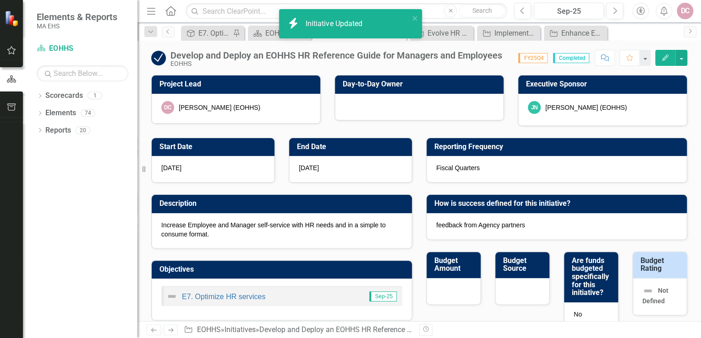
checkbox input "true"
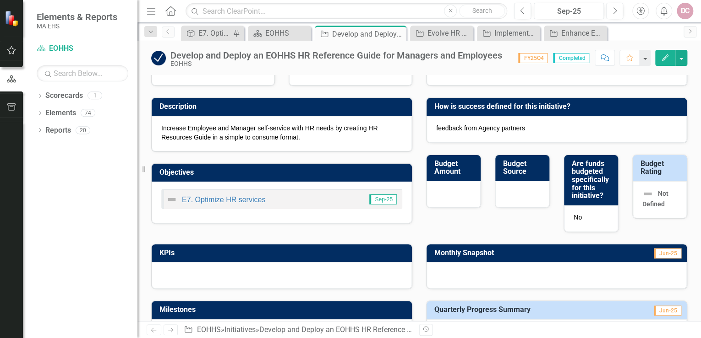
scroll to position [110, 0]
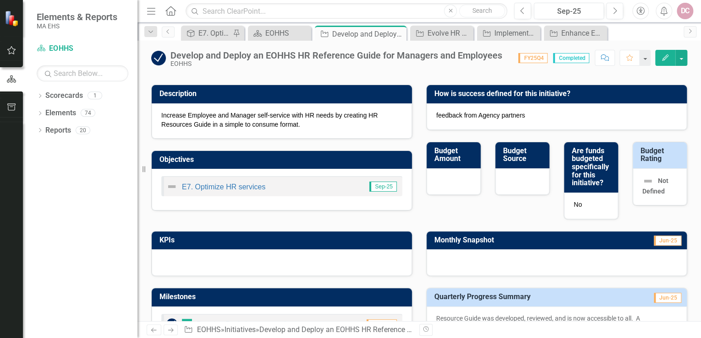
click at [667, 51] on button "Edit" at bounding box center [665, 58] width 20 height 16
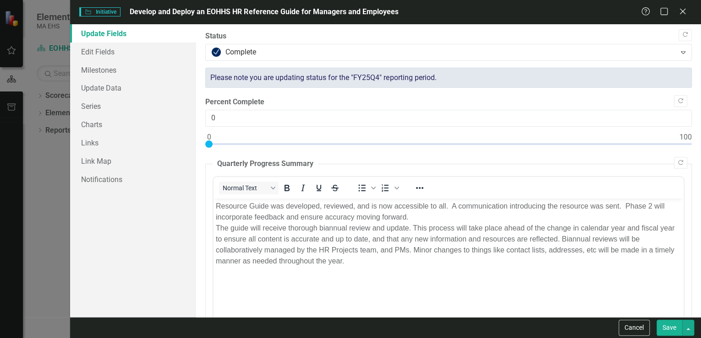
scroll to position [0, 0]
click at [114, 51] on link "Edit Fields" at bounding box center [133, 52] width 126 height 18
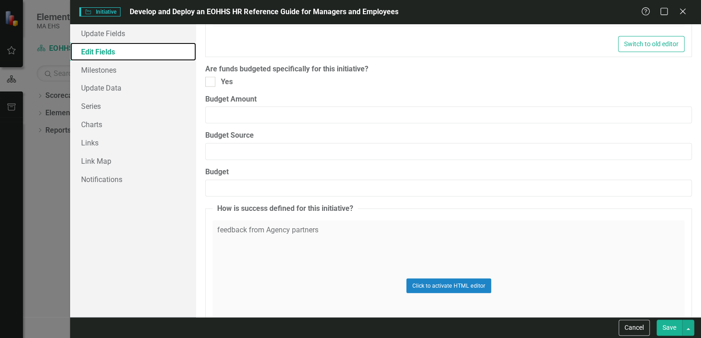
scroll to position [1209, 0]
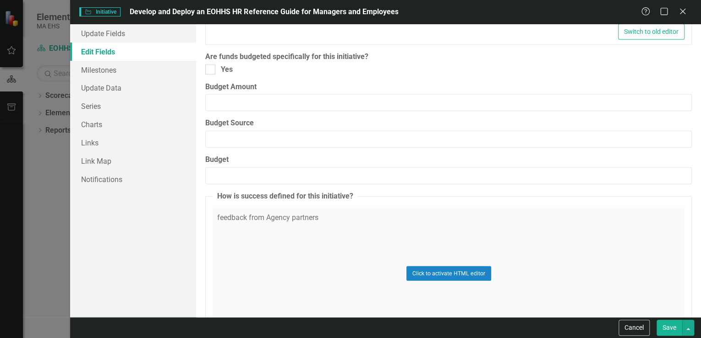
click at [327, 214] on div "Click to activate HTML editor" at bounding box center [449, 273] width 472 height 131
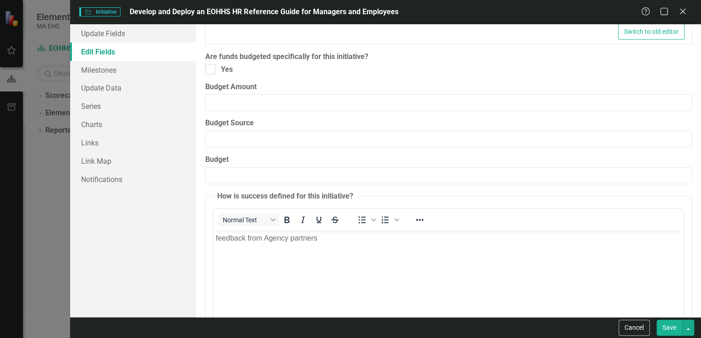
scroll to position [0, 0]
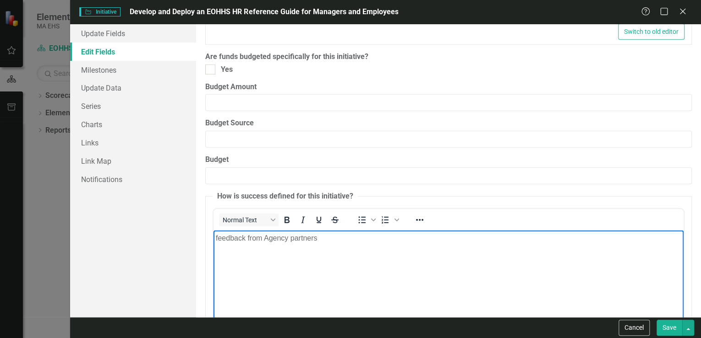
click at [321, 237] on p "feedback from Agency partners" at bounding box center [448, 238] width 465 height 11
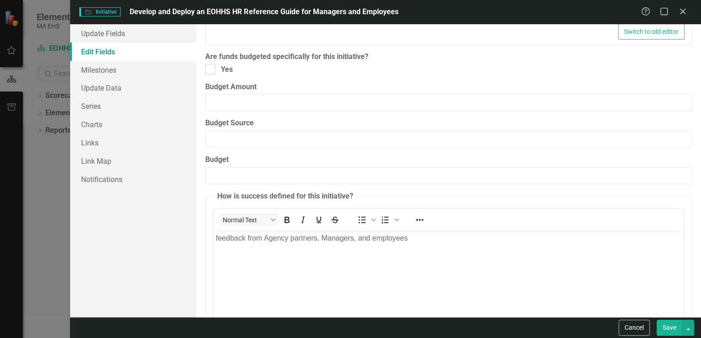
click at [671, 329] on button "Save" at bounding box center [669, 328] width 26 height 16
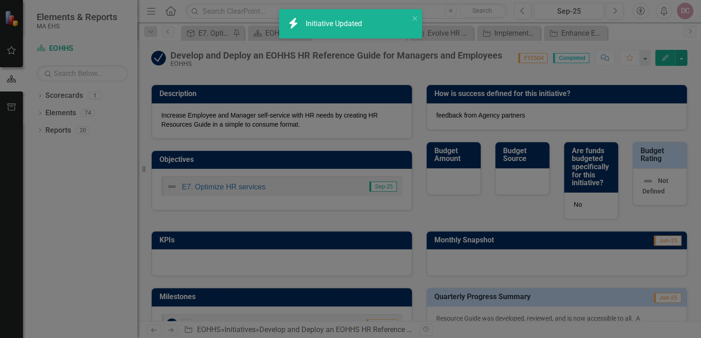
checkbox input "false"
checkbox input "true"
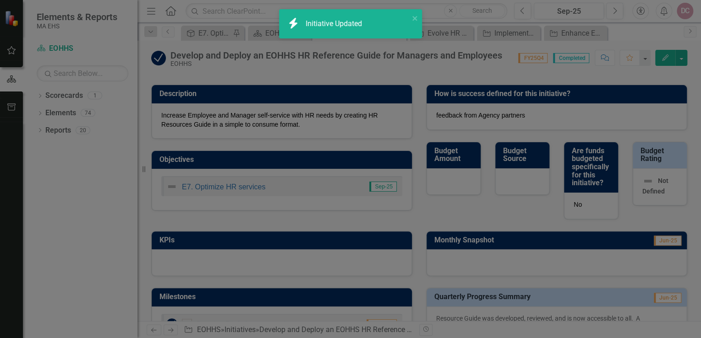
checkbox input "true"
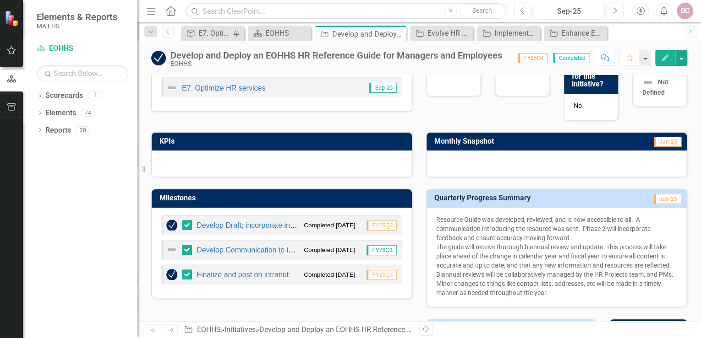
scroll to position [256, 0]
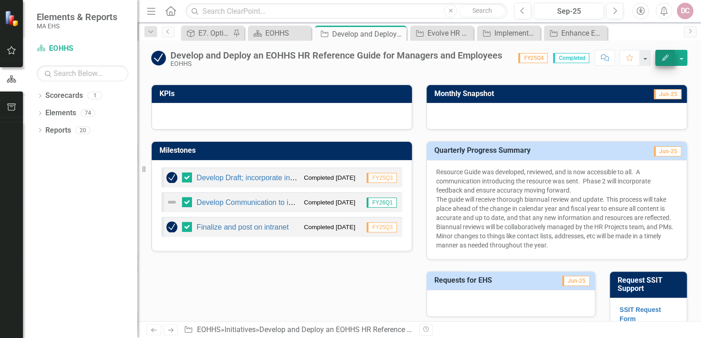
click at [664, 55] on icon "Edit" at bounding box center [665, 58] width 8 height 6
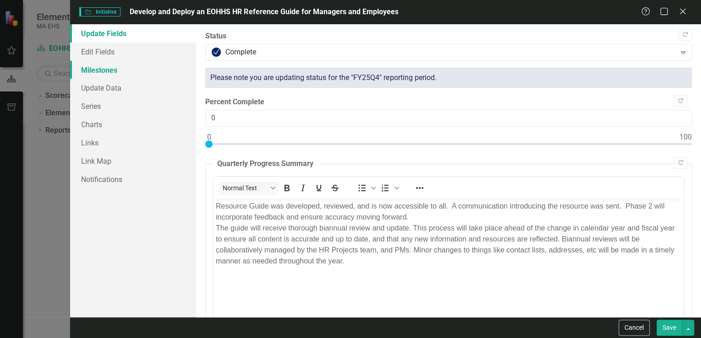
scroll to position [0, 0]
click at [97, 69] on link "Milestones" at bounding box center [133, 70] width 126 height 18
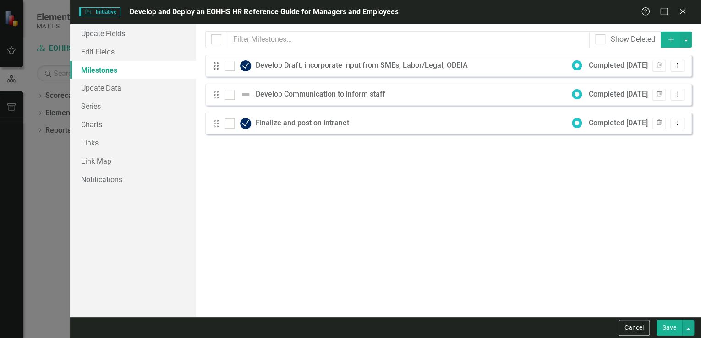
click at [412, 93] on div "Drag Develop Communication to inform staff Completed 7/9/25 Trash Dropdown Menu" at bounding box center [448, 95] width 486 height 22
click at [676, 93] on icon "Dropdown Menu" at bounding box center [677, 94] width 8 height 6
click at [624, 109] on link "Edit Edit Milestone" at bounding box center [641, 109] width 86 height 17
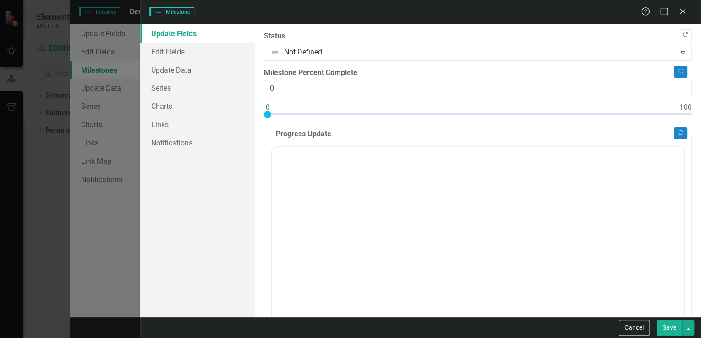
type input "0"
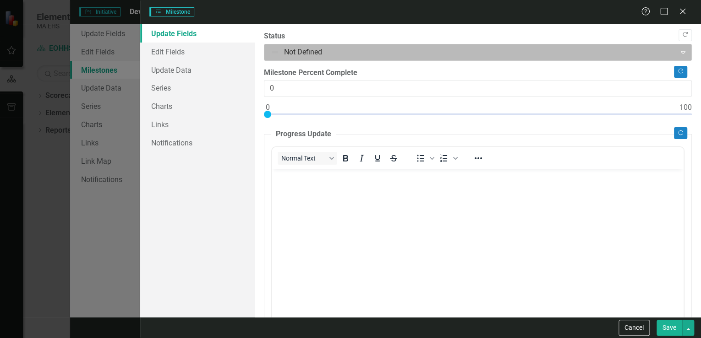
click at [289, 52] on div at bounding box center [470, 52] width 400 height 12
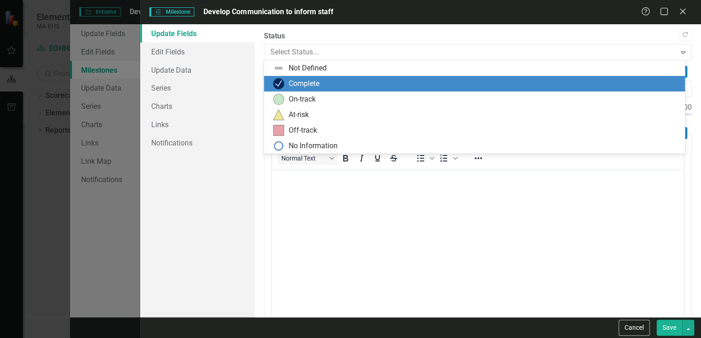
click at [298, 83] on div "Complete" at bounding box center [304, 84] width 31 height 11
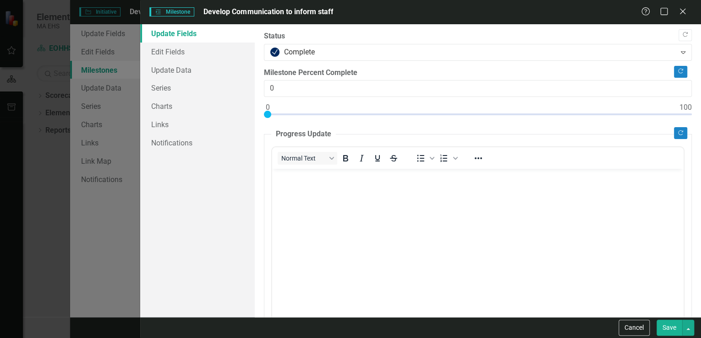
click at [286, 178] on p "Rich Text Area. Press ALT-0 for help." at bounding box center [477, 176] width 407 height 11
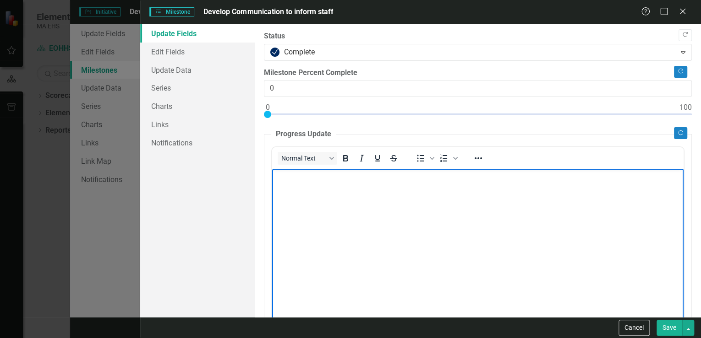
click at [671, 326] on button "Save" at bounding box center [669, 328] width 26 height 16
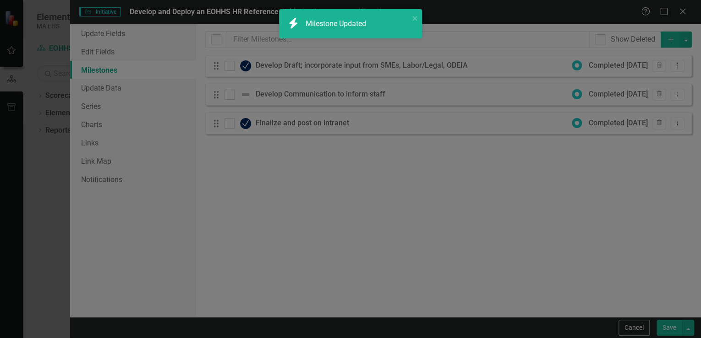
checkbox input "false"
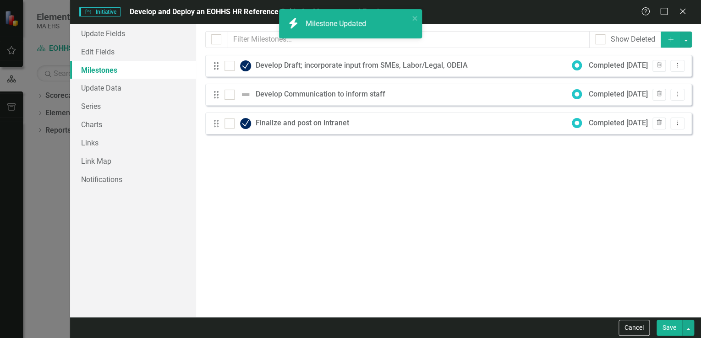
checkbox input "true"
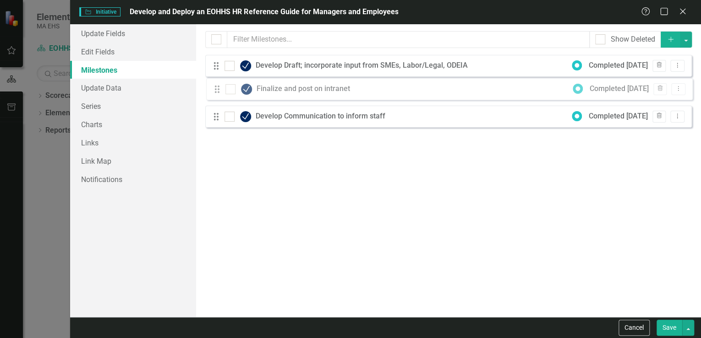
drag, startPoint x: 217, startPoint y: 125, endPoint x: 218, endPoint y: 90, distance: 34.4
click at [218, 90] on div "Drag Develop Draft; incorporate input from SMEs, Labor/Legal, ODEIA Completed 3…" at bounding box center [448, 95] width 486 height 80
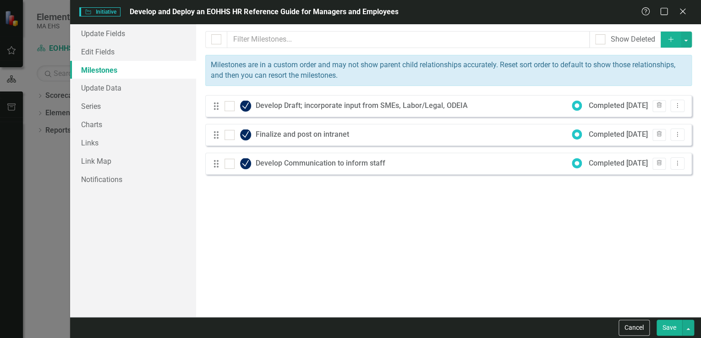
click at [671, 37] on icon "Add" at bounding box center [670, 39] width 8 height 6
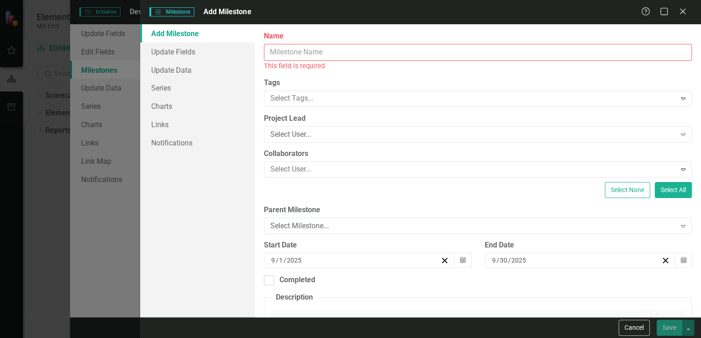
click at [300, 53] on input "Name" at bounding box center [478, 52] width 428 height 17
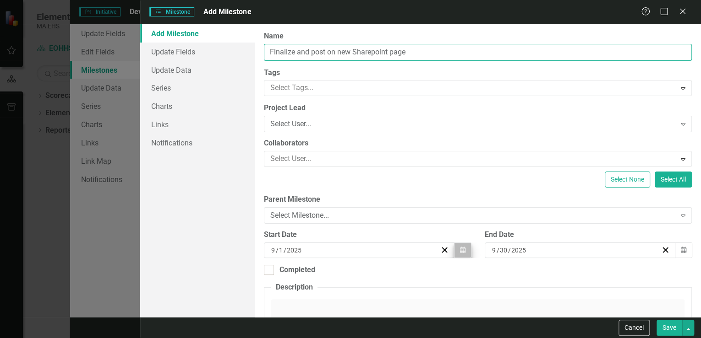
type input "Finalize and post on new Sharepoint page"
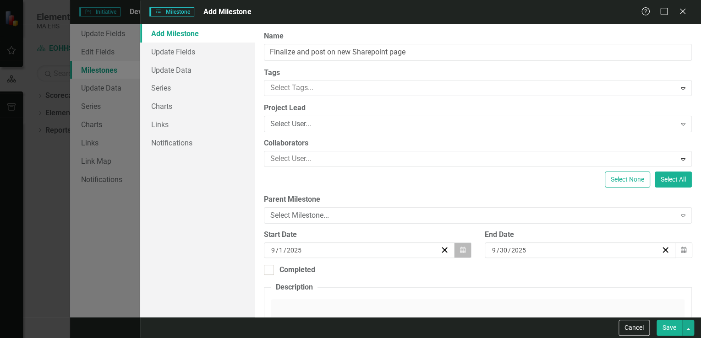
click at [460, 251] on icon "Calendar" at bounding box center [462, 250] width 5 height 6
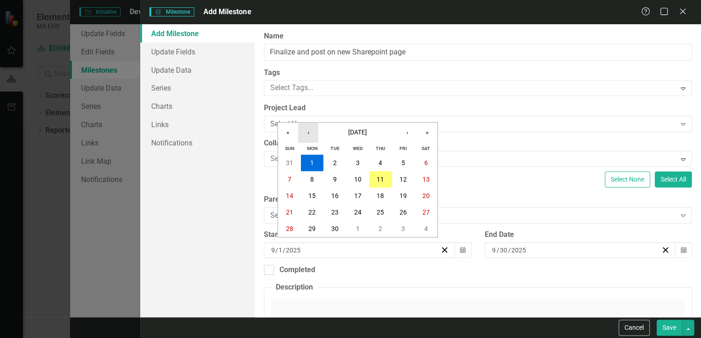
click at [310, 132] on button "‹" at bounding box center [308, 133] width 20 height 20
click at [308, 132] on button "‹" at bounding box center [308, 133] width 20 height 20
click at [312, 196] on abbr "16" at bounding box center [311, 195] width 7 height 7
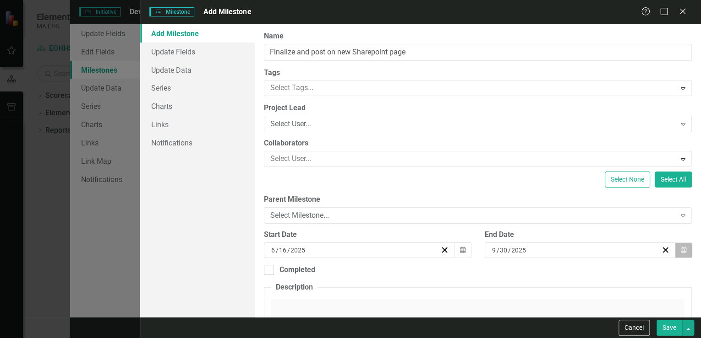
click at [681, 250] on icon "Calendar" at bounding box center [683, 250] width 5 height 6
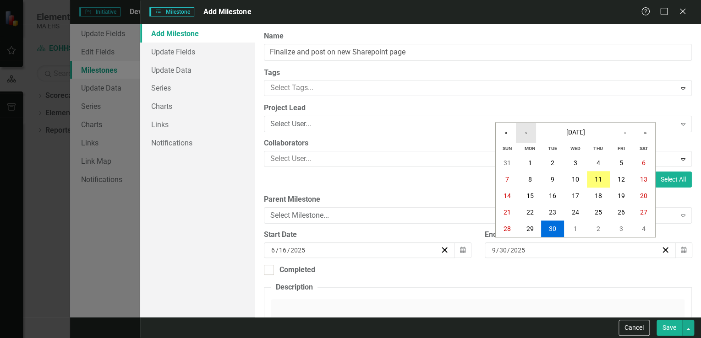
click at [524, 130] on button "‹" at bounding box center [526, 133] width 20 height 20
click at [530, 161] on abbr "30" at bounding box center [529, 162] width 7 height 7
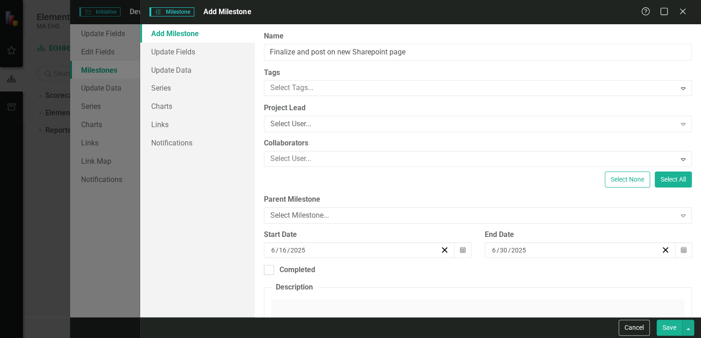
click at [673, 330] on button "Save" at bounding box center [669, 328] width 26 height 16
checkbox input "false"
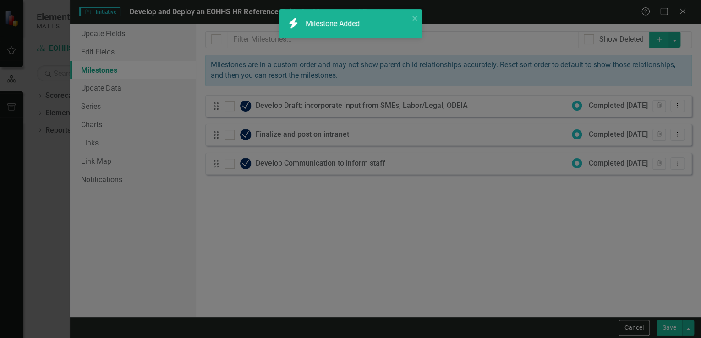
checkbox input "true"
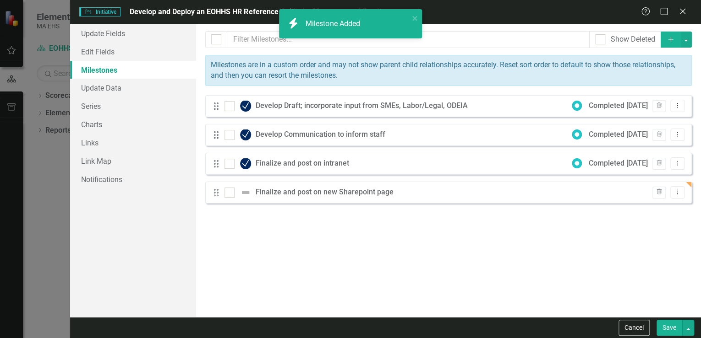
checkbox input "false"
checkbox input "true"
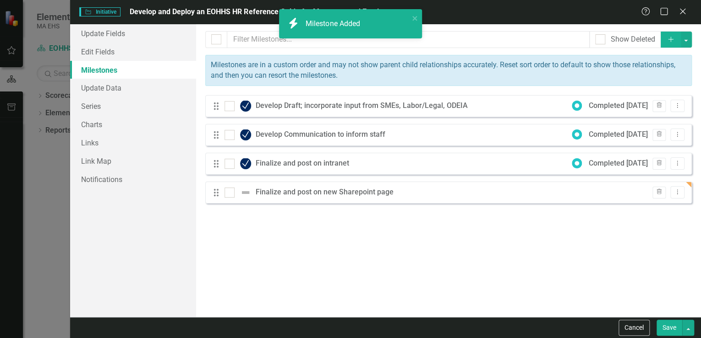
checkbox input "true"
click at [278, 193] on div "Finalize and post on new Sharepoint page" at bounding box center [327, 192] width 142 height 11
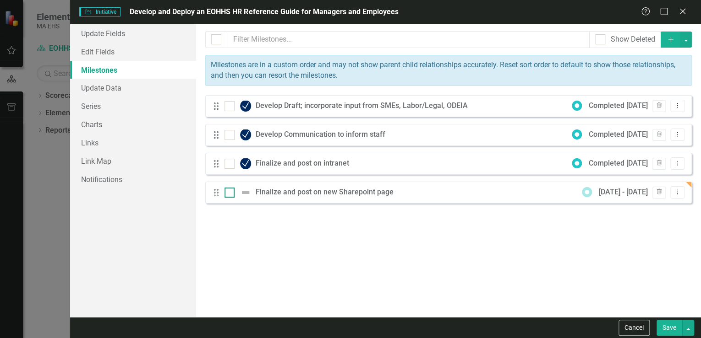
click at [229, 192] on input "checkbox" at bounding box center [227, 191] width 6 height 6
click at [245, 192] on img at bounding box center [245, 192] width 11 height 11
click at [230, 192] on input "checkbox" at bounding box center [227, 191] width 6 height 6
click at [245, 192] on img at bounding box center [245, 192] width 11 height 11
click at [230, 192] on input "checkbox" at bounding box center [227, 191] width 6 height 6
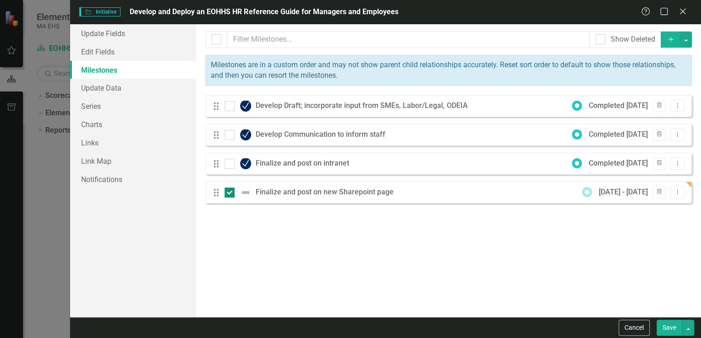
click at [245, 192] on img at bounding box center [245, 192] width 11 height 11
click at [230, 192] on input "checkbox" at bounding box center [227, 191] width 6 height 6
checkbox input "false"
click at [676, 193] on icon "Dropdown Menu" at bounding box center [677, 192] width 8 height 6
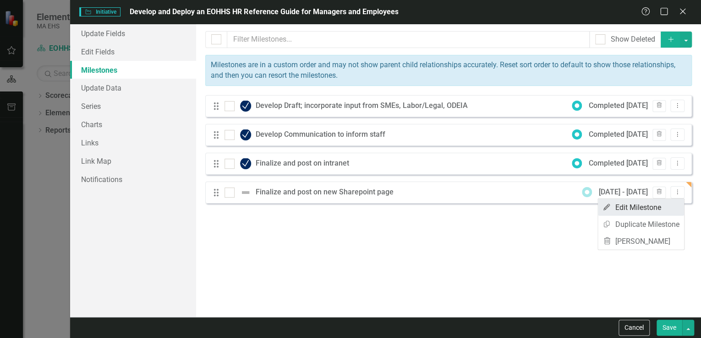
click at [633, 206] on link "Edit Edit Milestone" at bounding box center [641, 207] width 86 height 17
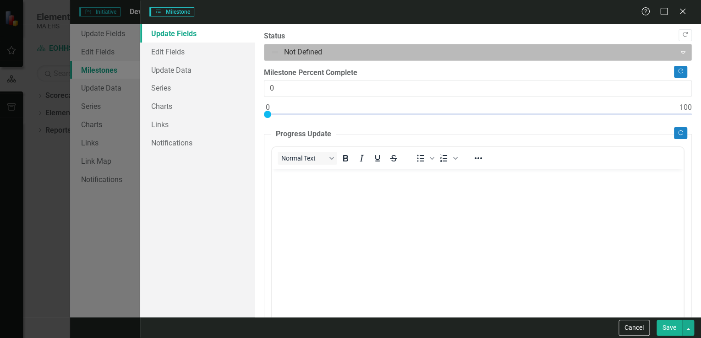
click at [289, 51] on div at bounding box center [470, 52] width 400 height 12
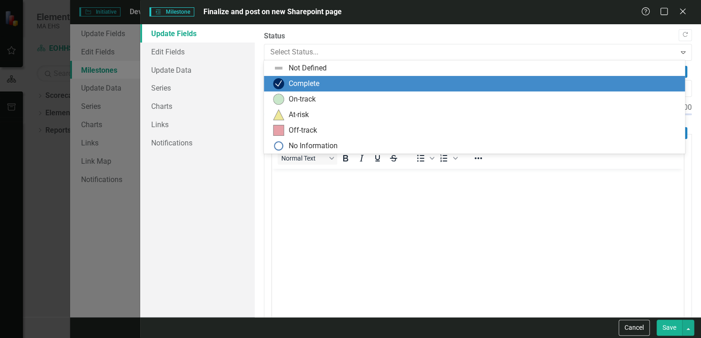
click at [285, 81] on div "Complete" at bounding box center [476, 83] width 406 height 11
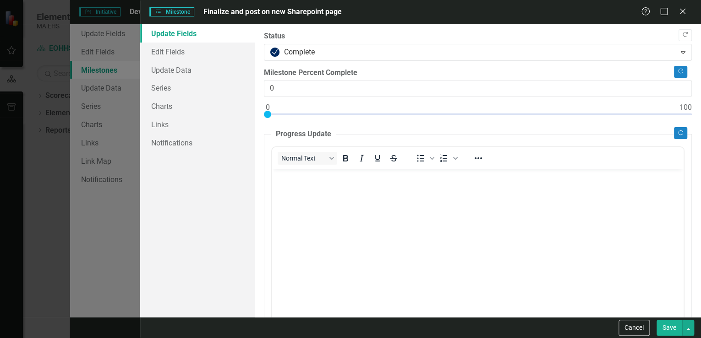
click at [672, 329] on button "Save" at bounding box center [669, 328] width 26 height 16
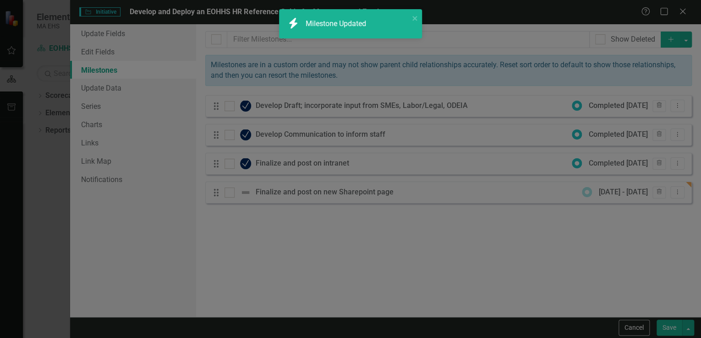
checkbox input "false"
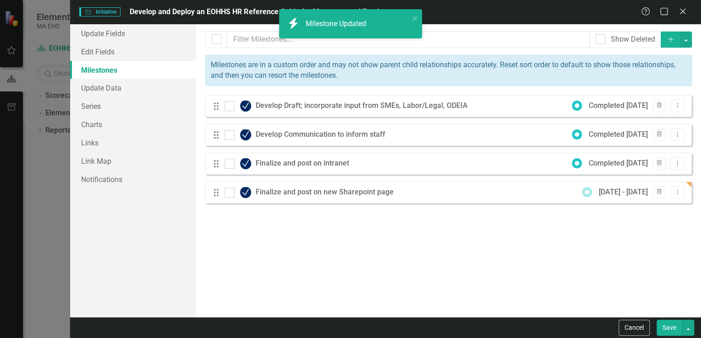
checkbox input "true"
checkbox input "false"
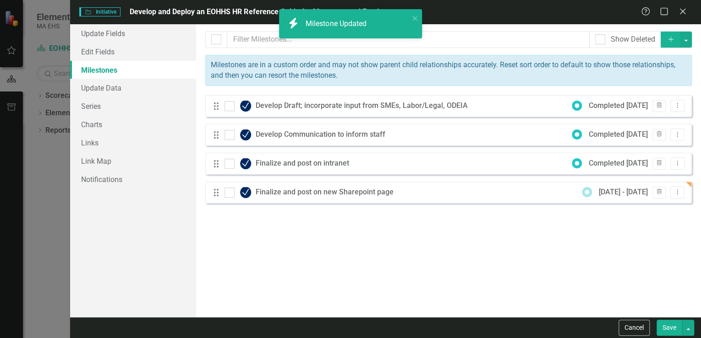
checkbox input "false"
checkbox input "true"
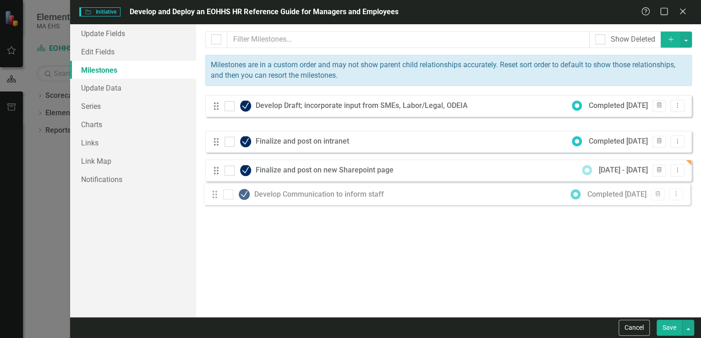
drag, startPoint x: 214, startPoint y: 132, endPoint x: 213, endPoint y: 192, distance: 60.0
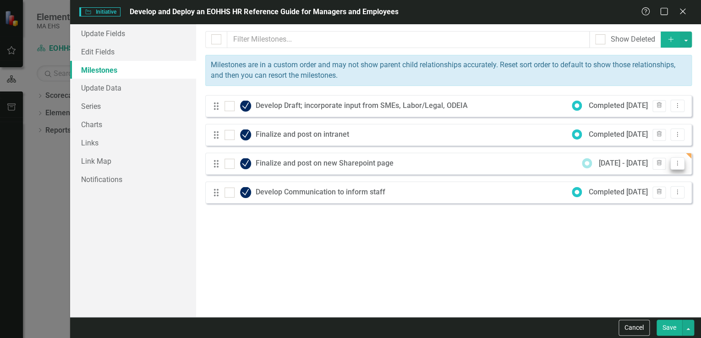
click at [678, 162] on icon "Dropdown Menu" at bounding box center [677, 163] width 8 height 6
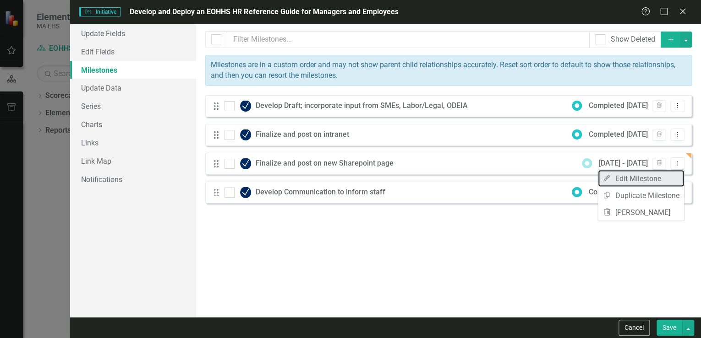
click at [671, 177] on link "Edit Edit Milestone" at bounding box center [641, 178] width 86 height 17
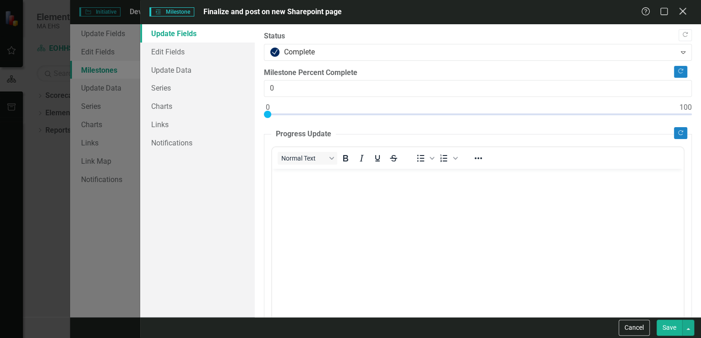
click at [683, 11] on icon "Close" at bounding box center [681, 11] width 11 height 9
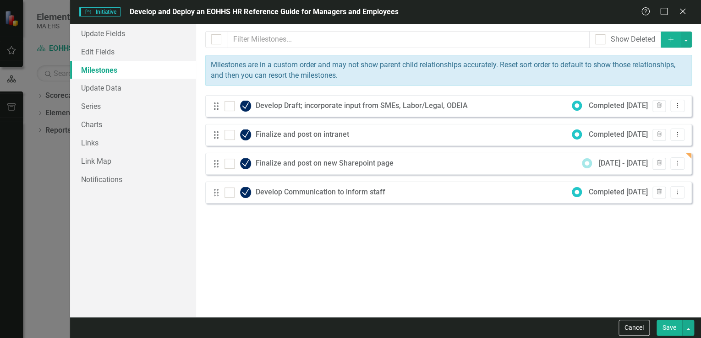
click at [669, 38] on icon "Add" at bounding box center [670, 39] width 8 height 6
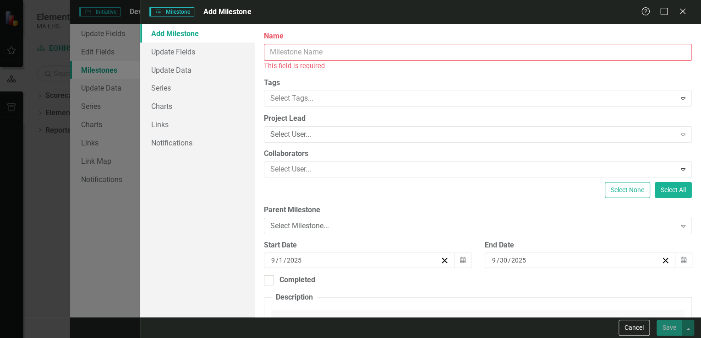
click at [300, 51] on input "Name" at bounding box center [478, 52] width 428 height 17
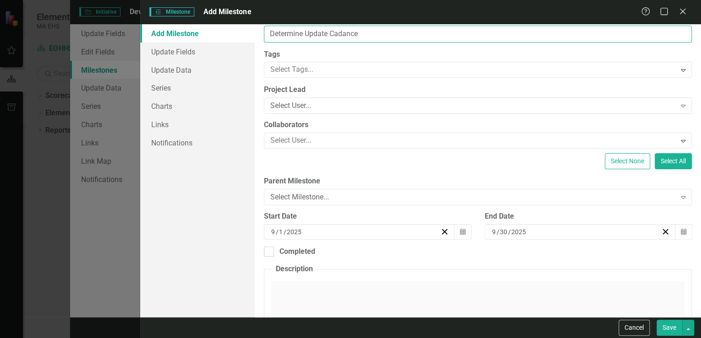
scroll to position [37, 0]
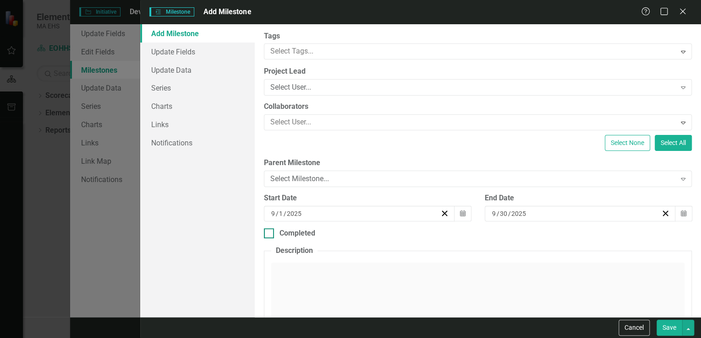
type input "Determine Update Cadance"
click at [268, 231] on input "Completed" at bounding box center [267, 232] width 6 height 6
checkbox input "true"
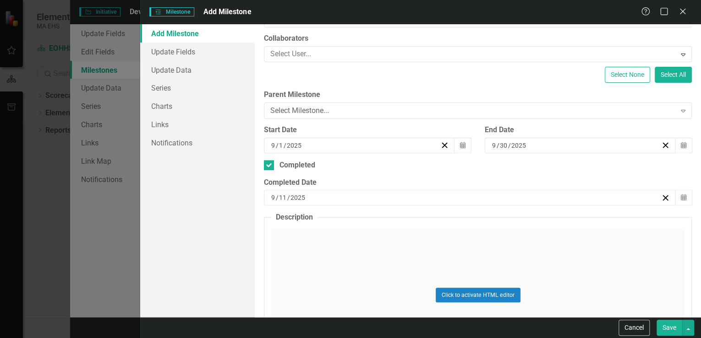
scroll to position [110, 0]
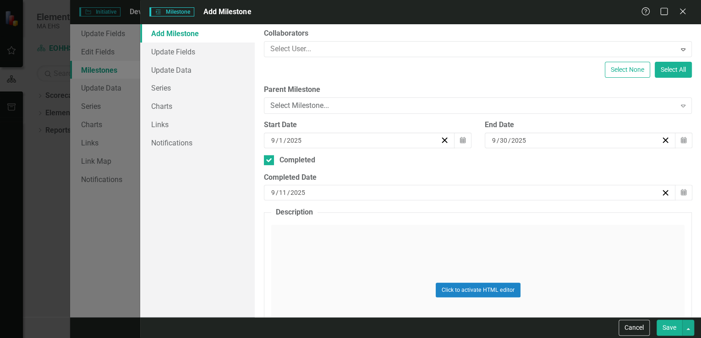
click at [293, 226] on div "Click to activate HTML editor" at bounding box center [477, 290] width 413 height 131
click at [286, 256] on p "Rich Text Area. Press ALT-0 for help." at bounding box center [477, 255] width 407 height 11
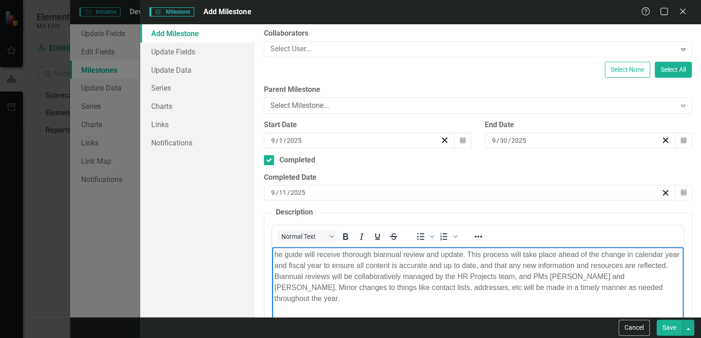
click at [273, 255] on body "he guide will receive thorough biannual review and update. This process will ta…" at bounding box center [477, 315] width 411 height 137
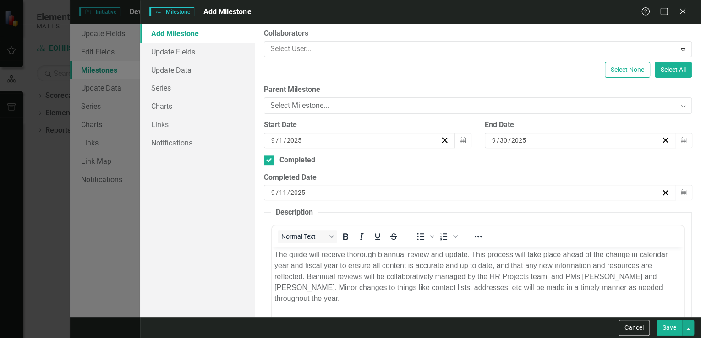
click at [671, 329] on button "Save" at bounding box center [669, 328] width 26 height 16
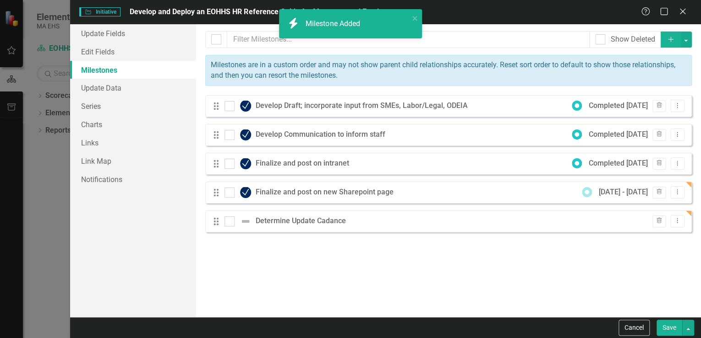
checkbox input "false"
checkbox input "true"
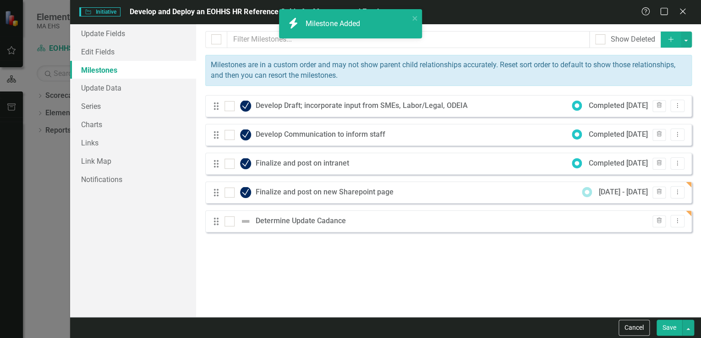
checkbox input "true"
click at [273, 220] on div "Determine Update Cadance" at bounding box center [303, 221] width 95 height 11
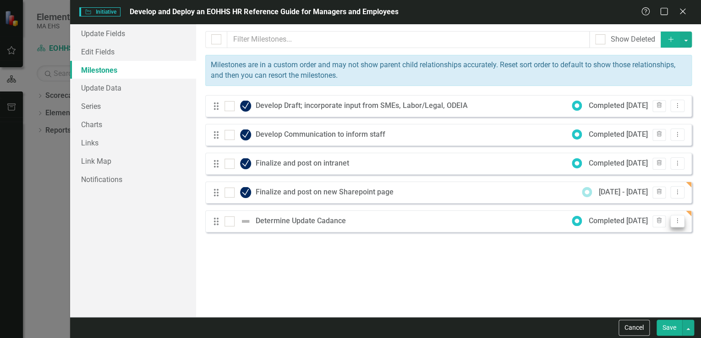
click at [680, 222] on icon "Dropdown Menu" at bounding box center [677, 221] width 8 height 6
click at [665, 235] on link "Edit Edit Milestone" at bounding box center [641, 236] width 86 height 17
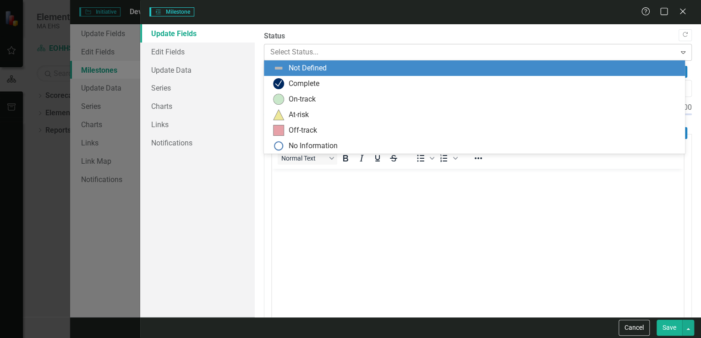
click at [295, 49] on div at bounding box center [470, 52] width 400 height 12
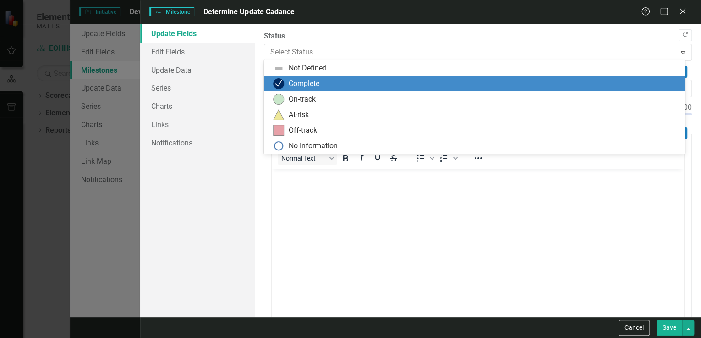
click at [297, 82] on div "Complete" at bounding box center [304, 84] width 31 height 11
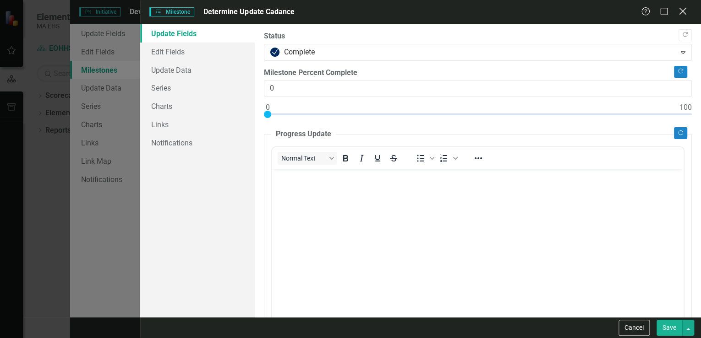
click at [681, 12] on icon "Close" at bounding box center [681, 11] width 11 height 9
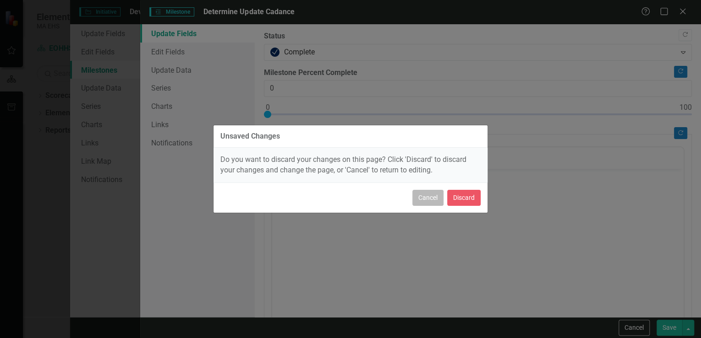
click at [435, 199] on button "Cancel" at bounding box center [427, 198] width 31 height 16
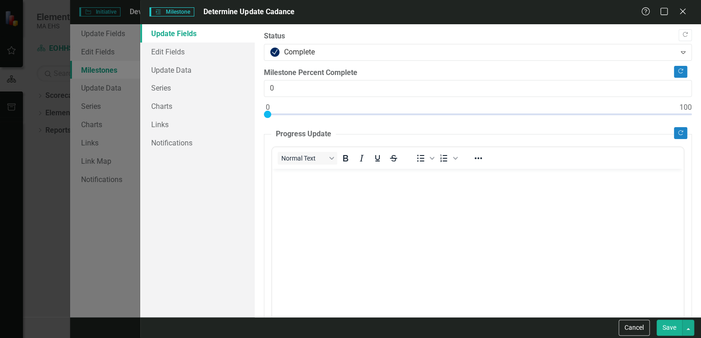
click at [672, 327] on button "Save" at bounding box center [669, 328] width 26 height 16
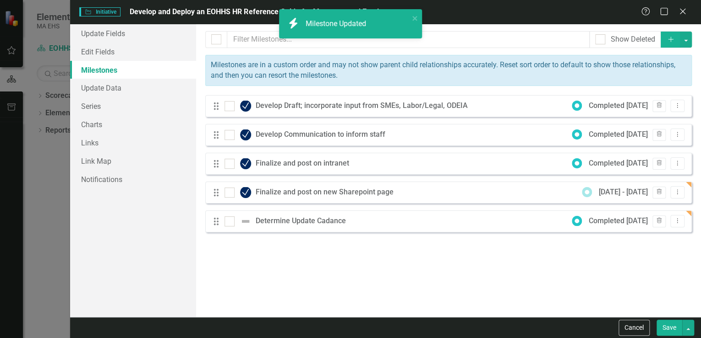
checkbox input "false"
checkbox input "true"
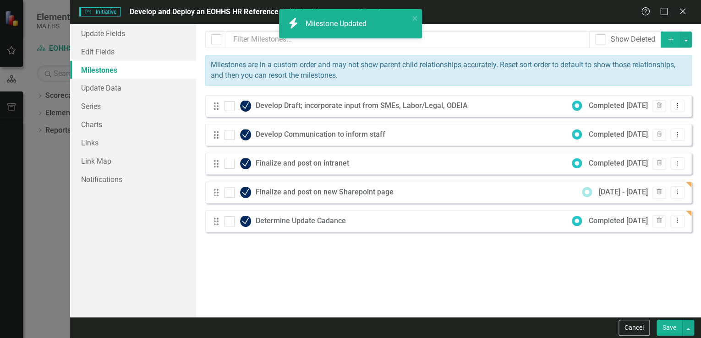
checkbox input "true"
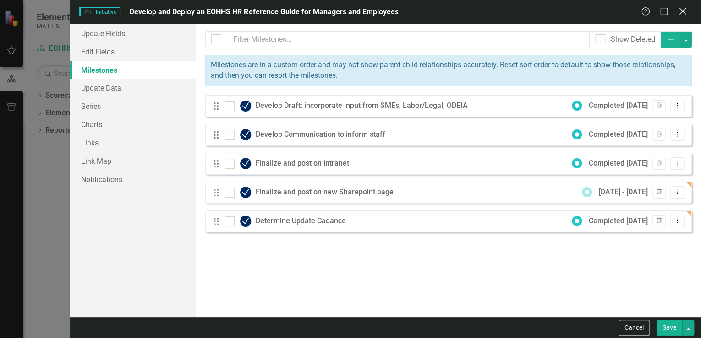
click at [684, 11] on icon "Close" at bounding box center [681, 11] width 11 height 9
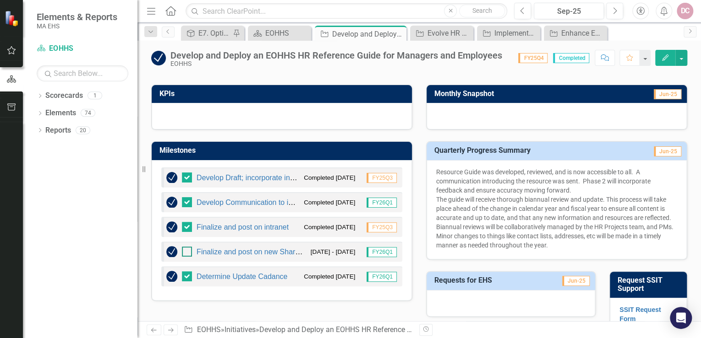
click at [186, 252] on div at bounding box center [187, 252] width 10 height 10
click at [186, 252] on input "checkbox" at bounding box center [185, 250] width 6 height 6
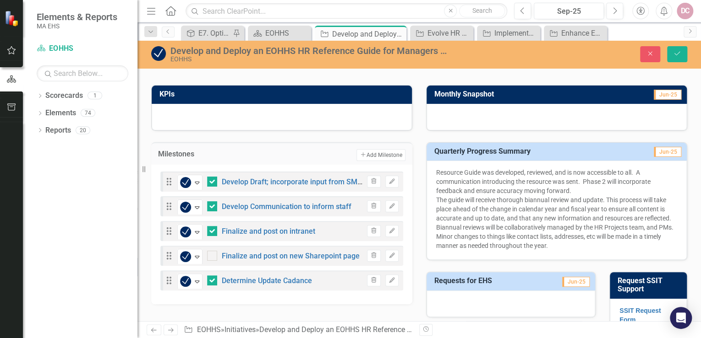
checkbox input "true"
click at [672, 54] on button "Save" at bounding box center [677, 54] width 20 height 16
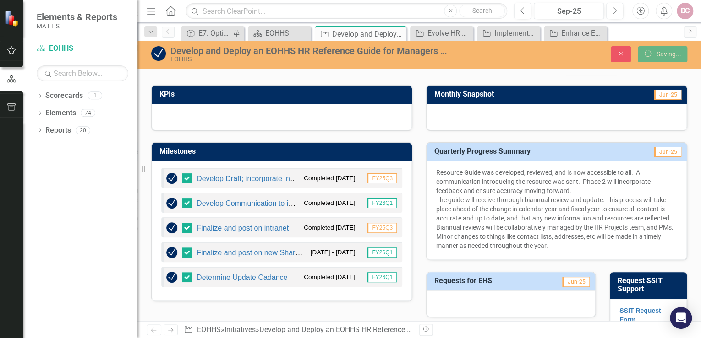
checkbox input "false"
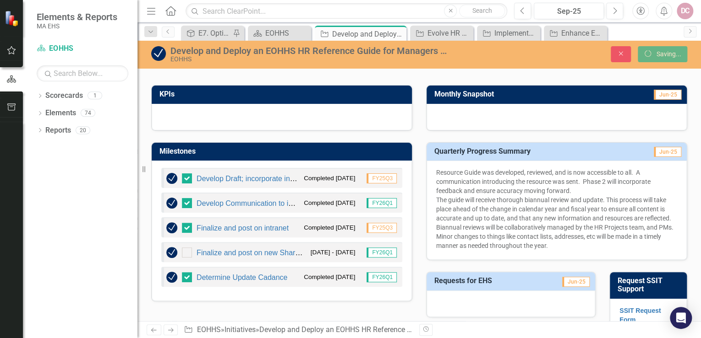
checkbox input "true"
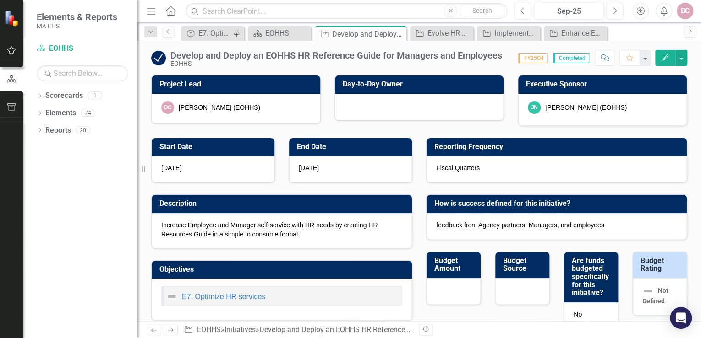
checkbox input "false"
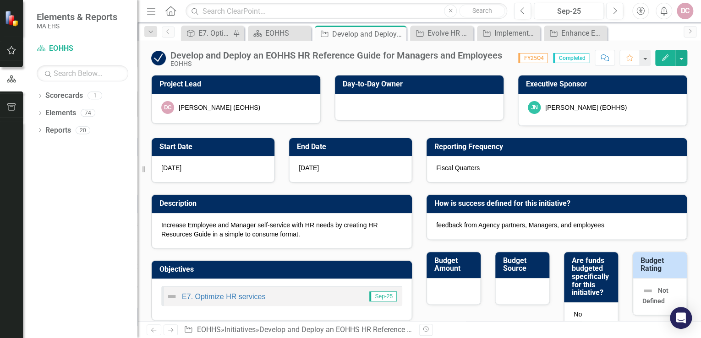
checkbox input "true"
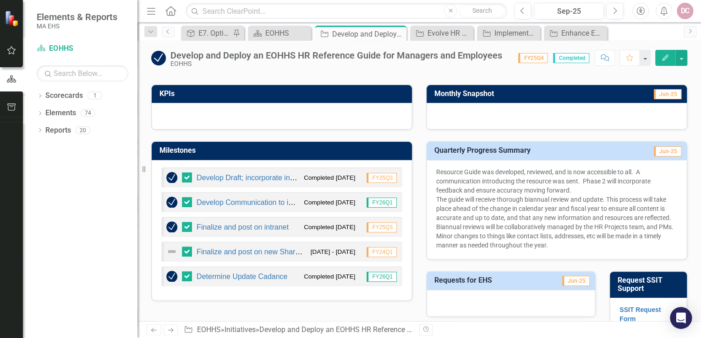
scroll to position [293, 0]
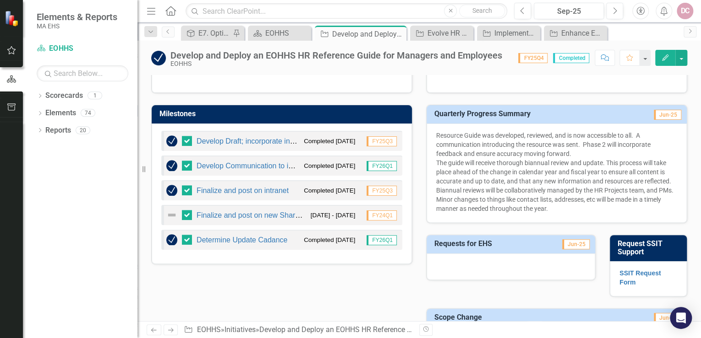
click at [667, 55] on icon "Edit" at bounding box center [665, 58] width 8 height 6
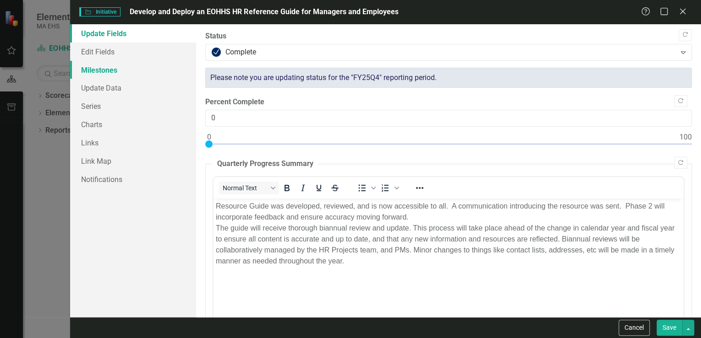
scroll to position [0, 0]
click at [101, 69] on link "Milestones" at bounding box center [133, 70] width 126 height 18
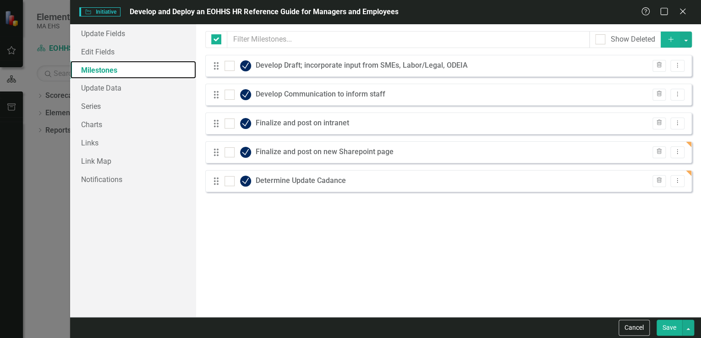
checkbox input "false"
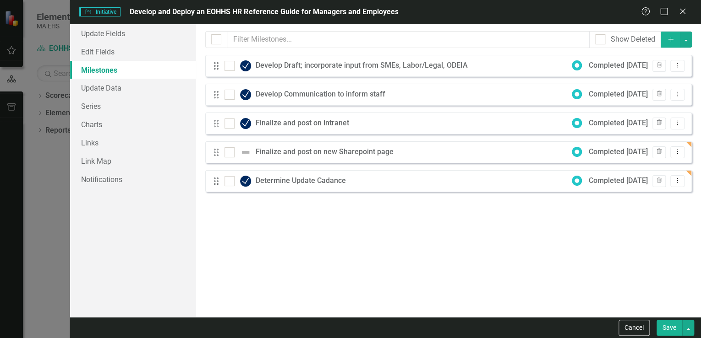
click at [277, 150] on div "Finalize and post on new Sharepoint page" at bounding box center [327, 152] width 142 height 11
click at [681, 153] on button "Dropdown Menu" at bounding box center [677, 153] width 14 height 12
click at [645, 166] on link "Edit Edit Milestone" at bounding box center [641, 167] width 86 height 17
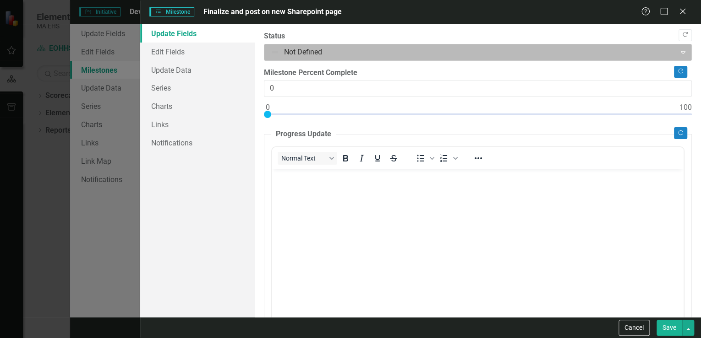
click at [289, 53] on div at bounding box center [470, 52] width 400 height 12
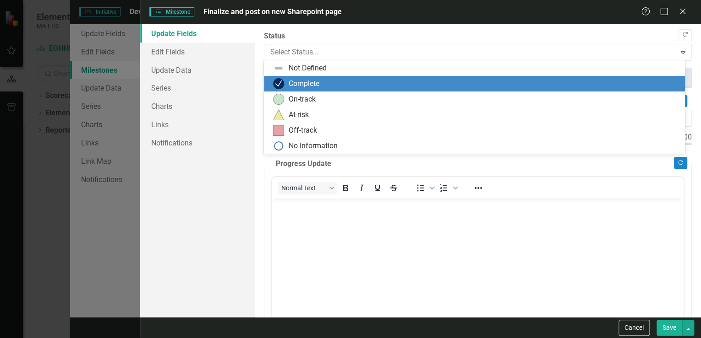
click at [284, 84] on img at bounding box center [278, 83] width 11 height 11
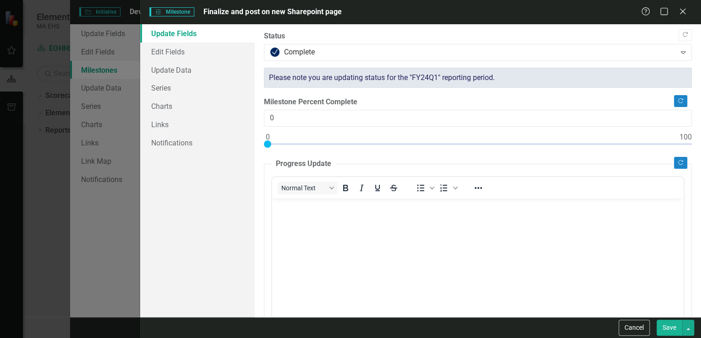
click at [669, 330] on button "Save" at bounding box center [669, 328] width 26 height 16
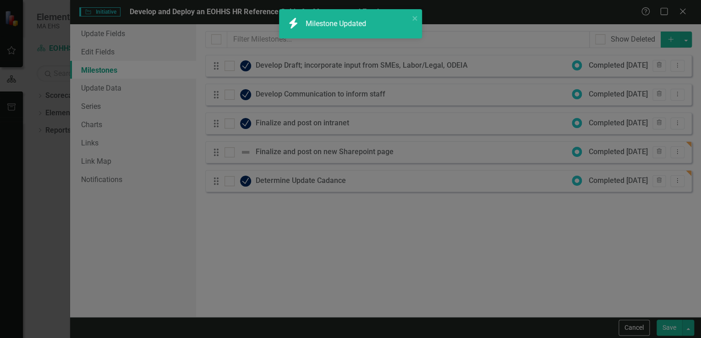
checkbox input "false"
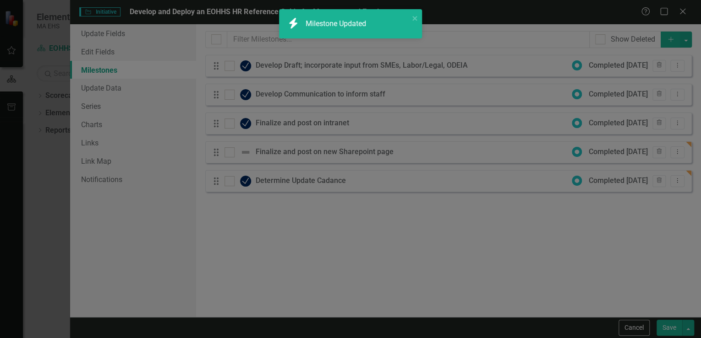
checkbox input "true"
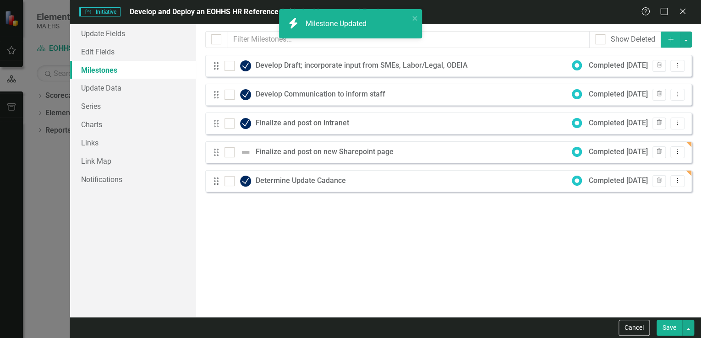
checkbox input "false"
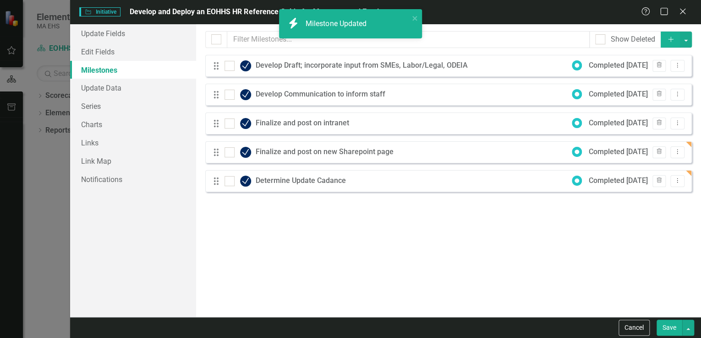
checkbox input "true"
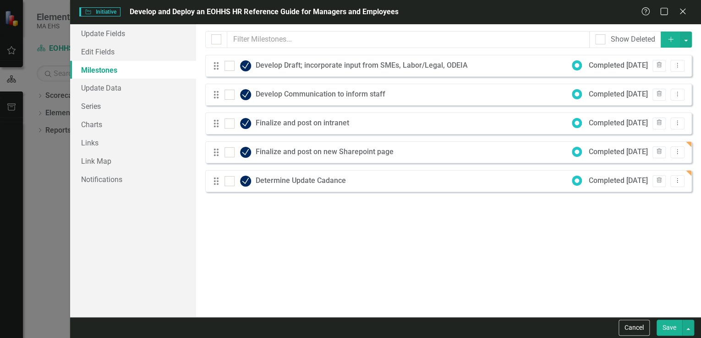
click at [673, 327] on button "Save" at bounding box center [669, 328] width 26 height 16
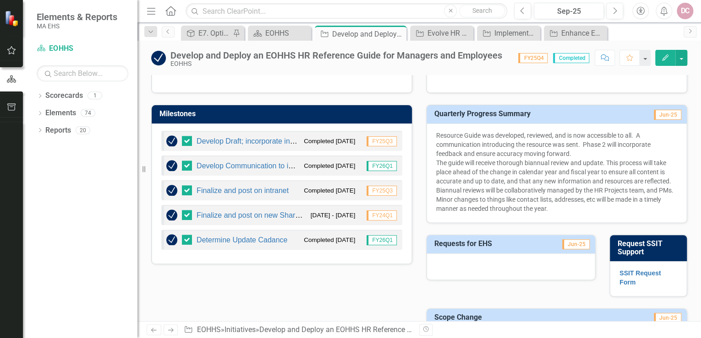
scroll to position [220, 0]
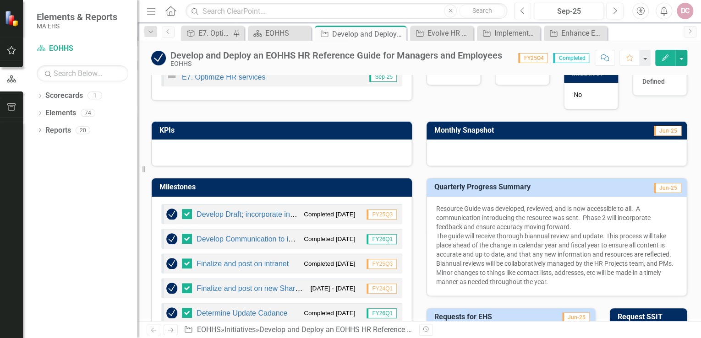
click at [520, 9] on icon "Previous" at bounding box center [522, 11] width 5 height 8
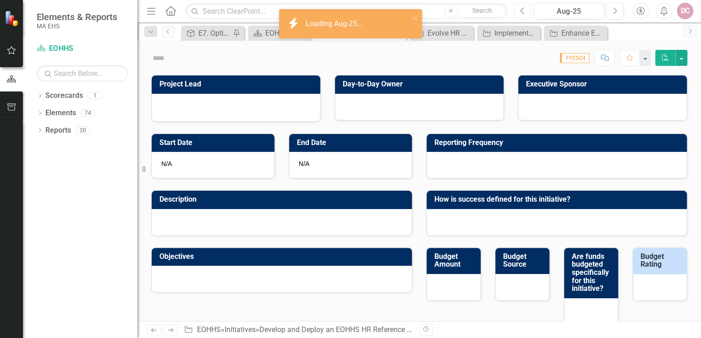
click at [520, 9] on icon "Previous" at bounding box center [522, 11] width 5 height 8
checkbox input "true"
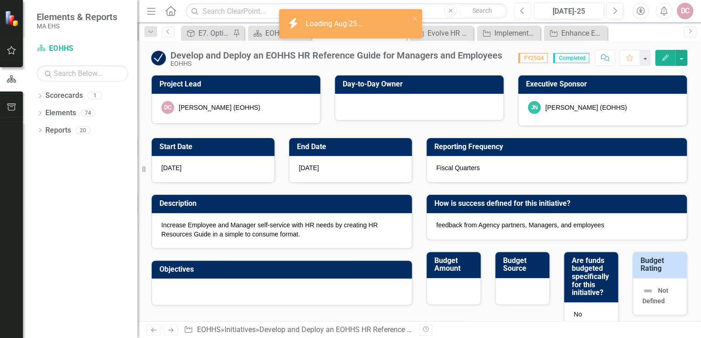
click at [520, 9] on icon "Previous" at bounding box center [522, 11] width 5 height 8
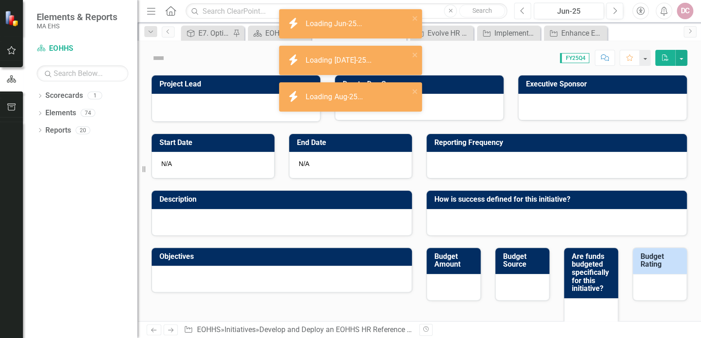
checkbox input "true"
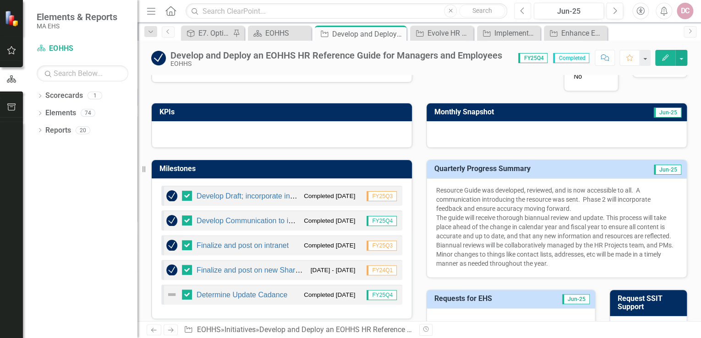
scroll to position [256, 0]
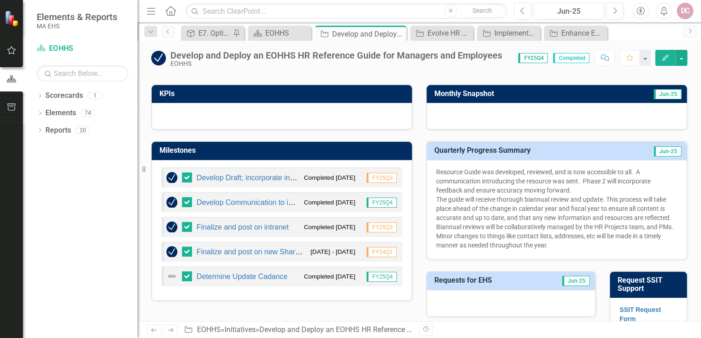
click at [660, 55] on button "Edit" at bounding box center [665, 58] width 20 height 16
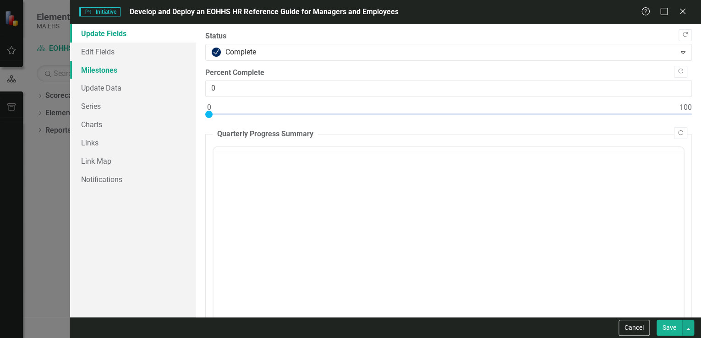
drag, startPoint x: 112, startPoint y: 75, endPoint x: 137, endPoint y: 70, distance: 26.1
click at [112, 75] on link "Milestones" at bounding box center [133, 70] width 126 height 18
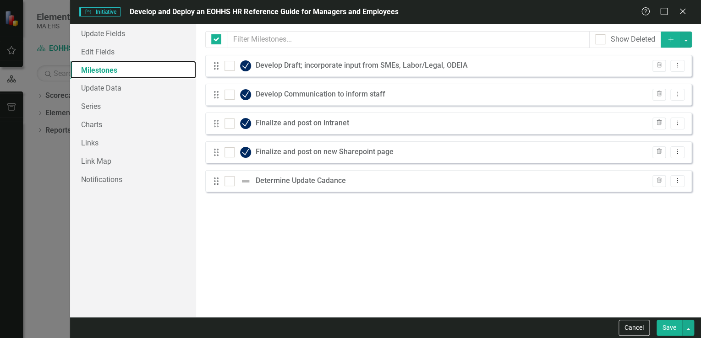
checkbox input "false"
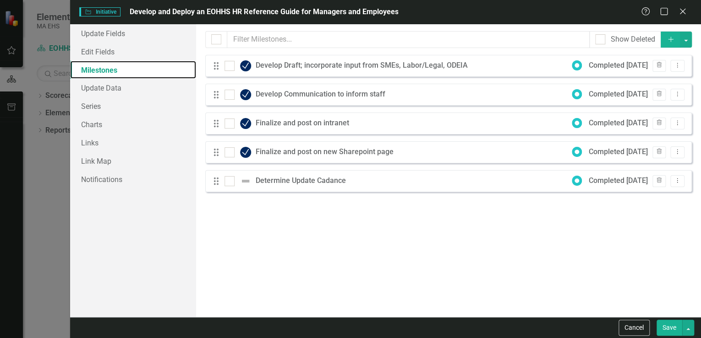
scroll to position [0, 0]
click at [679, 94] on icon "Dropdown Menu" at bounding box center [677, 94] width 8 height 6
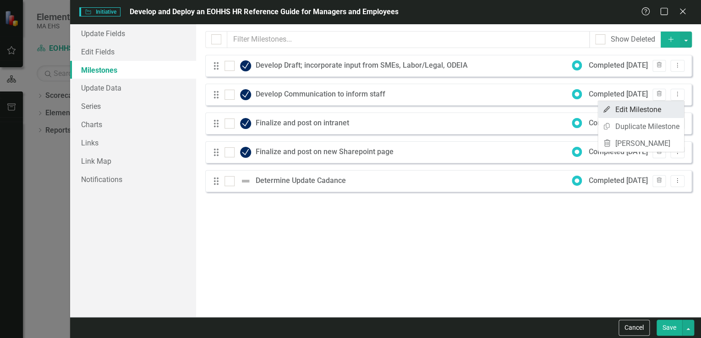
click at [657, 108] on link "Edit Edit Milestone" at bounding box center [641, 109] width 86 height 17
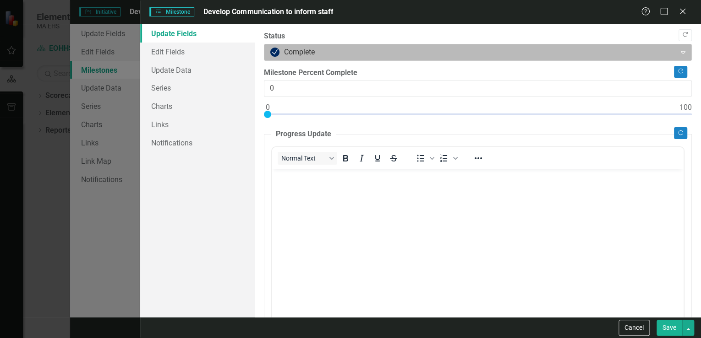
click at [273, 52] on div at bounding box center [470, 52] width 400 height 12
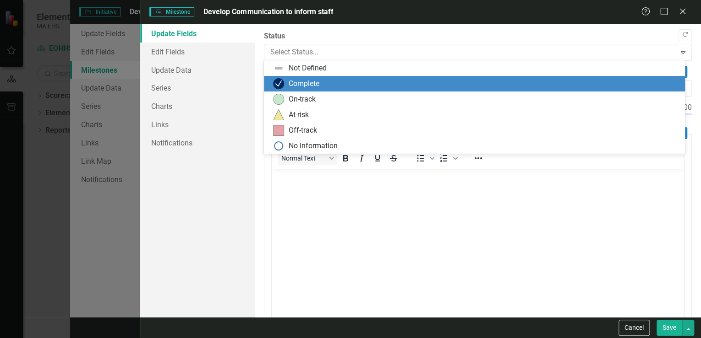
click at [336, 83] on div "Complete" at bounding box center [476, 83] width 406 height 11
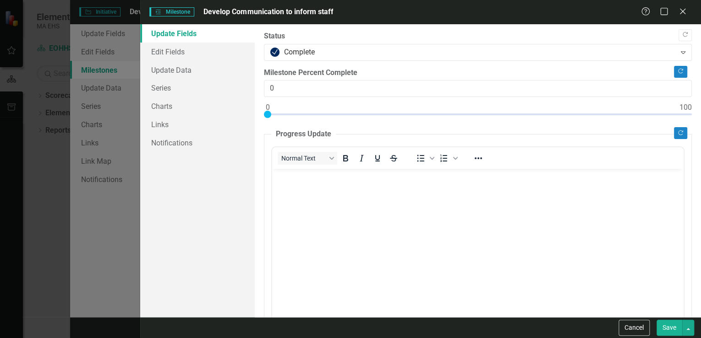
click at [667, 329] on button "Save" at bounding box center [669, 328] width 26 height 16
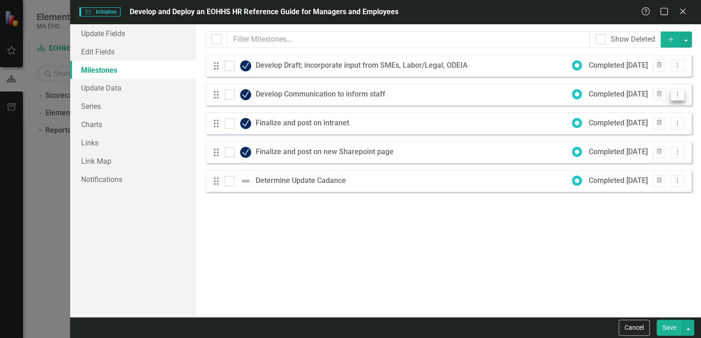
click at [679, 92] on icon "Dropdown Menu" at bounding box center [677, 94] width 8 height 6
click at [649, 110] on link "Edit Edit Milestone" at bounding box center [641, 109] width 86 height 17
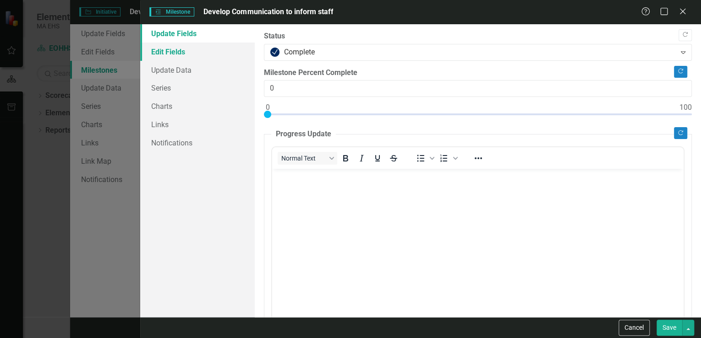
click at [203, 53] on link "Edit Fields" at bounding box center [197, 52] width 115 height 18
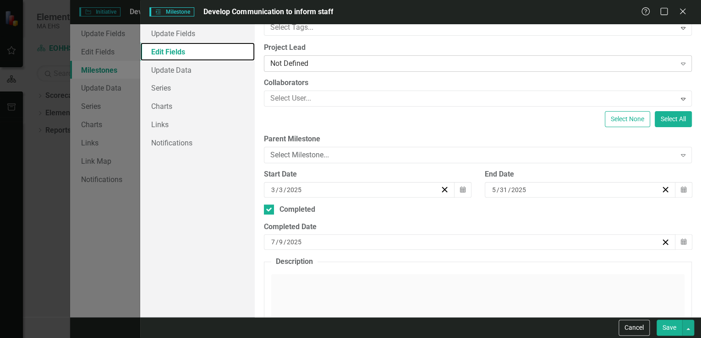
scroll to position [73, 0]
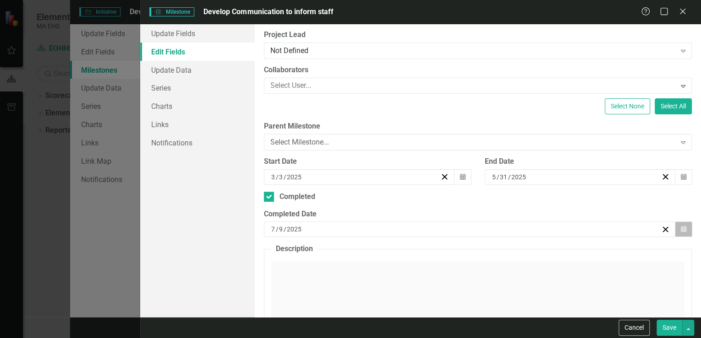
click at [681, 231] on icon "button" at bounding box center [683, 229] width 5 height 6
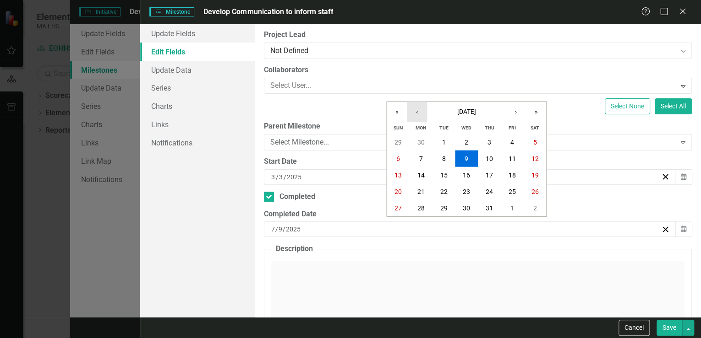
click at [415, 111] on button "‹" at bounding box center [417, 112] width 20 height 20
click at [465, 176] on abbr "18" at bounding box center [466, 175] width 7 height 7
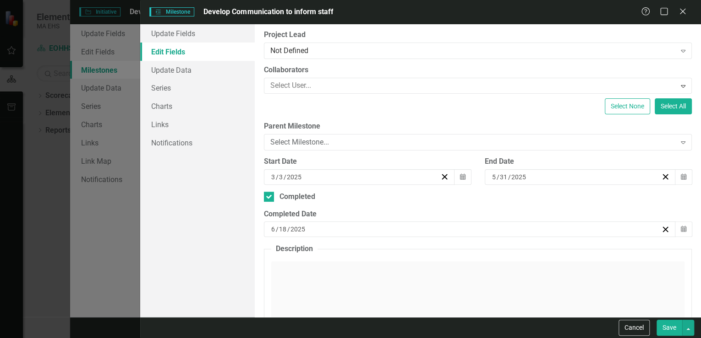
click at [671, 327] on button "Save" at bounding box center [669, 328] width 26 height 16
checkbox input "false"
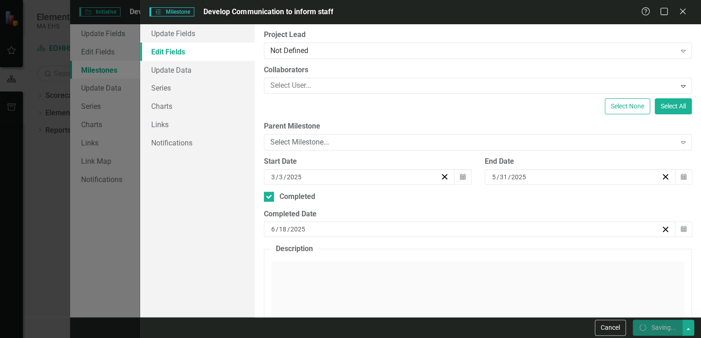
checkbox input "false"
checkbox input "true"
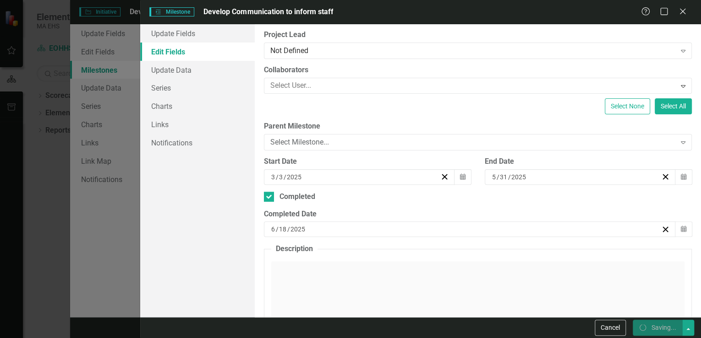
checkbox input "true"
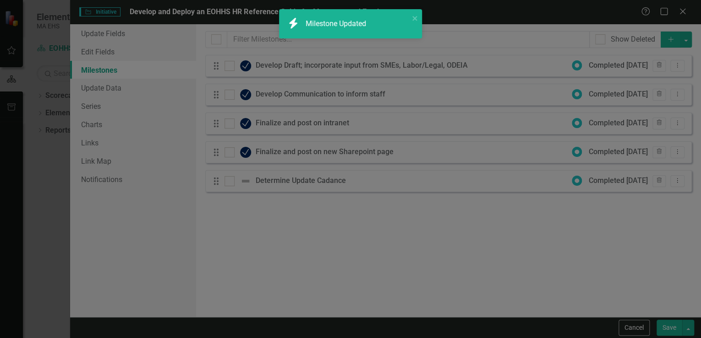
checkbox input "false"
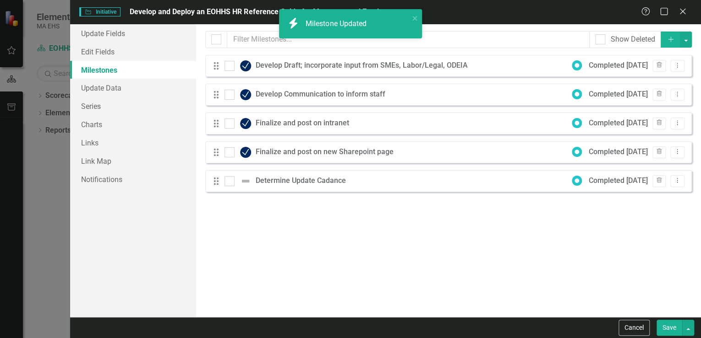
checkbox input "true"
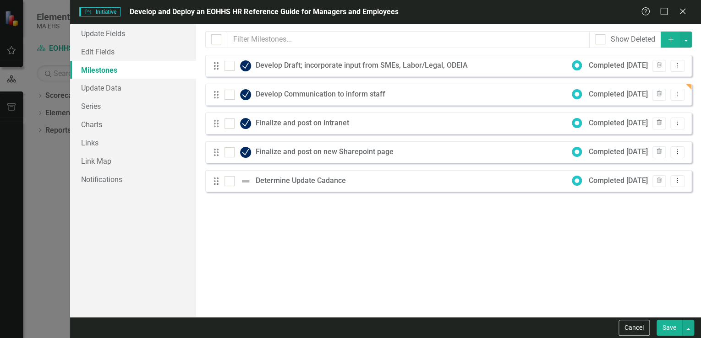
click at [674, 329] on button "Save" at bounding box center [669, 328] width 26 height 16
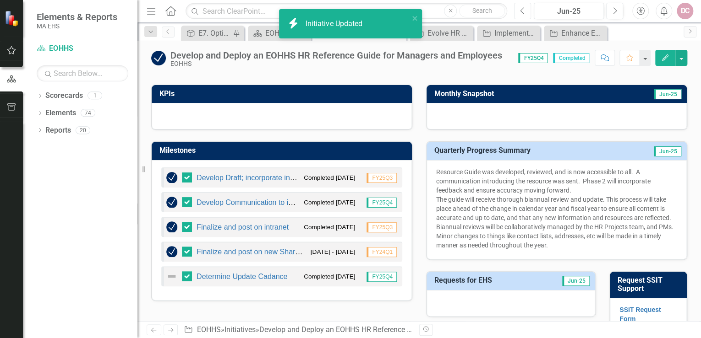
click at [523, 9] on icon "Previous" at bounding box center [522, 11] width 5 height 8
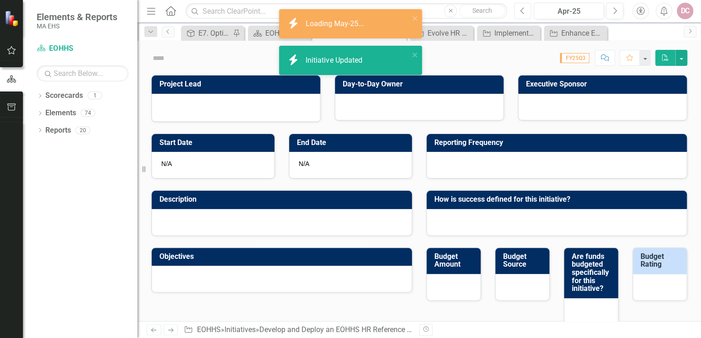
checkbox input "true"
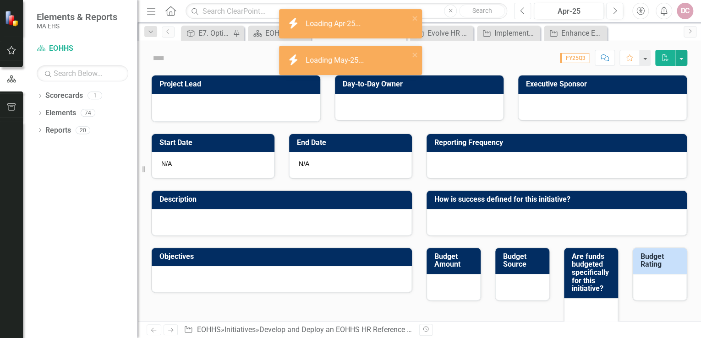
checkbox input "true"
click at [523, 9] on icon "Previous" at bounding box center [522, 11] width 5 height 8
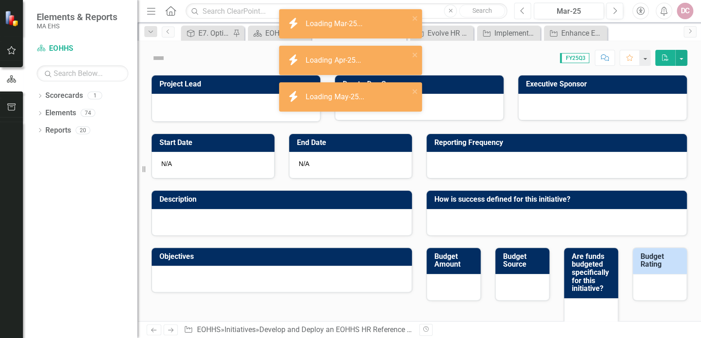
checkbox input "true"
click at [608, 11] on button "Next" at bounding box center [614, 11] width 17 height 16
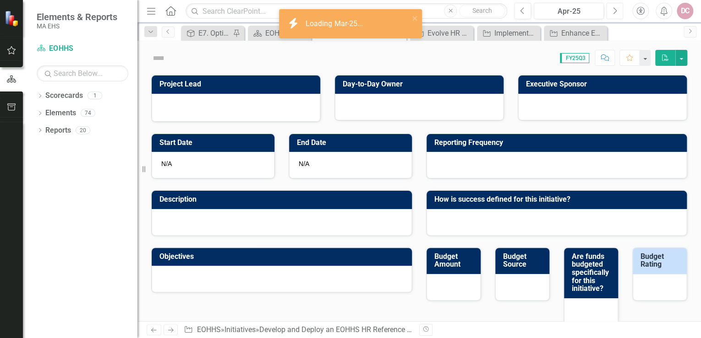
click at [613, 10] on icon "Next" at bounding box center [614, 11] width 5 height 8
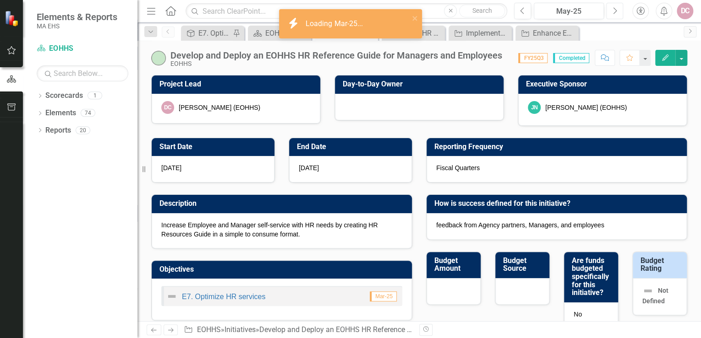
click at [613, 10] on icon "Next" at bounding box center [614, 11] width 5 height 8
checkbox input "true"
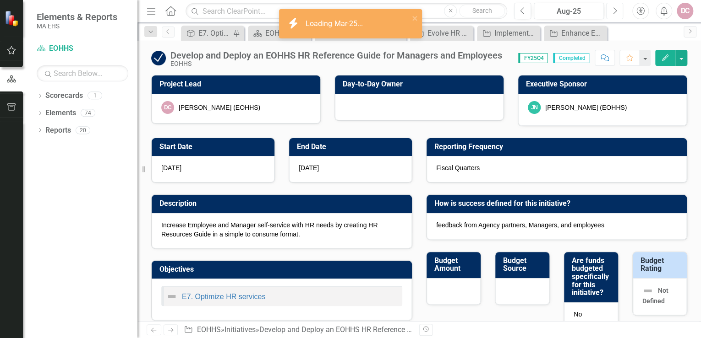
checkbox input "true"
click at [613, 10] on icon "Next" at bounding box center [614, 11] width 5 height 8
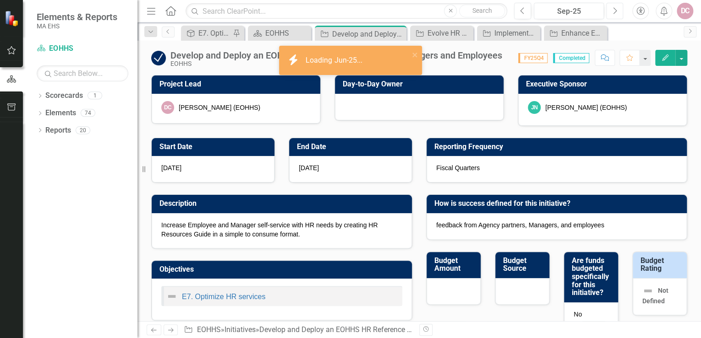
checkbox input "true"
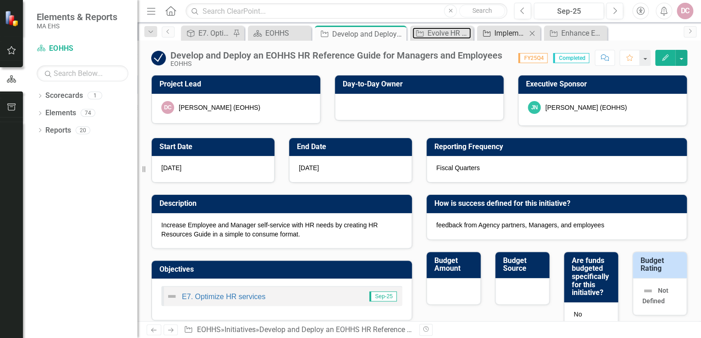
drag, startPoint x: 441, startPoint y: 30, endPoint x: 506, endPoint y: 30, distance: 64.6
click at [441, 30] on div "Evolve HR Dashboard" at bounding box center [449, 32] width 44 height 11
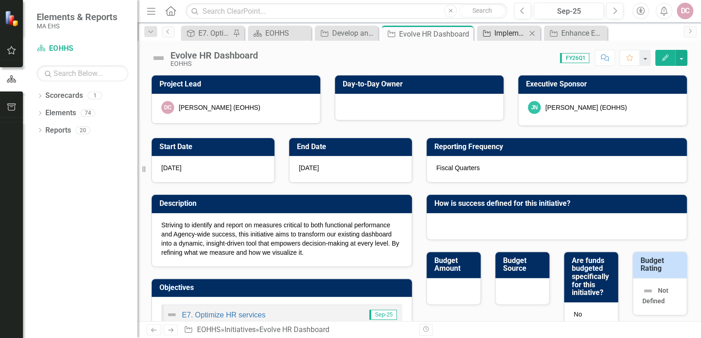
click at [500, 33] on div "Implementation of Succession and Talent Planning" at bounding box center [510, 32] width 32 height 11
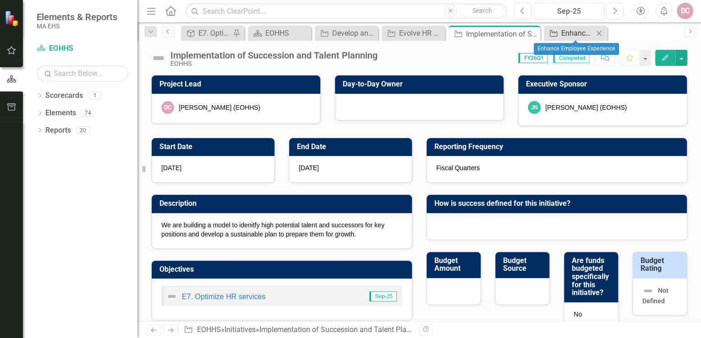
click at [567, 34] on div "Enhance Employee Experience" at bounding box center [577, 32] width 32 height 11
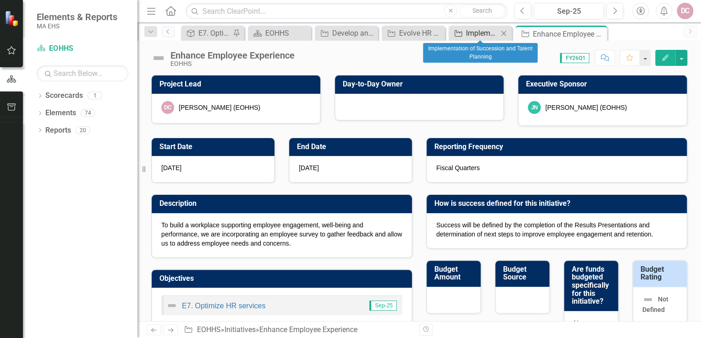
click at [482, 34] on div "Implementation of Succession and Talent Planning" at bounding box center [482, 32] width 32 height 11
